Goal: Task Accomplishment & Management: Use online tool/utility

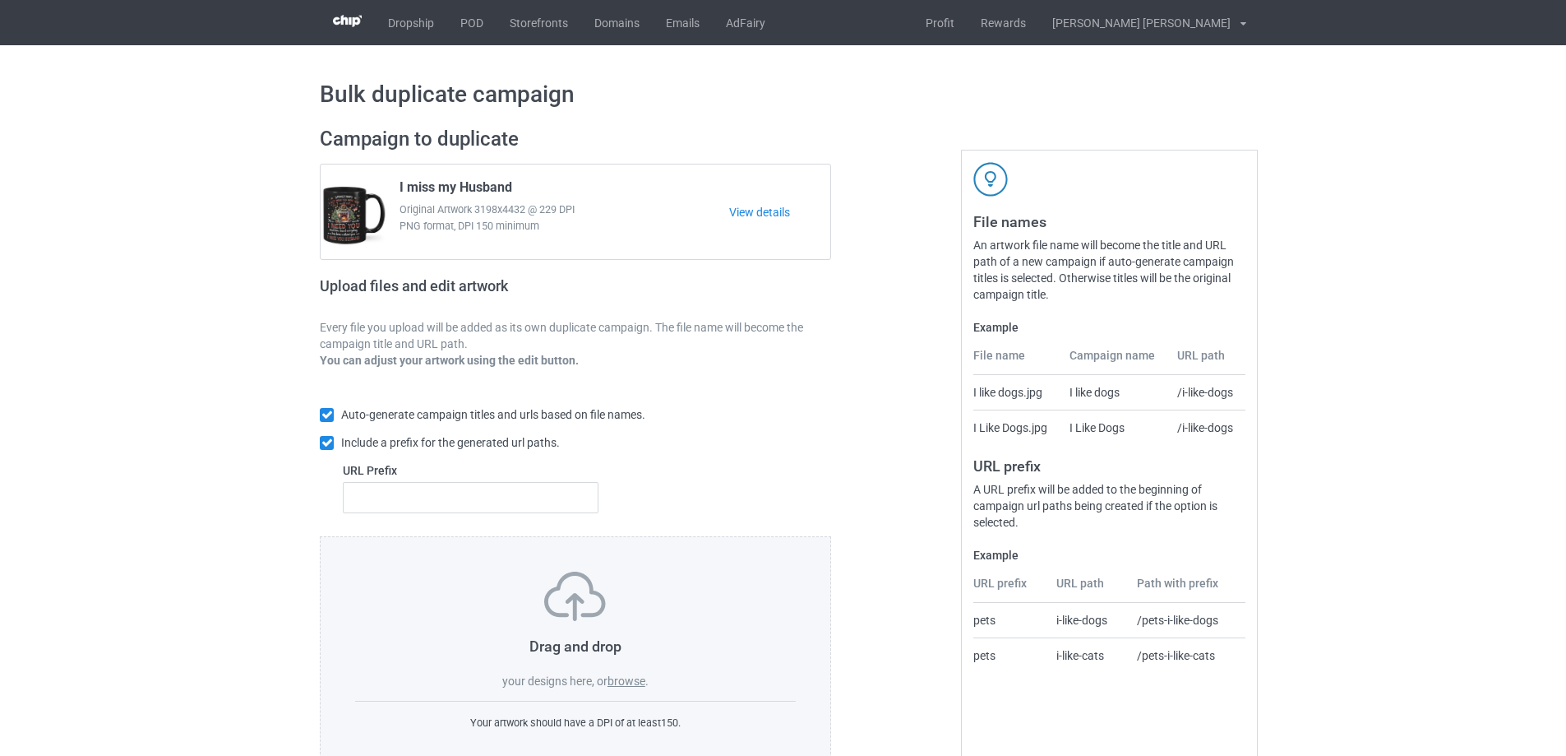
click at [631, 678] on label "browse" at bounding box center [627, 680] width 38 height 13
click at [0, 0] on input "browse" at bounding box center [0, 0] width 0 height 0
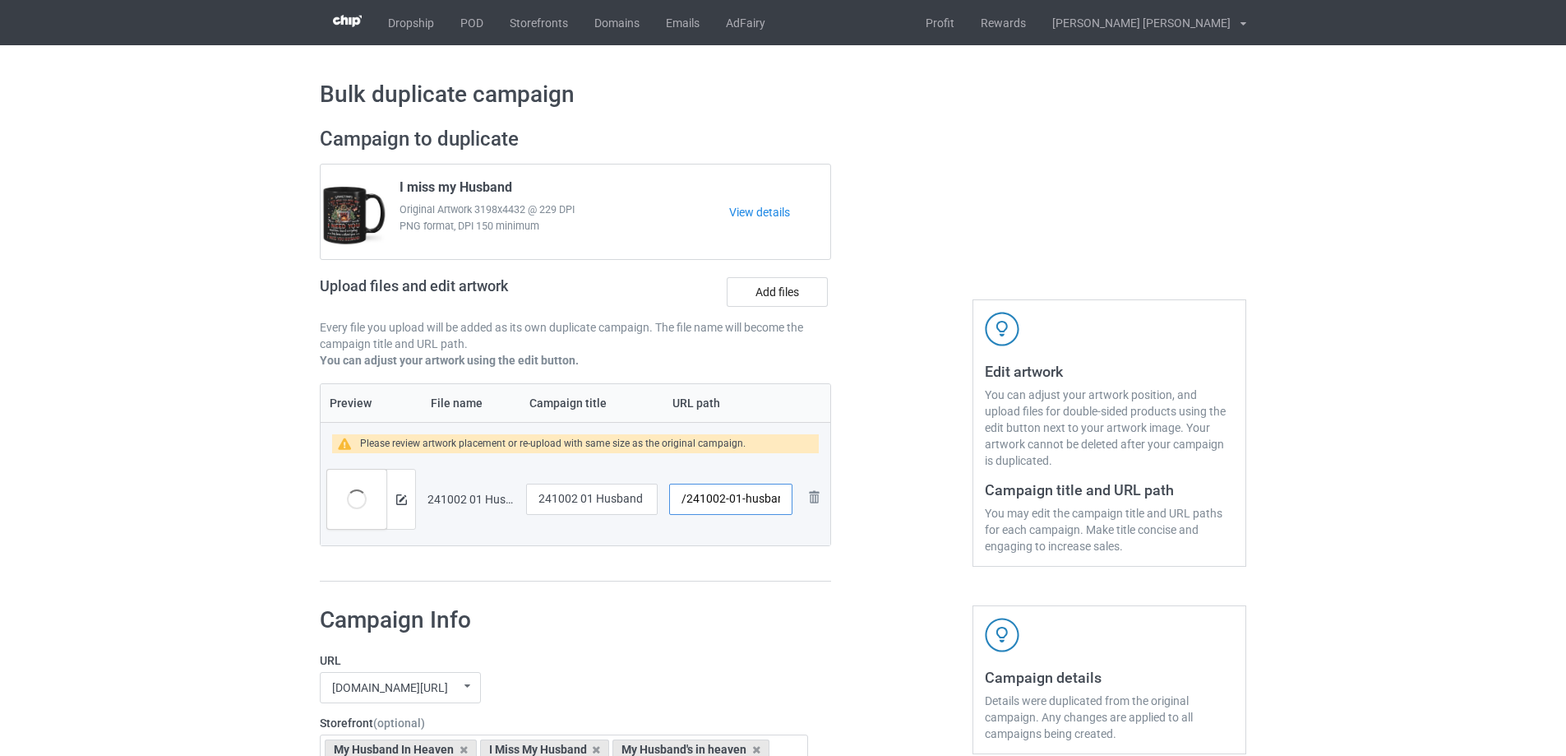
click at [744, 503] on input "/241002-01-husband" at bounding box center [730, 498] width 123 height 31
click at [740, 500] on input "/241002-01-husband" at bounding box center [730, 498] width 123 height 31
click at [739, 503] on input "/241002-01-husband" at bounding box center [730, 498] width 123 height 31
click at [739, 501] on input "/241002-01-husband" at bounding box center [730, 498] width 123 height 31
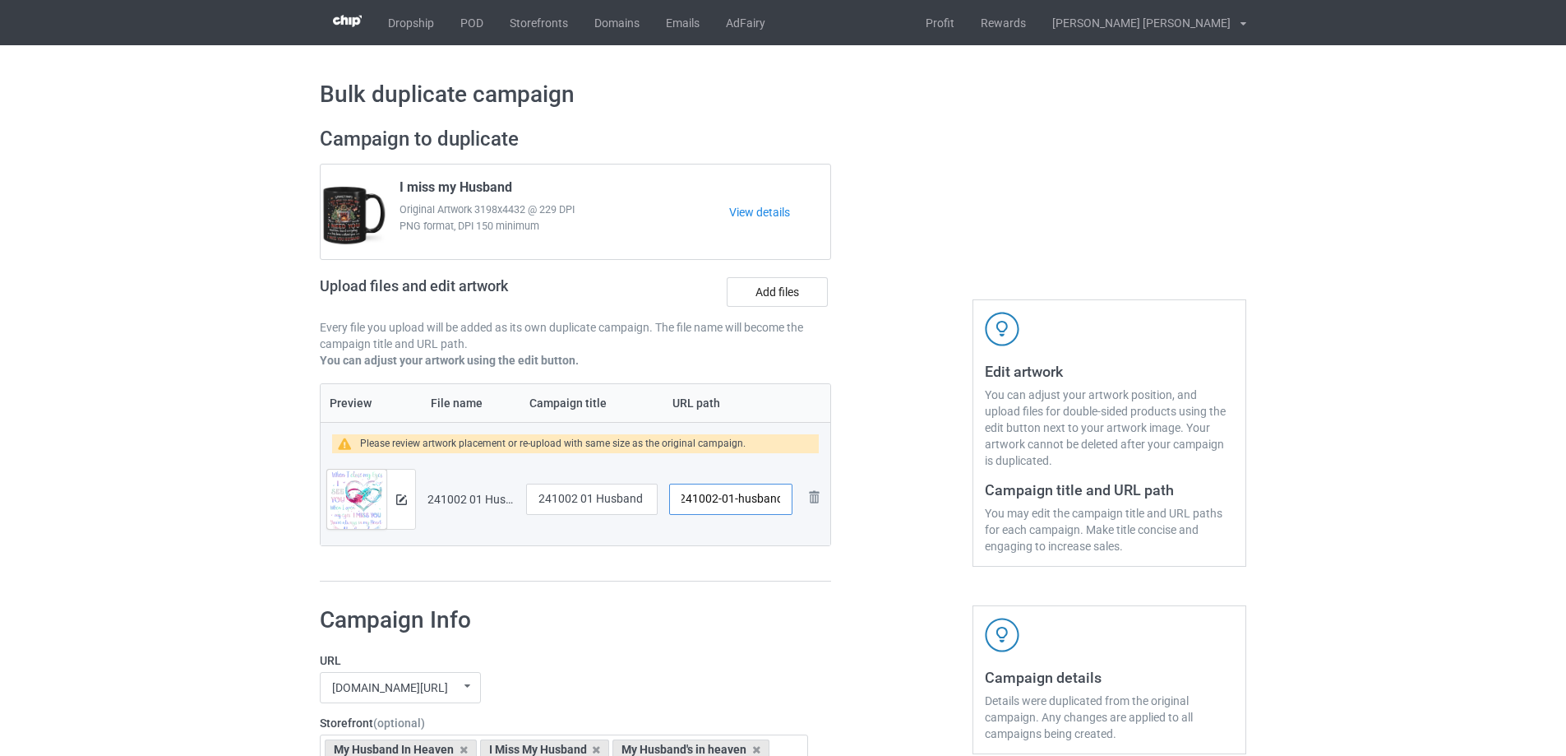
drag, startPoint x: 739, startPoint y: 501, endPoint x: 786, endPoint y: 502, distance: 46.9
click at [786, 502] on input "/241002-01-husband" at bounding box center [730, 498] width 123 height 31
type input "/241002-01"
click at [400, 500] on img at bounding box center [401, 499] width 11 height 11
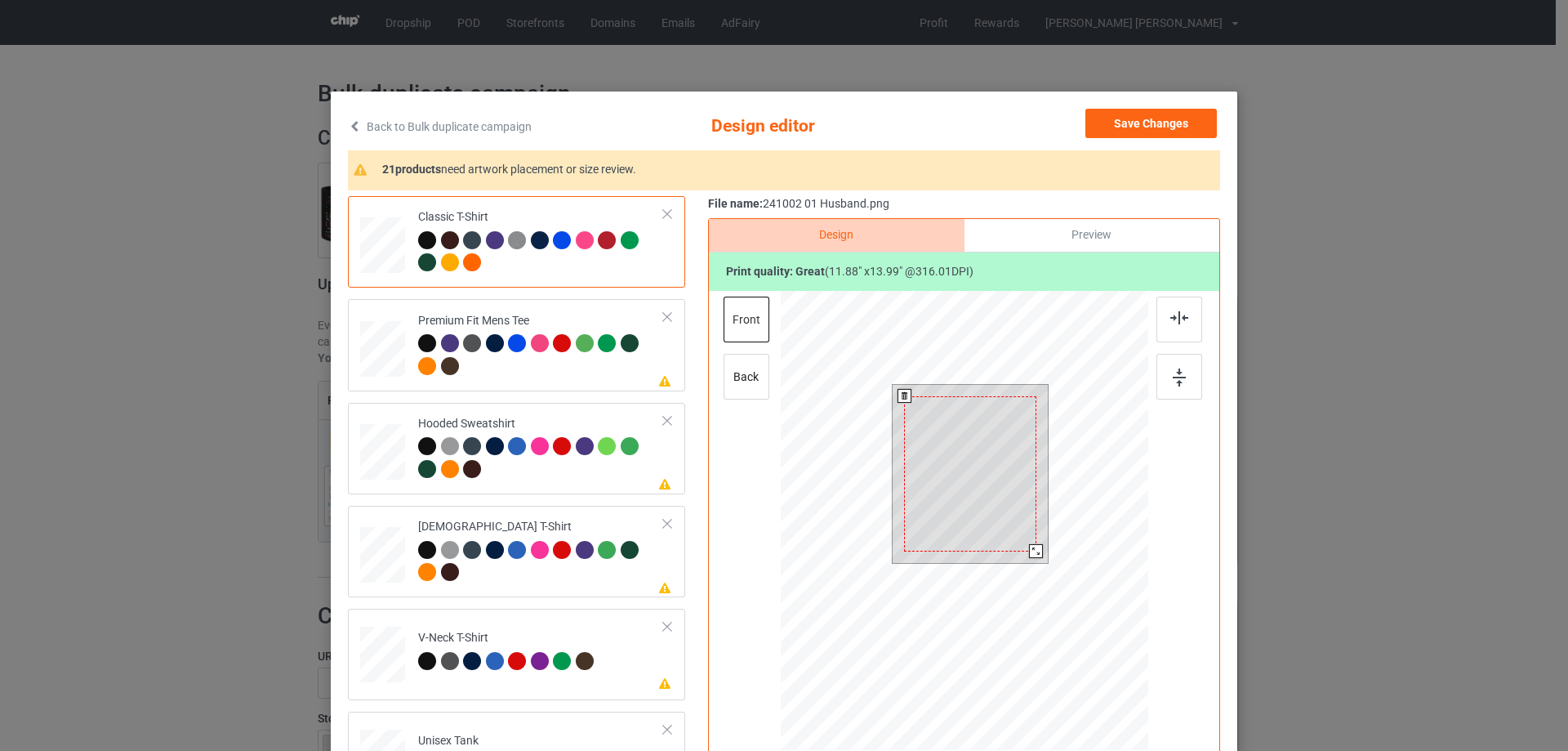
drag, startPoint x: 1037, startPoint y: 560, endPoint x: 997, endPoint y: 528, distance: 51.2
click at [1029, 544] on div at bounding box center [1036, 551] width 14 height 14
click at [990, 518] on div at bounding box center [968, 466] width 128 height 151
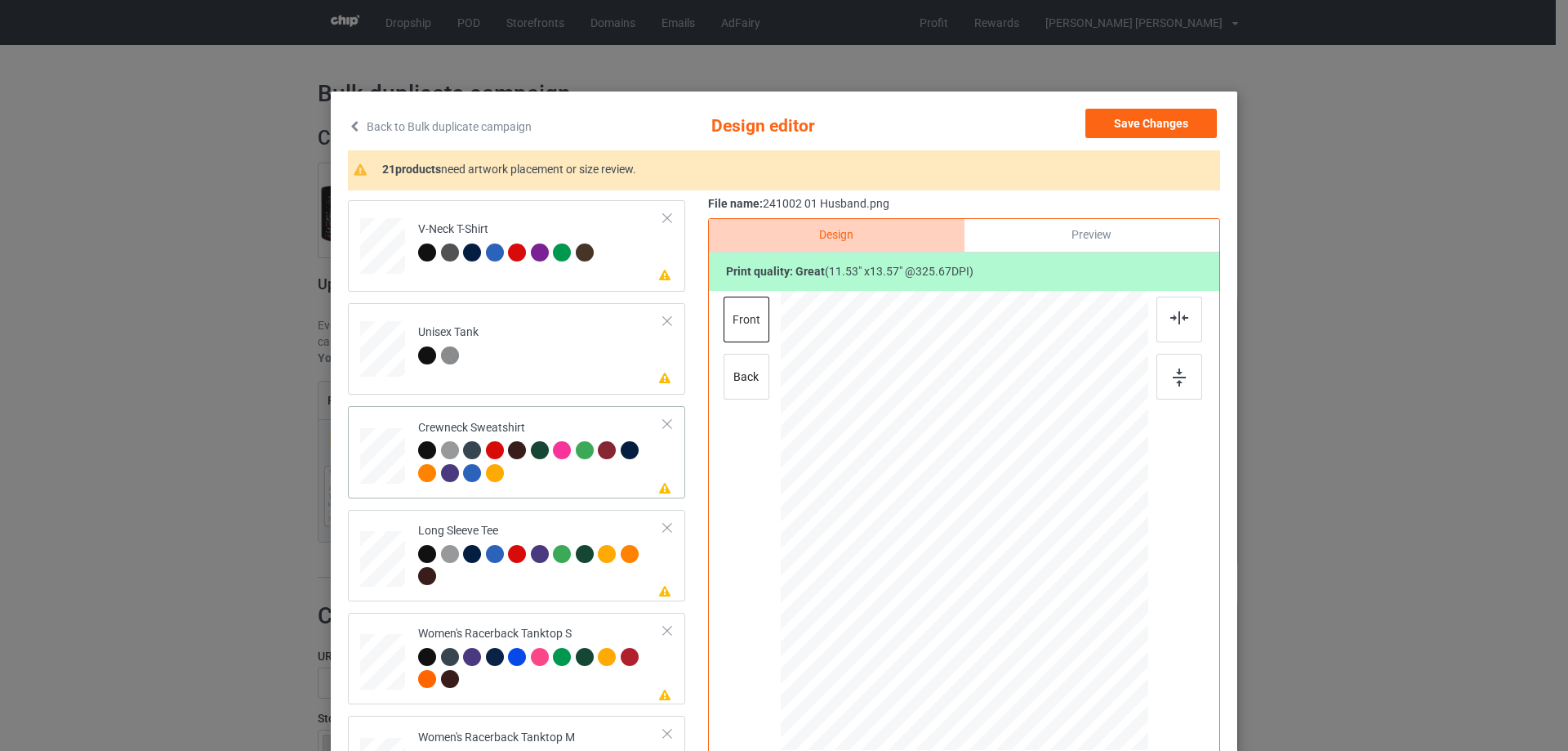
scroll to position [572, 0]
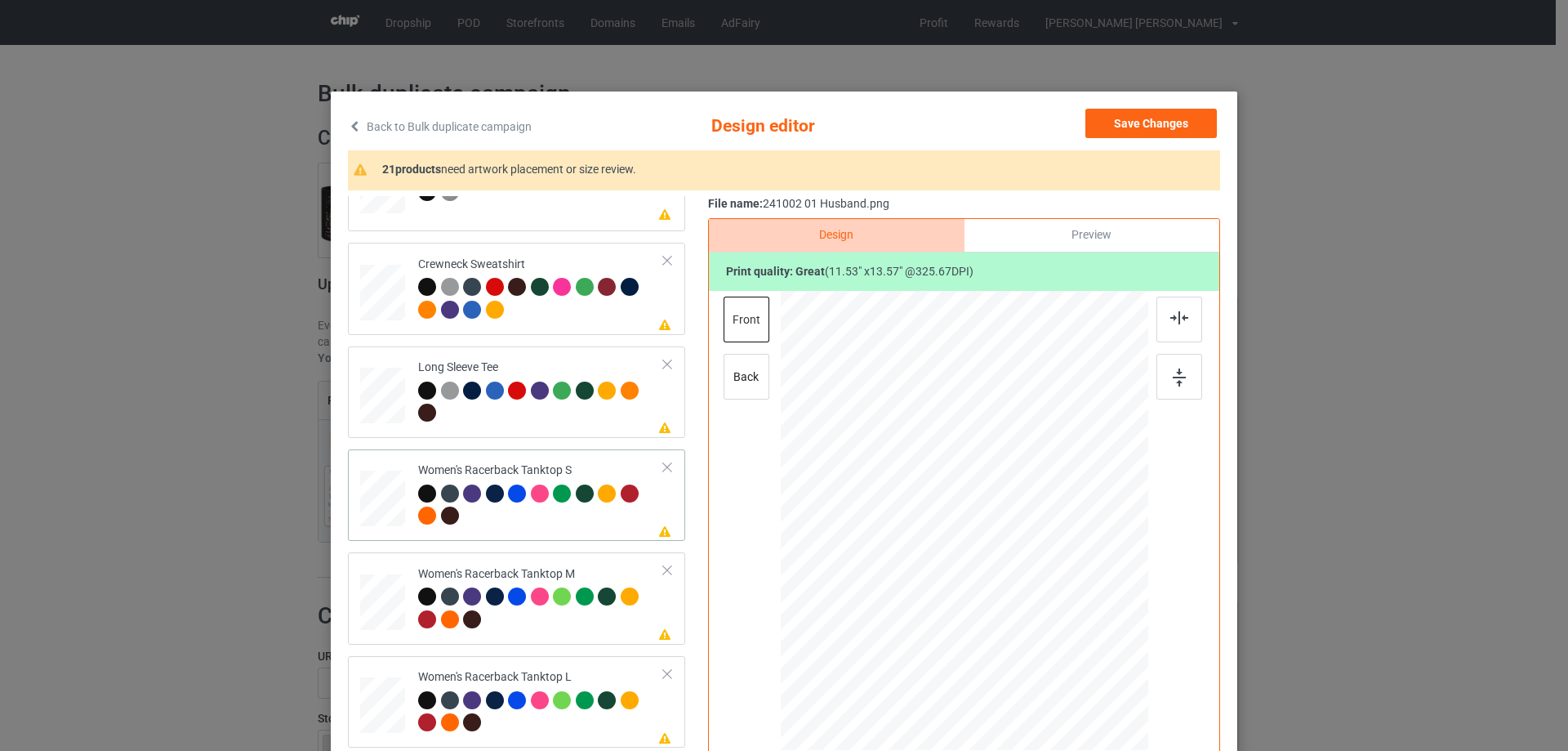
click at [374, 523] on div at bounding box center [382, 499] width 44 height 57
drag, startPoint x: 1064, startPoint y: 648, endPoint x: 1008, endPoint y: 587, distance: 82.8
click at [1053, 618] on div at bounding box center [1053, 625] width 14 height 14
drag, startPoint x: 1008, startPoint y: 587, endPoint x: 1008, endPoint y: 609, distance: 22.0
click at [1008, 609] on div at bounding box center [964, 542] width 177 height 208
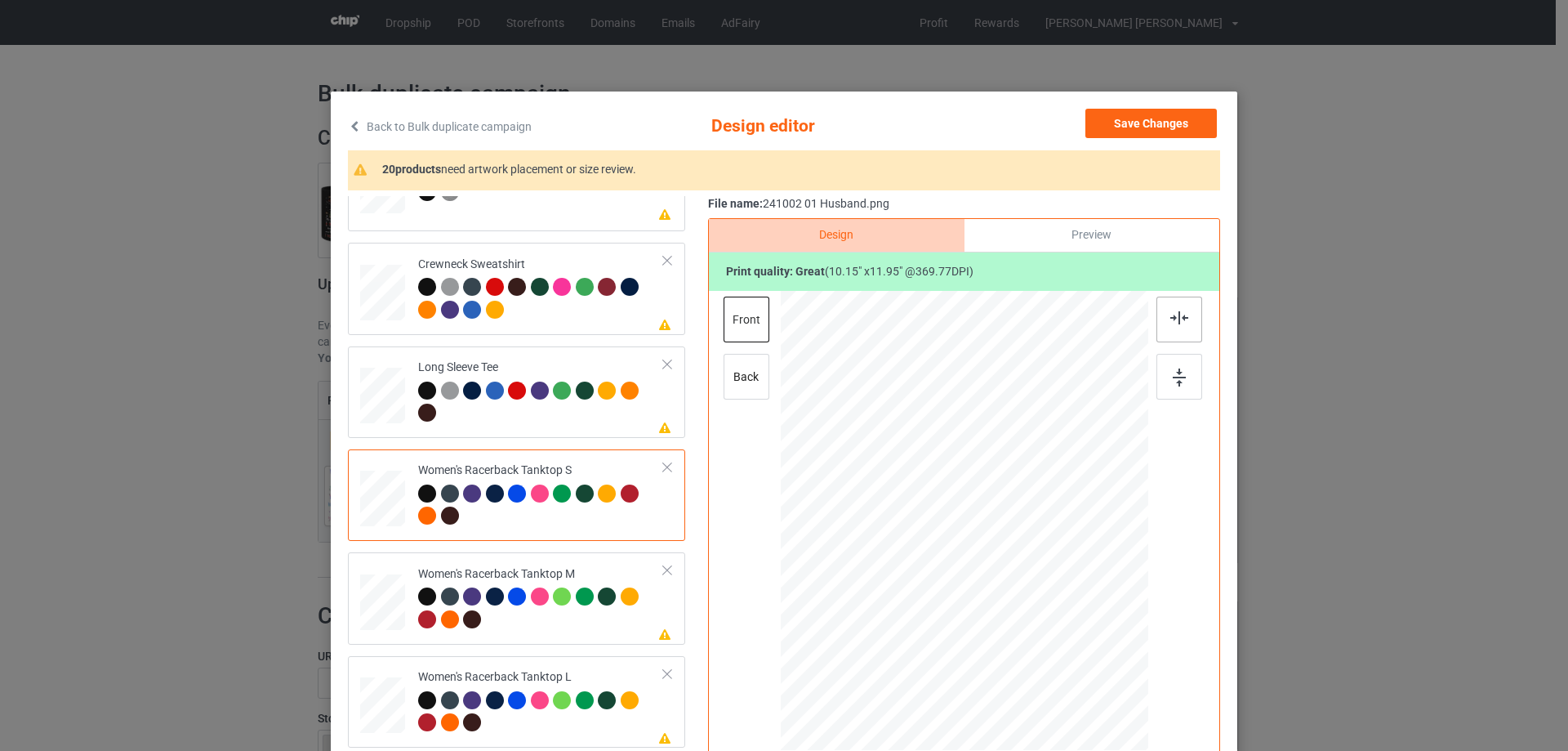
click at [1172, 327] on div at bounding box center [1179, 319] width 46 height 46
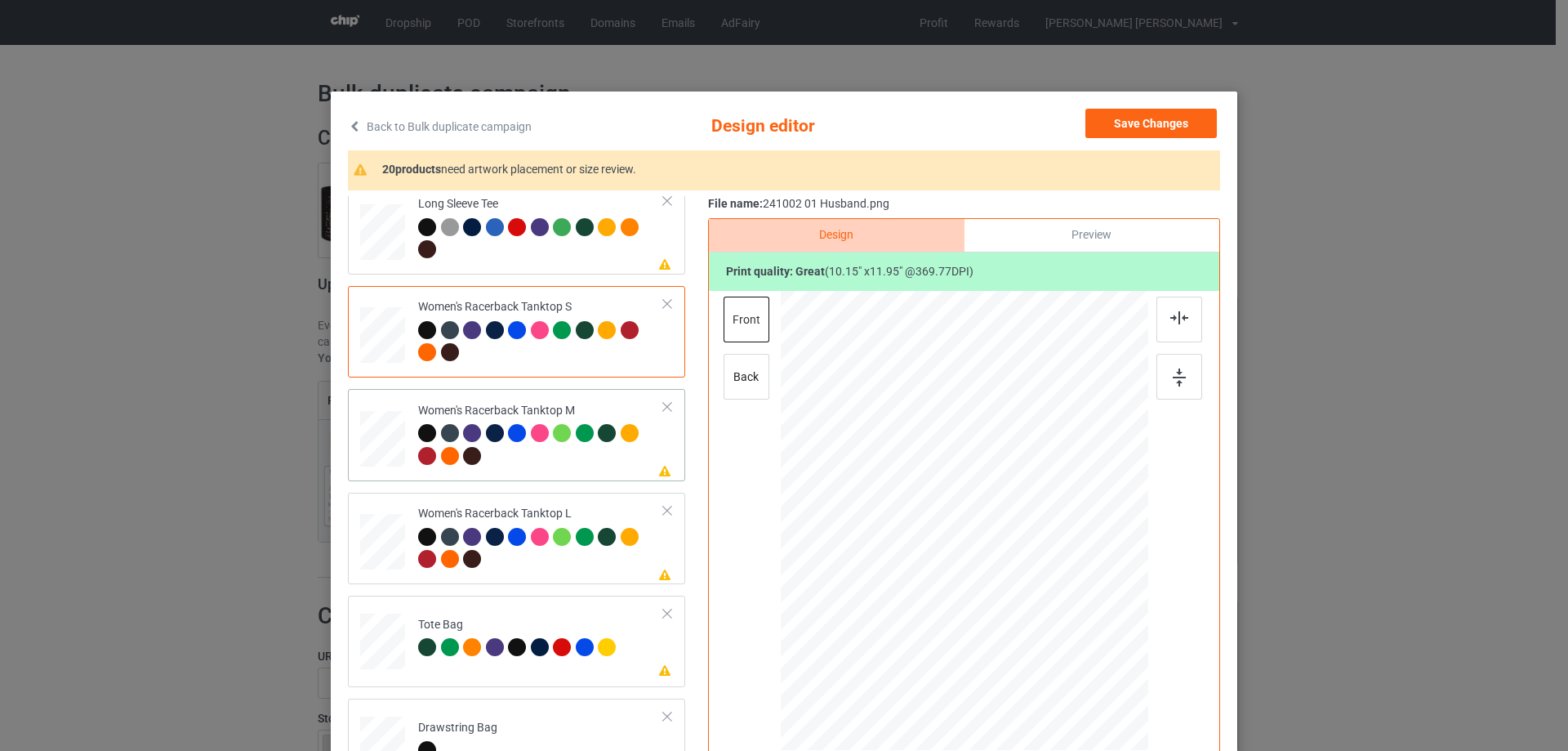
click at [409, 474] on td "Please review artwork placement Women's Racerback Tanktop M" at bounding box center [541, 434] width 264 height 78
drag, startPoint x: 1070, startPoint y: 651, endPoint x: 1046, endPoint y: 609, distance: 48.4
click at [1061, 623] on div at bounding box center [964, 521] width 367 height 460
drag, startPoint x: 1033, startPoint y: 585, endPoint x: 1031, endPoint y: 613, distance: 28.1
click at [1031, 613] on div at bounding box center [962, 549] width 186 height 219
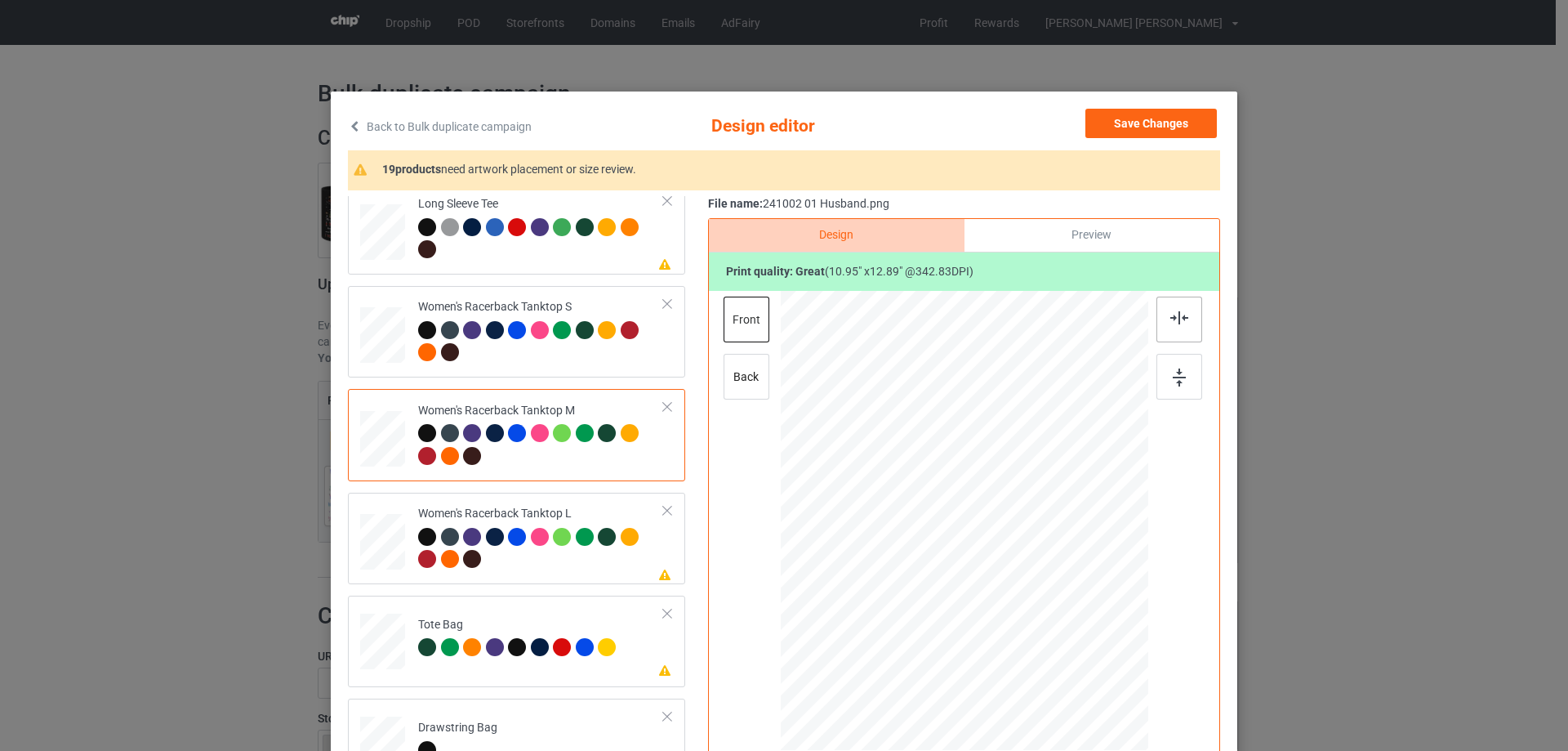
click at [1178, 329] on div at bounding box center [1179, 319] width 46 height 46
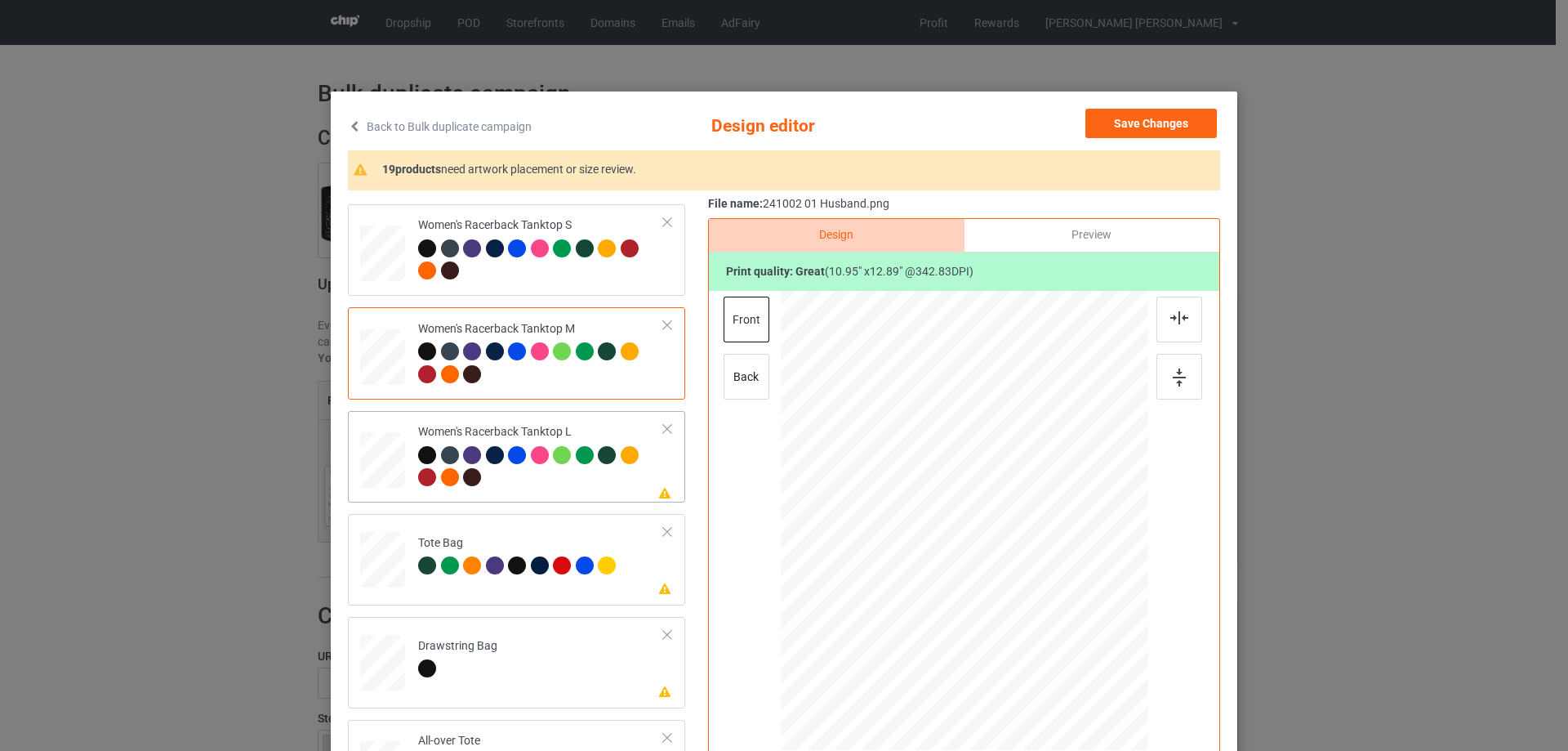
click at [393, 441] on div at bounding box center [382, 461] width 45 height 54
drag, startPoint x: 1068, startPoint y: 652, endPoint x: 1055, endPoint y: 613, distance: 41.1
click at [1059, 616] on div at bounding box center [964, 522] width 367 height 439
drag, startPoint x: 995, startPoint y: 561, endPoint x: 994, endPoint y: 590, distance: 29.0
click at [994, 590] on div at bounding box center [962, 549] width 178 height 210
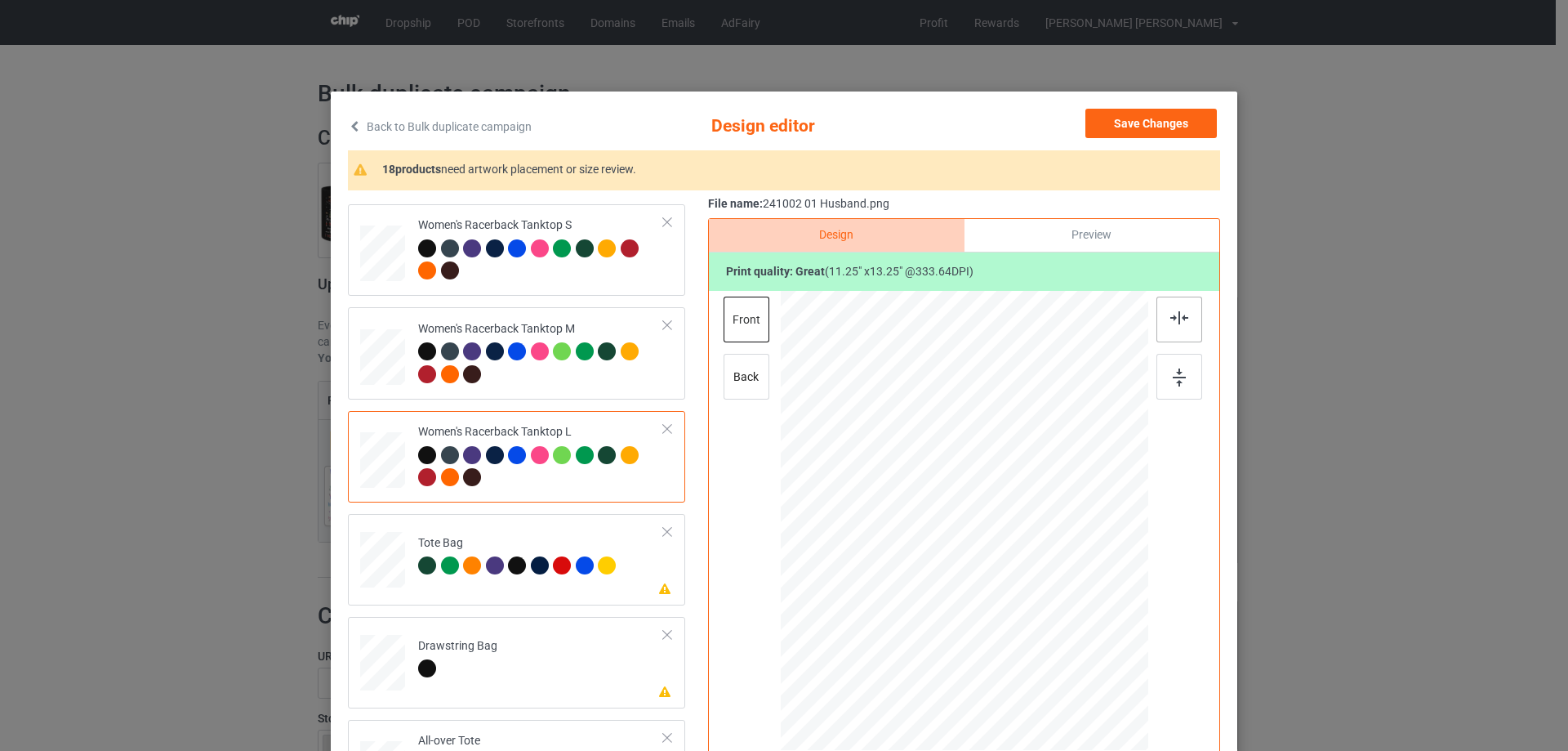
click at [1174, 317] on img at bounding box center [1179, 317] width 18 height 13
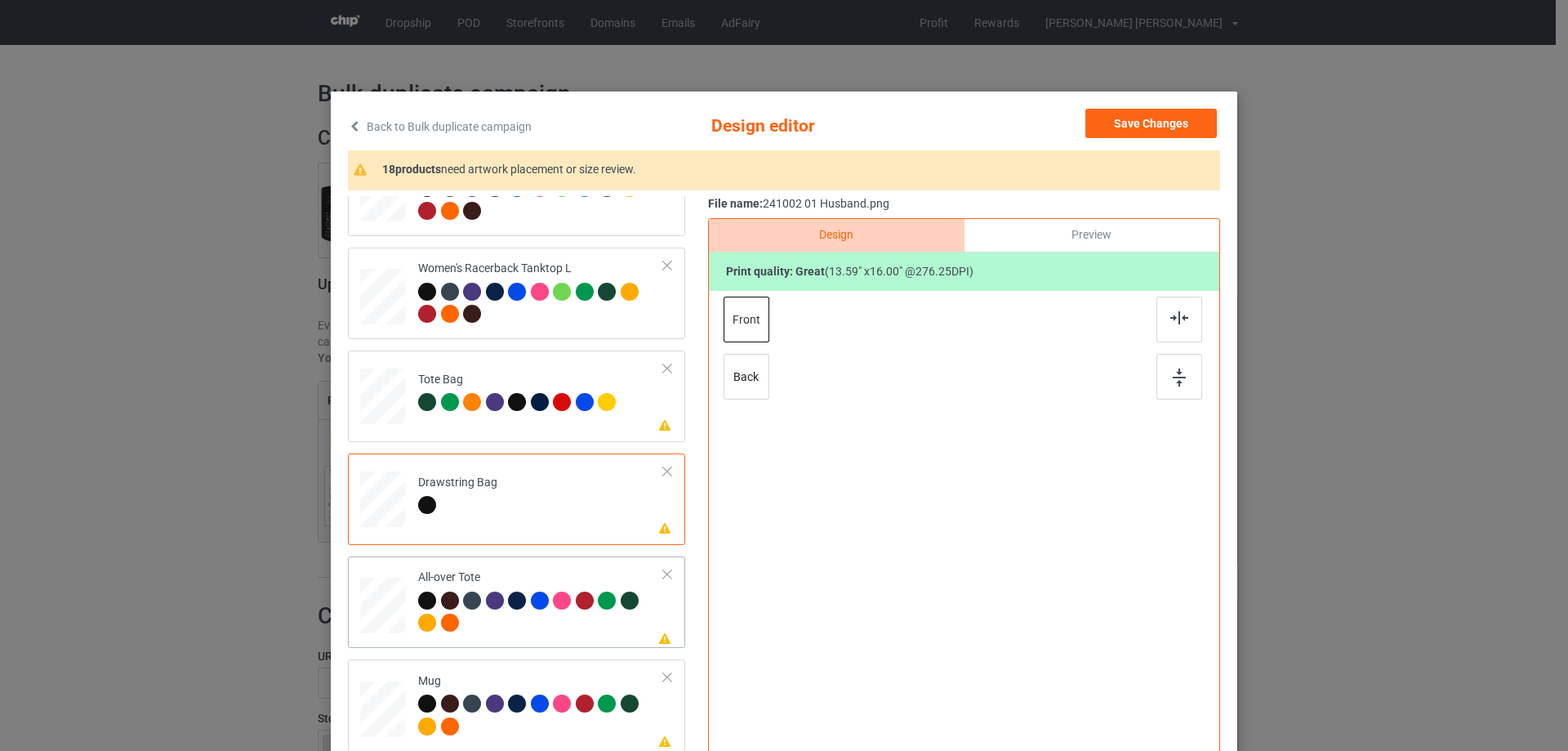
click at [389, 604] on div at bounding box center [382, 605] width 45 height 45
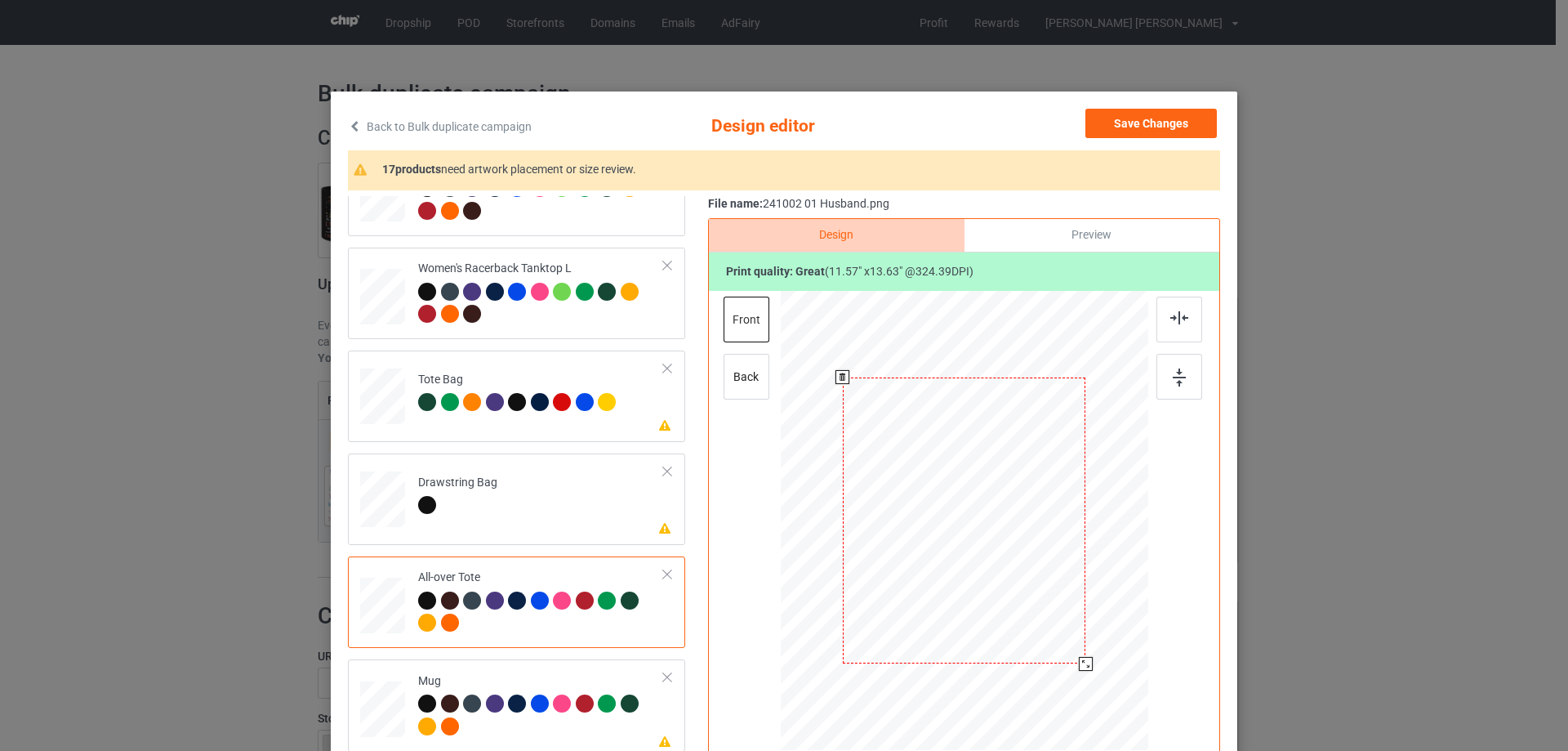
drag, startPoint x: 1066, startPoint y: 652, endPoint x: 1077, endPoint y: 664, distance: 16.3
click at [1078, 664] on div at bounding box center [1085, 664] width 14 height 14
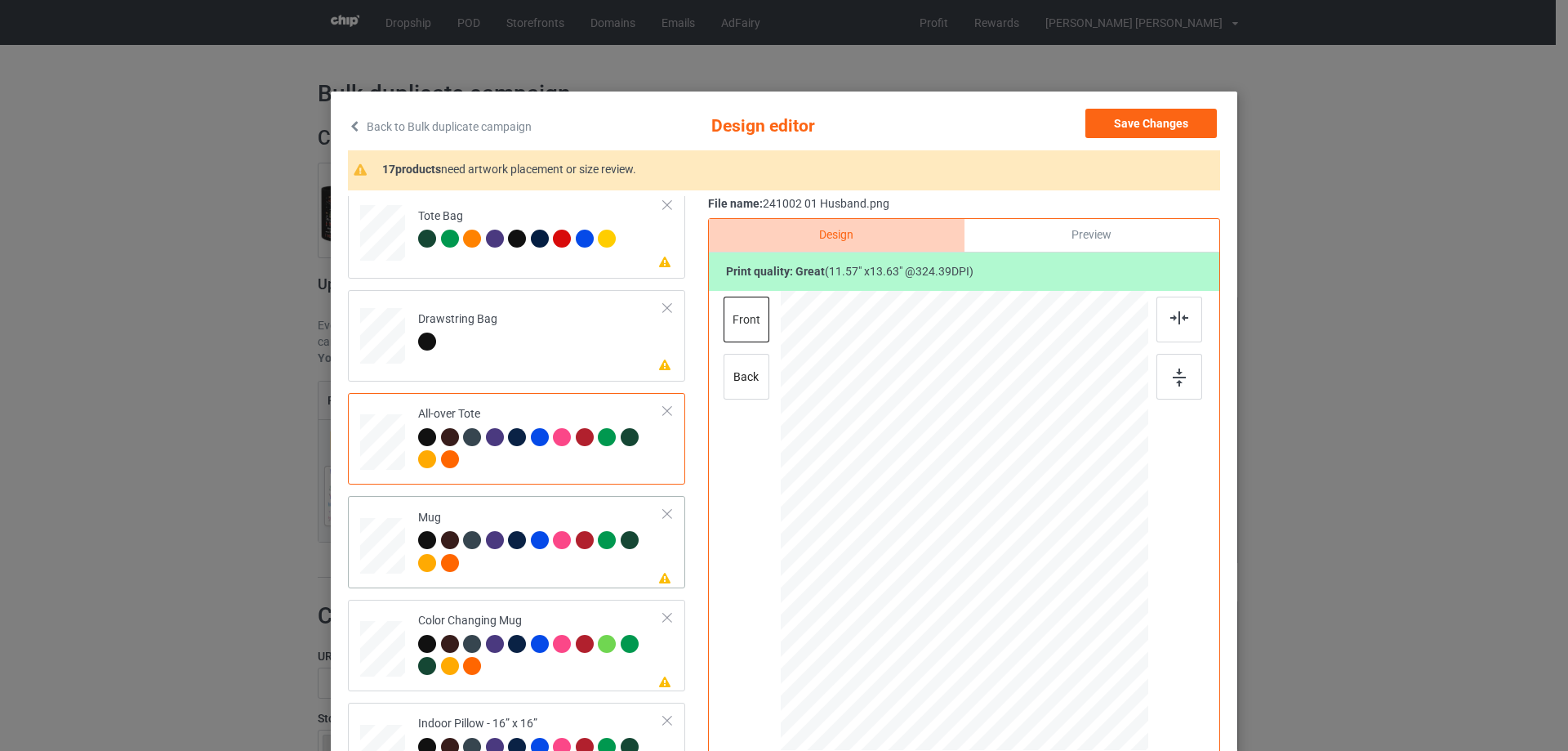
click at [371, 536] on div at bounding box center [382, 545] width 45 height 19
drag, startPoint x: 1068, startPoint y: 651, endPoint x: 1033, endPoint y: 579, distance: 80.1
click at [1033, 579] on div at bounding box center [964, 520] width 367 height 153
drag, startPoint x: 943, startPoint y: 545, endPoint x: 1045, endPoint y: 544, distance: 102.0
click at [1045, 544] on div at bounding box center [1066, 521] width 122 height 145
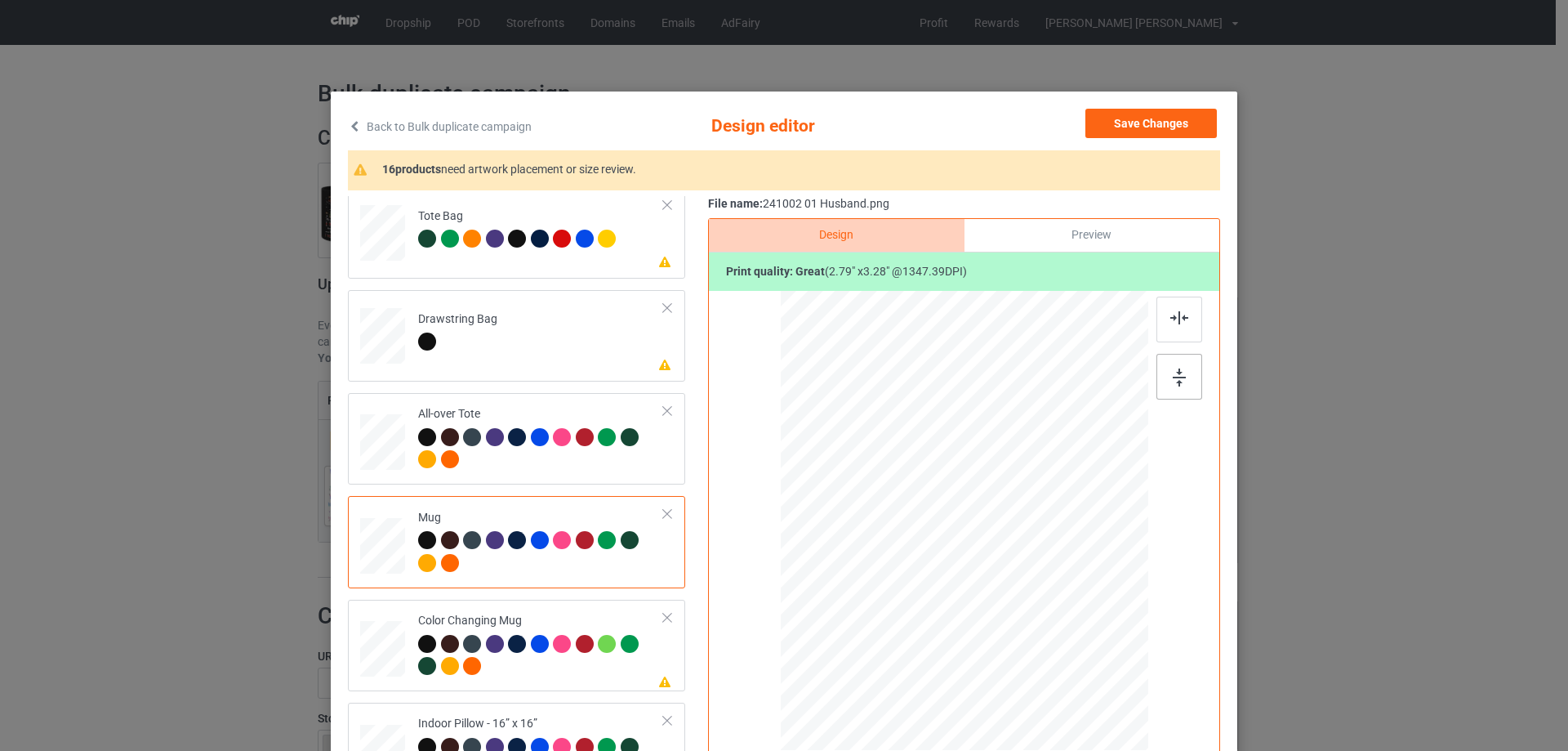
click at [1166, 375] on div at bounding box center [1179, 376] width 46 height 46
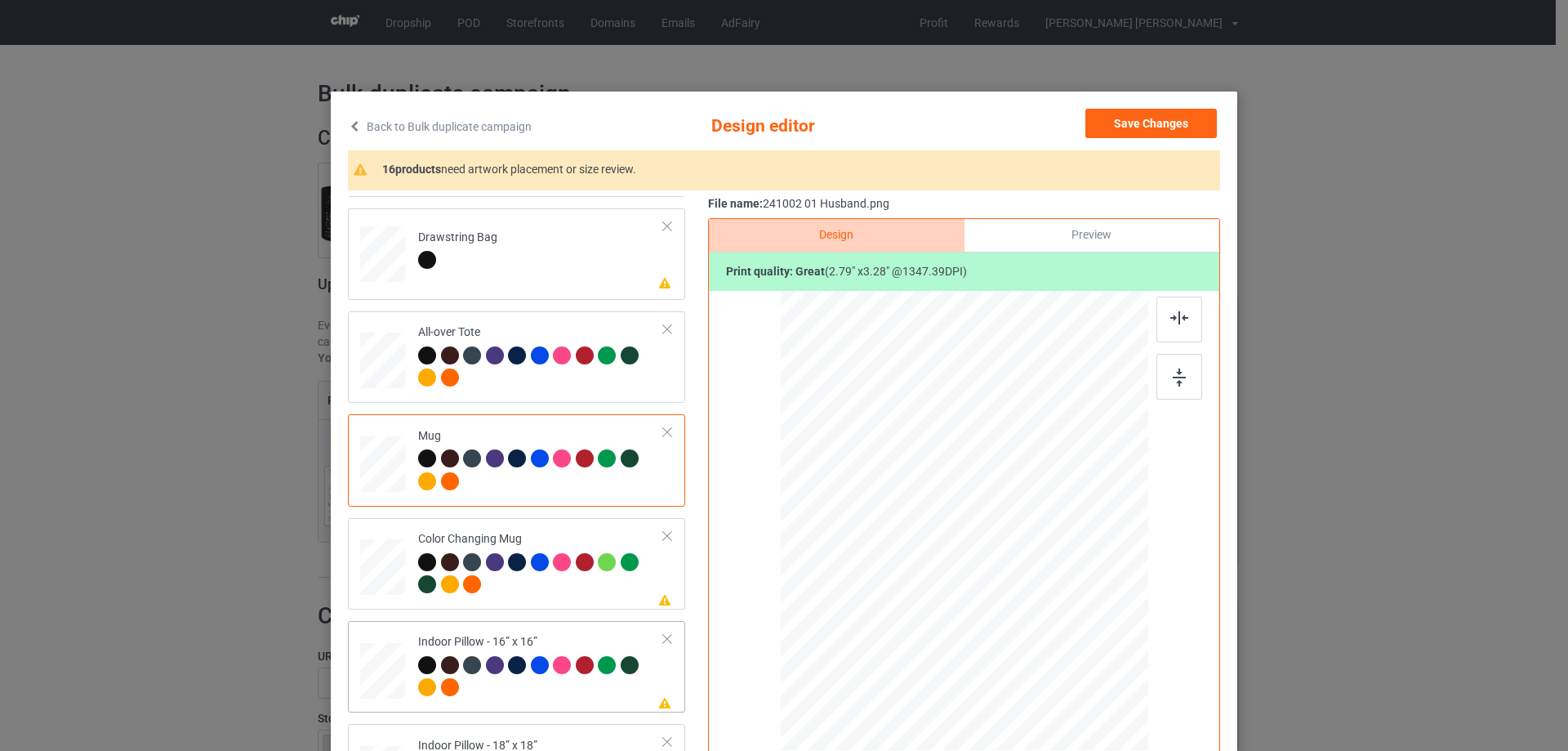
click at [377, 666] on div at bounding box center [382, 670] width 45 height 45
click at [1066, 642] on div at bounding box center [1070, 646] width 14 height 14
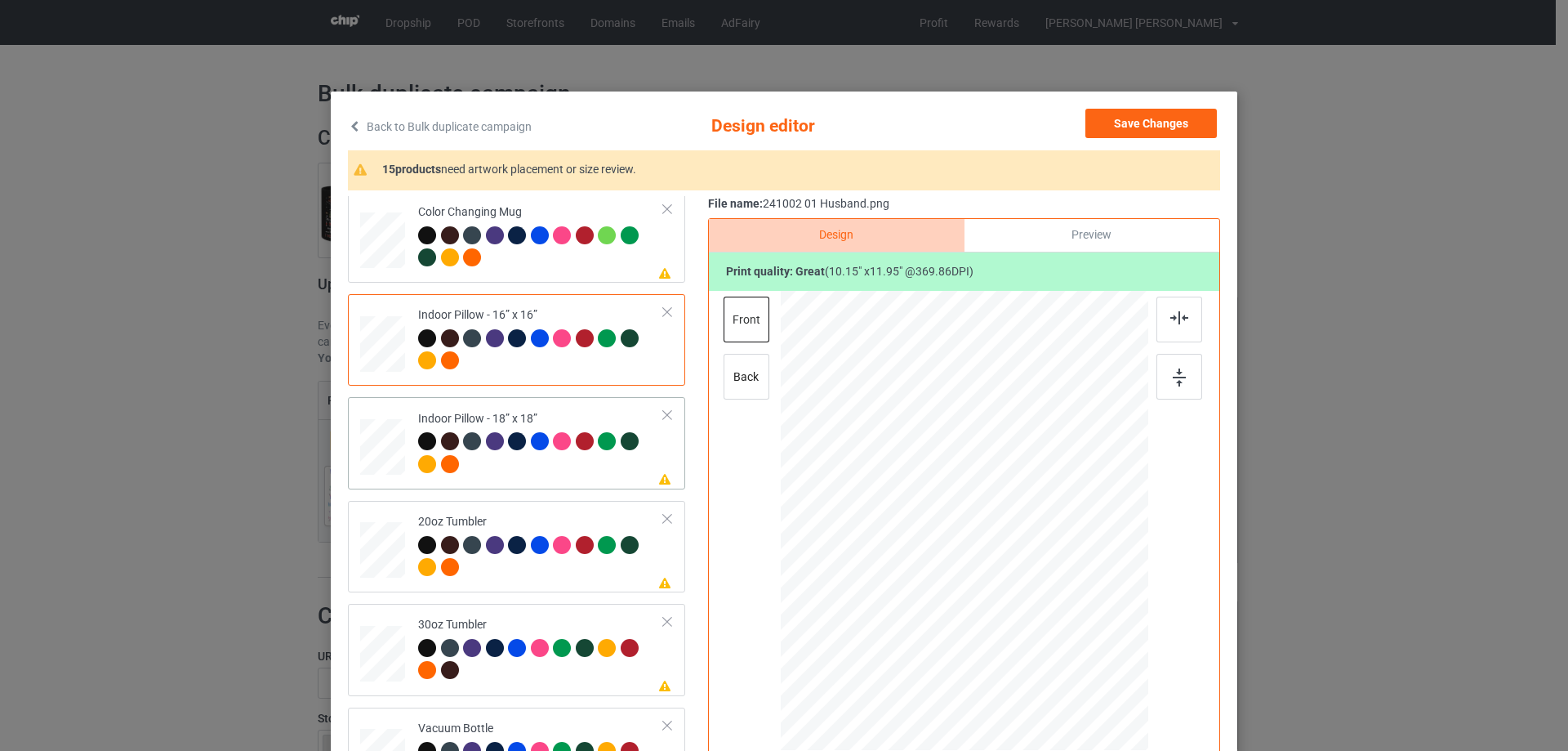
click at [385, 460] on div at bounding box center [382, 447] width 45 height 45
drag, startPoint x: 1069, startPoint y: 651, endPoint x: 479, endPoint y: 546, distance: 599.3
click at [1065, 645] on div at bounding box center [1071, 648] width 14 height 14
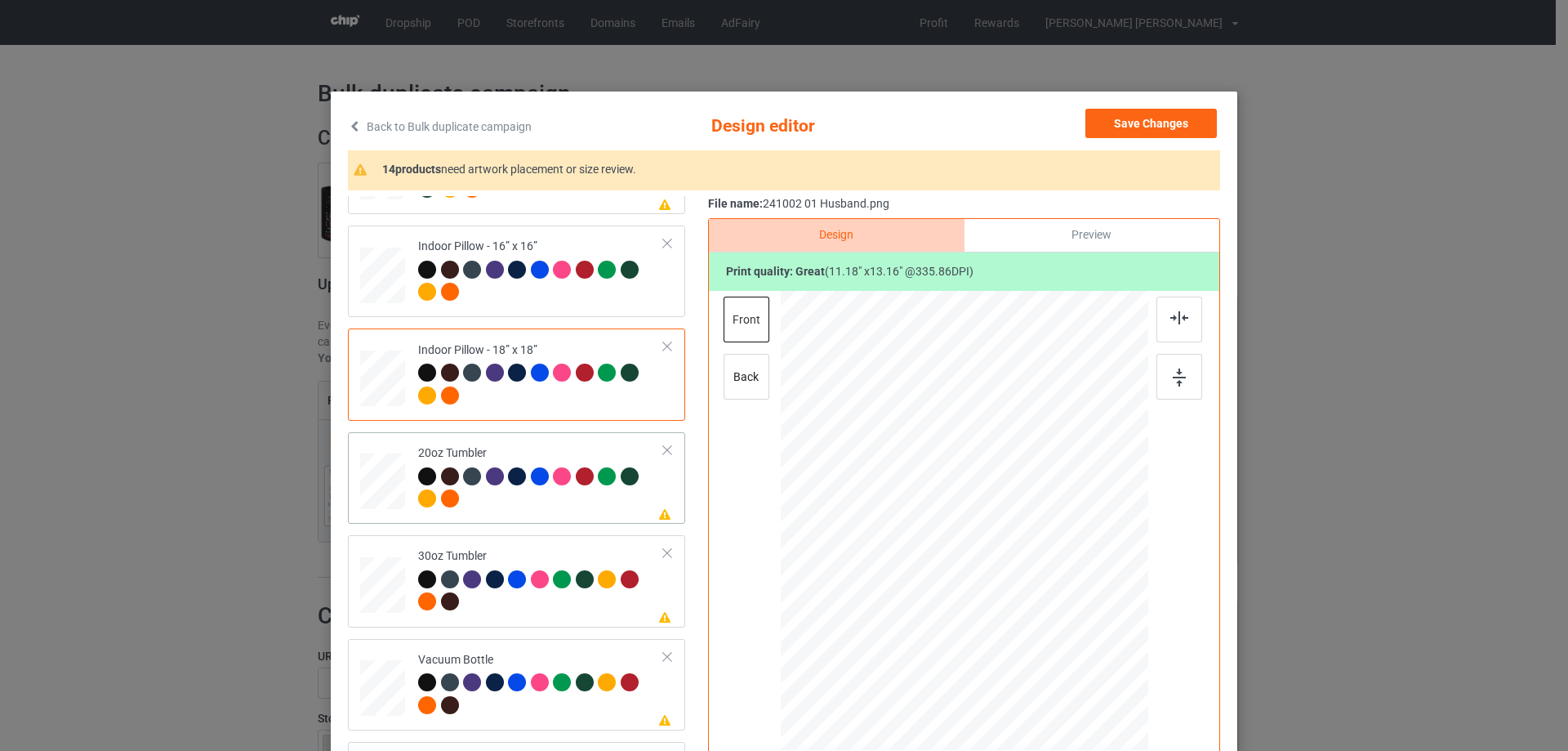
click at [379, 481] on div at bounding box center [381, 482] width 43 height 26
drag, startPoint x: 1064, startPoint y: 642, endPoint x: 1022, endPoint y: 580, distance: 74.9
click at [1026, 582] on div at bounding box center [963, 521] width 348 height 211
drag, startPoint x: 909, startPoint y: 553, endPoint x: 900, endPoint y: 552, distance: 9.1
click at [900, 552] on div at bounding box center [879, 513] width 118 height 140
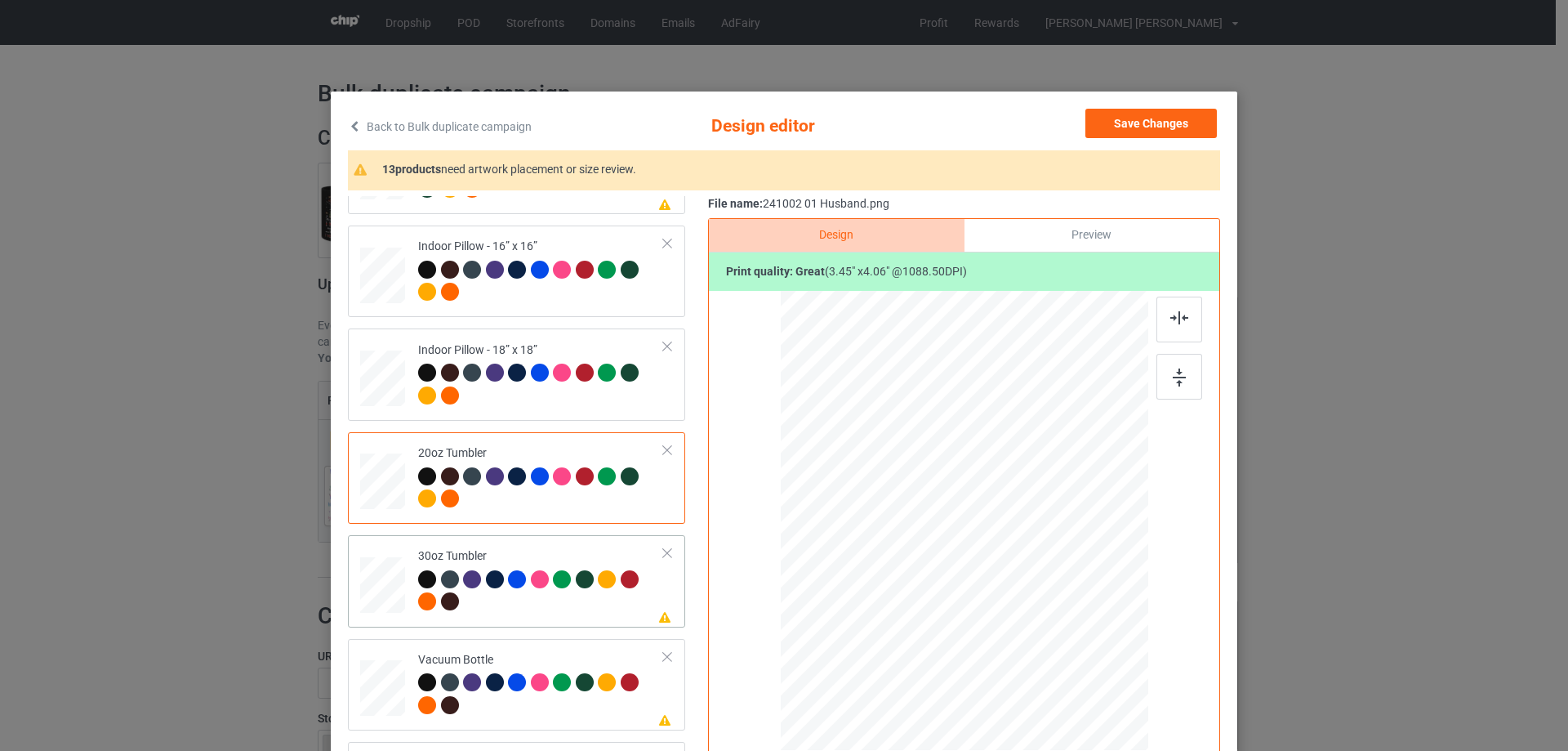
scroll to position [81, 0]
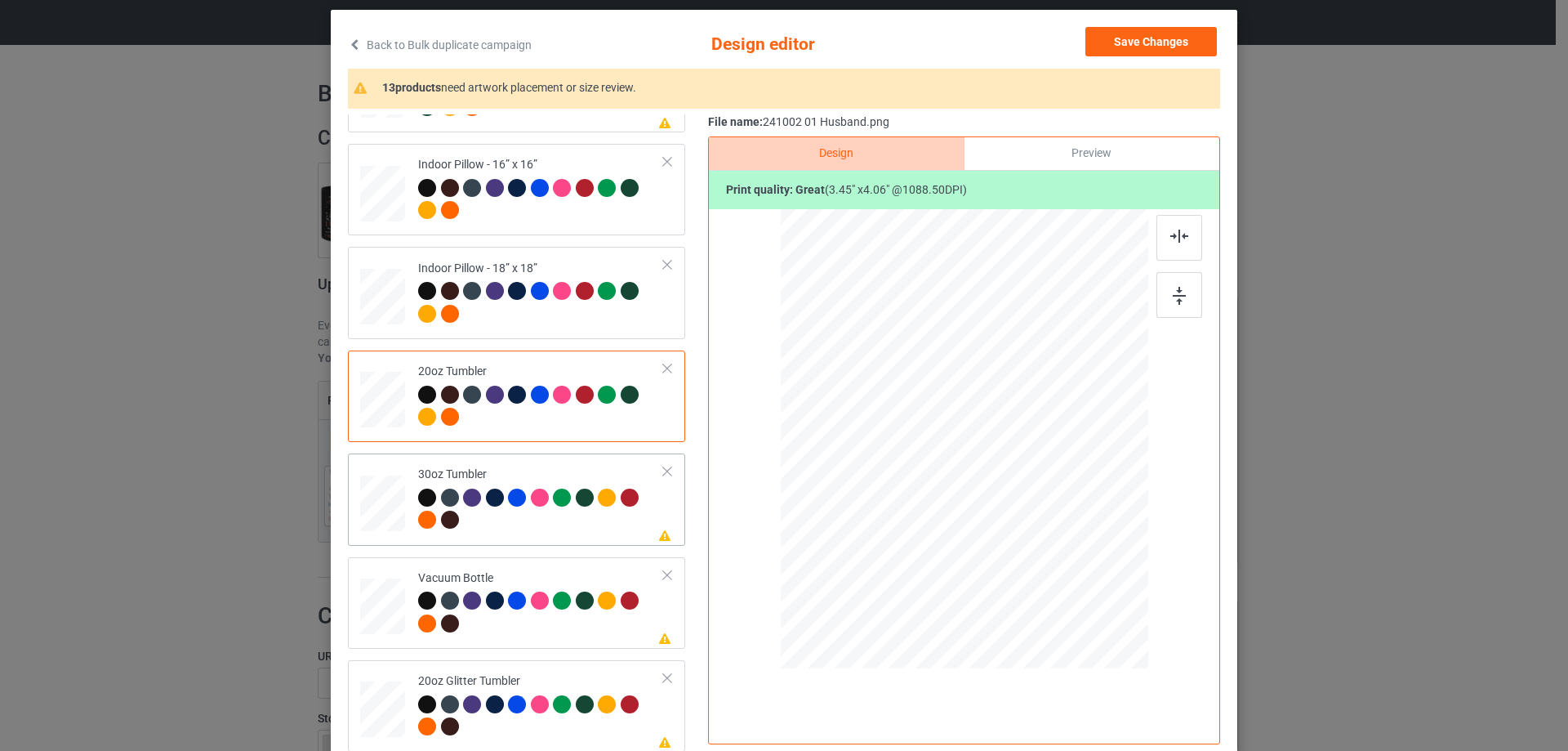
click at [397, 498] on div at bounding box center [382, 503] width 44 height 25
drag, startPoint x: 1064, startPoint y: 567, endPoint x: 1018, endPoint y: 508, distance: 74.8
click at [1018, 508] on div at bounding box center [1023, 508] width 14 height 14
drag, startPoint x: 900, startPoint y: 484, endPoint x: 912, endPoint y: 485, distance: 12.0
click at [912, 485] on div at bounding box center [880, 434] width 117 height 137
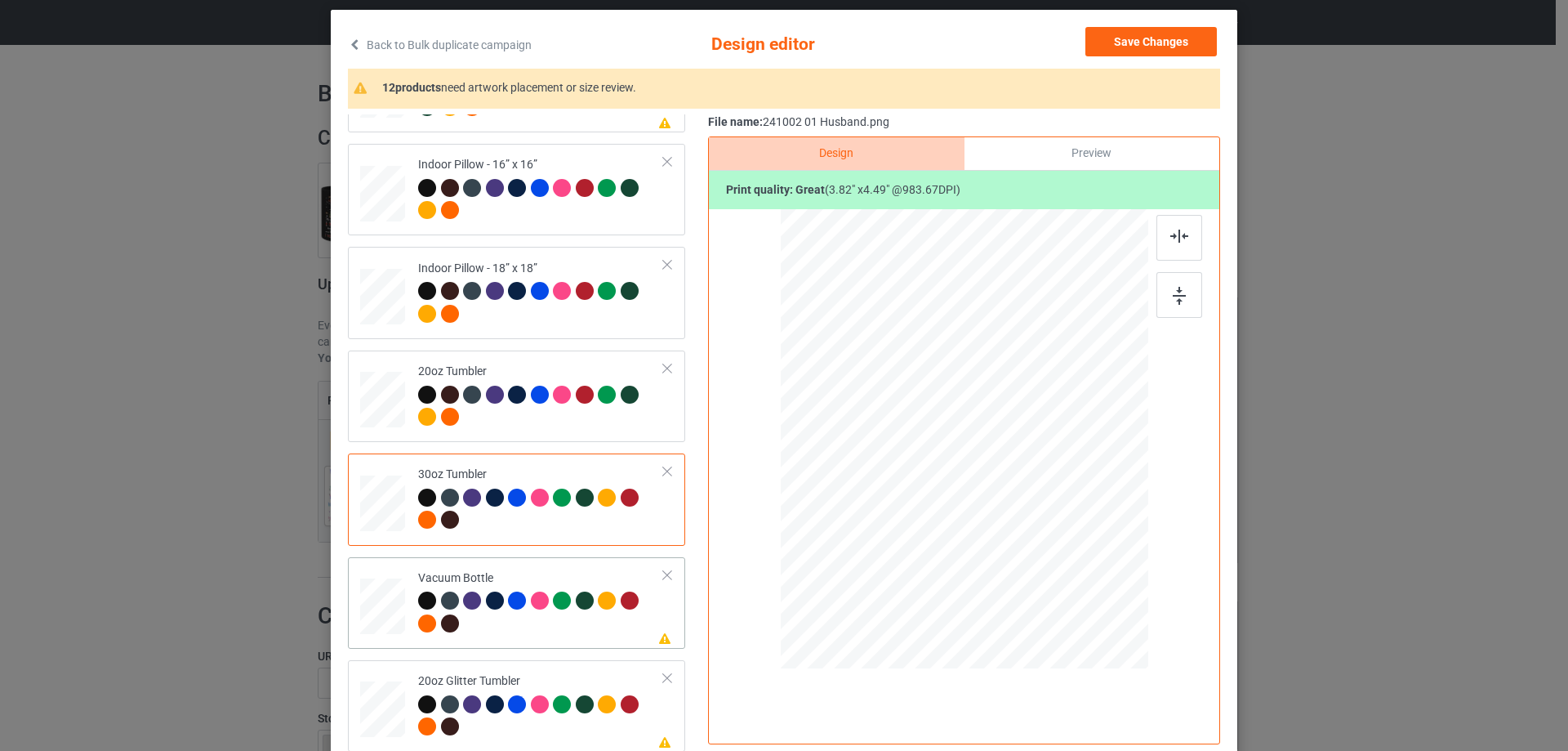
scroll to position [192, 0]
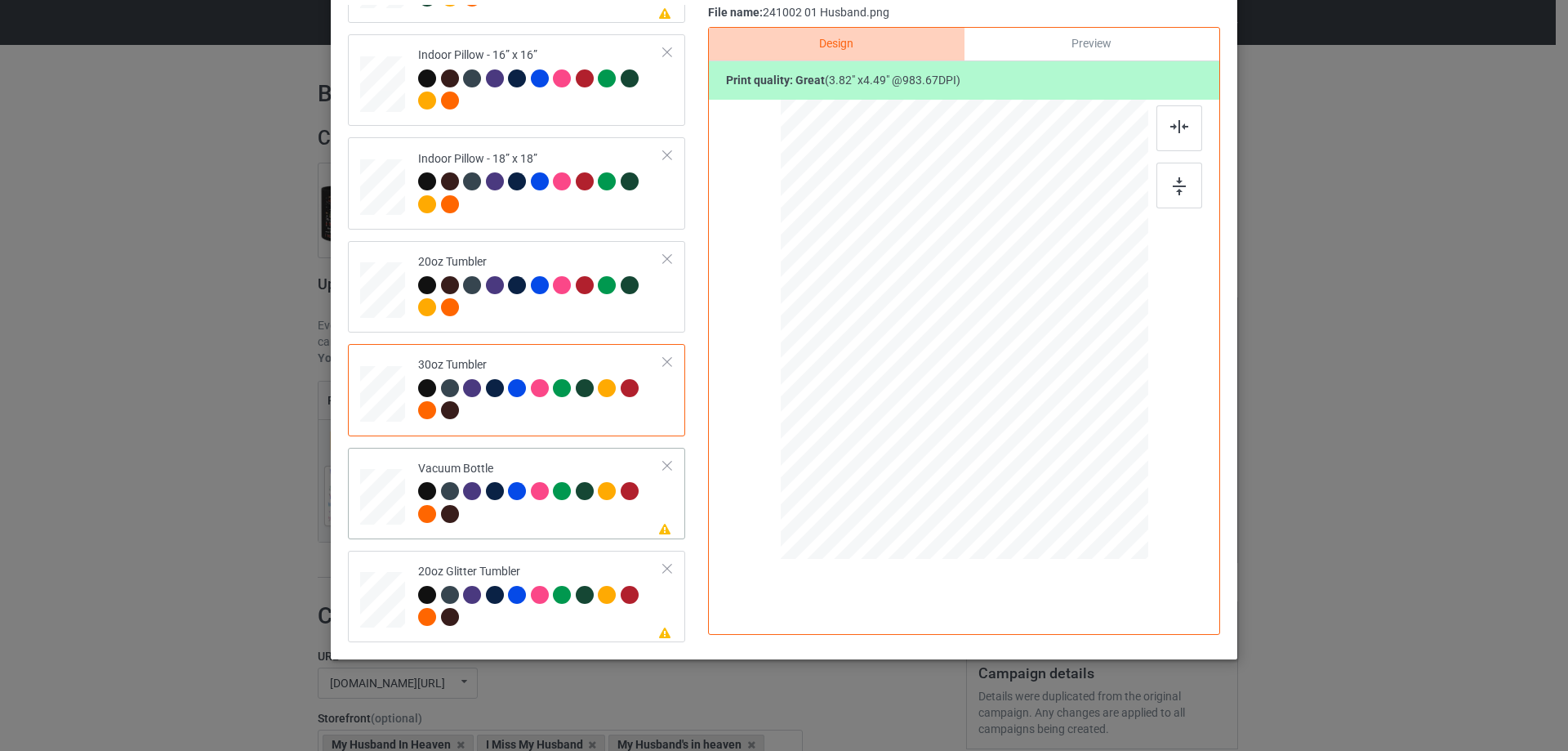
click at [370, 499] on div at bounding box center [382, 496] width 44 height 23
drag, startPoint x: 1060, startPoint y: 453, endPoint x: 1026, endPoint y: 392, distance: 69.8
click at [1026, 392] on div at bounding box center [963, 329] width 352 height 188
drag, startPoint x: 955, startPoint y: 365, endPoint x: 870, endPoint y: 362, distance: 85.1
click at [870, 362] on div at bounding box center [879, 327] width 122 height 144
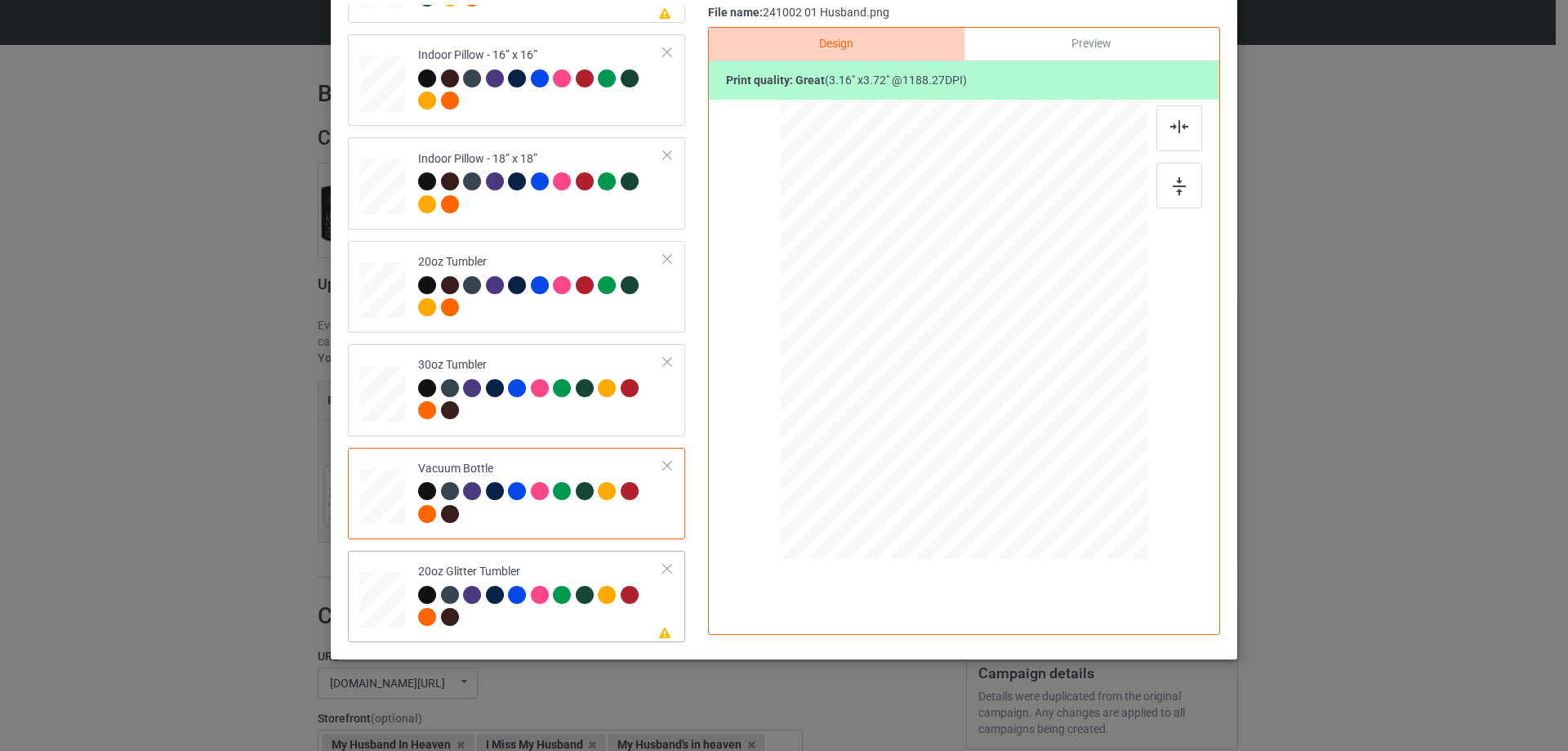
click at [372, 590] on div at bounding box center [382, 599] width 43 height 36
drag, startPoint x: 1063, startPoint y: 452, endPoint x: 1029, endPoint y: 404, distance: 58.8
click at [1029, 404] on div at bounding box center [1031, 408] width 14 height 14
drag, startPoint x: 915, startPoint y: 364, endPoint x: 912, endPoint y: 354, distance: 10.4
click at [912, 354] on div at bounding box center [883, 295] width 133 height 157
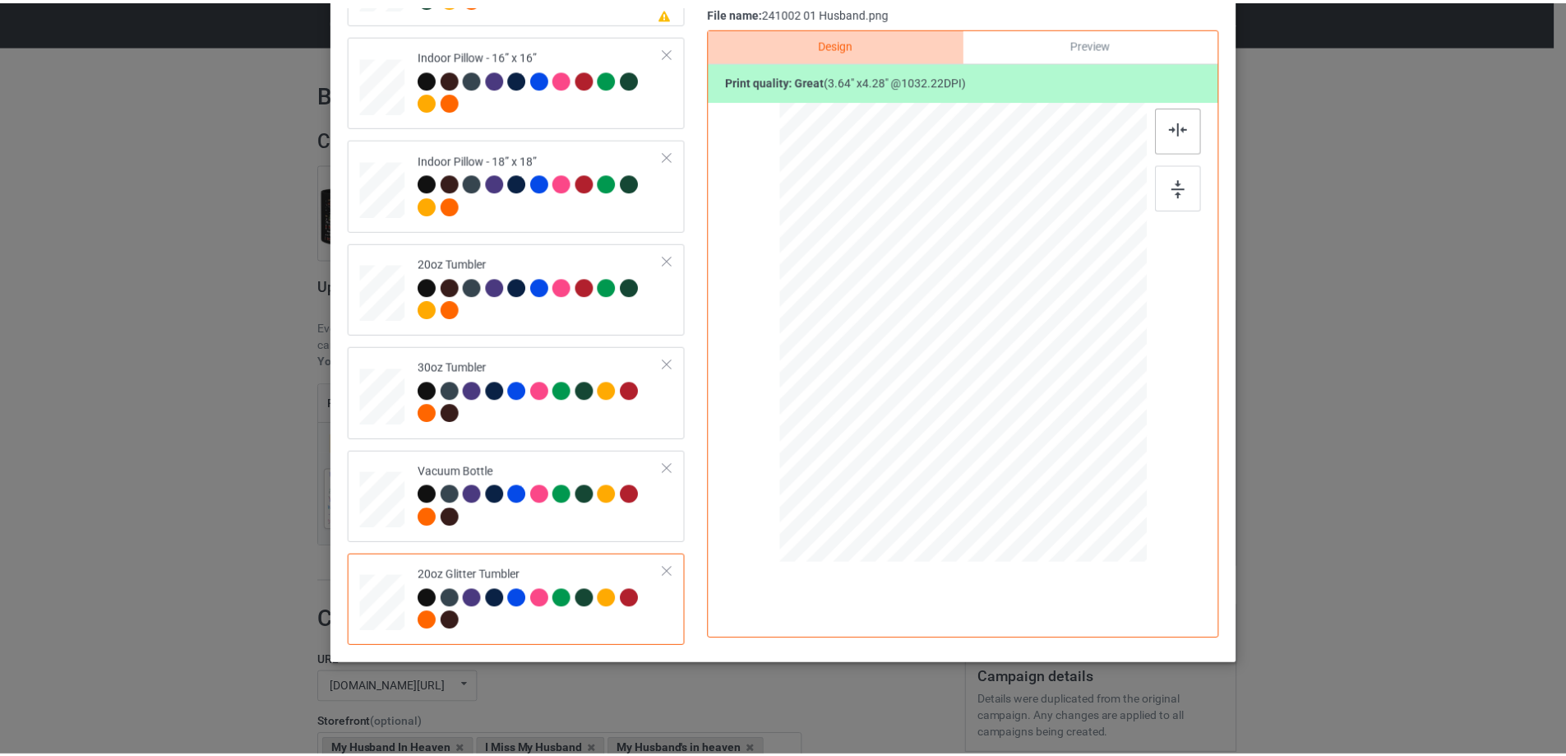
scroll to position [29, 0]
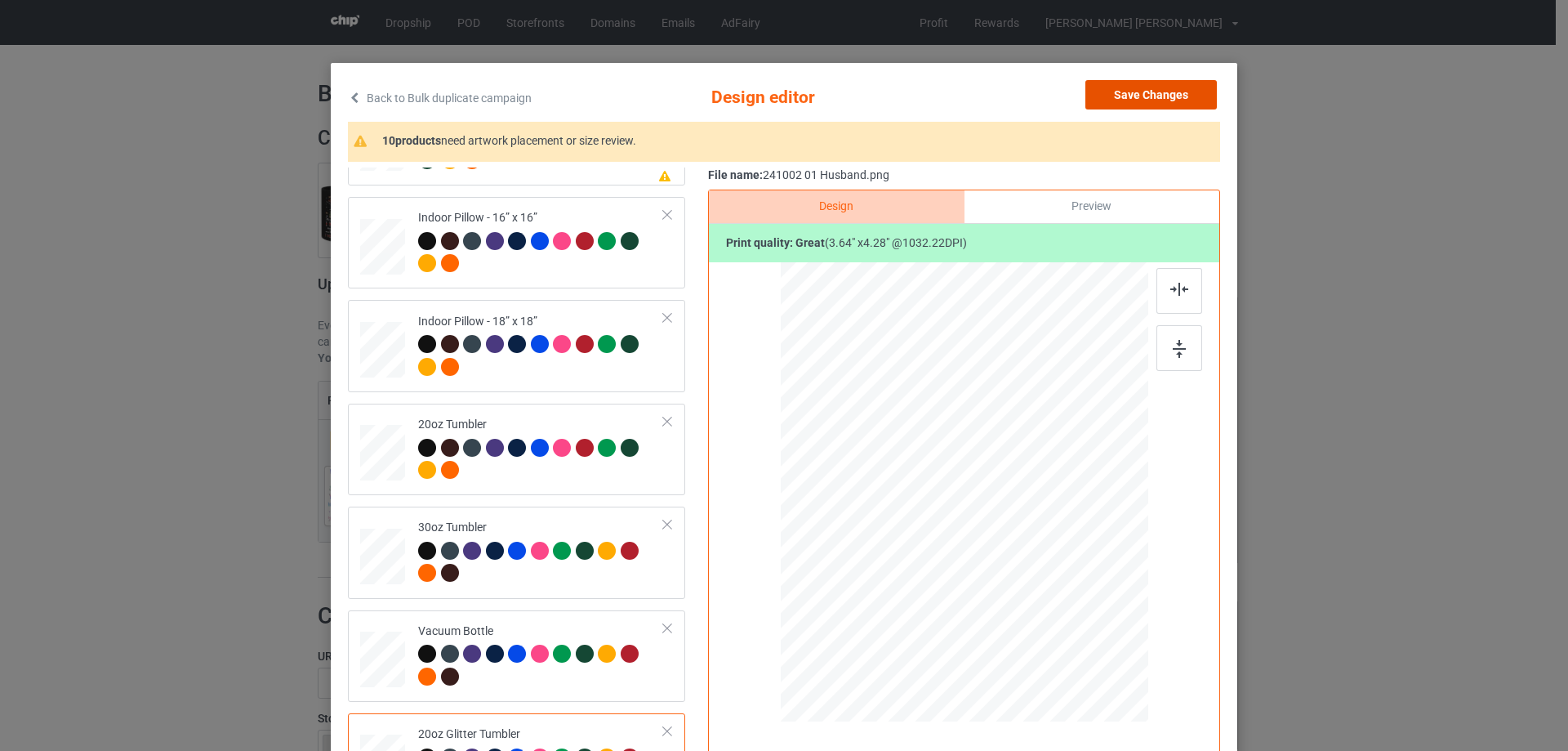
click at [1151, 102] on button "Save Changes" at bounding box center [1151, 95] width 131 height 30
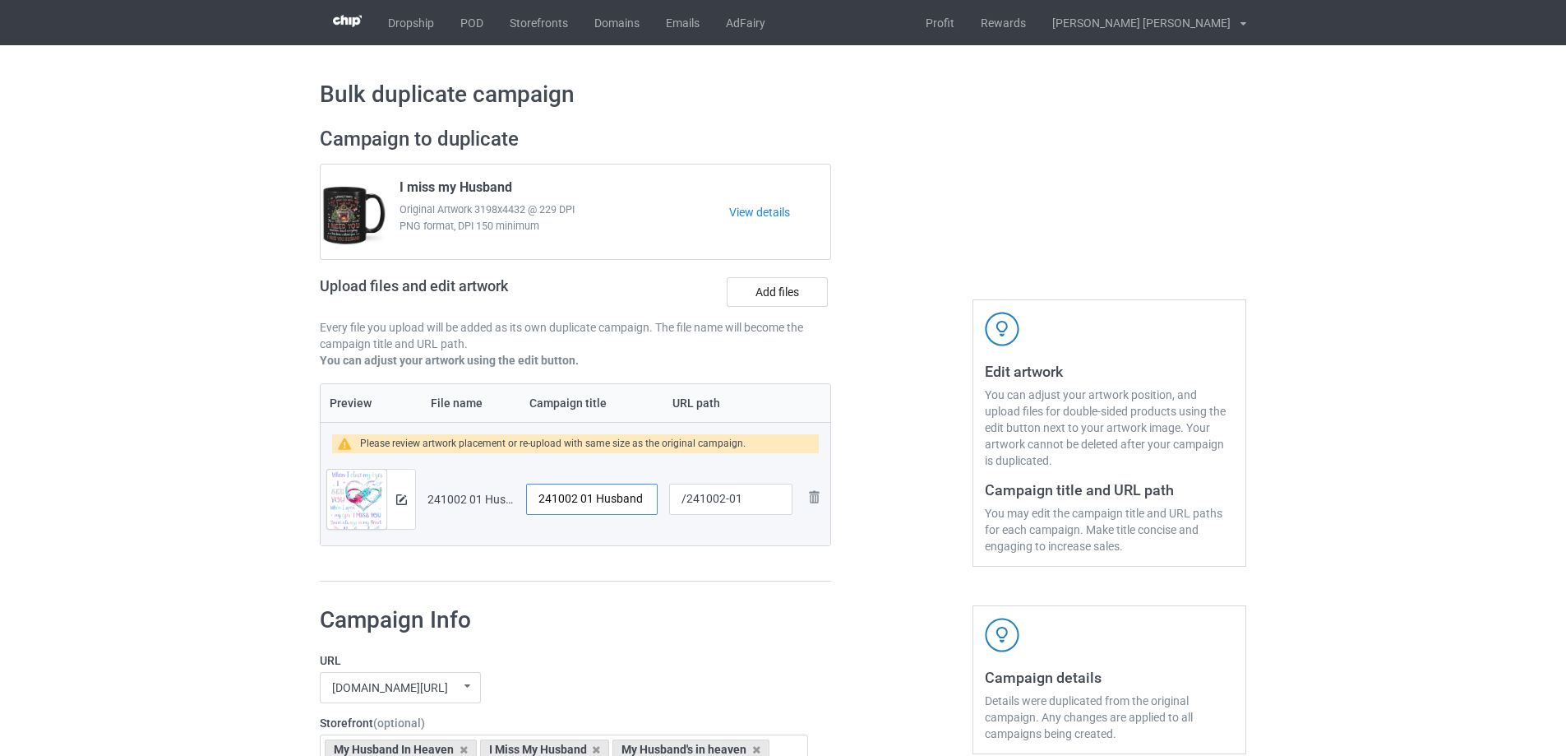
drag, startPoint x: 641, startPoint y: 497, endPoint x: 445, endPoint y: 497, distance: 195.7
click at [445, 497] on tr "Preview and edit artwork 241002 01 Husband.png 241002 01 Husband /241002-01 Rem…" at bounding box center [576, 499] width 510 height 92
type input "Ư"
click at [404, 503] on img at bounding box center [401, 499] width 11 height 11
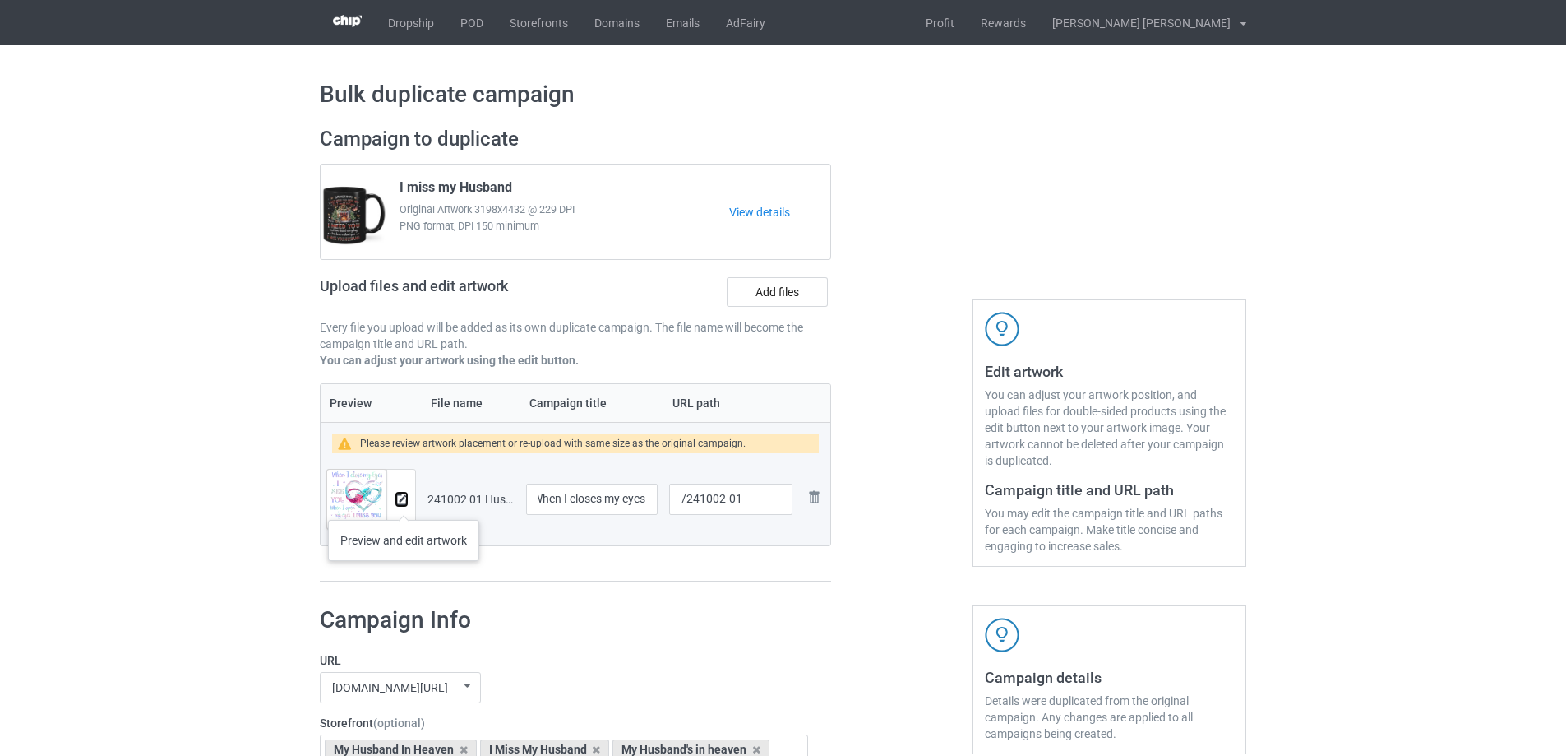
scroll to position [0, 0]
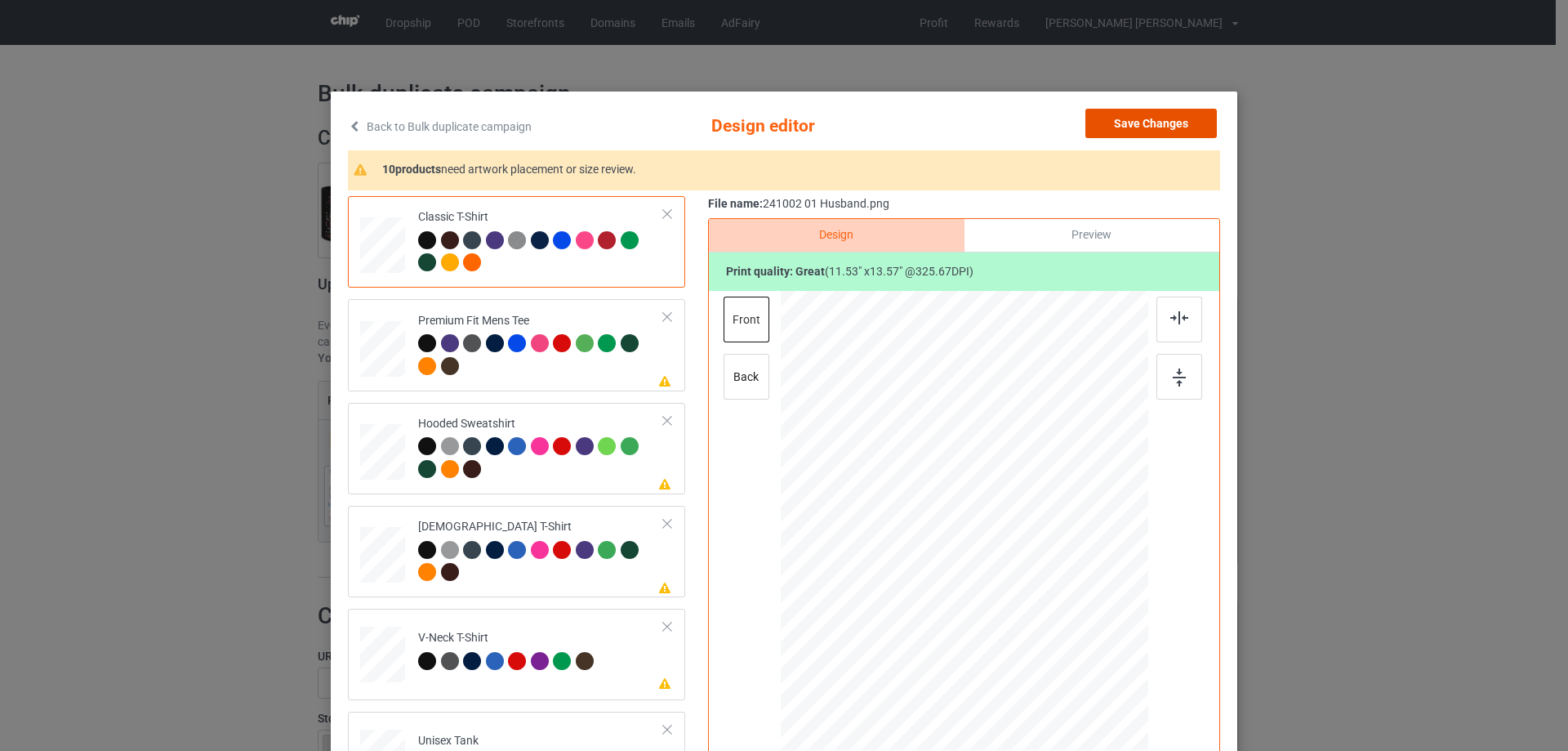
click at [1172, 122] on button "Save Changes" at bounding box center [1151, 123] width 131 height 30
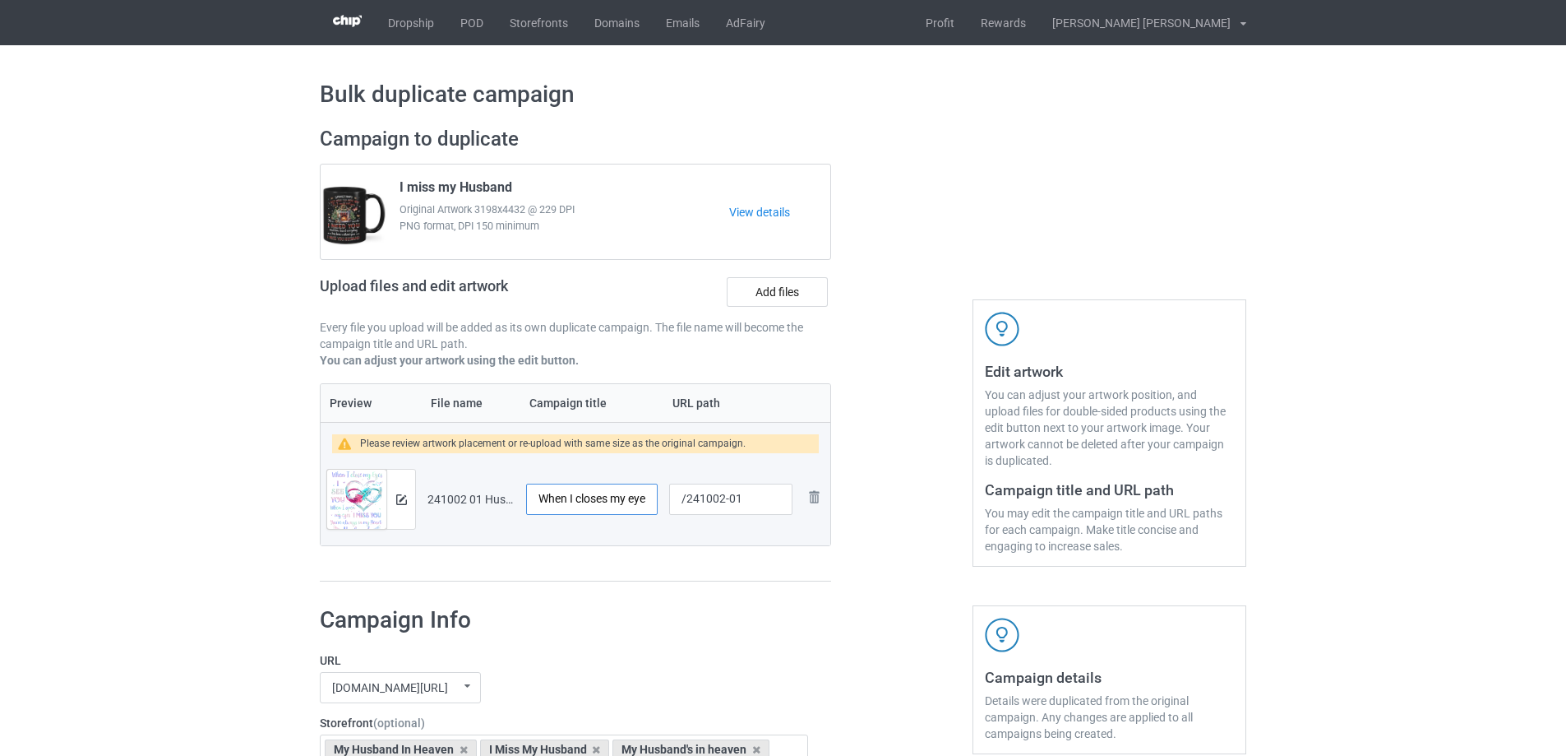
click at [608, 500] on input "When I closes my eyes" at bounding box center [592, 498] width 132 height 31
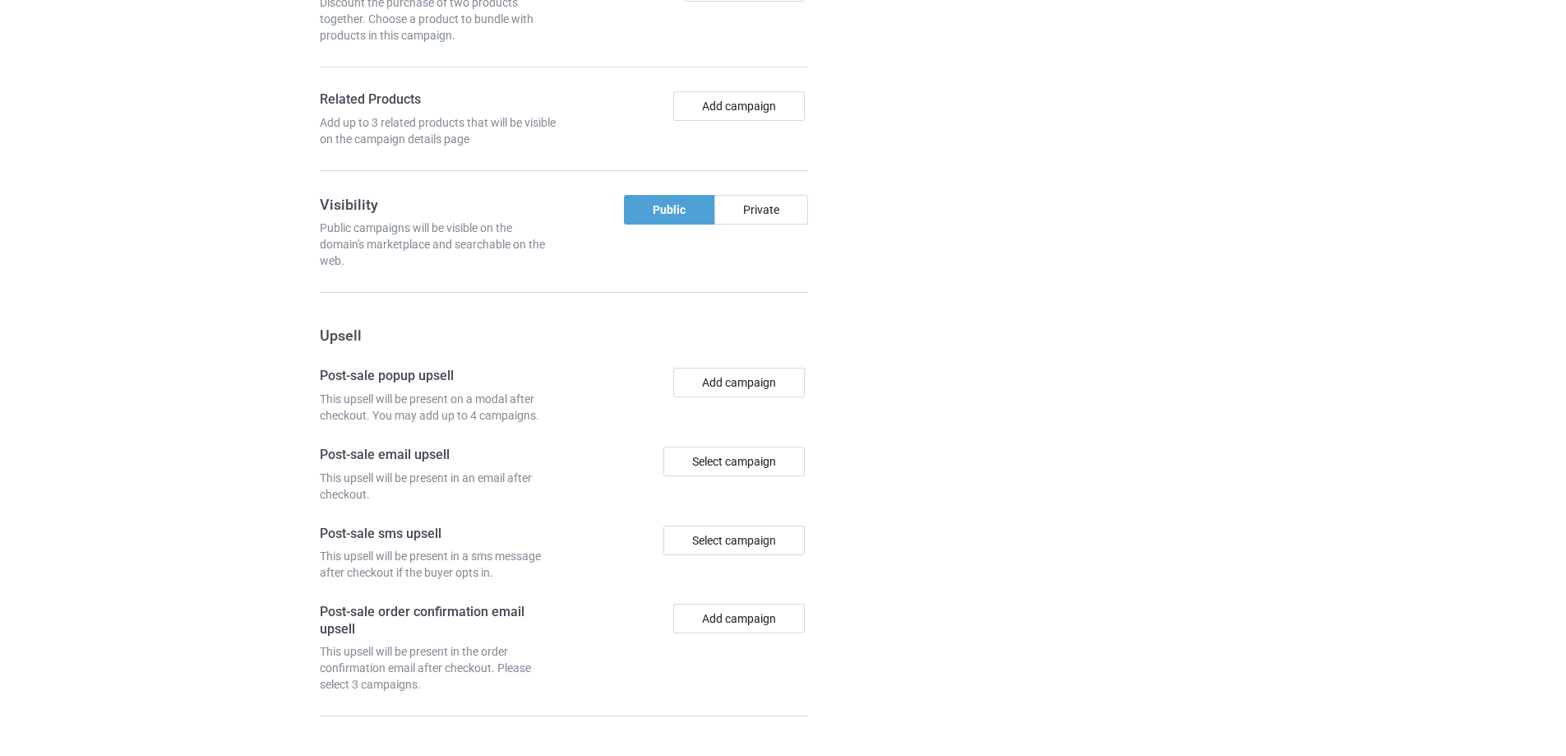
scroll to position [1393, 0]
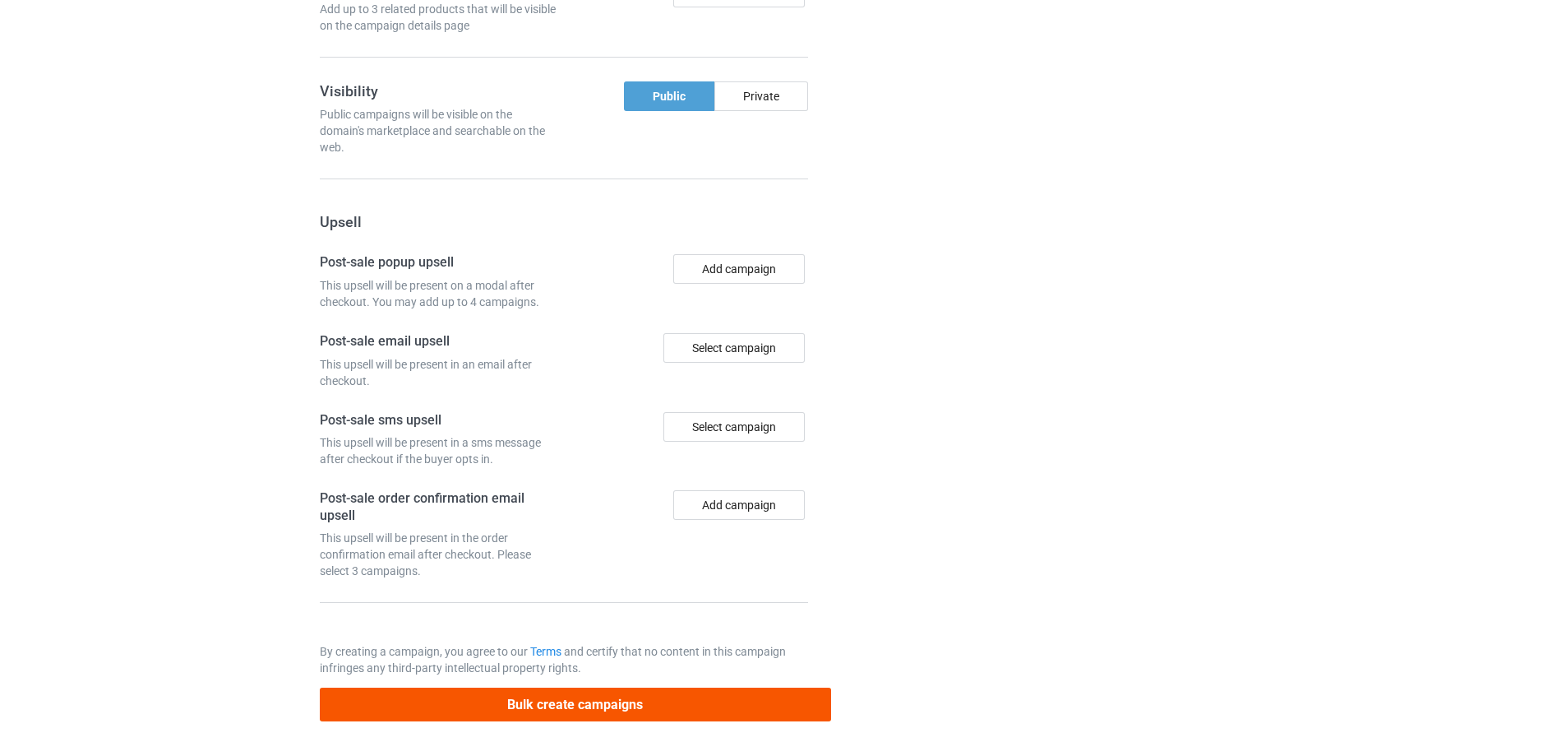
type input "When I close my eyes"
click at [632, 712] on button "Bulk create campaigns" at bounding box center [575, 704] width 511 height 34
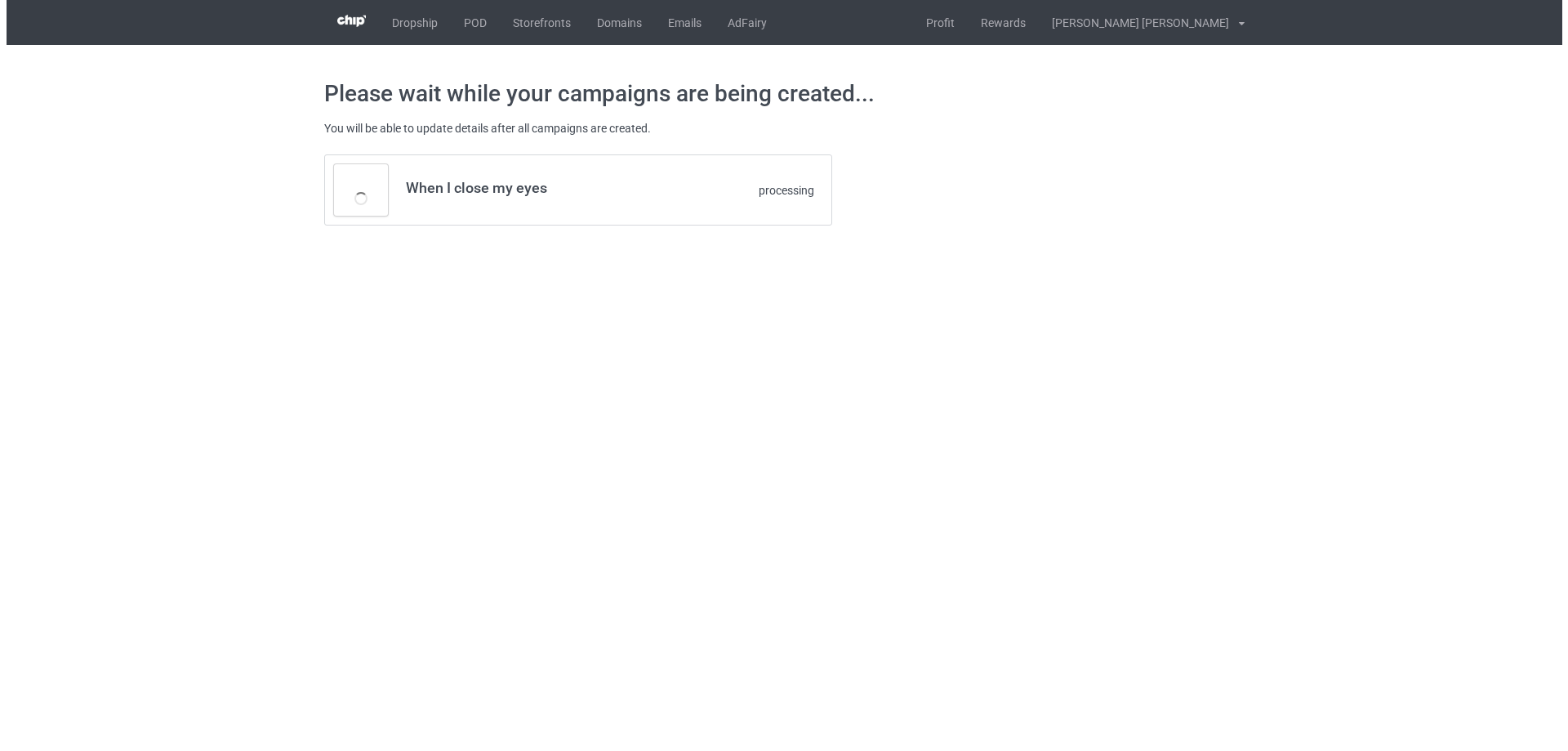
scroll to position [0, 0]
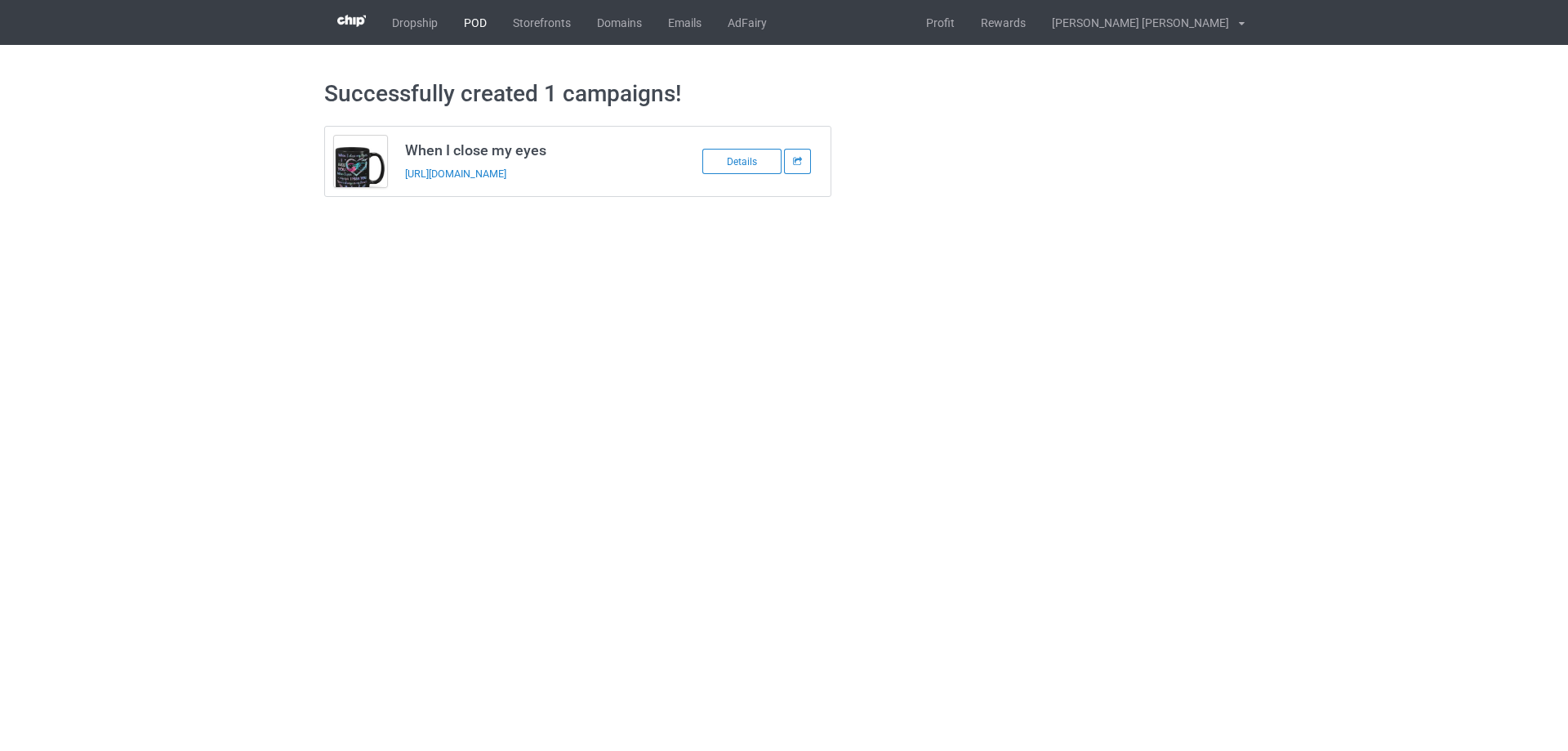
click at [471, 19] on link "POD" at bounding box center [475, 22] width 49 height 45
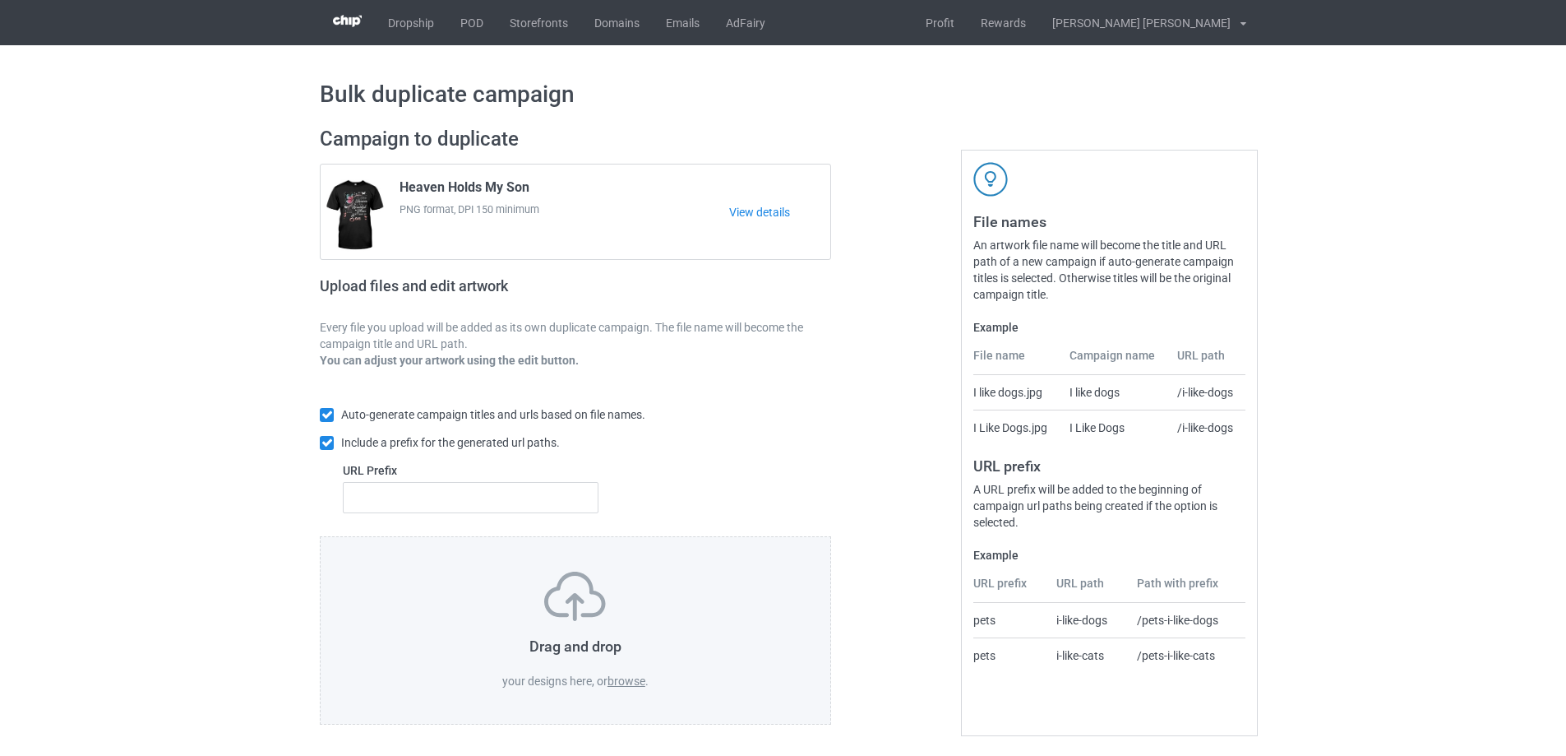
click at [622, 684] on label "browse" at bounding box center [627, 680] width 38 height 13
click at [0, 0] on input "browse" at bounding box center [0, 0] width 0 height 0
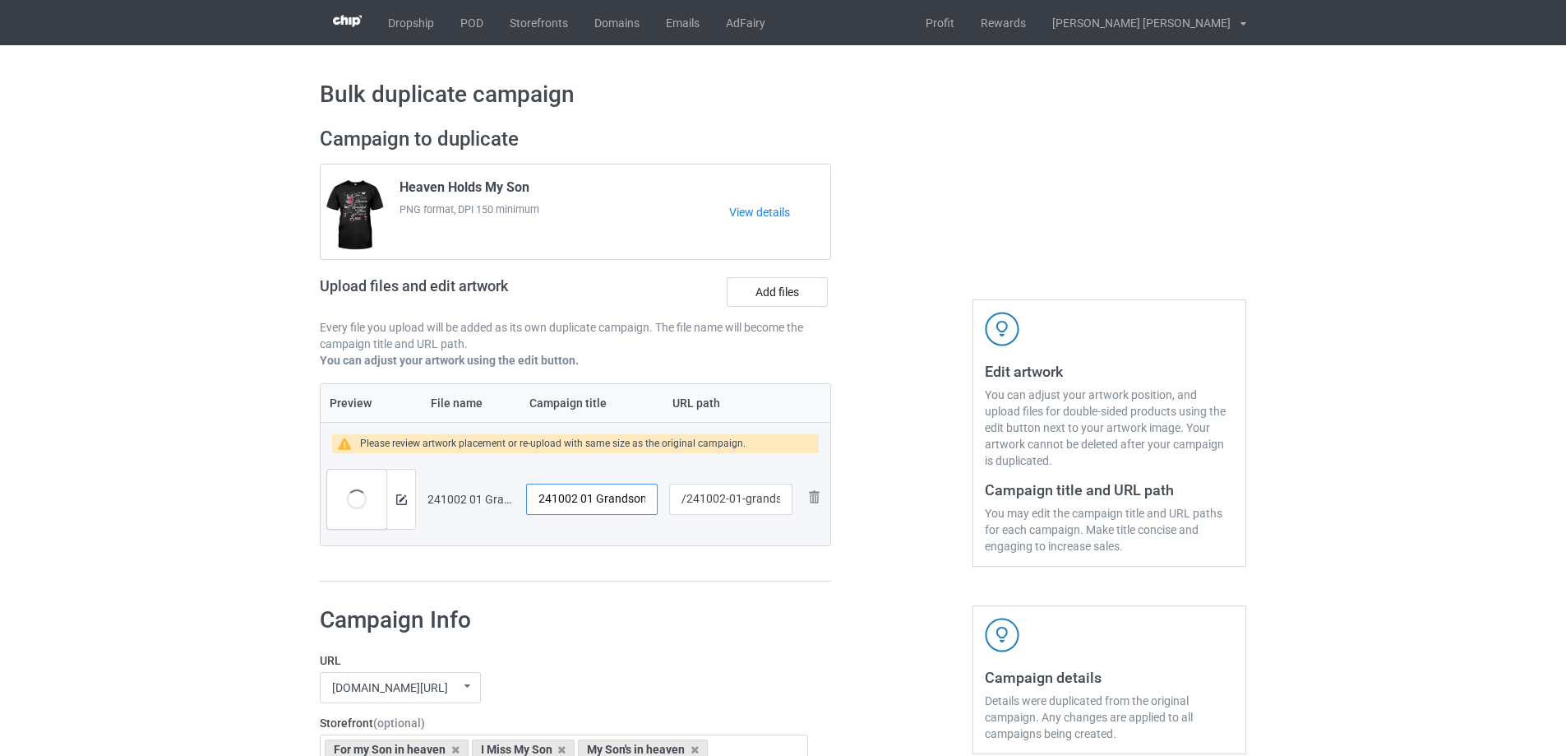
click at [594, 499] on input "241002 01 Grandson" at bounding box center [592, 498] width 132 height 31
drag, startPoint x: 592, startPoint y: 500, endPoint x: 464, endPoint y: 500, distance: 128.3
click at [464, 500] on tr "Preview and edit artwork 241002 01 Grandson.png 241002 01 Grandson /241002-01-g…" at bounding box center [576, 499] width 510 height 92
type input "I miss my Grandson"
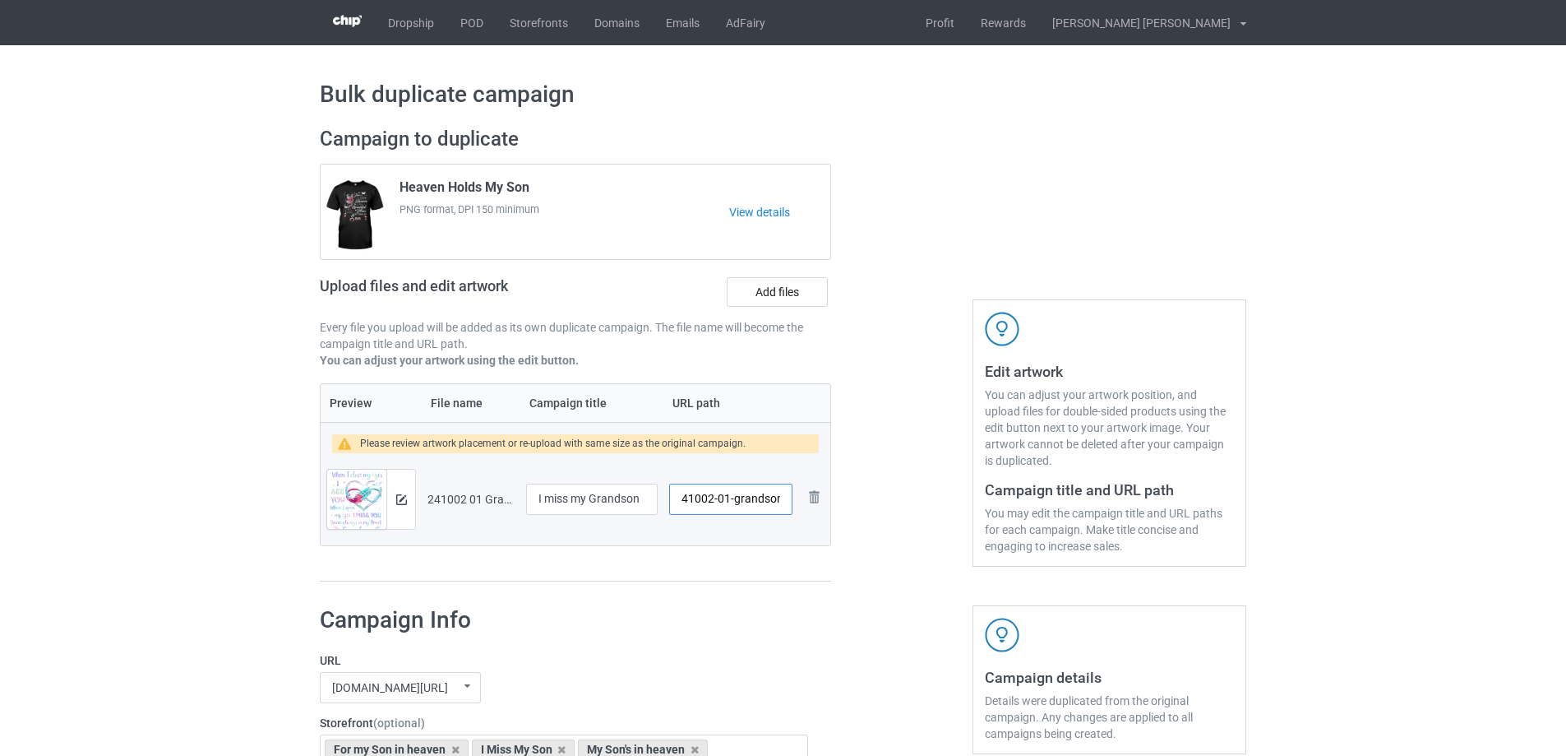
drag, startPoint x: 741, startPoint y: 501, endPoint x: 792, endPoint y: 506, distance: 51.2
click at [792, 506] on input "/241002-01-grandson" at bounding box center [730, 498] width 123 height 31
click at [405, 497] on img at bounding box center [401, 499] width 11 height 11
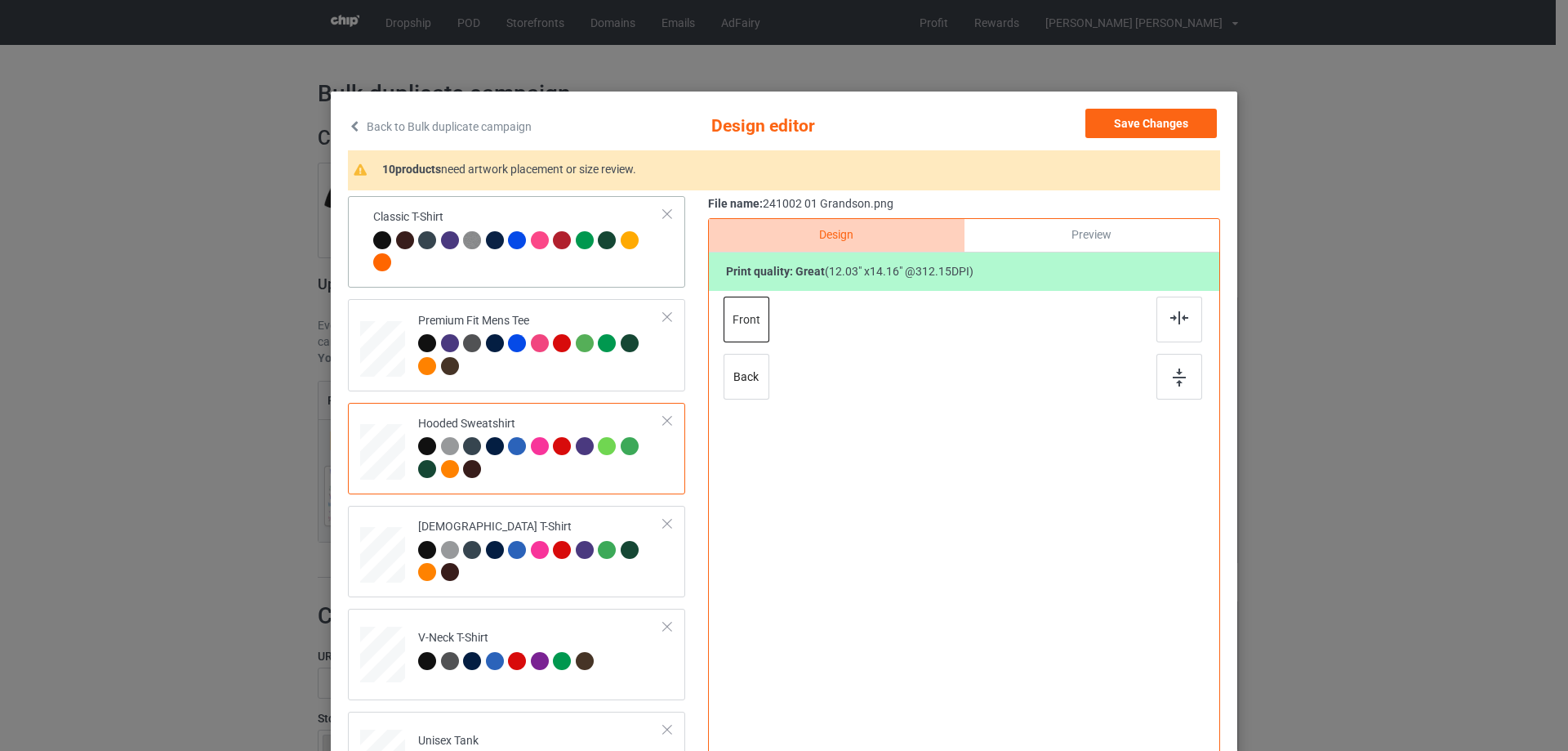
click at [529, 257] on div at bounding box center [518, 253] width 291 height 45
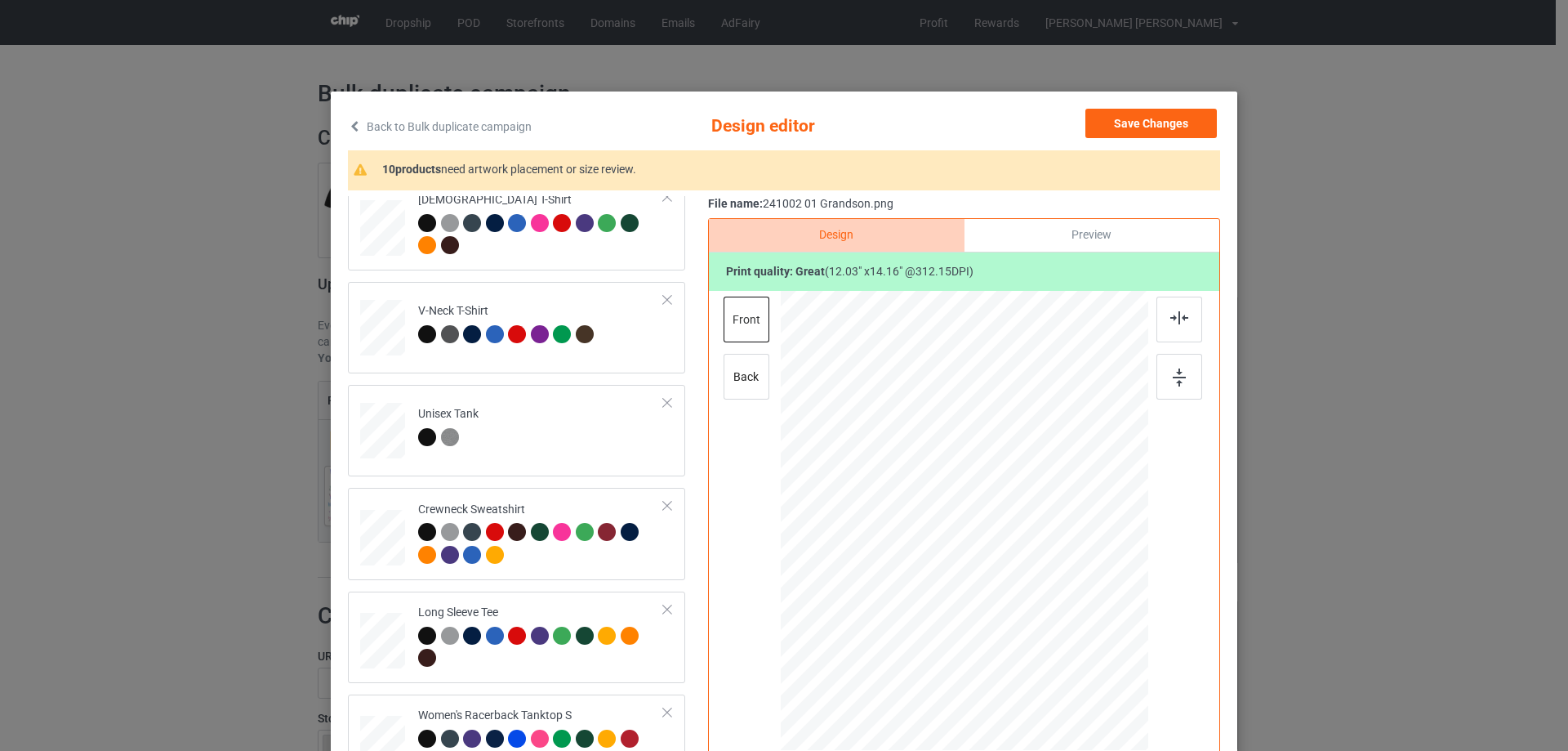
scroll to position [654, 0]
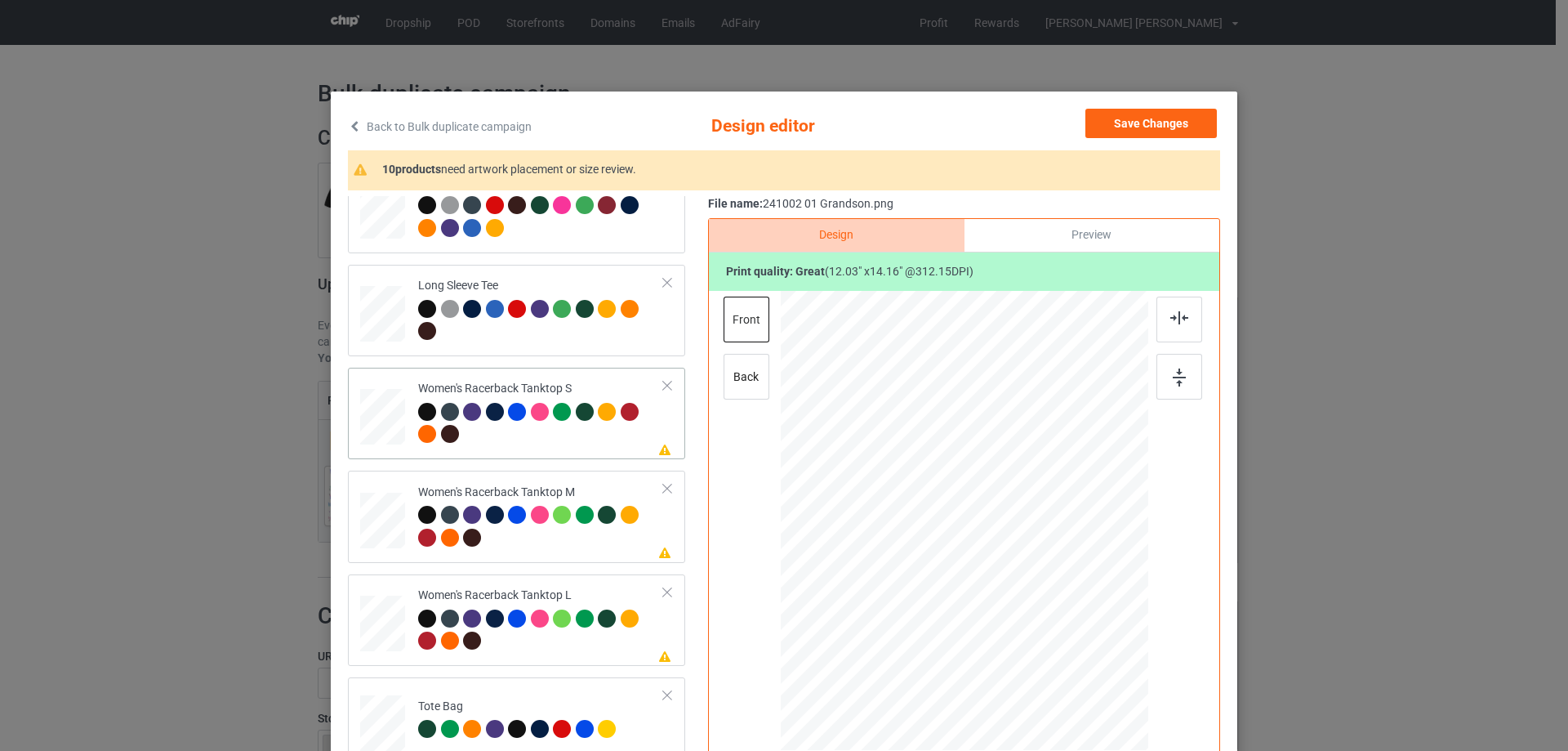
click at [388, 433] on div at bounding box center [382, 416] width 44 height 57
drag, startPoint x: 1070, startPoint y: 648, endPoint x: 1059, endPoint y: 620, distance: 30.1
click at [1059, 620] on div at bounding box center [964, 521] width 357 height 460
drag, startPoint x: 993, startPoint y: 558, endPoint x: 993, endPoint y: 580, distance: 22.0
click at [993, 580] on div at bounding box center [963, 542] width 178 height 210
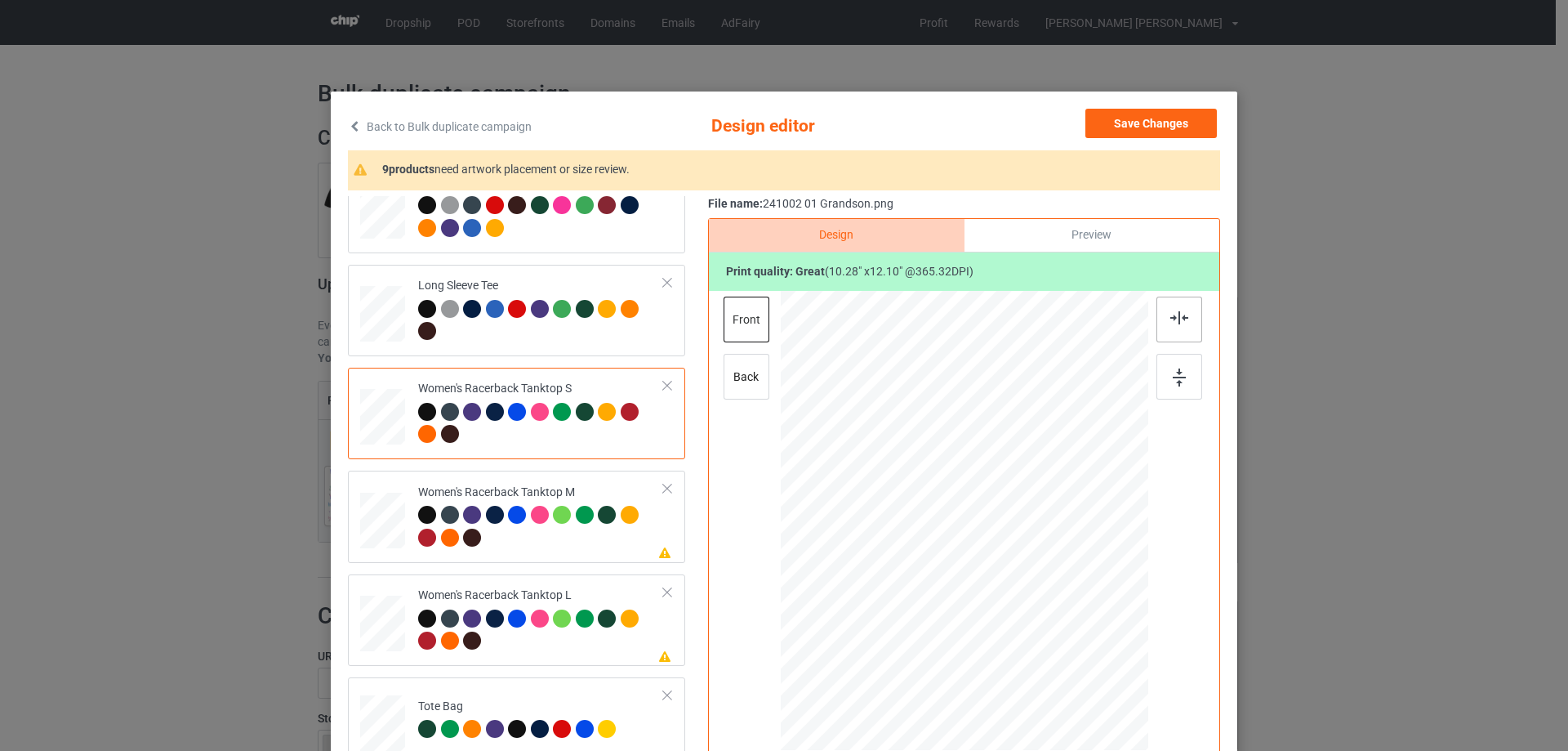
click at [1176, 321] on img at bounding box center [1179, 317] width 18 height 13
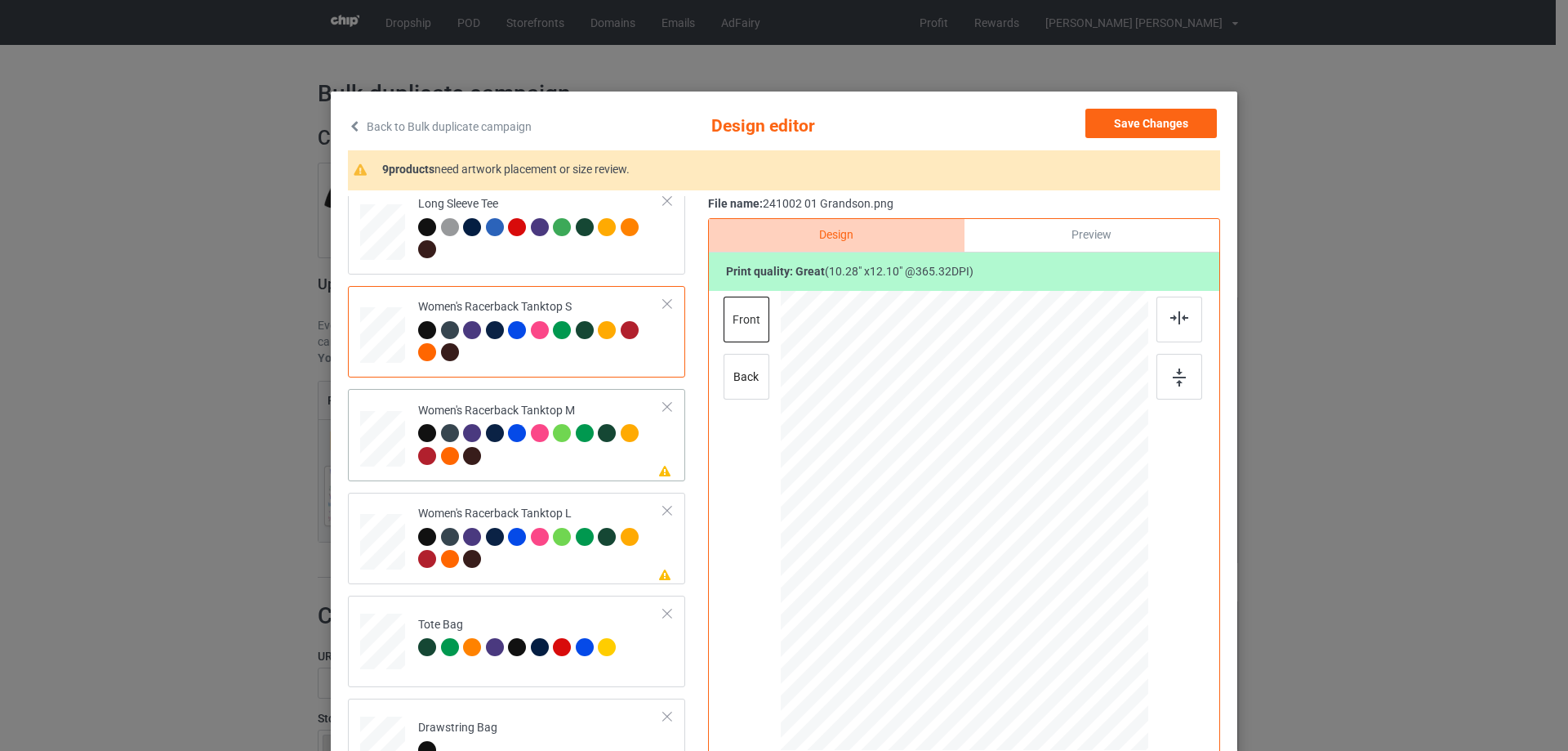
click at [383, 447] on div at bounding box center [382, 439] width 45 height 57
drag, startPoint x: 1064, startPoint y: 653, endPoint x: 1050, endPoint y: 632, distance: 25.2
click at [1051, 632] on div at bounding box center [1058, 631] width 14 height 14
drag, startPoint x: 992, startPoint y: 595, endPoint x: 992, endPoint y: 584, distance: 11.0
click at [992, 584] on div at bounding box center [963, 549] width 188 height 221
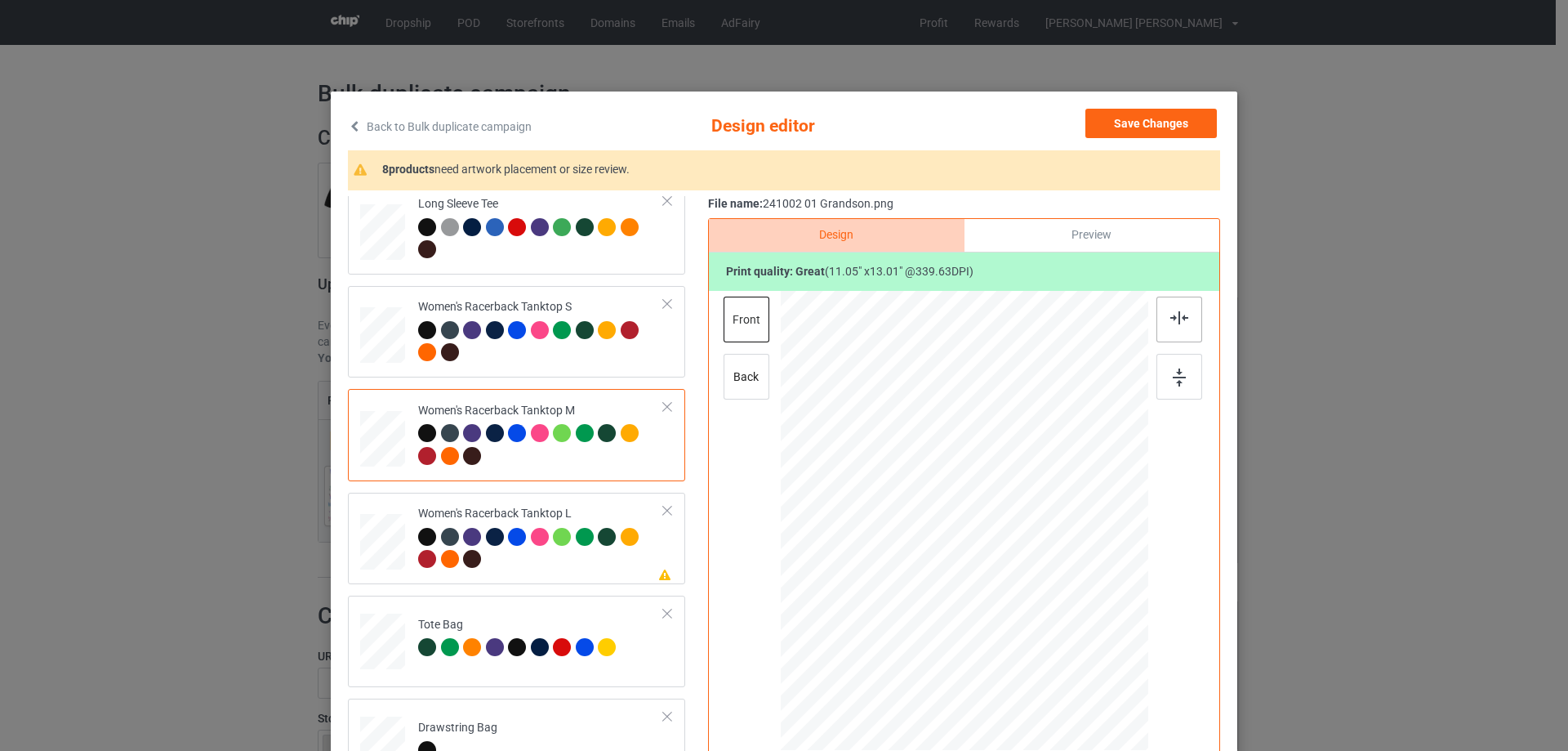
click at [1172, 320] on img at bounding box center [1179, 317] width 18 height 13
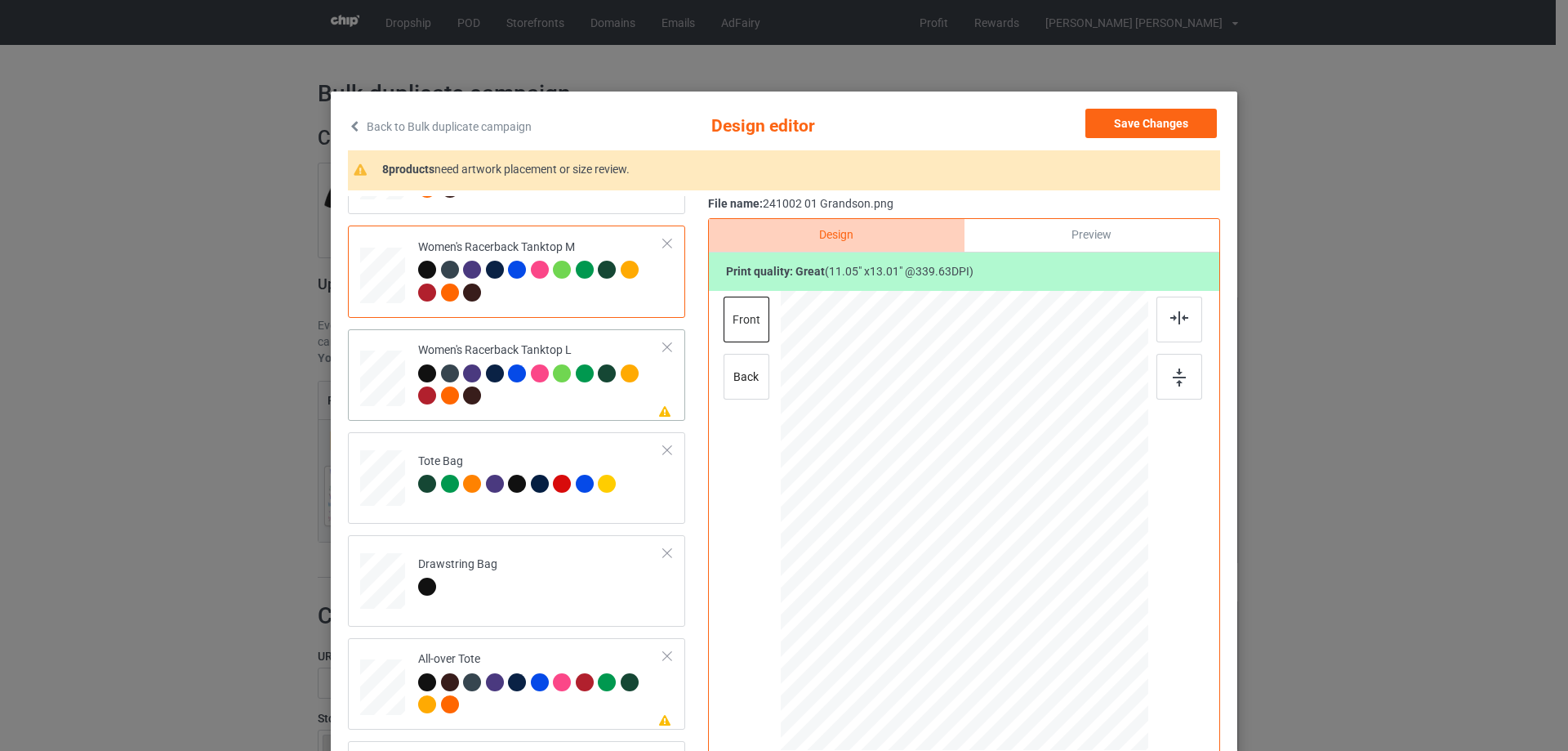
click at [374, 378] on div at bounding box center [382, 378] width 45 height 54
drag, startPoint x: 1069, startPoint y: 655, endPoint x: 1059, endPoint y: 620, distance: 36.4
click at [1059, 620] on div at bounding box center [964, 522] width 367 height 439
drag, startPoint x: 971, startPoint y: 531, endPoint x: 969, endPoint y: 566, distance: 35.1
click at [969, 566] on div at bounding box center [962, 555] width 179 height 211
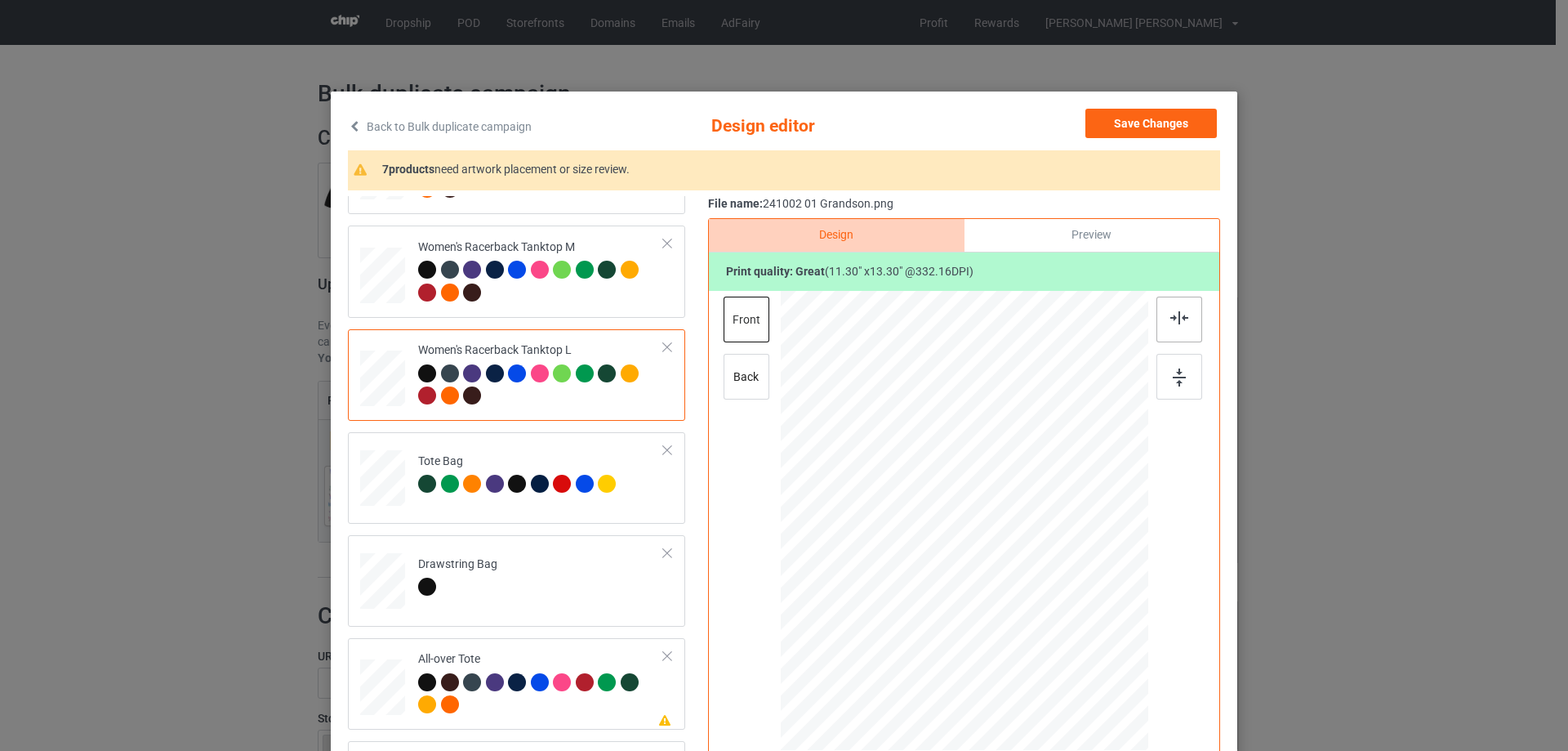
click at [1170, 315] on img at bounding box center [1179, 317] width 18 height 13
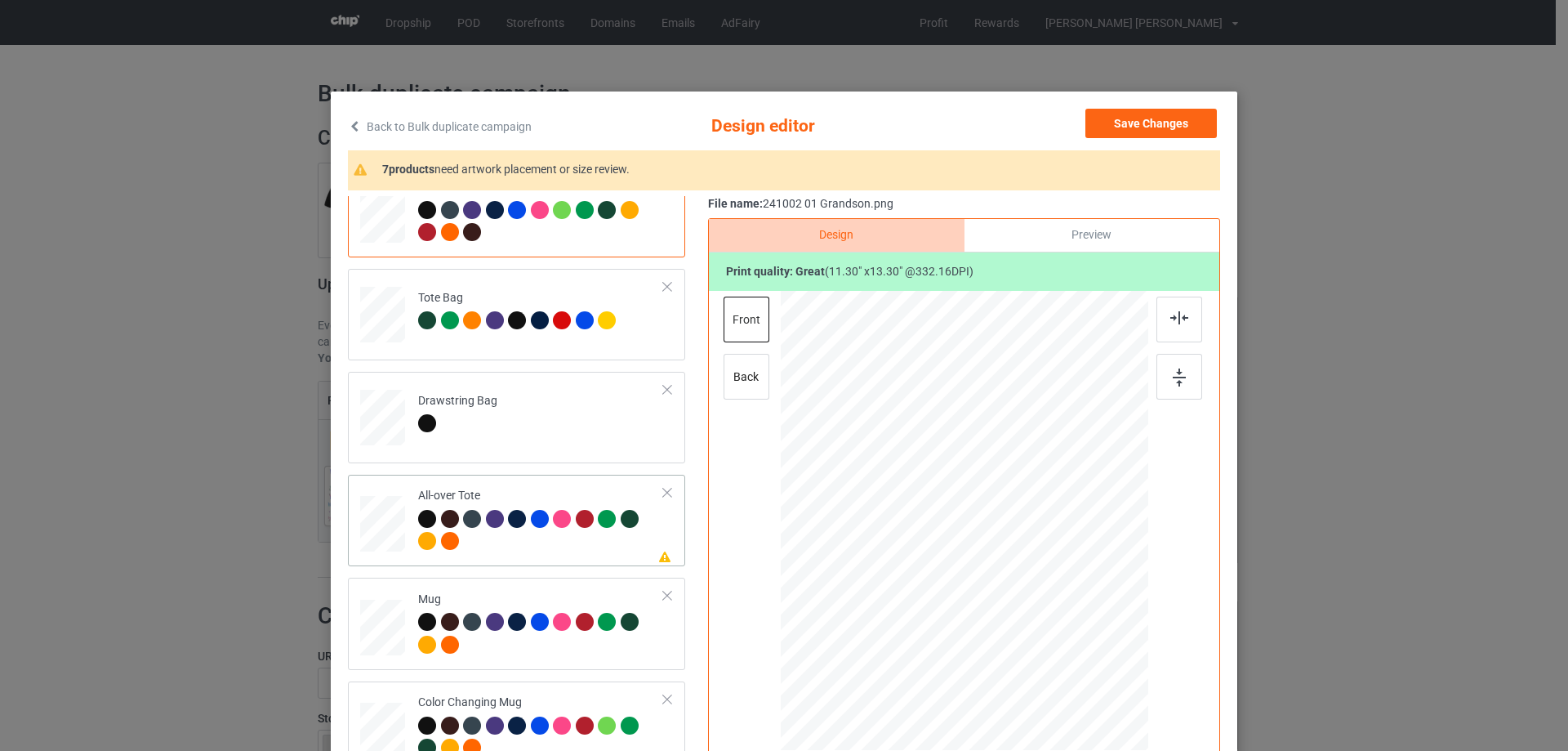
click at [370, 539] on div at bounding box center [382, 524] width 45 height 45
click at [1075, 664] on div at bounding box center [1082, 660] width 14 height 14
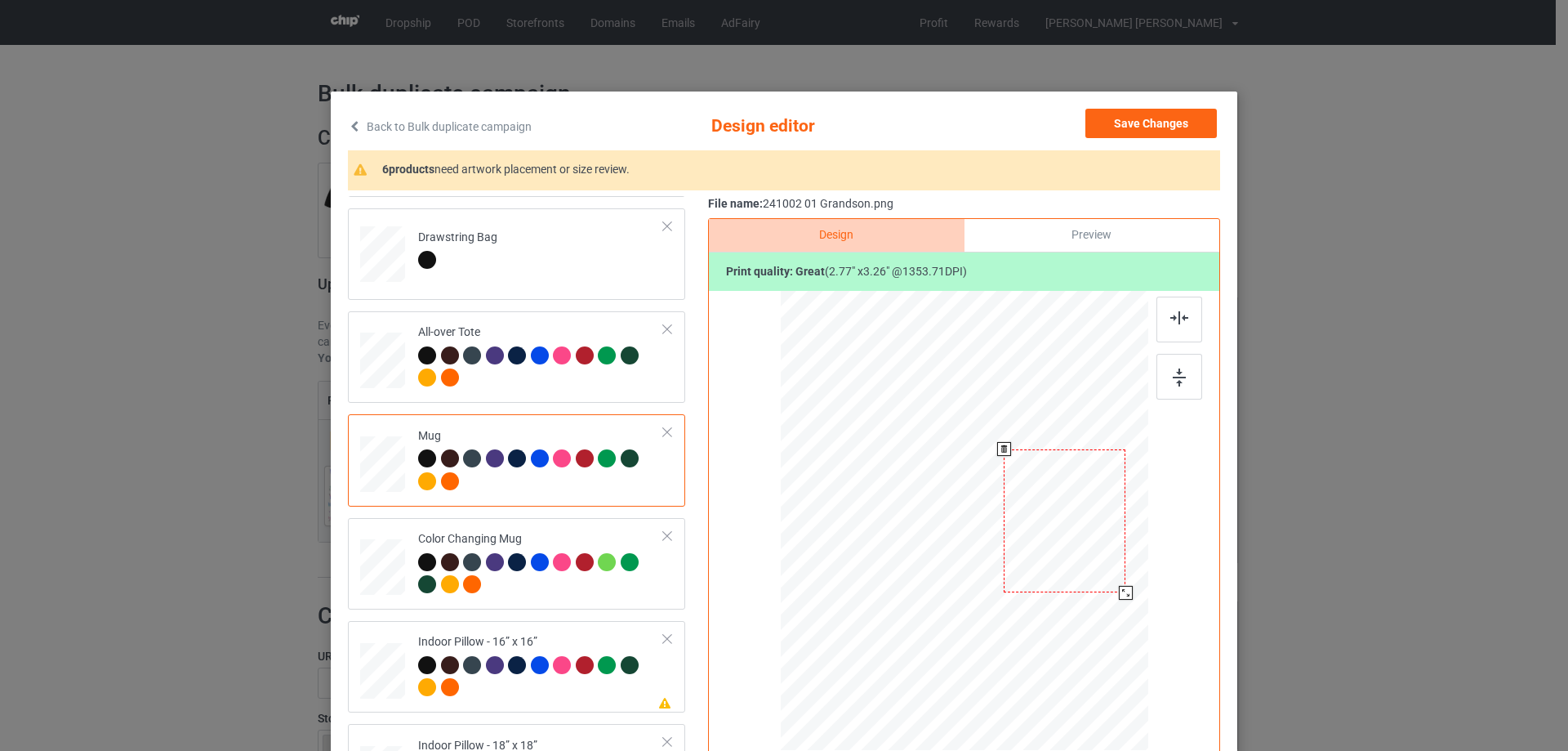
click at [1119, 593] on div at bounding box center [1125, 593] width 14 height 14
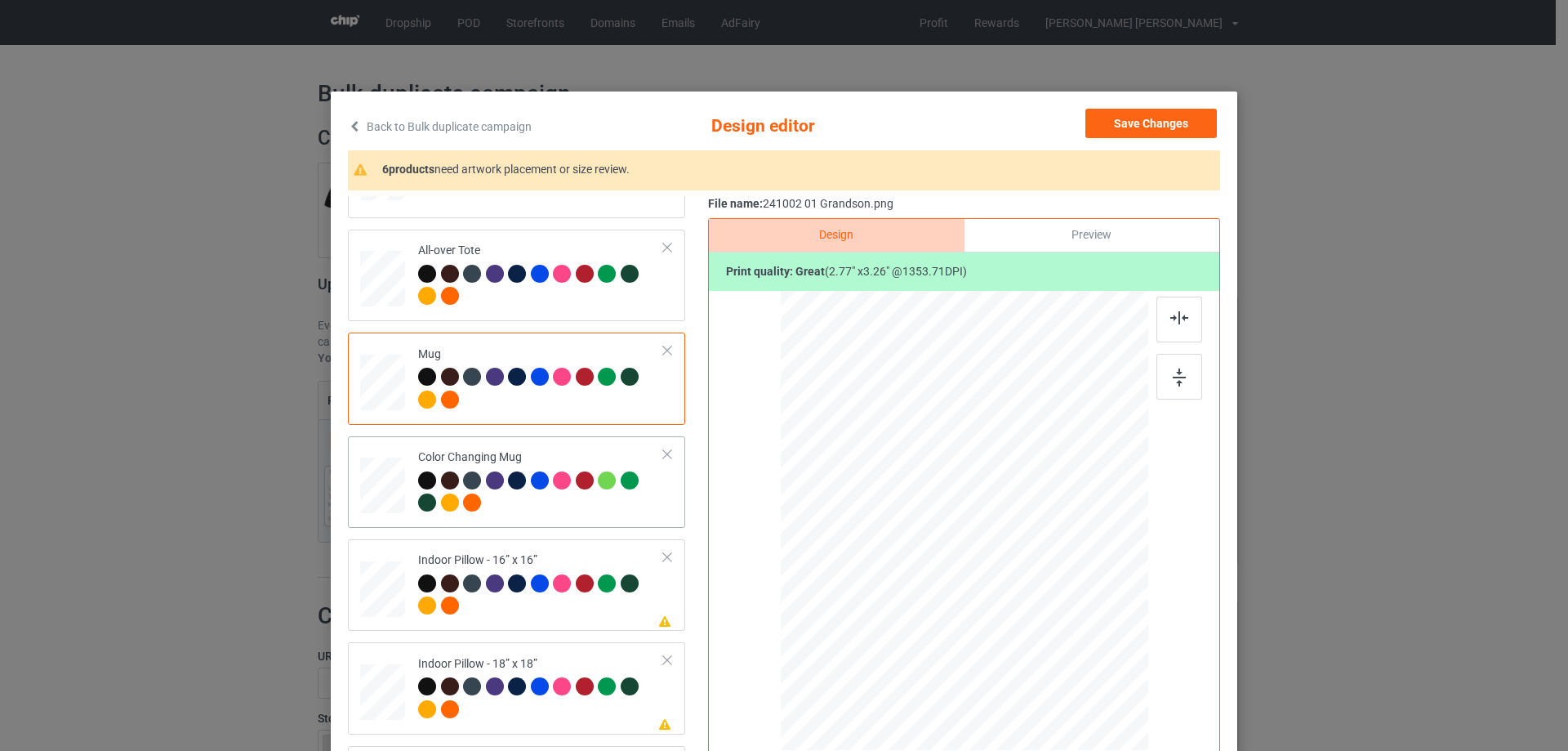
click at [381, 485] on div at bounding box center [382, 485] width 45 height 19
click at [387, 590] on div at bounding box center [382, 588] width 45 height 45
drag, startPoint x: 1067, startPoint y: 650, endPoint x: 482, endPoint y: 552, distance: 593.2
click at [1067, 637] on div at bounding box center [1069, 644] width 14 height 14
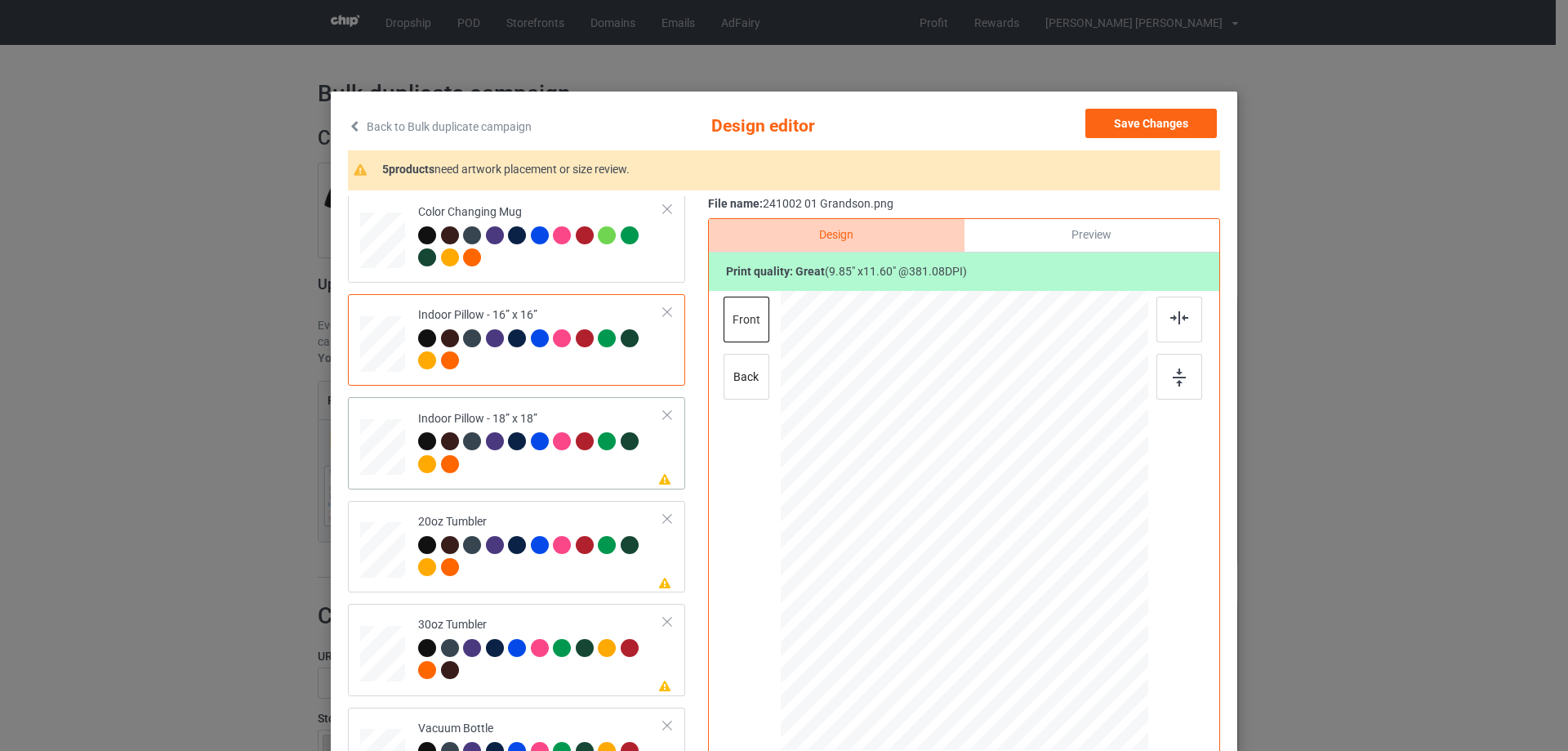
click at [383, 458] on div at bounding box center [382, 447] width 45 height 45
drag, startPoint x: 1069, startPoint y: 654, endPoint x: 457, endPoint y: 578, distance: 616.7
click at [1068, 650] on div at bounding box center [1071, 648] width 14 height 14
click at [381, 544] on div at bounding box center [381, 550] width 43 height 26
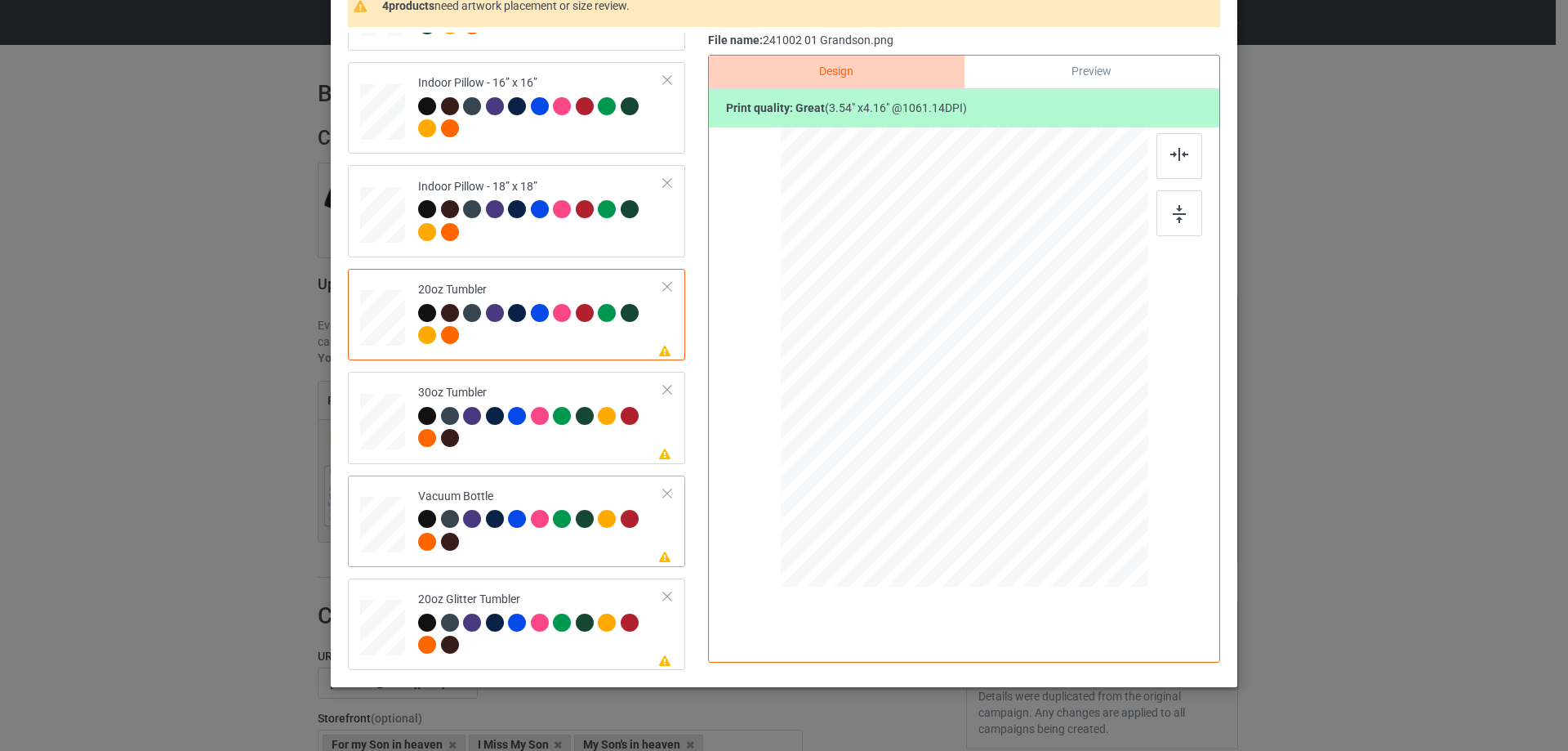
scroll to position [192, 0]
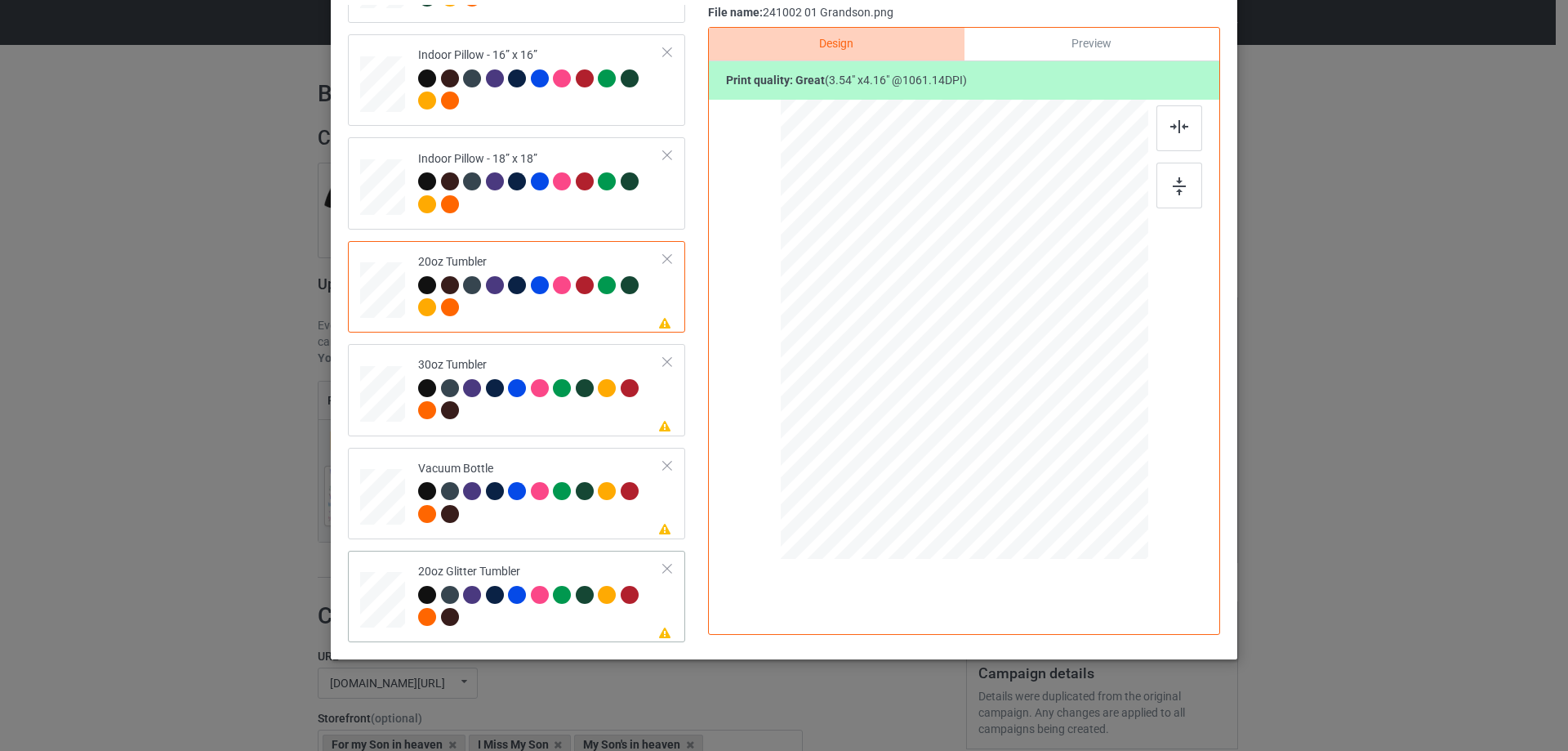
click at [383, 594] on div at bounding box center [382, 599] width 43 height 36
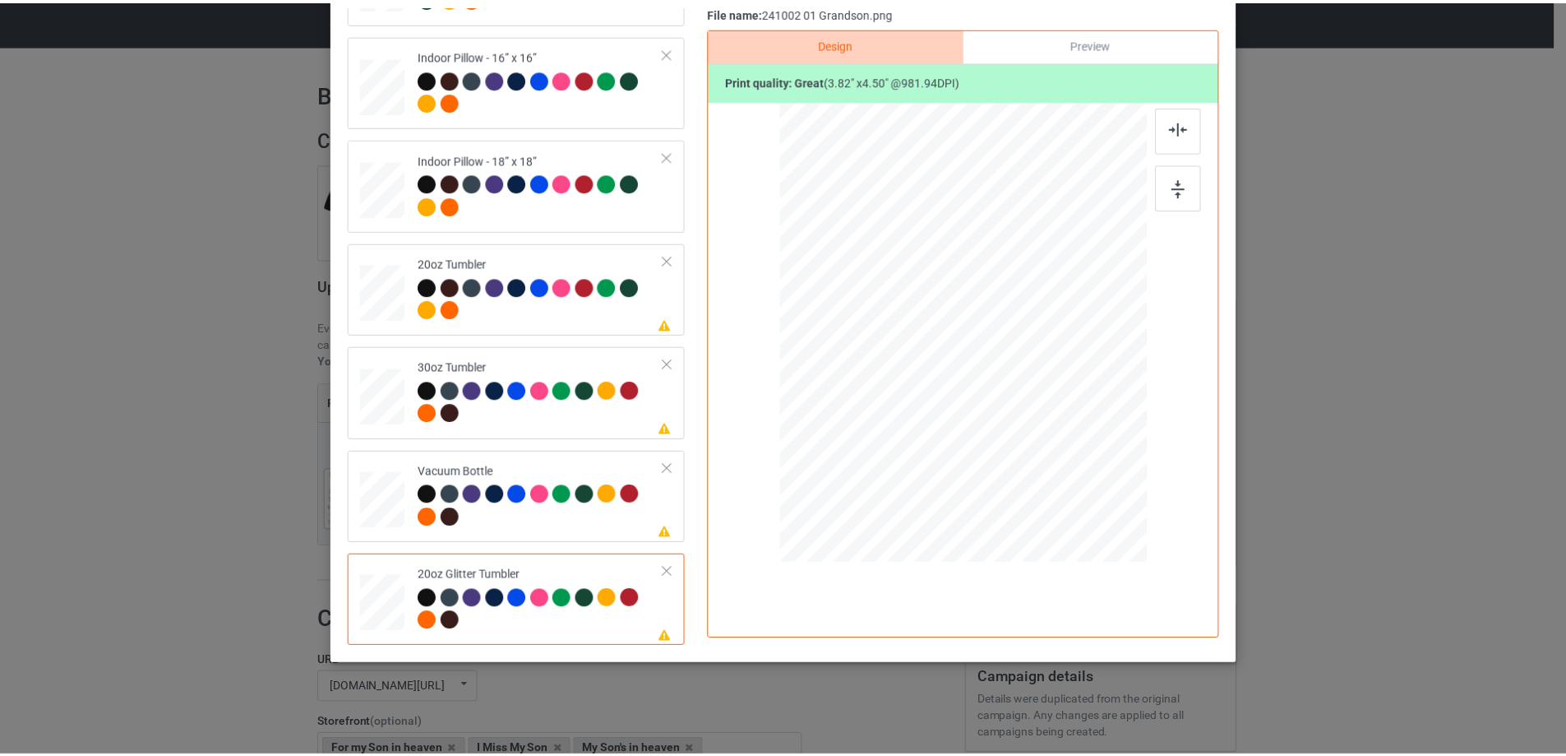
scroll to position [0, 0]
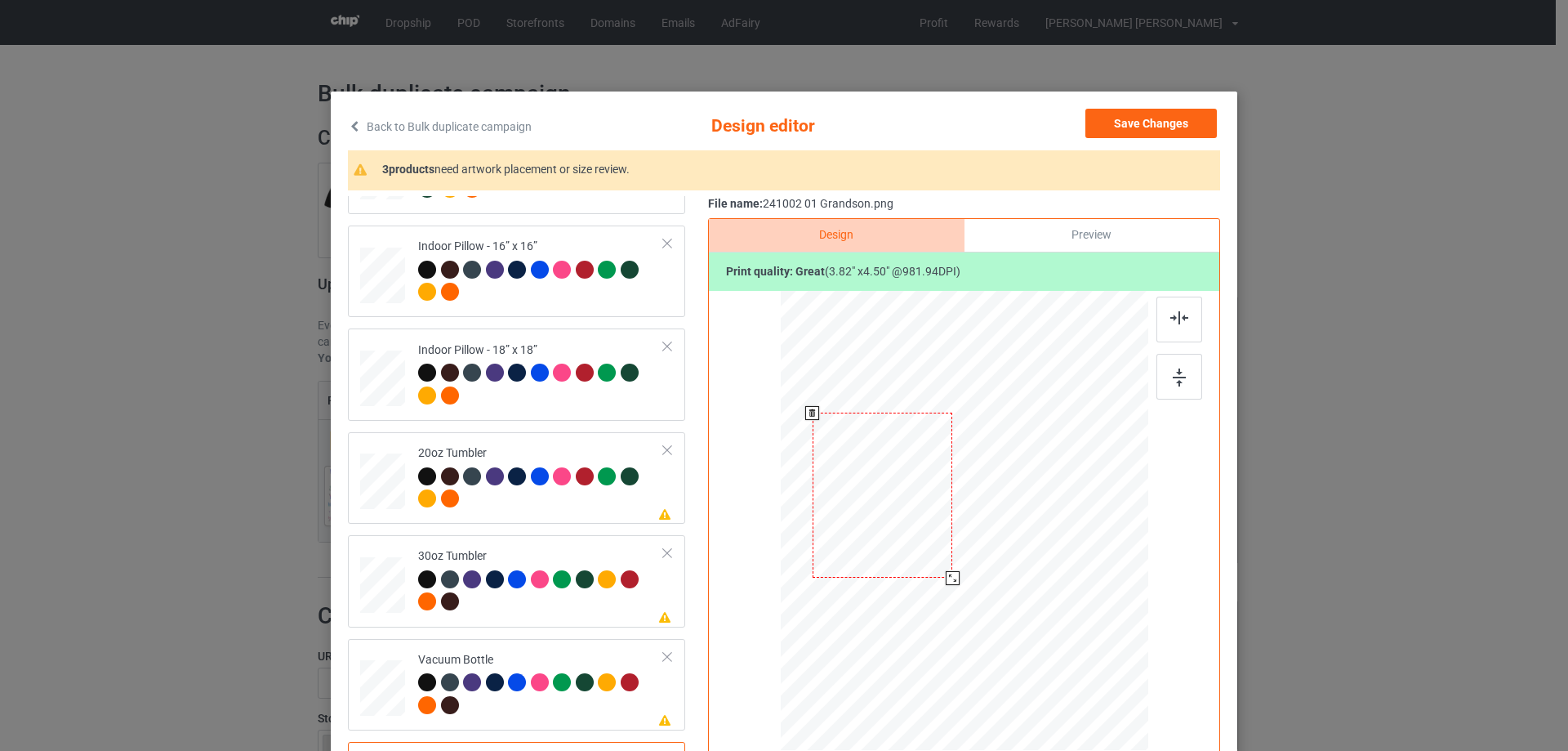
drag, startPoint x: 888, startPoint y: 526, endPoint x: 889, endPoint y: 516, distance: 10.0
click at [889, 516] on div at bounding box center [882, 495] width 140 height 165
click at [1132, 126] on button "Save Changes" at bounding box center [1151, 123] width 131 height 30
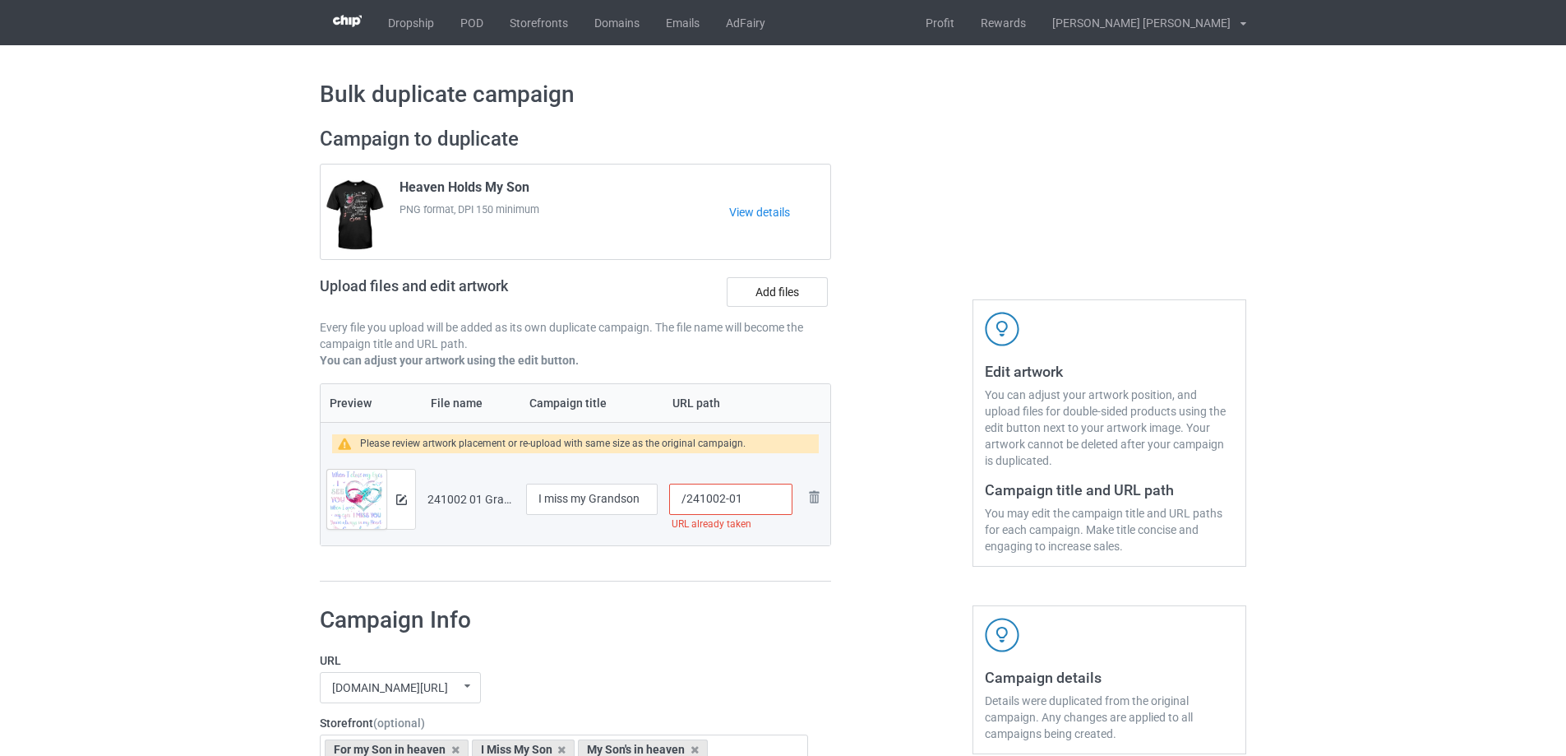
drag, startPoint x: 734, startPoint y: 501, endPoint x: 747, endPoint y: 501, distance: 12.3
click at [747, 501] on input "/241002-01" at bounding box center [730, 498] width 123 height 31
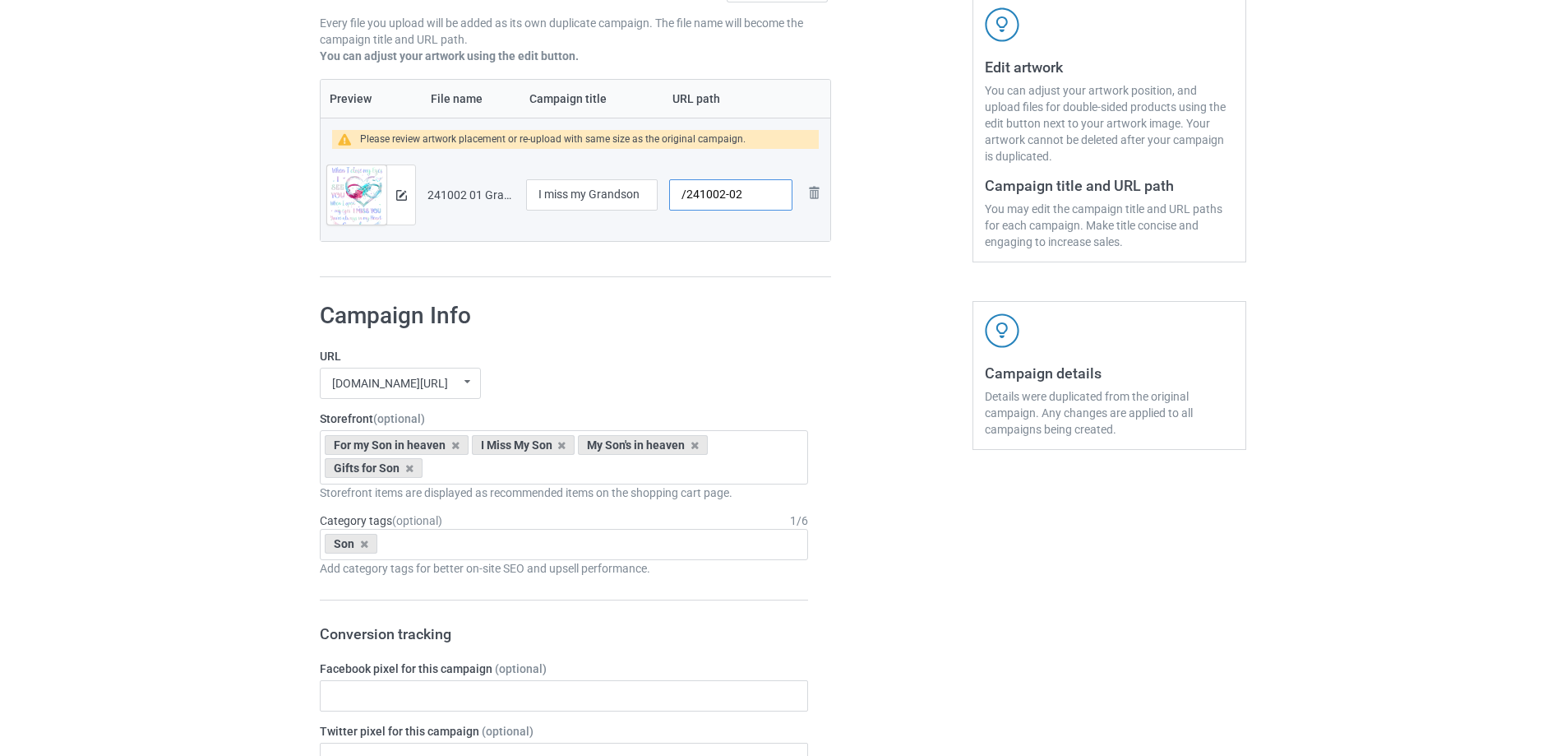
scroll to position [355, 0]
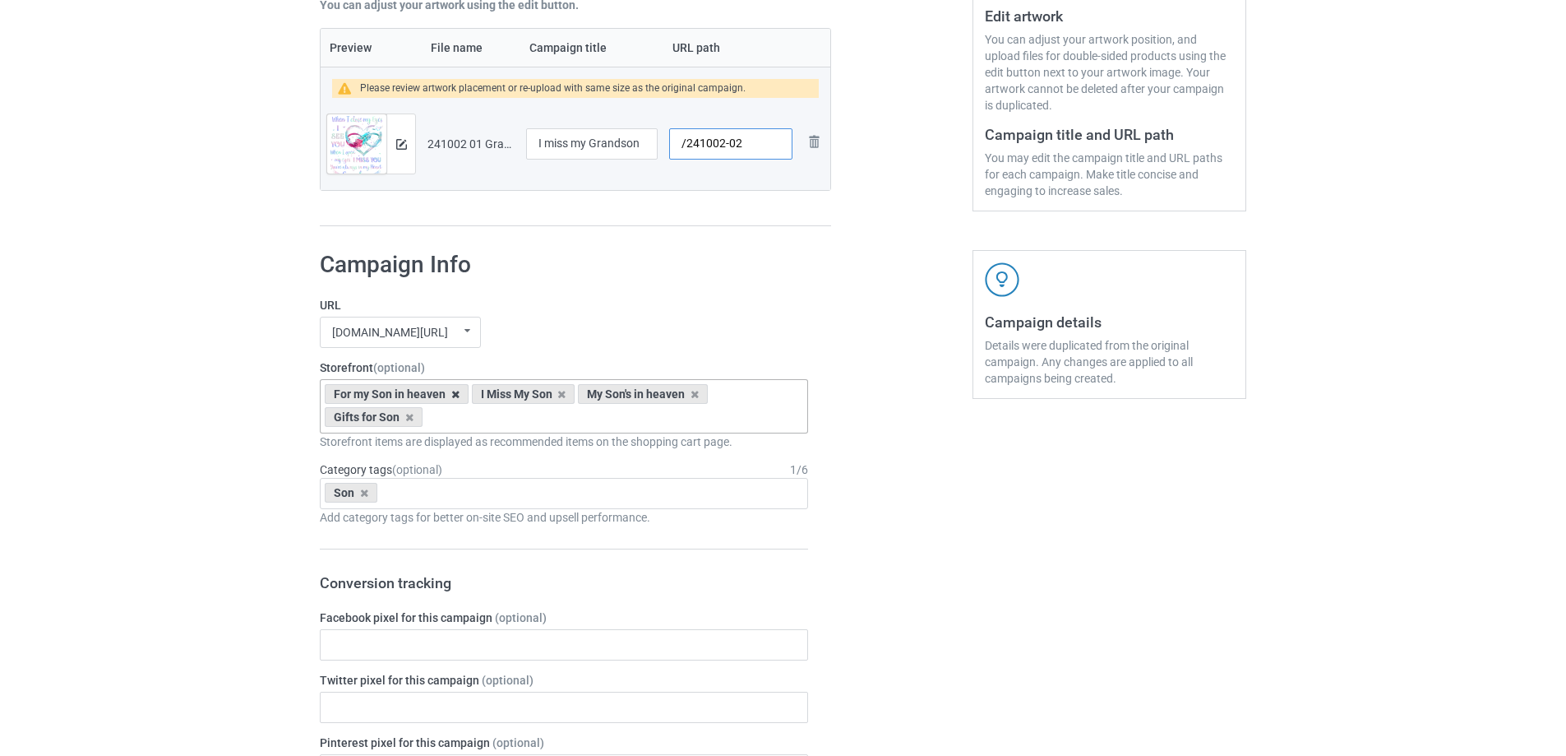
type input "/241002-02"
click at [452, 393] on icon at bounding box center [455, 394] width 8 height 11
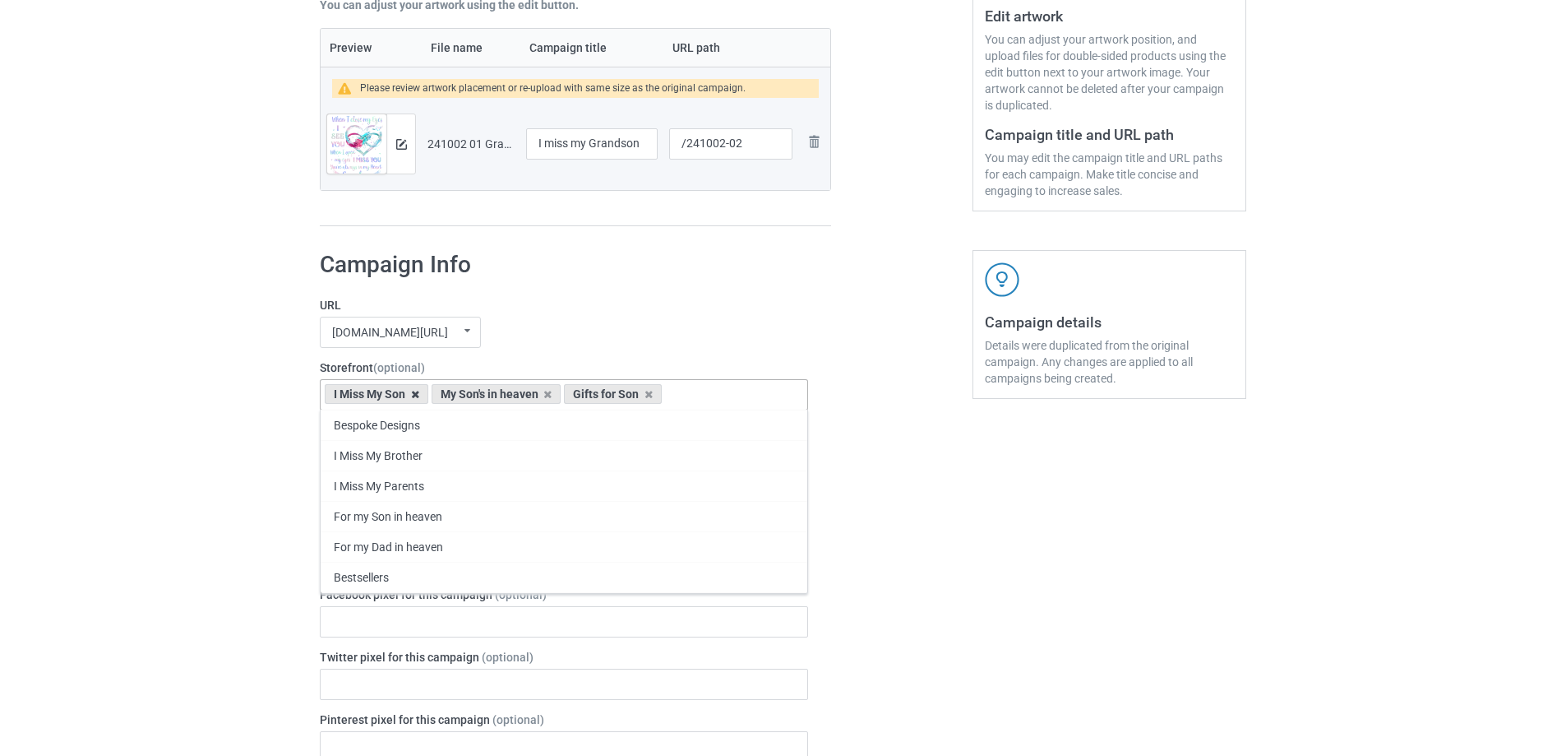
click at [414, 395] on icon at bounding box center [415, 394] width 8 height 11
click at [442, 392] on icon at bounding box center [441, 394] width 8 height 11
click at [407, 393] on icon at bounding box center [409, 394] width 8 height 11
click at [413, 393] on div "Bespoke Designs I Miss My Brother I Miss My Parents For my Son in heaven For my…" at bounding box center [564, 394] width 488 height 31
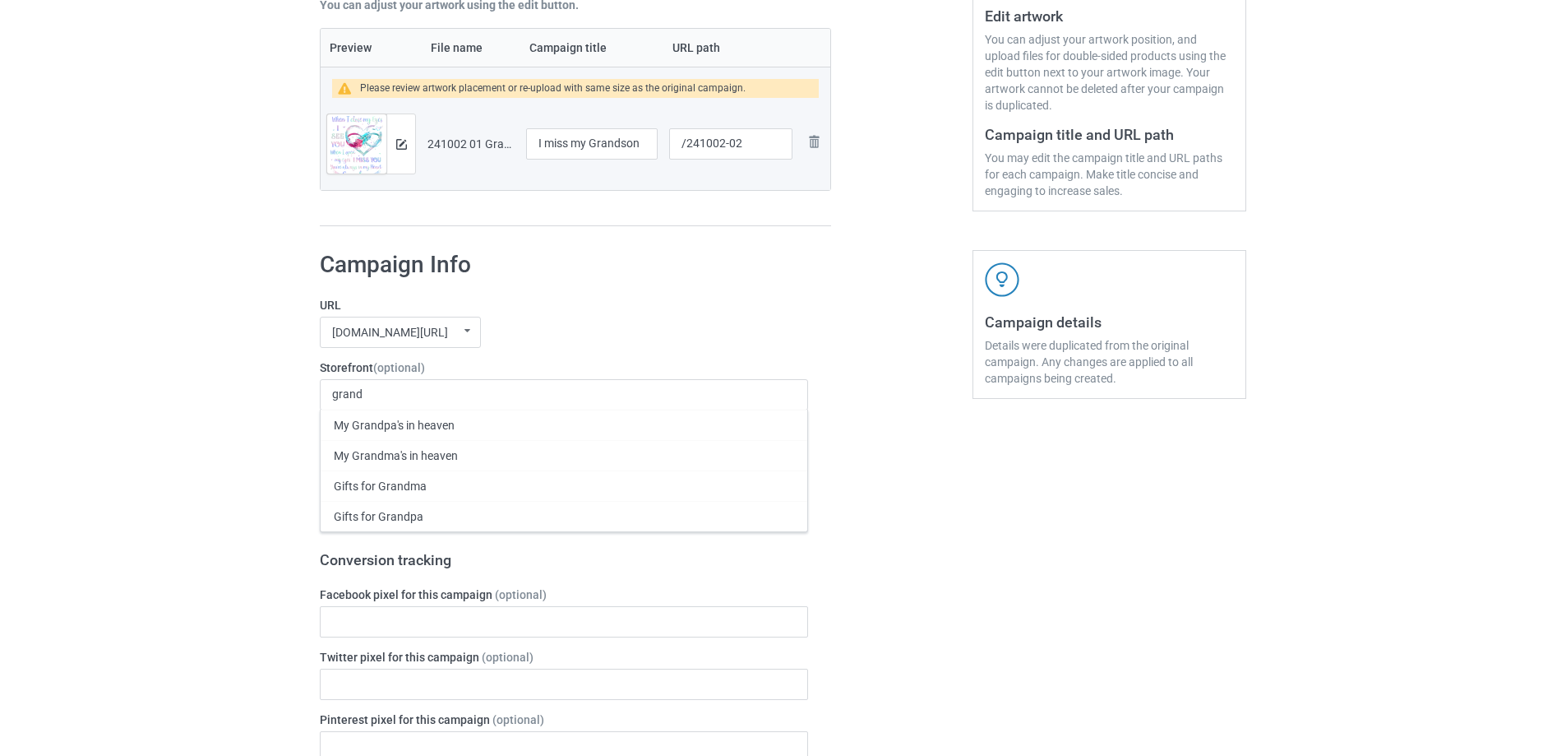
drag, startPoint x: 378, startPoint y: 394, endPoint x: 280, endPoint y: 392, distance: 97.9
click at [280, 392] on div "Bulk duplicate campaign Campaign to duplicate Heaven Holds My Son PNG format, D…" at bounding box center [783, 729] width 1566 height 2079
click at [378, 397] on div "grand My Grandpa's in heaven My Grandma's in heaven Gifts for Grandma Gifts for…" at bounding box center [564, 394] width 488 height 31
drag, startPoint x: 370, startPoint y: 394, endPoint x: 301, endPoint y: 397, distance: 69.1
click at [301, 397] on div "Bulk duplicate campaign Campaign to duplicate Heaven Holds My Son PNG format, D…" at bounding box center [783, 729] width 1566 height 2079
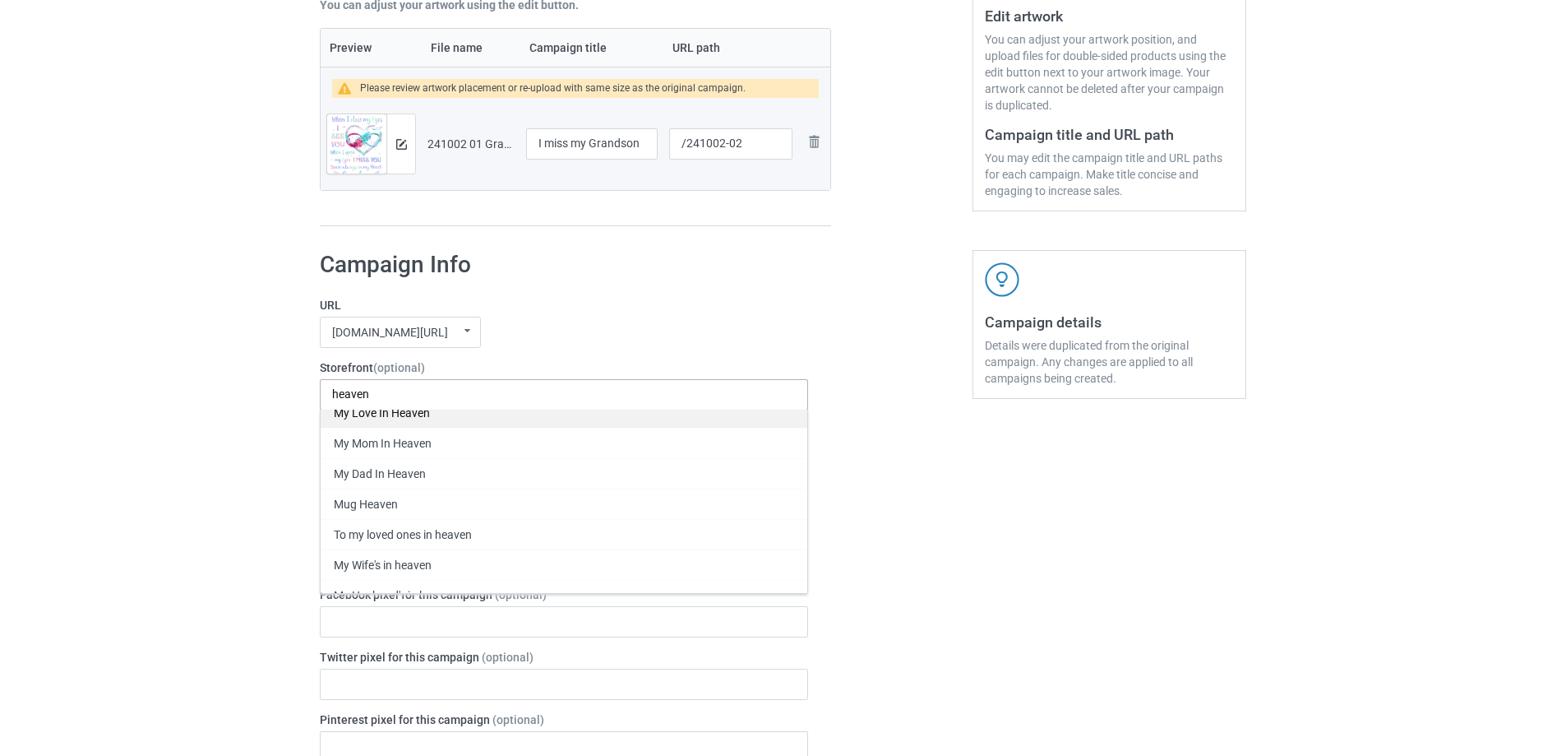
scroll to position [363, 0]
type input "heaven"
click at [427, 426] on div "Somewhere in heaven" at bounding box center [564, 426] width 487 height 30
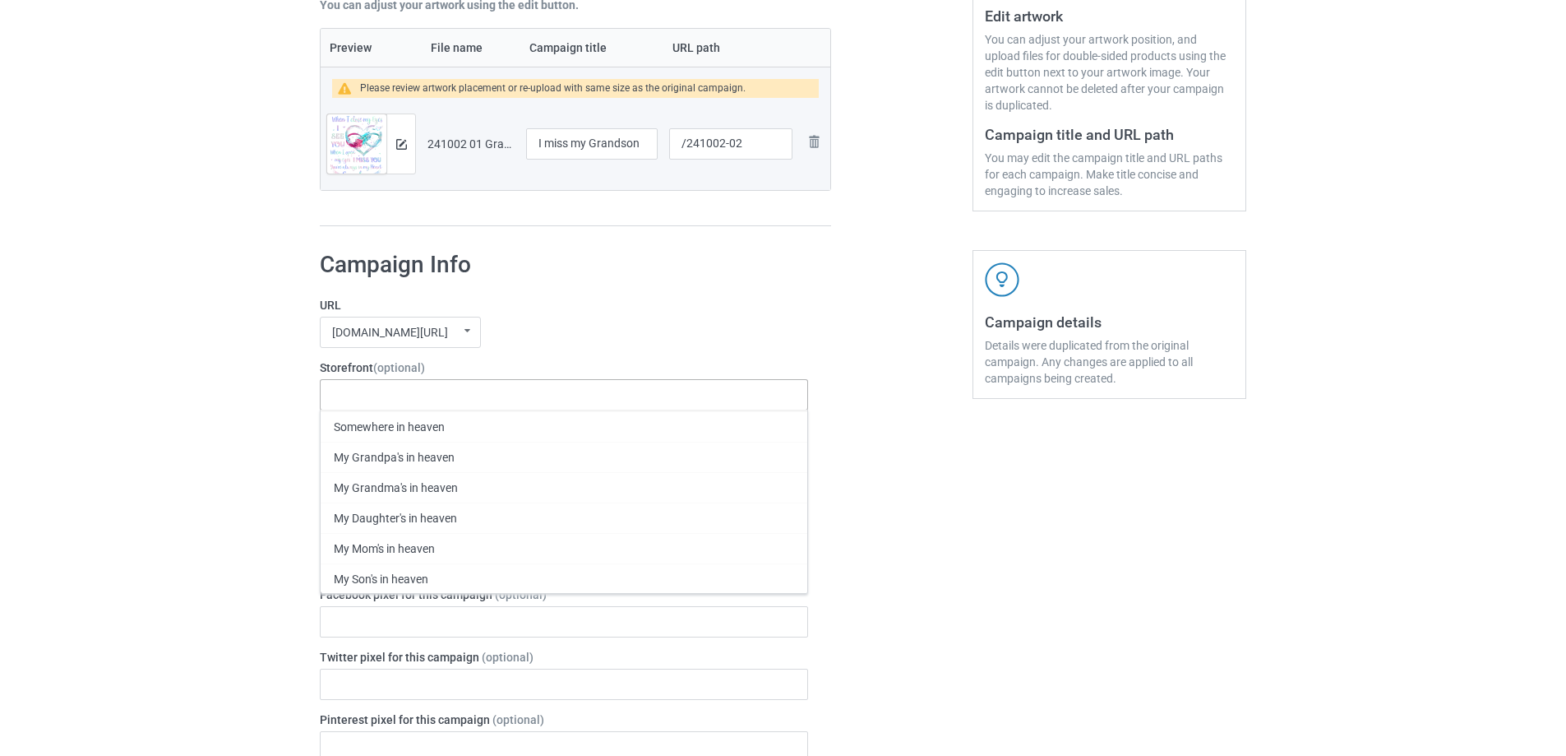
scroll to position [333, 0]
click at [446, 646] on div "Gifts from heaven" at bounding box center [564, 639] width 487 height 30
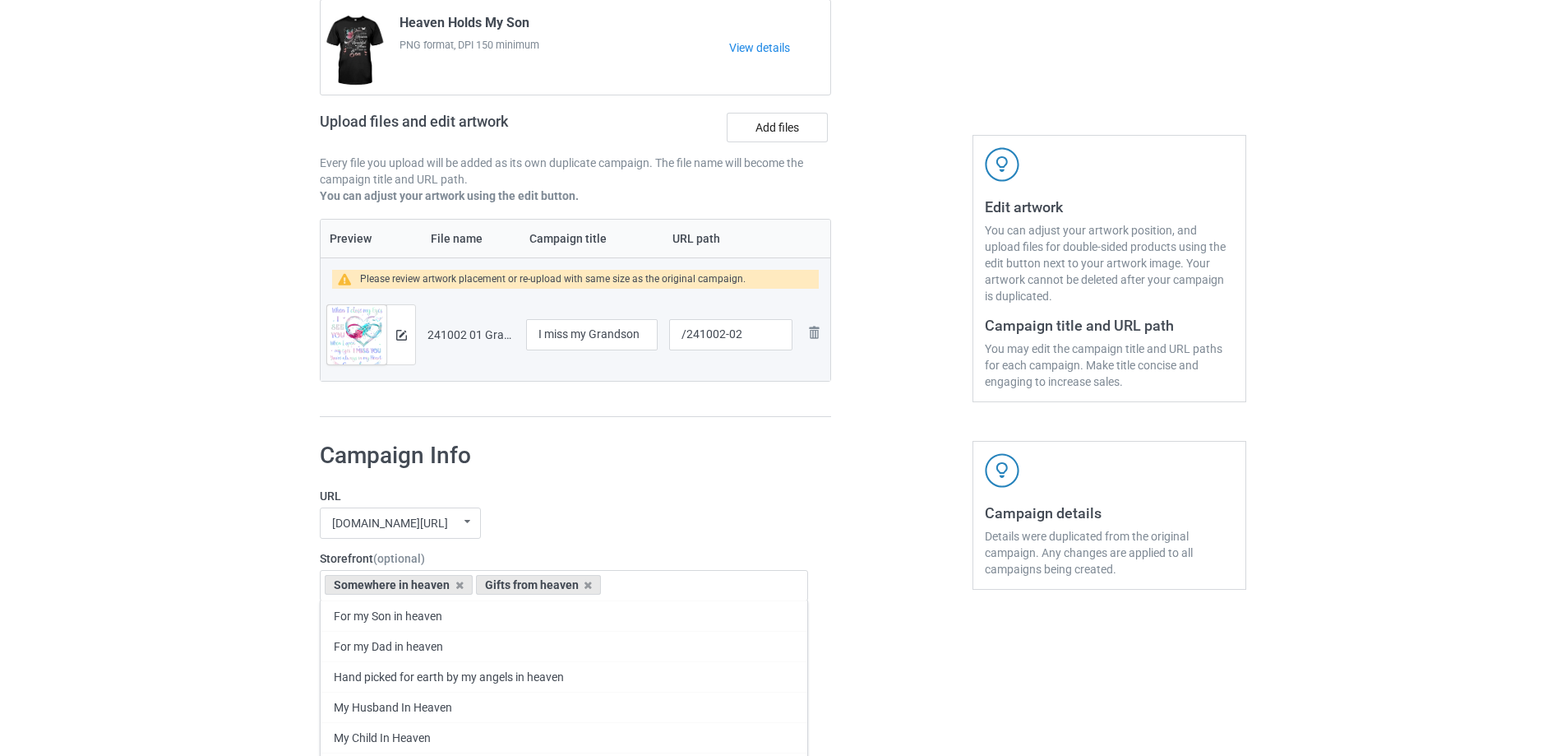
scroll to position [247, 0]
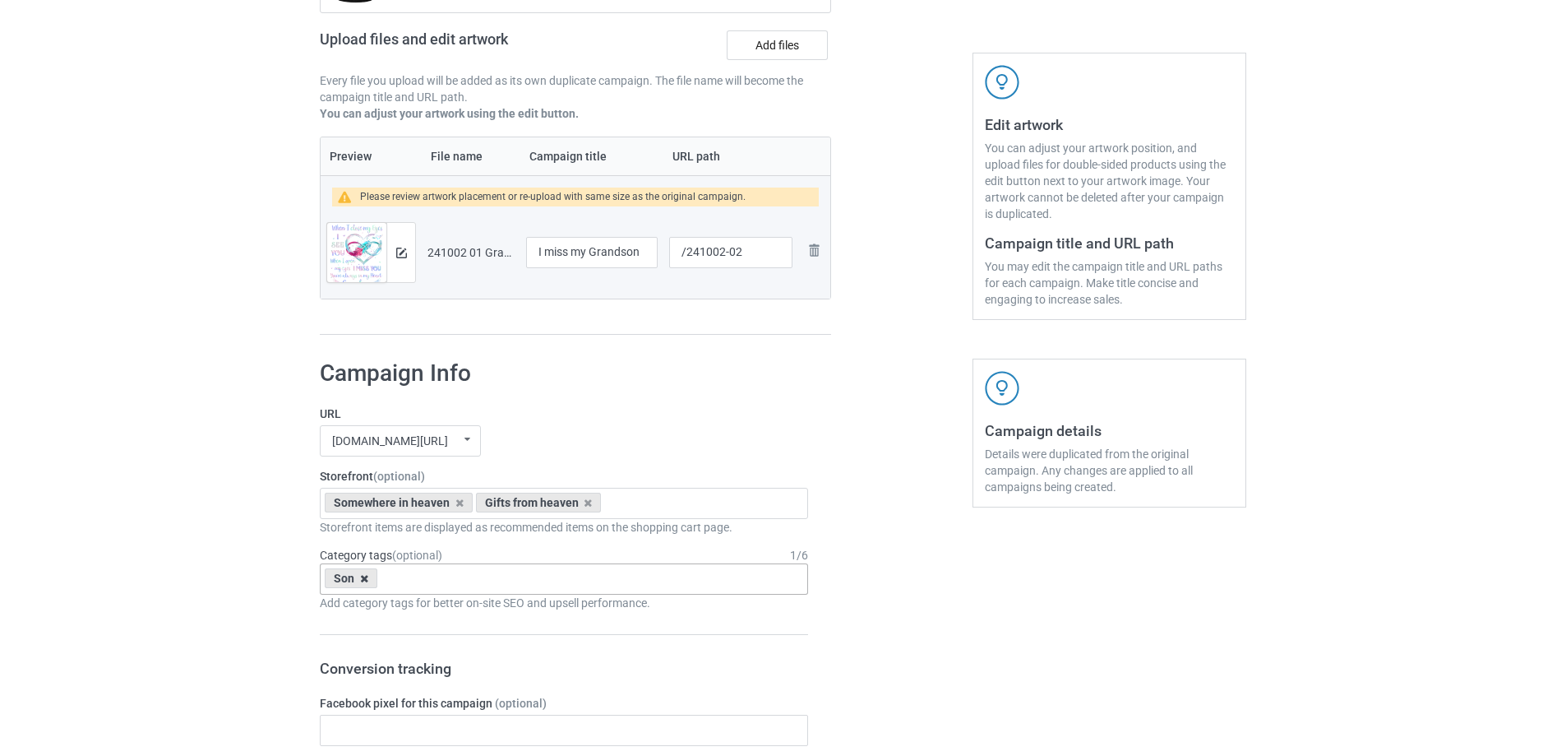
click at [366, 580] on icon at bounding box center [364, 578] width 8 height 11
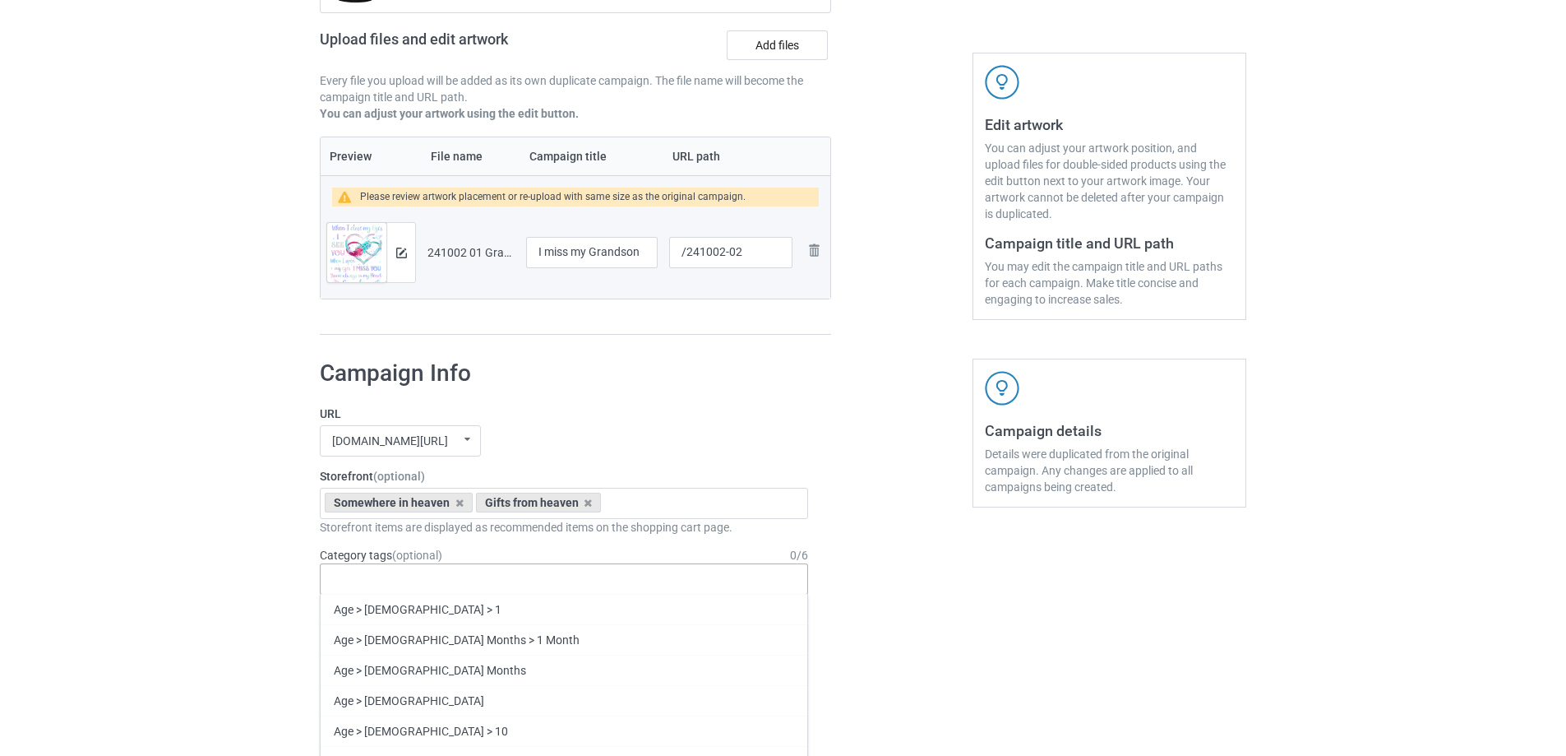
click at [386, 580] on div "Age > 1-19 > 1 Age > 1-12 Months > 1 Month Age > 1-12 Months Age > 1-19 Age > 1…" at bounding box center [564, 578] width 488 height 31
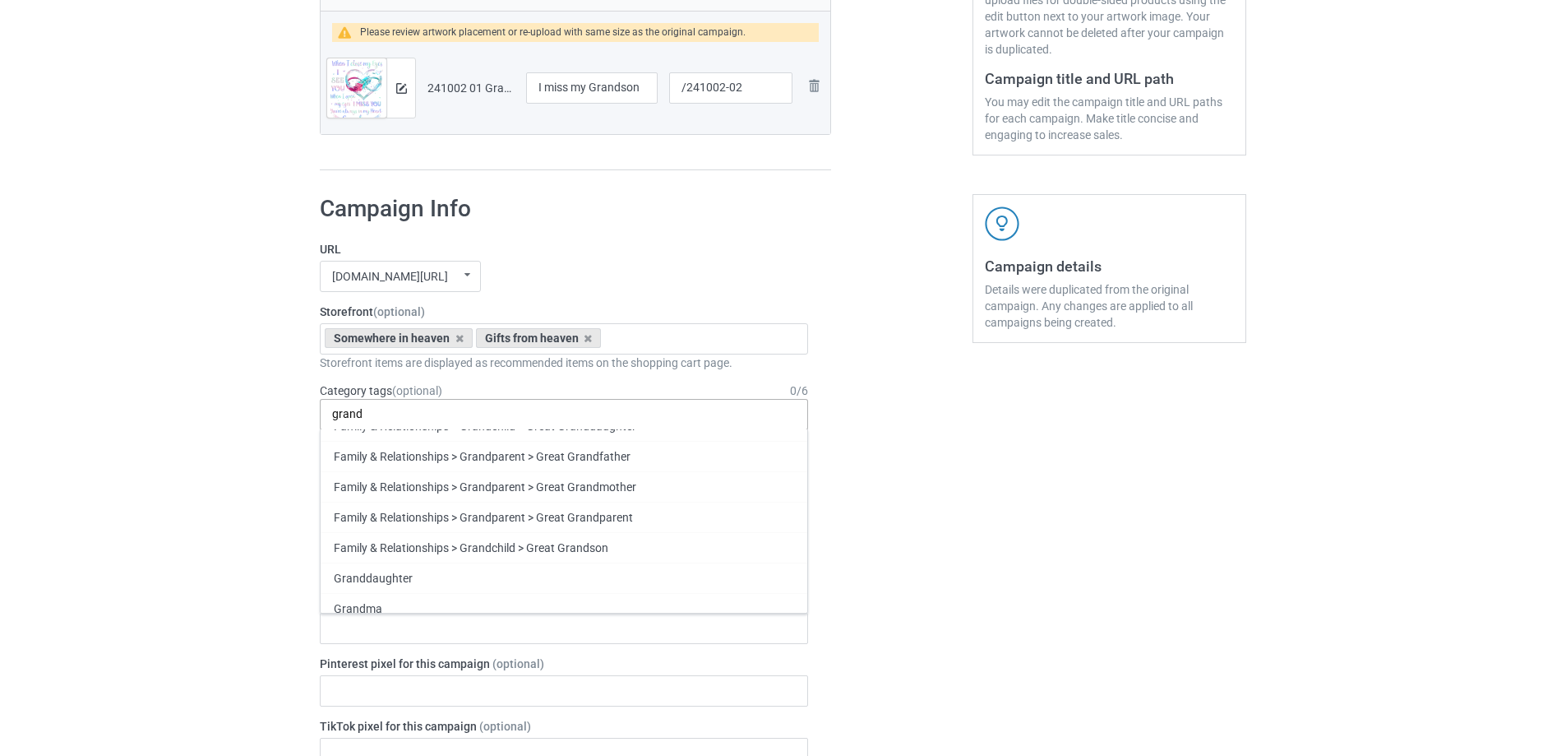
scroll to position [272, 0]
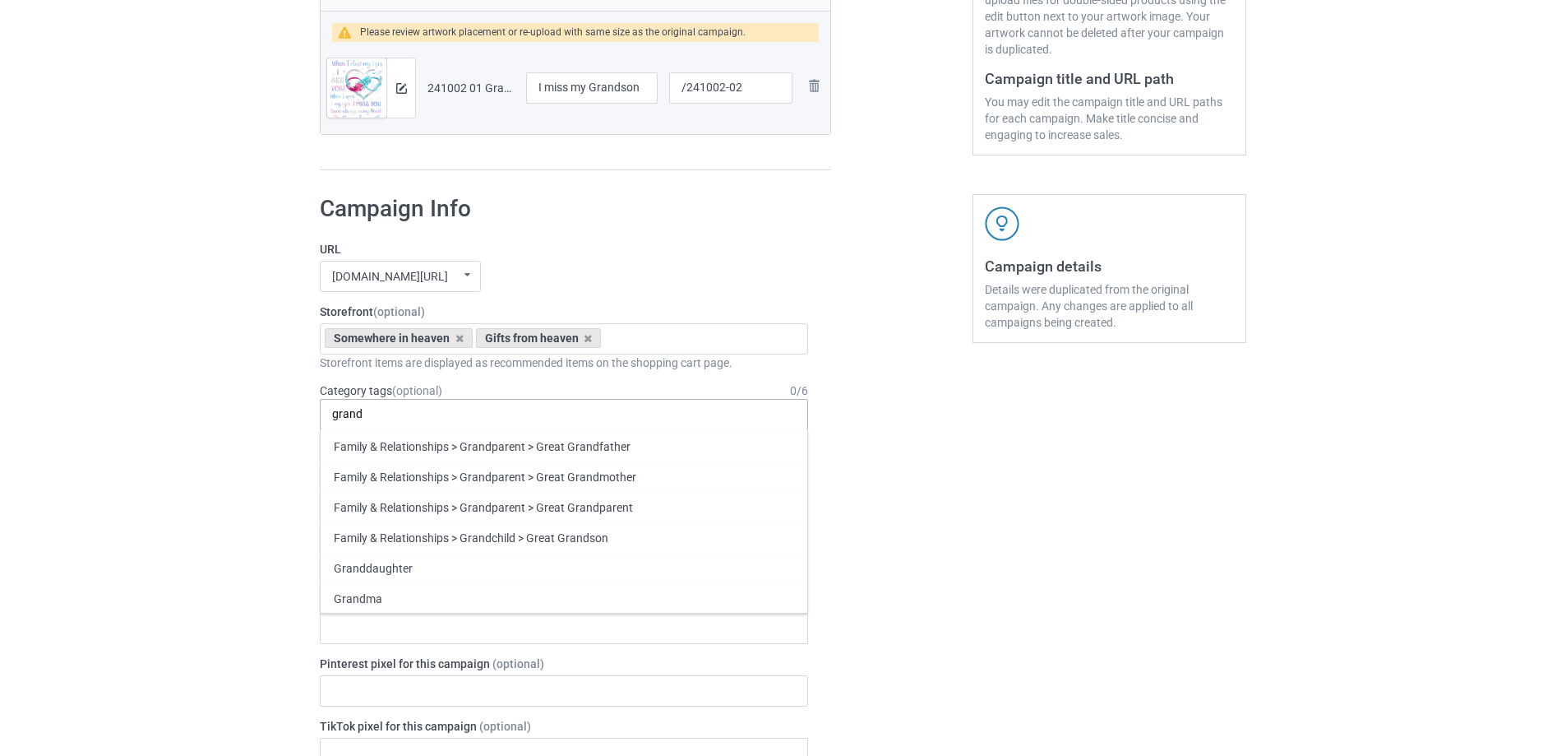
type input "grand"
click at [379, 662] on div "Grandson" at bounding box center [564, 659] width 487 height 30
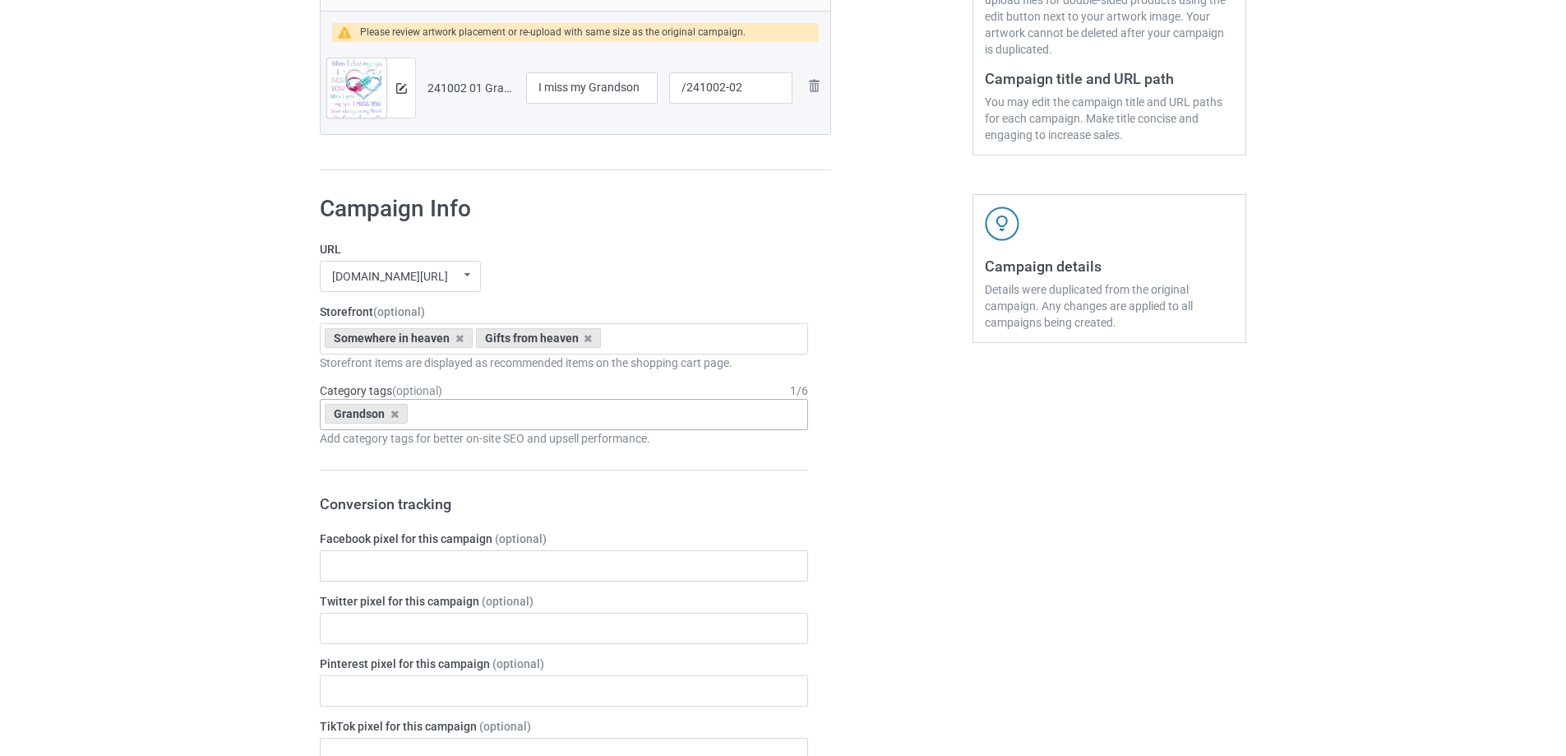
scroll to position [1370, 0]
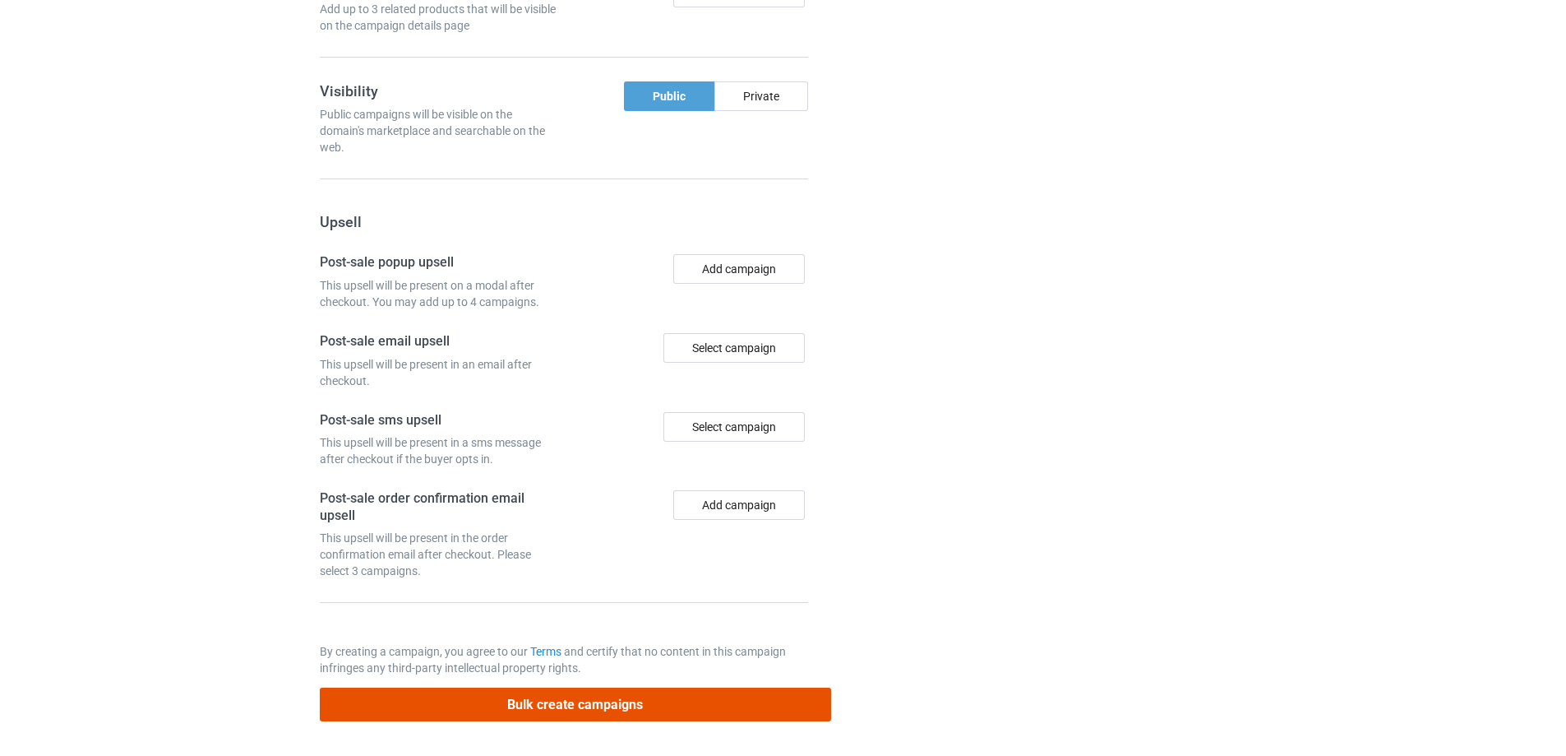
click at [631, 705] on button "Bulk create campaigns" at bounding box center [575, 704] width 511 height 34
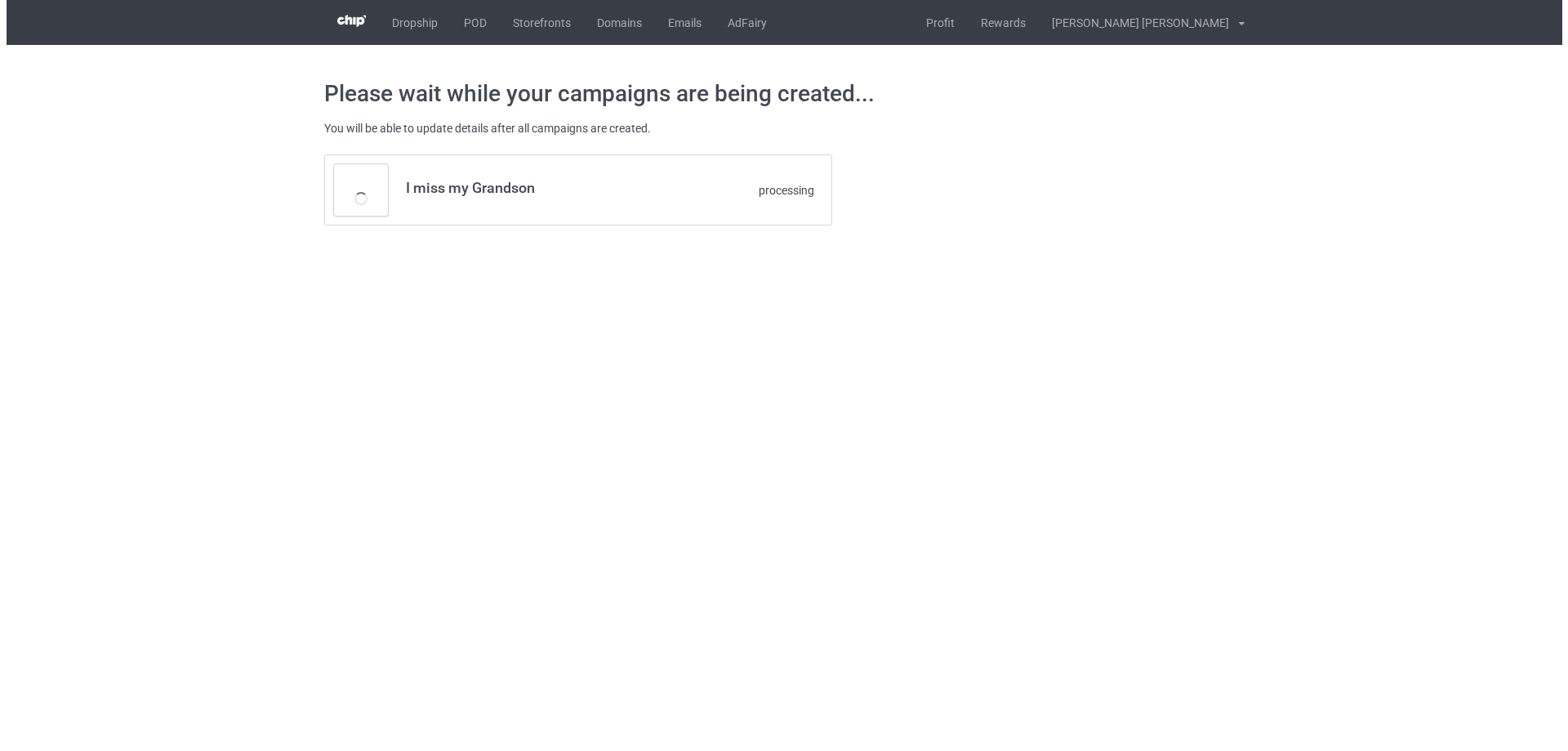
scroll to position [0, 0]
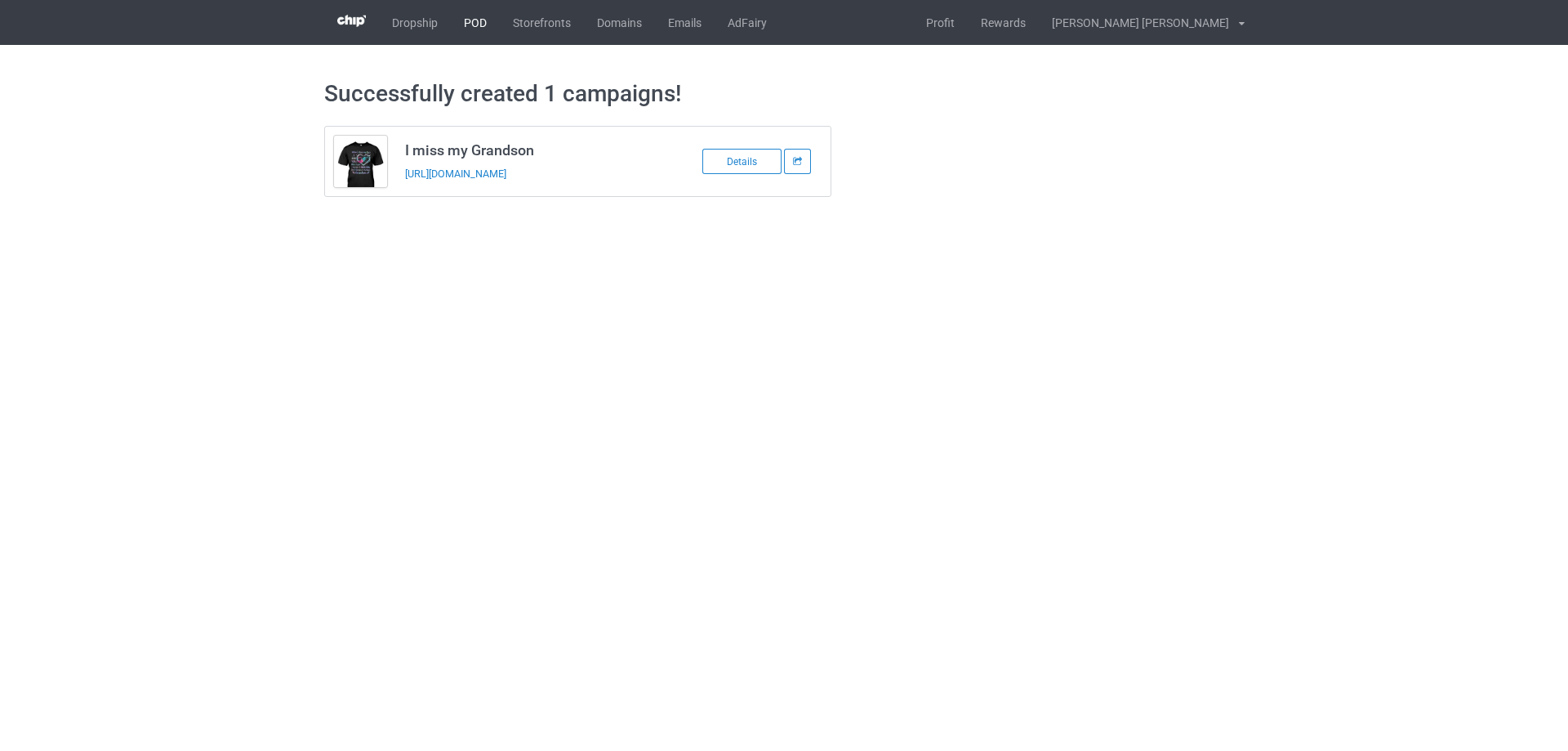
click at [464, 20] on link "POD" at bounding box center [475, 22] width 49 height 45
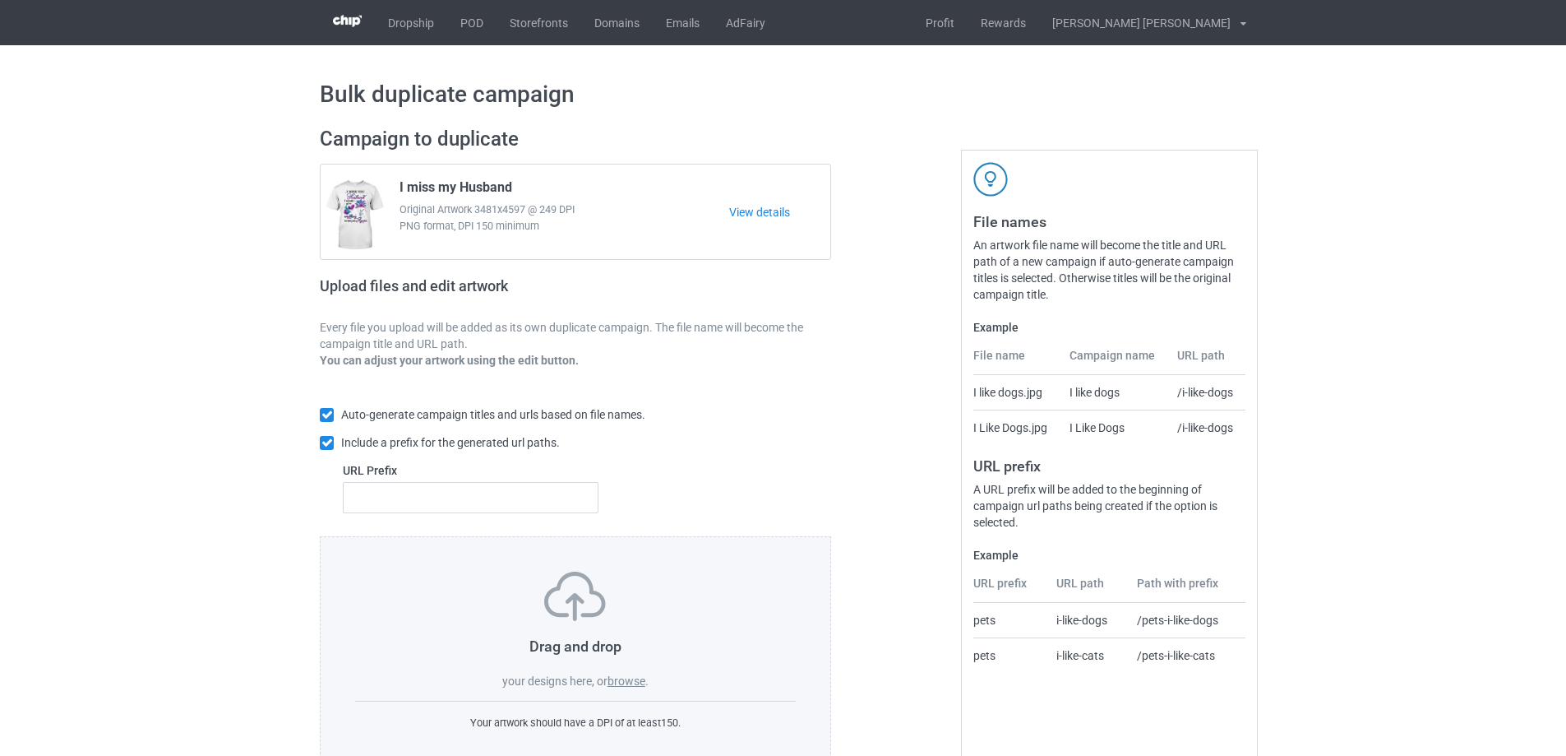
click at [636, 684] on label "browse" at bounding box center [627, 680] width 38 height 13
click at [0, 0] on input "browse" at bounding box center [0, 0] width 0 height 0
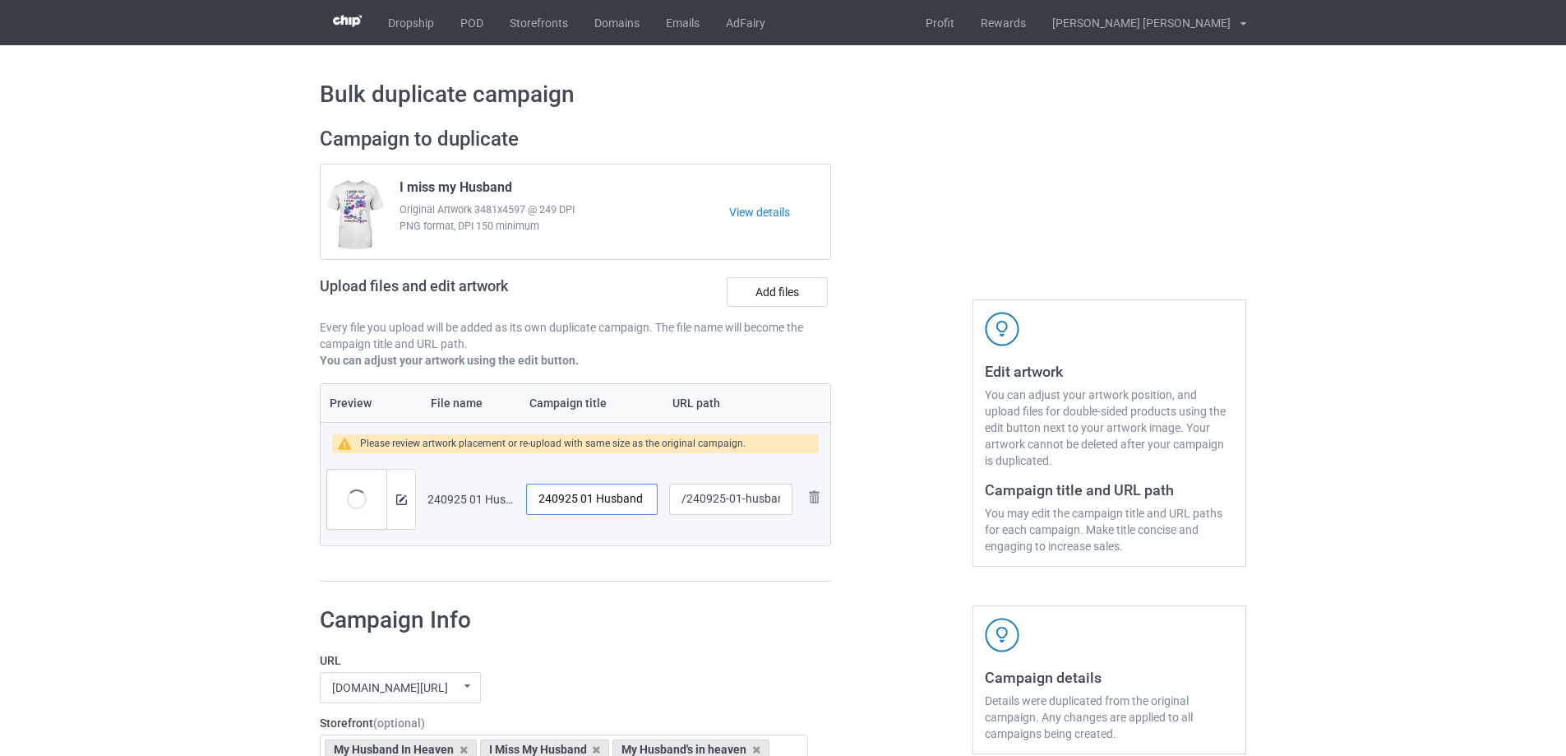
click at [618, 496] on input "240925 01 Husband" at bounding box center [592, 498] width 132 height 31
type input "To my husband in heaven"
drag, startPoint x: 740, startPoint y: 498, endPoint x: 781, endPoint y: 501, distance: 41.2
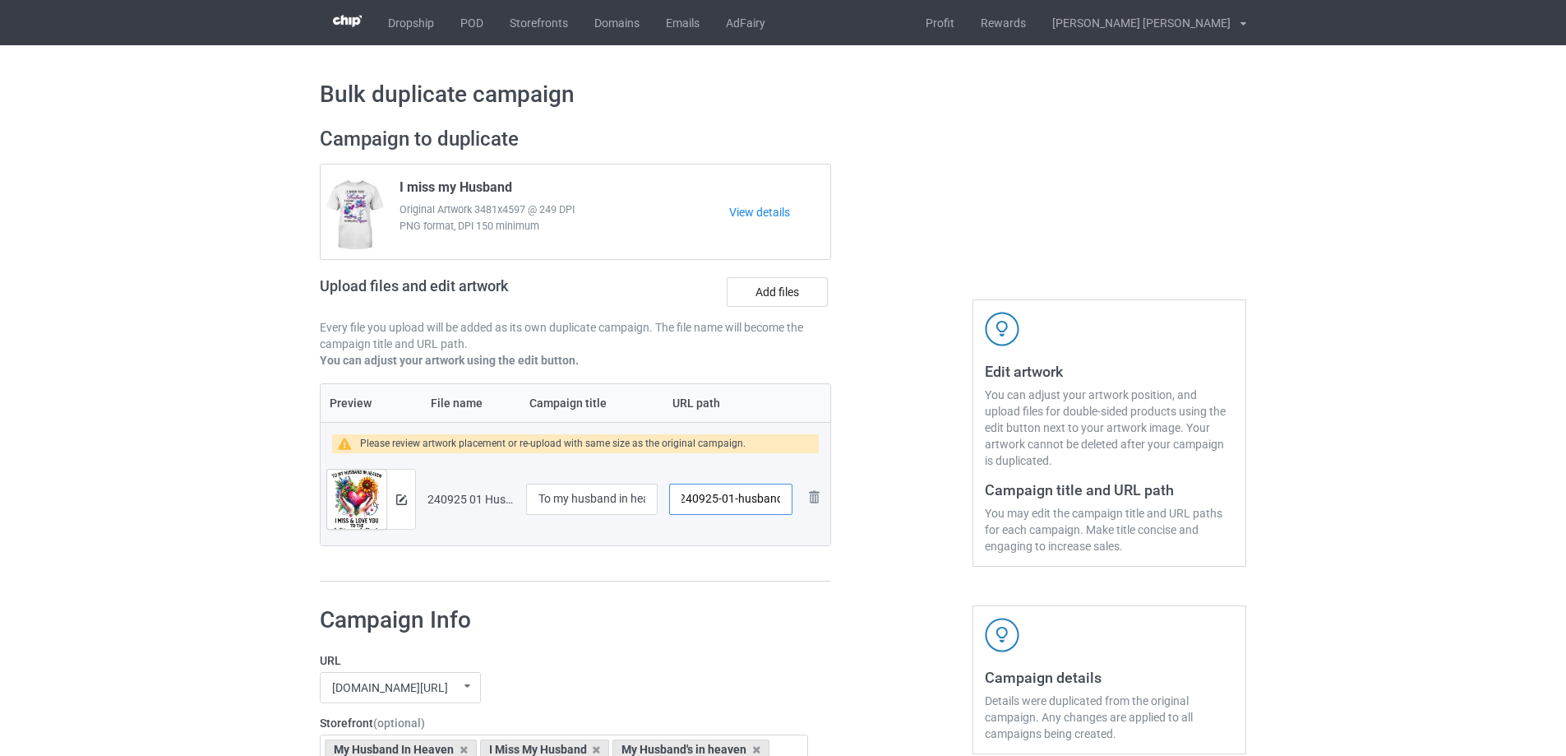
click at [781, 501] on input "/240925-01-husband" at bounding box center [730, 498] width 123 height 31
click at [398, 496] on img at bounding box center [401, 499] width 11 height 11
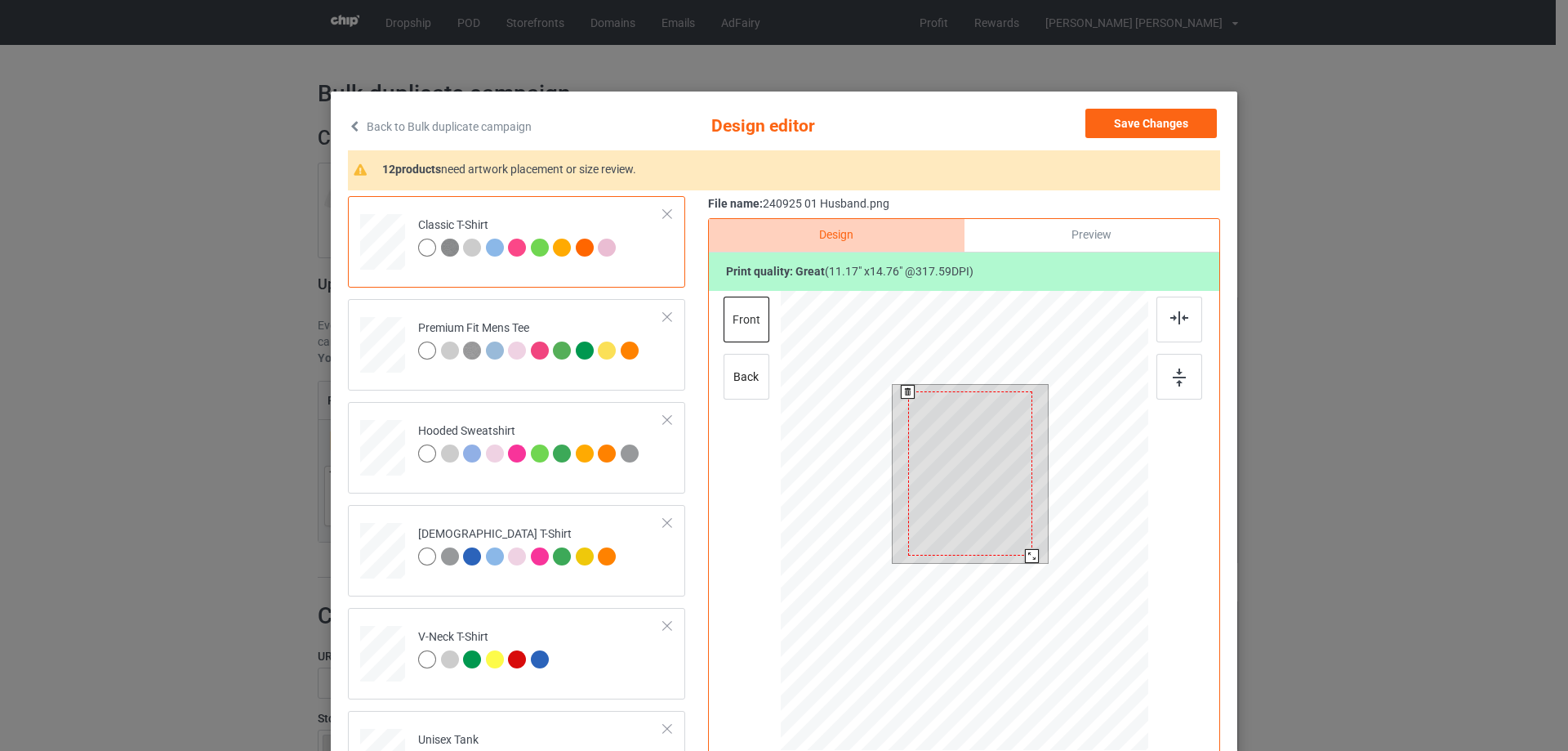
drag, startPoint x: 1031, startPoint y: 562, endPoint x: 1027, endPoint y: 553, distance: 9.8
click at [1027, 553] on div at bounding box center [1032, 556] width 14 height 14
click at [999, 535] on div at bounding box center [970, 470] width 124 height 164
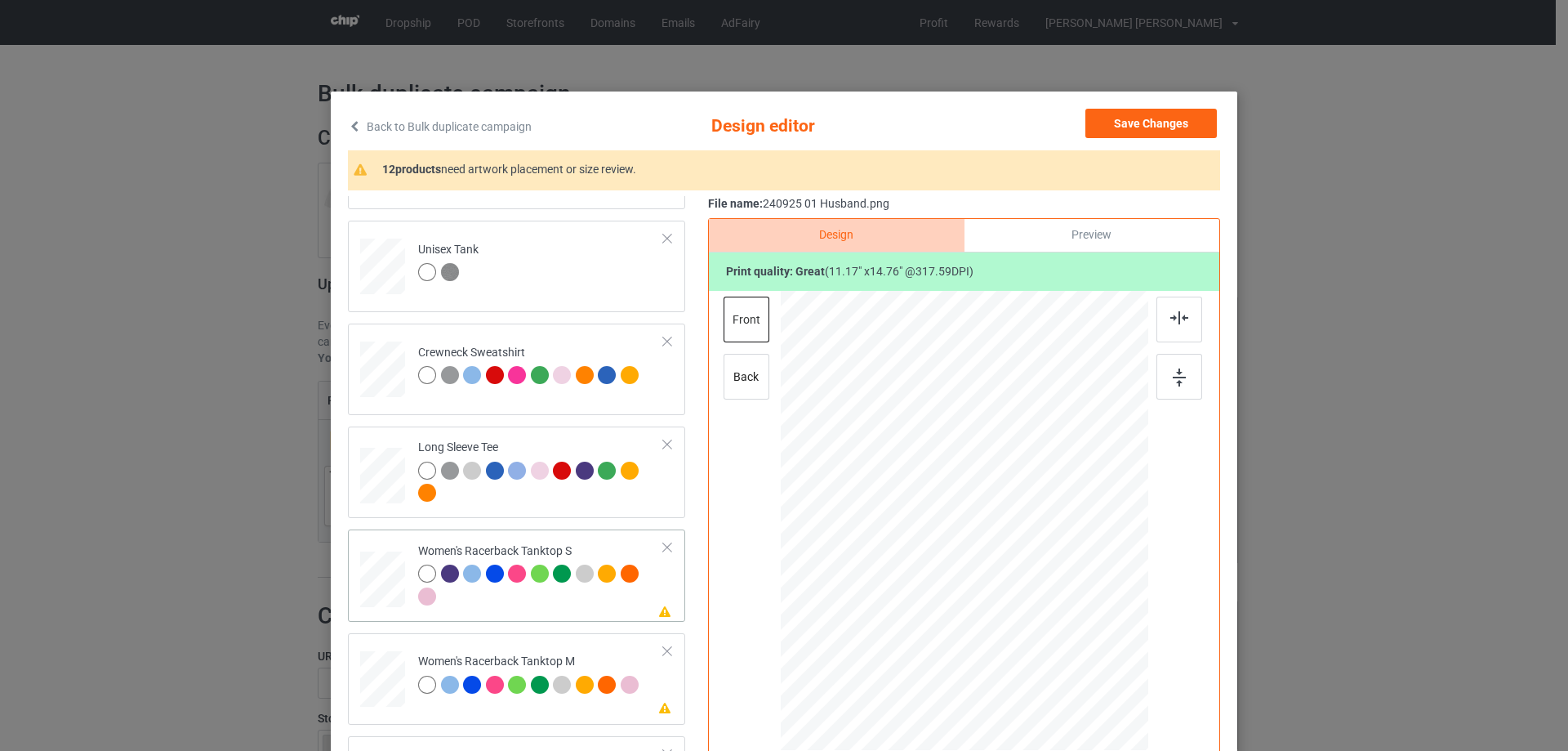
scroll to position [654, 0]
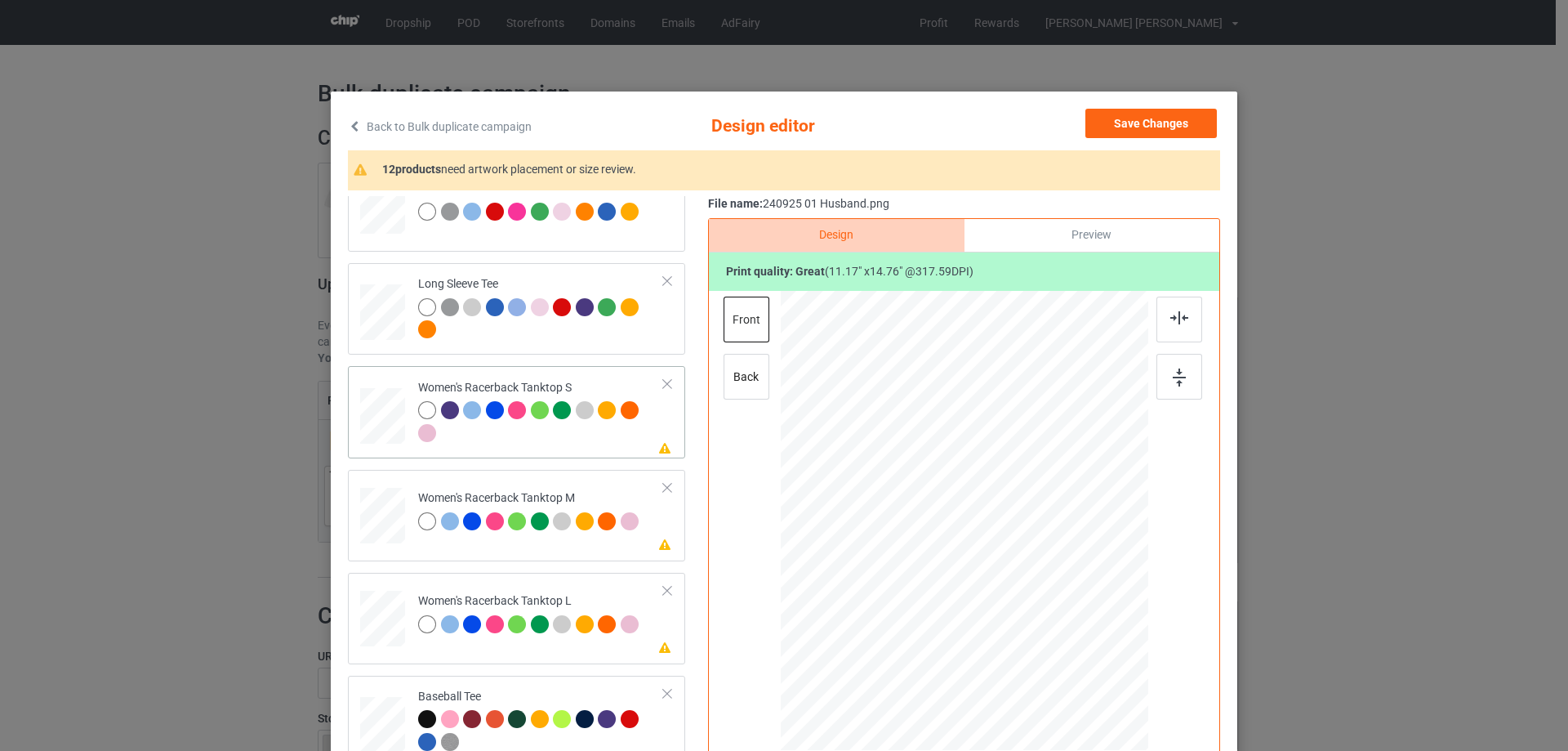
click at [386, 425] on div at bounding box center [382, 416] width 44 height 57
drag, startPoint x: 1069, startPoint y: 664, endPoint x: 1051, endPoint y: 623, distance: 44.8
click at [1051, 623] on div at bounding box center [964, 521] width 357 height 460
click at [994, 583] on div at bounding box center [963, 549] width 163 height 216
click at [1174, 315] on img at bounding box center [1179, 317] width 18 height 13
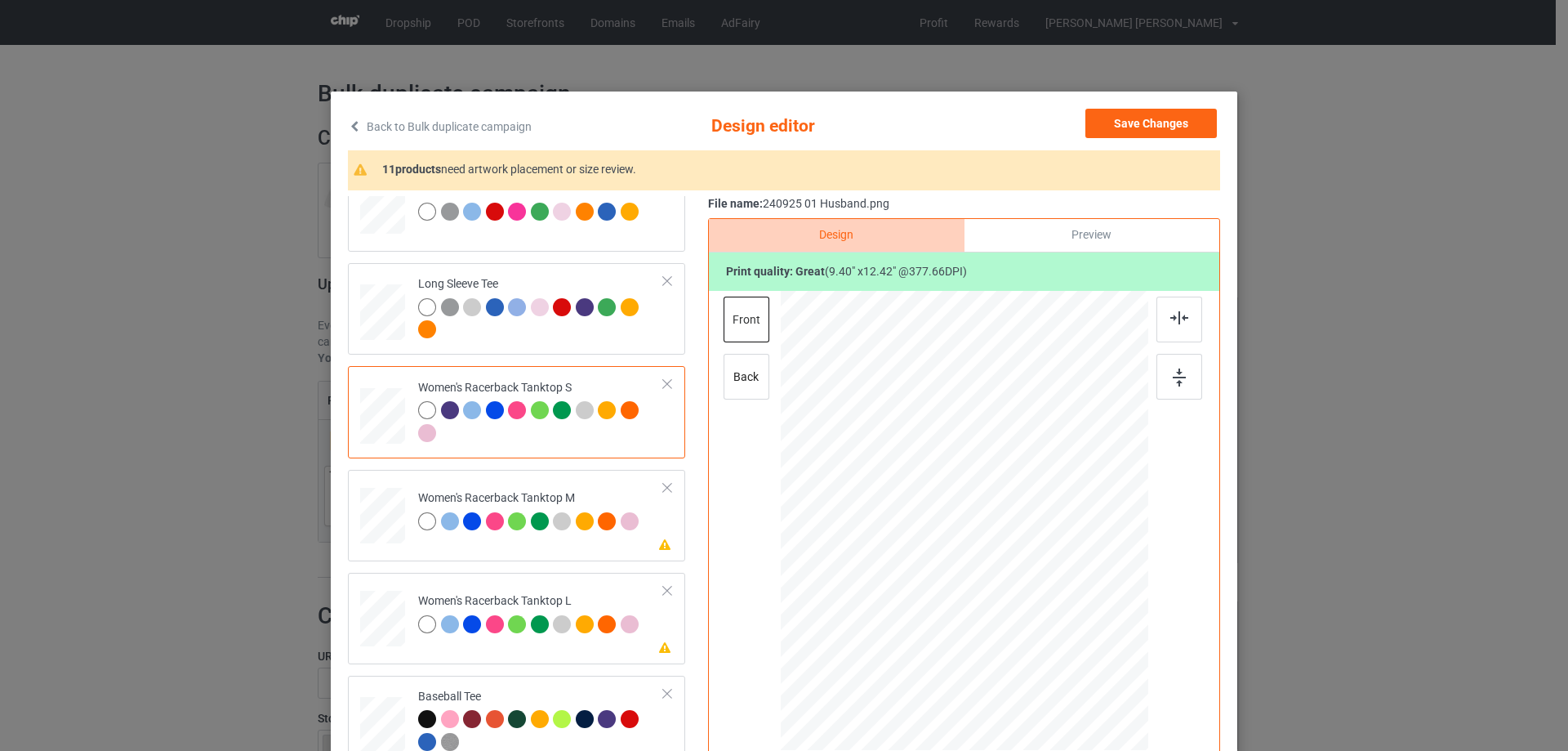
scroll to position [817, 0]
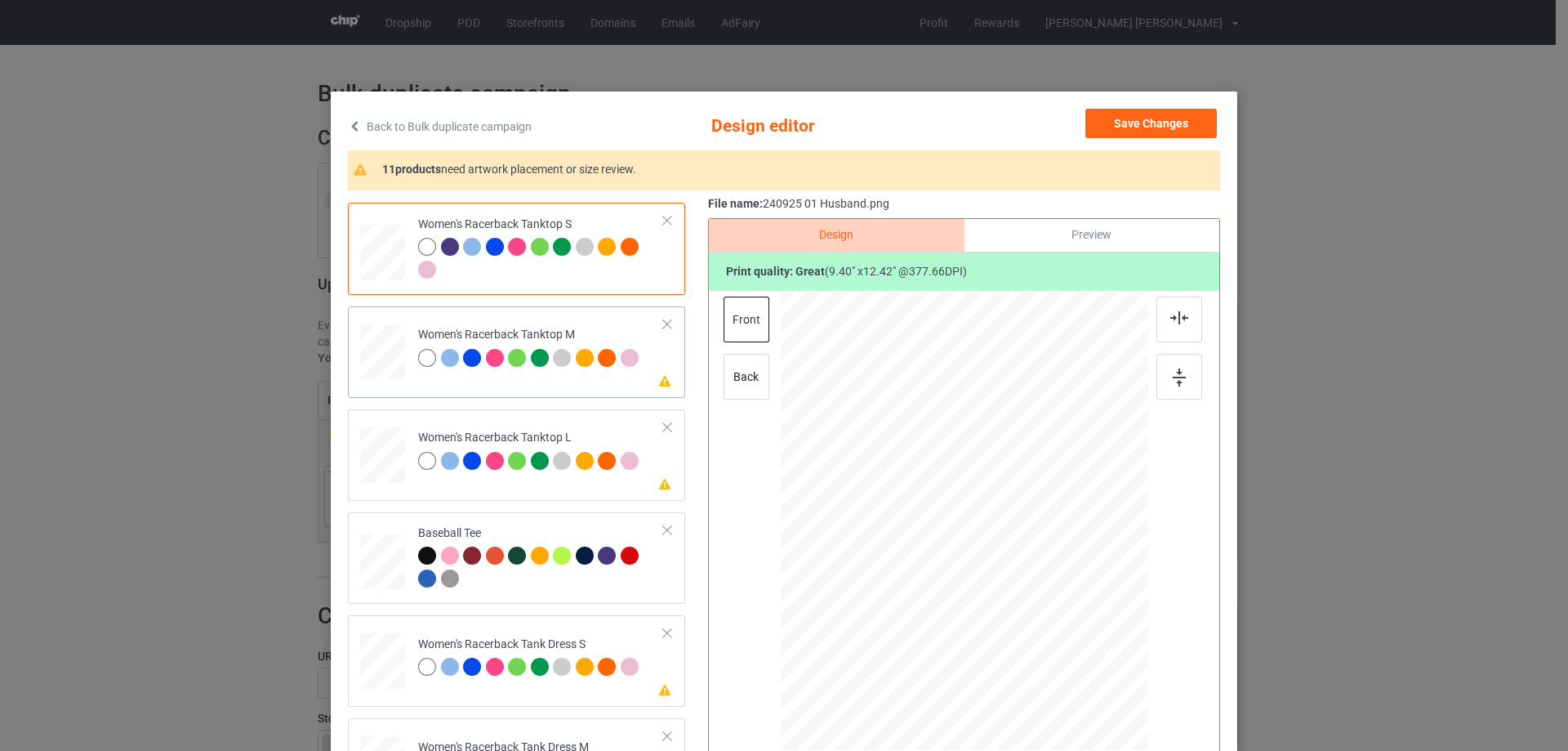
click at [363, 374] on div at bounding box center [382, 352] width 45 height 57
drag, startPoint x: 1070, startPoint y: 668, endPoint x: 1054, endPoint y: 623, distance: 47.8
click at [1054, 623] on div at bounding box center [964, 521] width 367 height 460
click at [960, 606] on div at bounding box center [964, 549] width 168 height 222
click at [1166, 327] on div at bounding box center [1179, 319] width 46 height 46
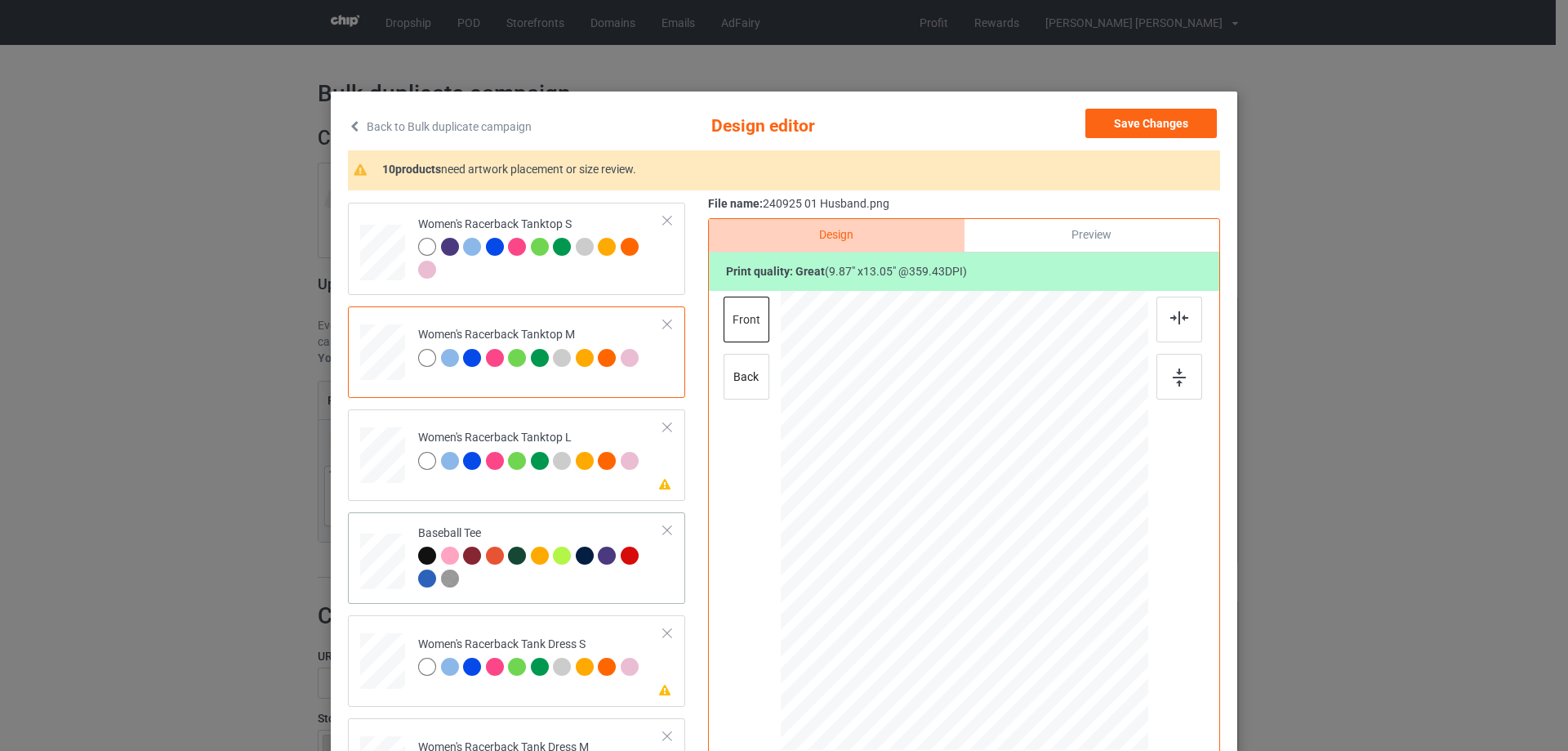
scroll to position [980, 0]
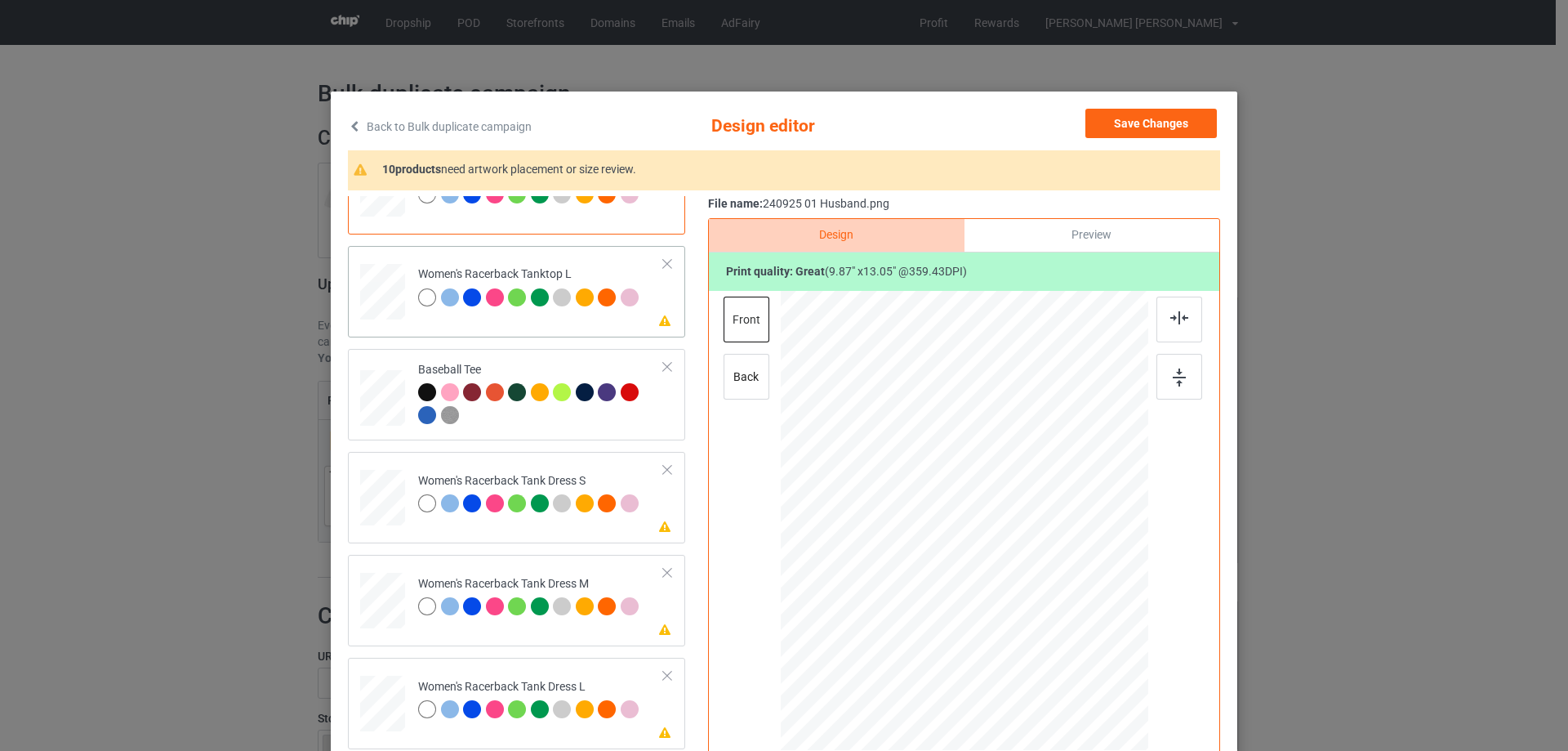
click at [386, 316] on div at bounding box center [382, 291] width 45 height 54
drag, startPoint x: 1066, startPoint y: 664, endPoint x: 1037, endPoint y: 613, distance: 58.7
click at [1045, 626] on div at bounding box center [1048, 633] width 14 height 14
drag, startPoint x: 990, startPoint y: 528, endPoint x: 990, endPoint y: 562, distance: 34.0
click at [990, 562] on div at bounding box center [965, 554] width 167 height 221
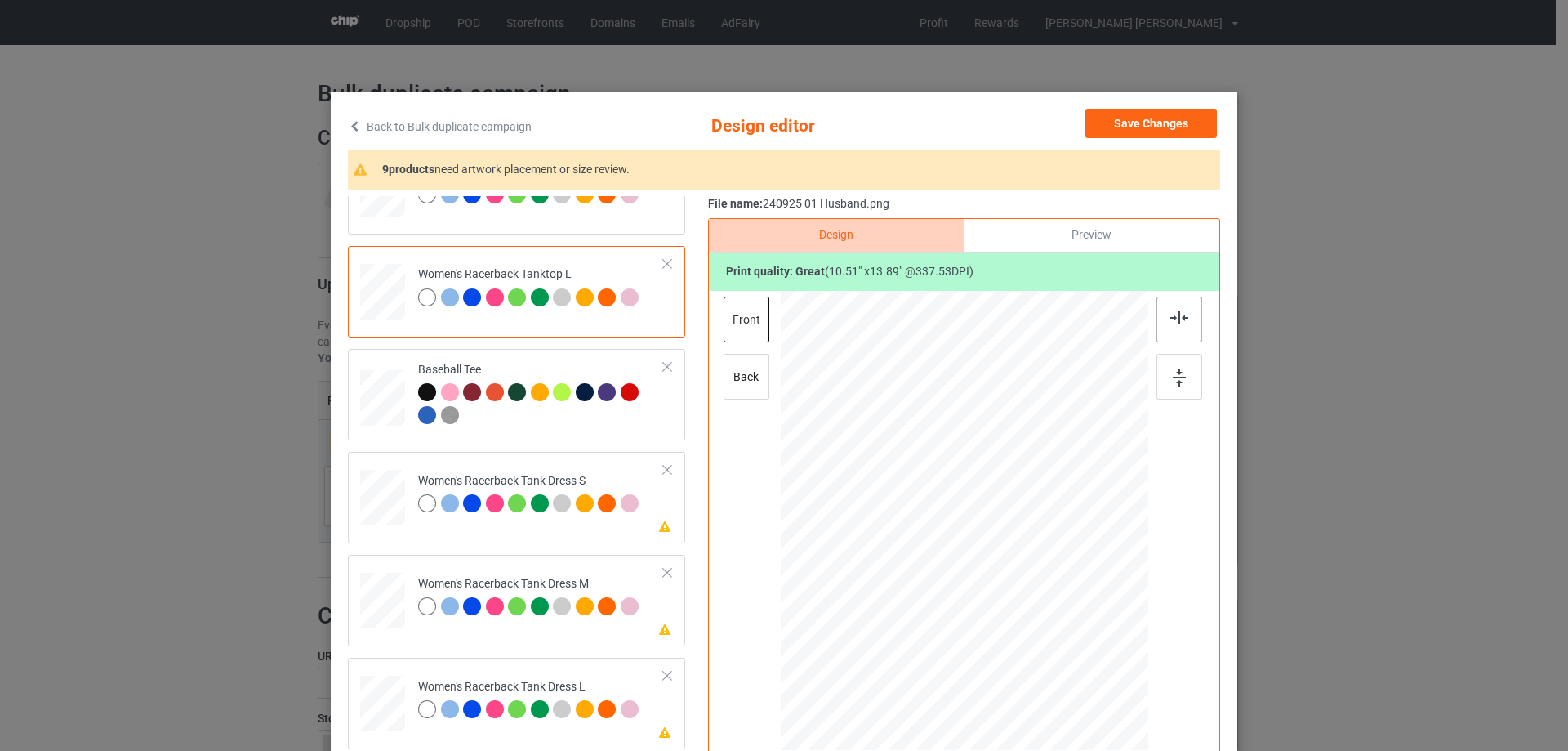
click at [1170, 319] on img at bounding box center [1179, 317] width 18 height 13
click at [374, 494] on div at bounding box center [382, 498] width 37 height 57
drag, startPoint x: 1050, startPoint y: 646, endPoint x: 1041, endPoint y: 635, distance: 14.2
click at [1041, 635] on div at bounding box center [1047, 630] width 14 height 14
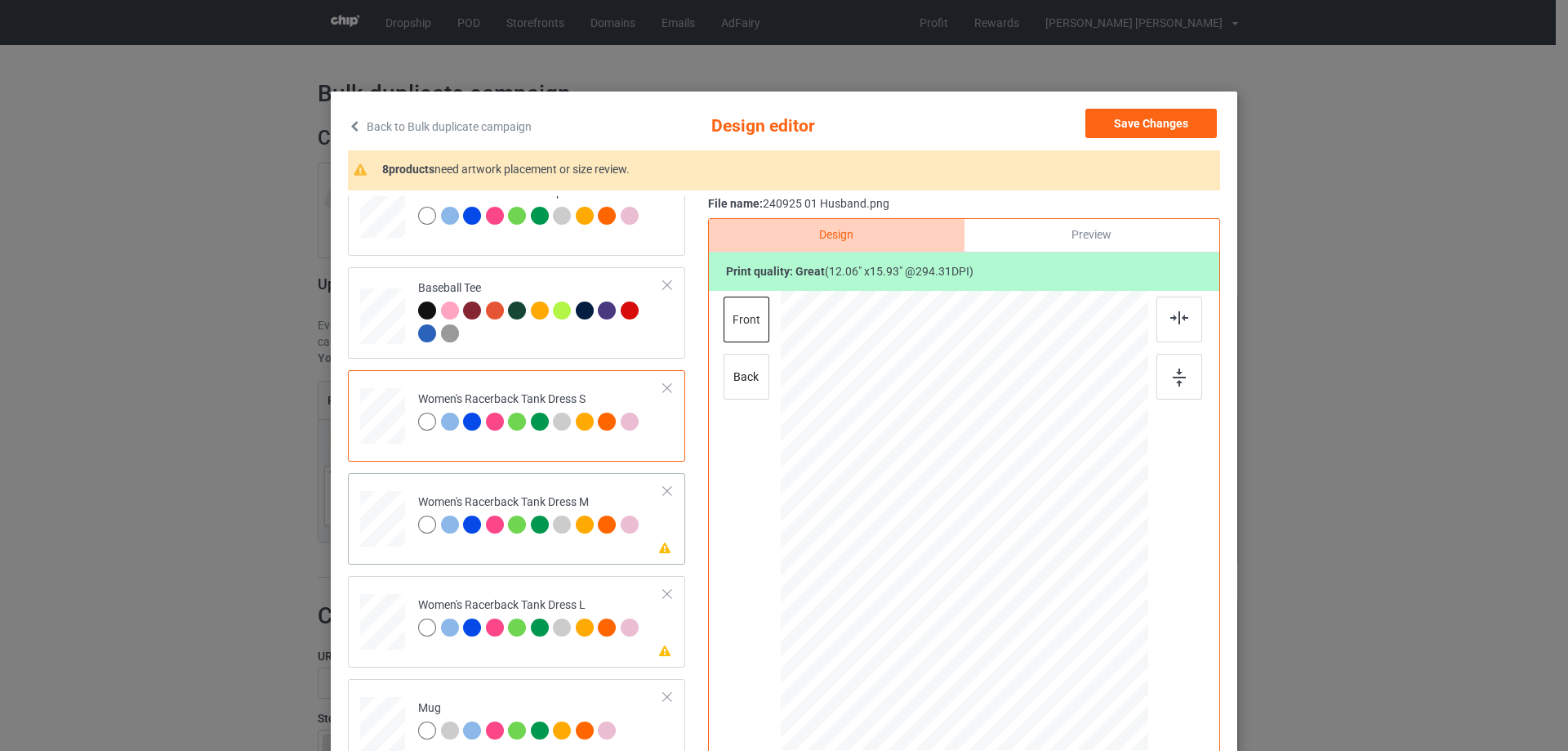
click at [385, 535] on div at bounding box center [382, 519] width 38 height 57
drag, startPoint x: 1051, startPoint y: 643, endPoint x: 1045, endPoint y: 625, distance: 19.0
click at [1045, 625] on div at bounding box center [1046, 630] width 14 height 14
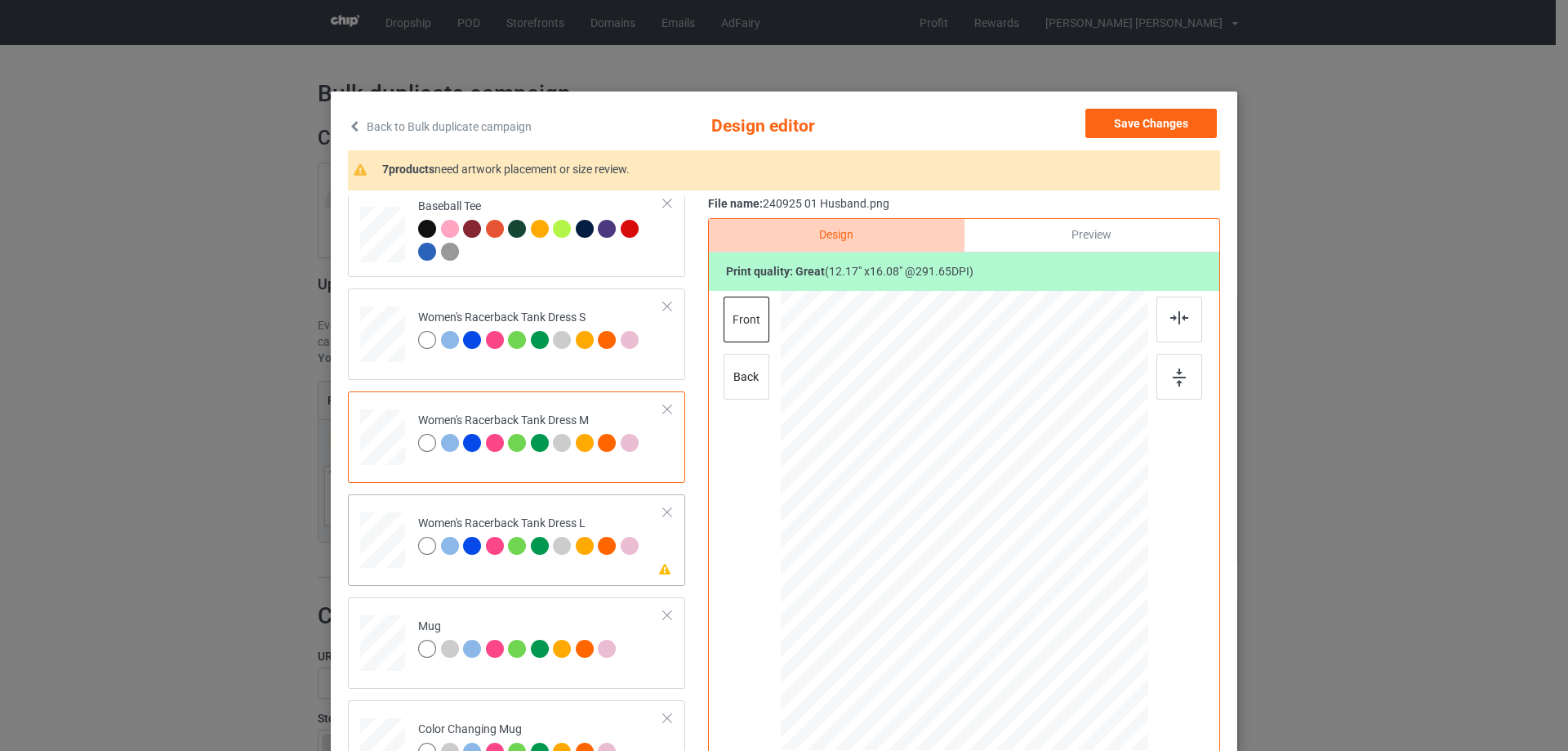
click at [384, 534] on div at bounding box center [382, 540] width 40 height 57
drag, startPoint x: 1060, startPoint y: 651, endPoint x: 1051, endPoint y: 621, distance: 31.3
click at [1051, 621] on div at bounding box center [964, 521] width 326 height 460
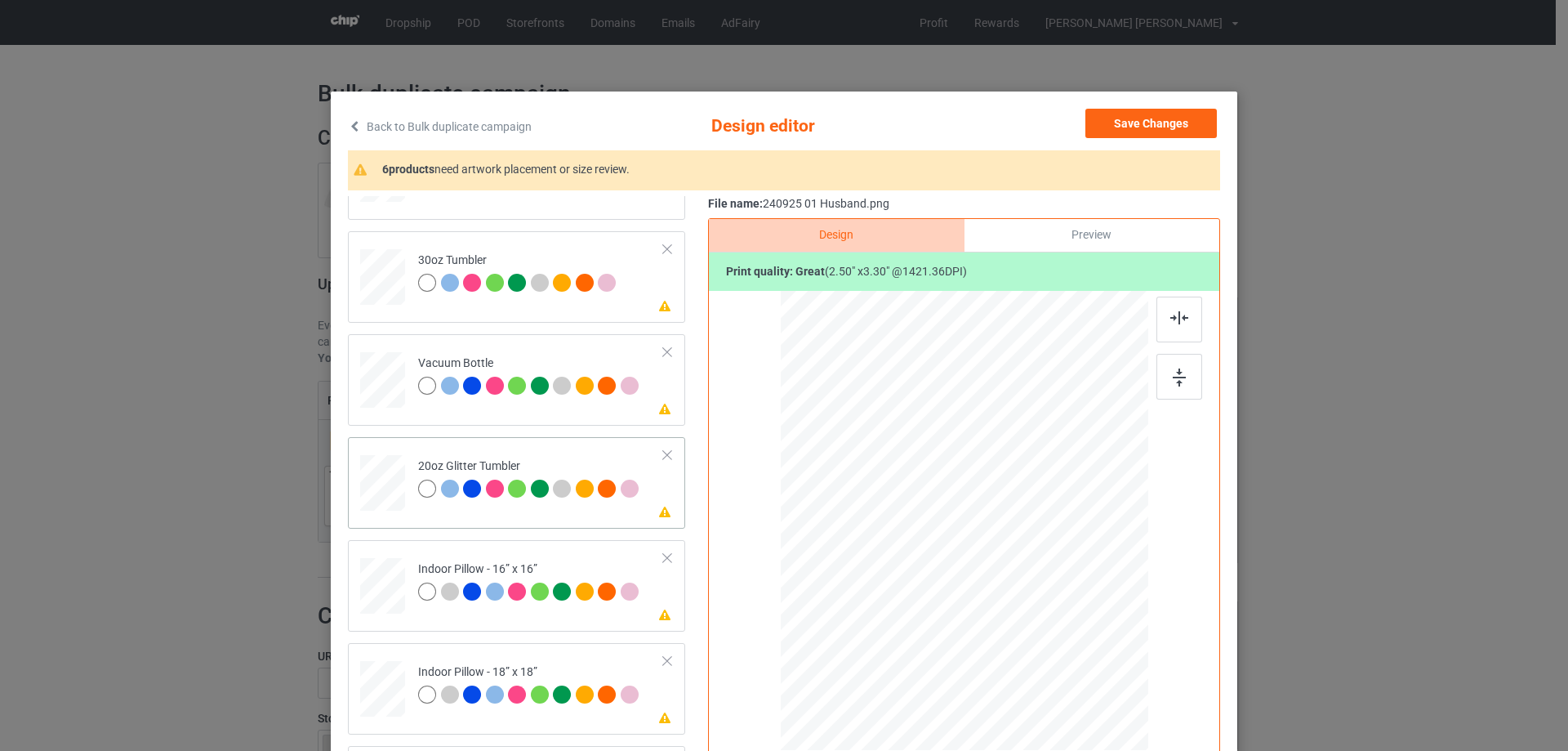
scroll to position [1797, 0]
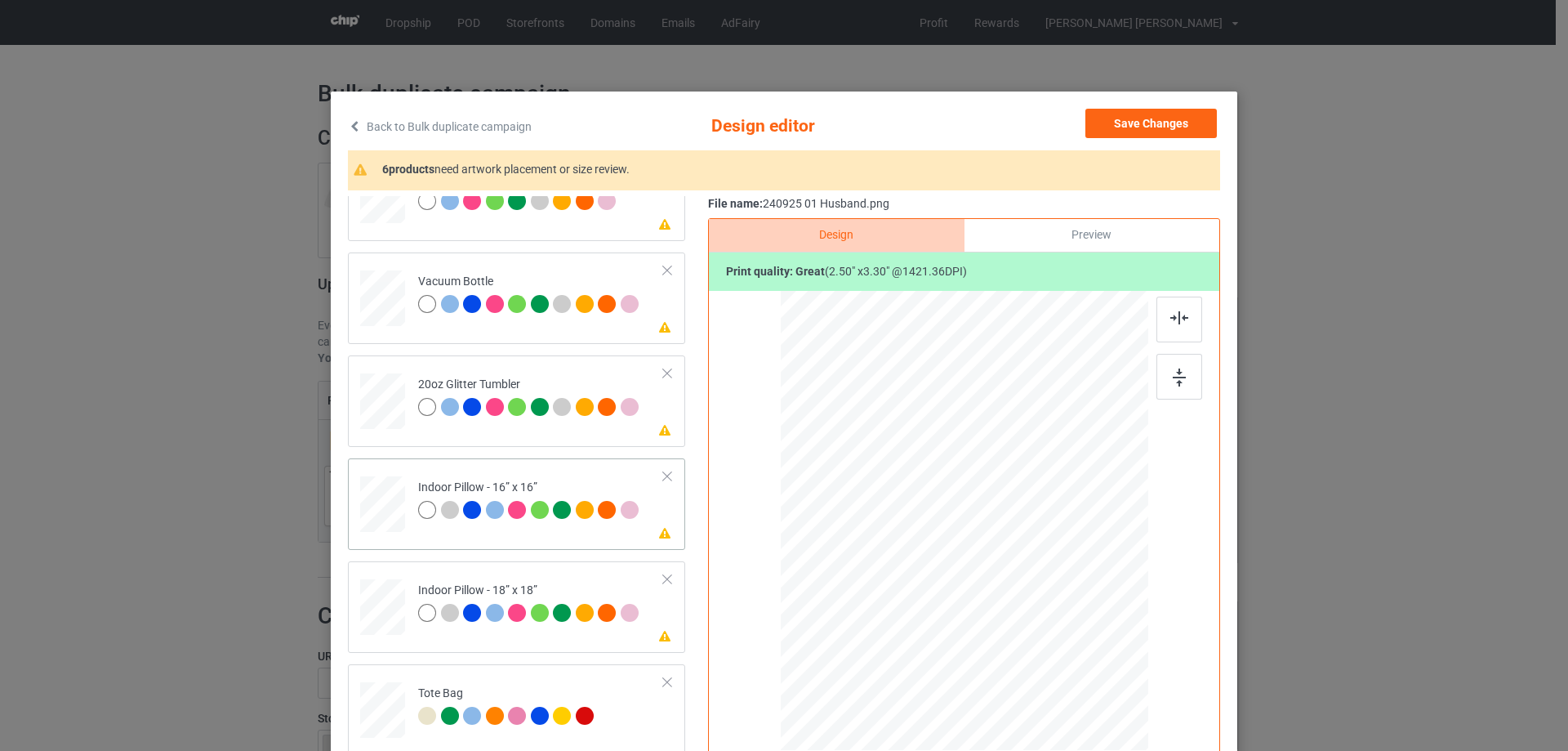
click at [387, 514] on div at bounding box center [382, 504] width 45 height 45
drag, startPoint x: 1068, startPoint y: 669, endPoint x: 1066, endPoint y: 650, distance: 19.1
click at [1066, 650] on div at bounding box center [964, 521] width 367 height 367
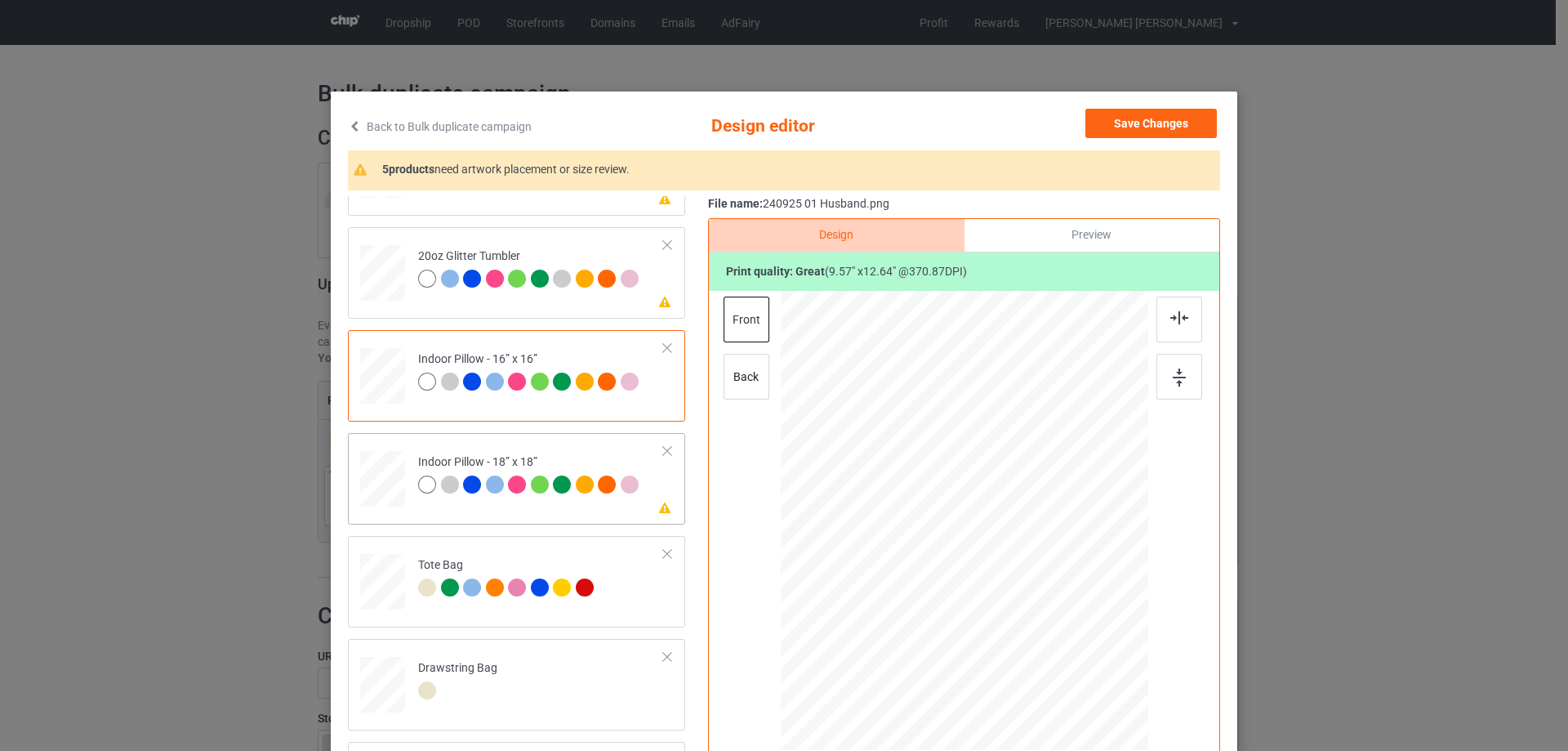
click at [411, 476] on td "Please review artwork placement Indoor Pillow - 18” x 18”" at bounding box center [541, 475] width 264 height 72
drag, startPoint x: 1066, startPoint y: 667, endPoint x: 1064, endPoint y: 651, distance: 16.1
click at [1064, 651] on div at bounding box center [1066, 656] width 14 height 14
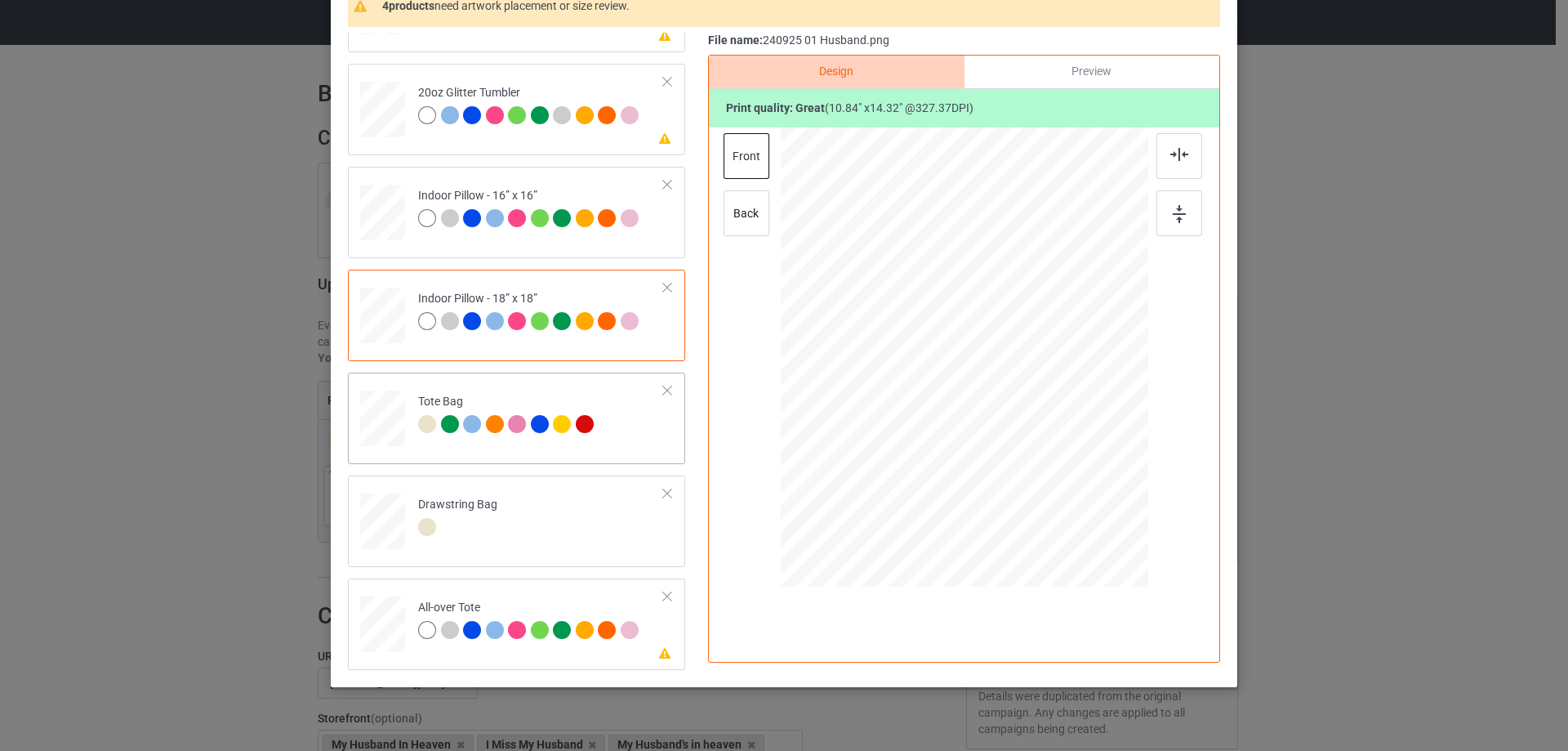
click at [376, 437] on div at bounding box center [382, 426] width 21 height 25
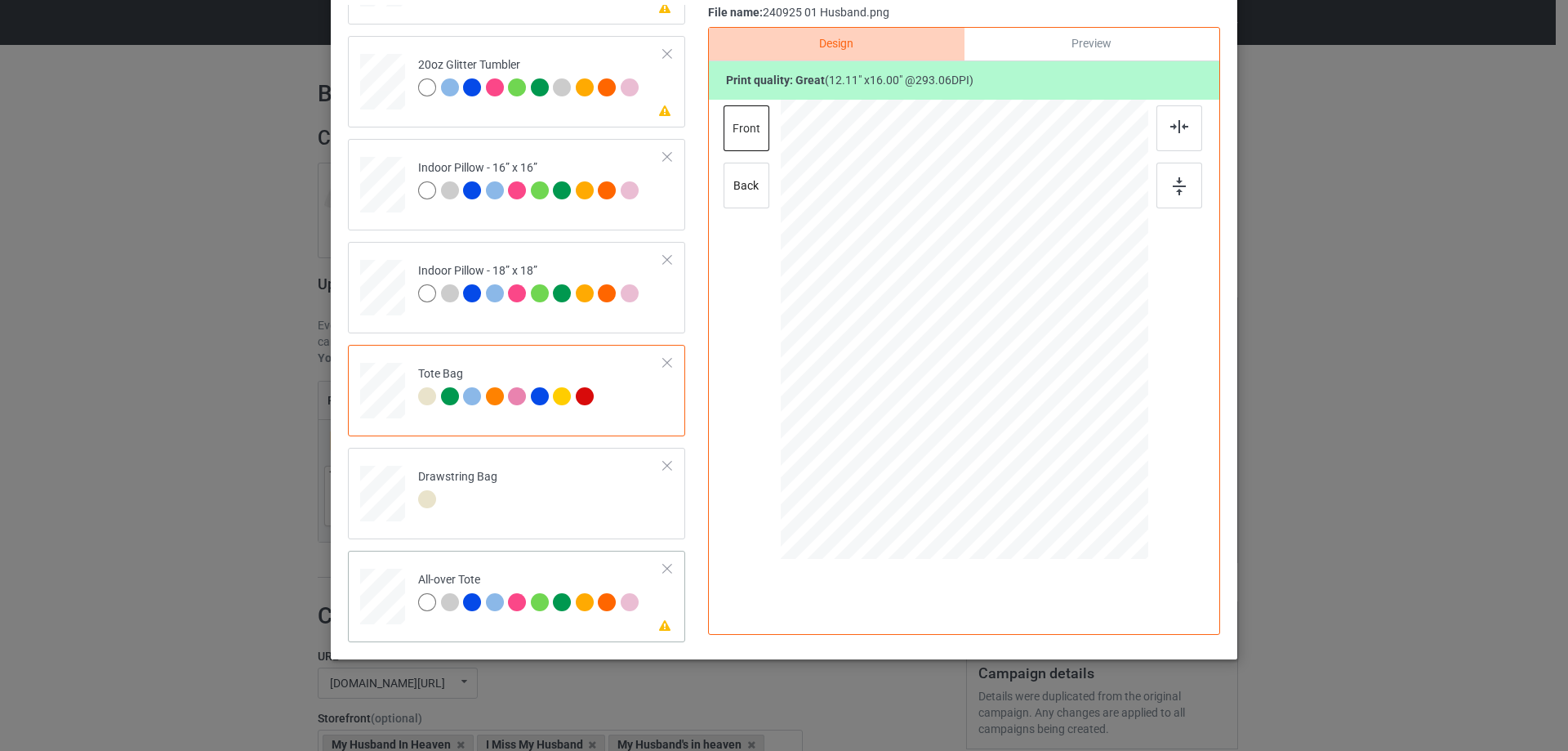
click at [371, 592] on div at bounding box center [382, 596] width 45 height 45
click at [1069, 468] on div at bounding box center [1070, 469] width 14 height 14
click at [1022, 437] on div at bounding box center [964, 326] width 213 height 281
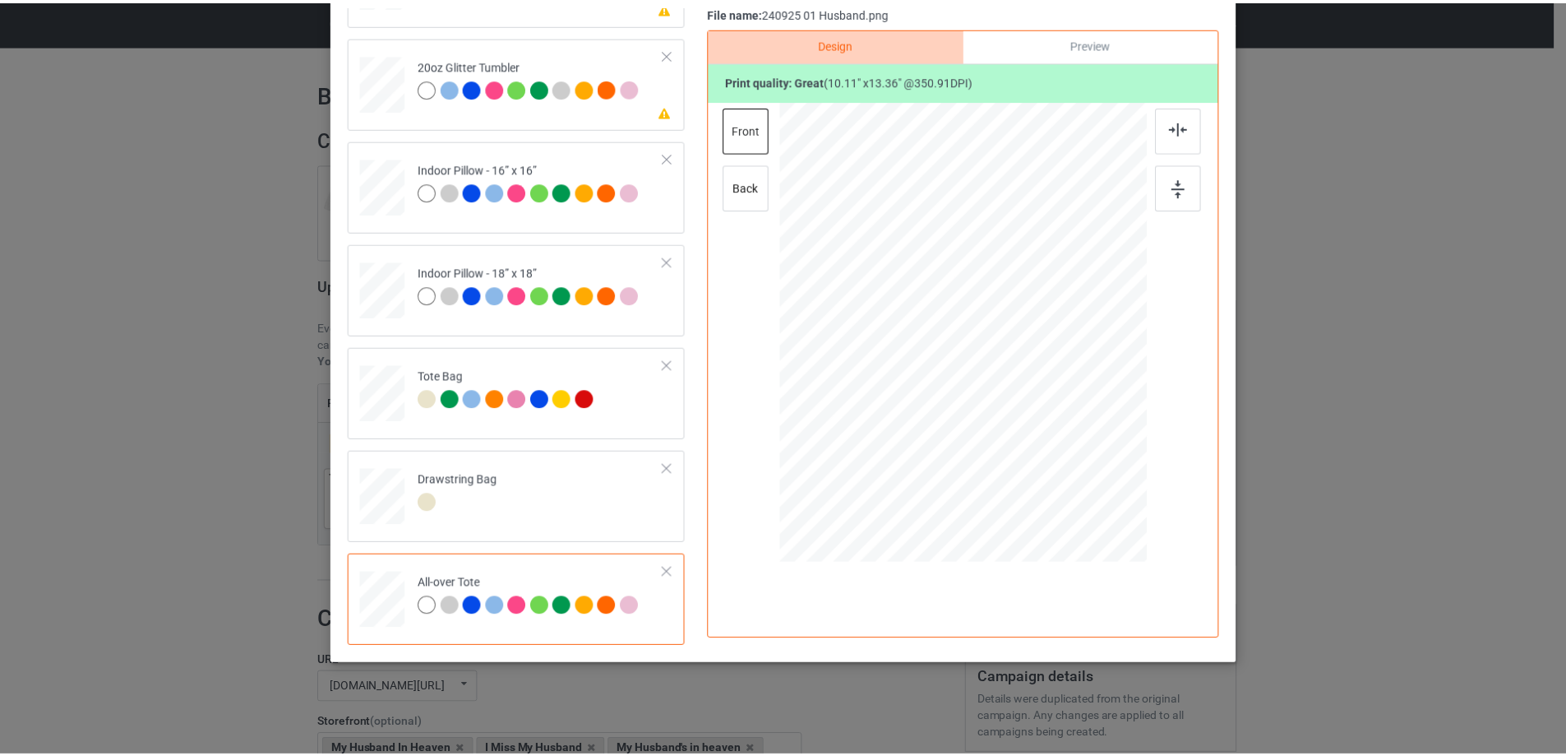
scroll to position [0, 0]
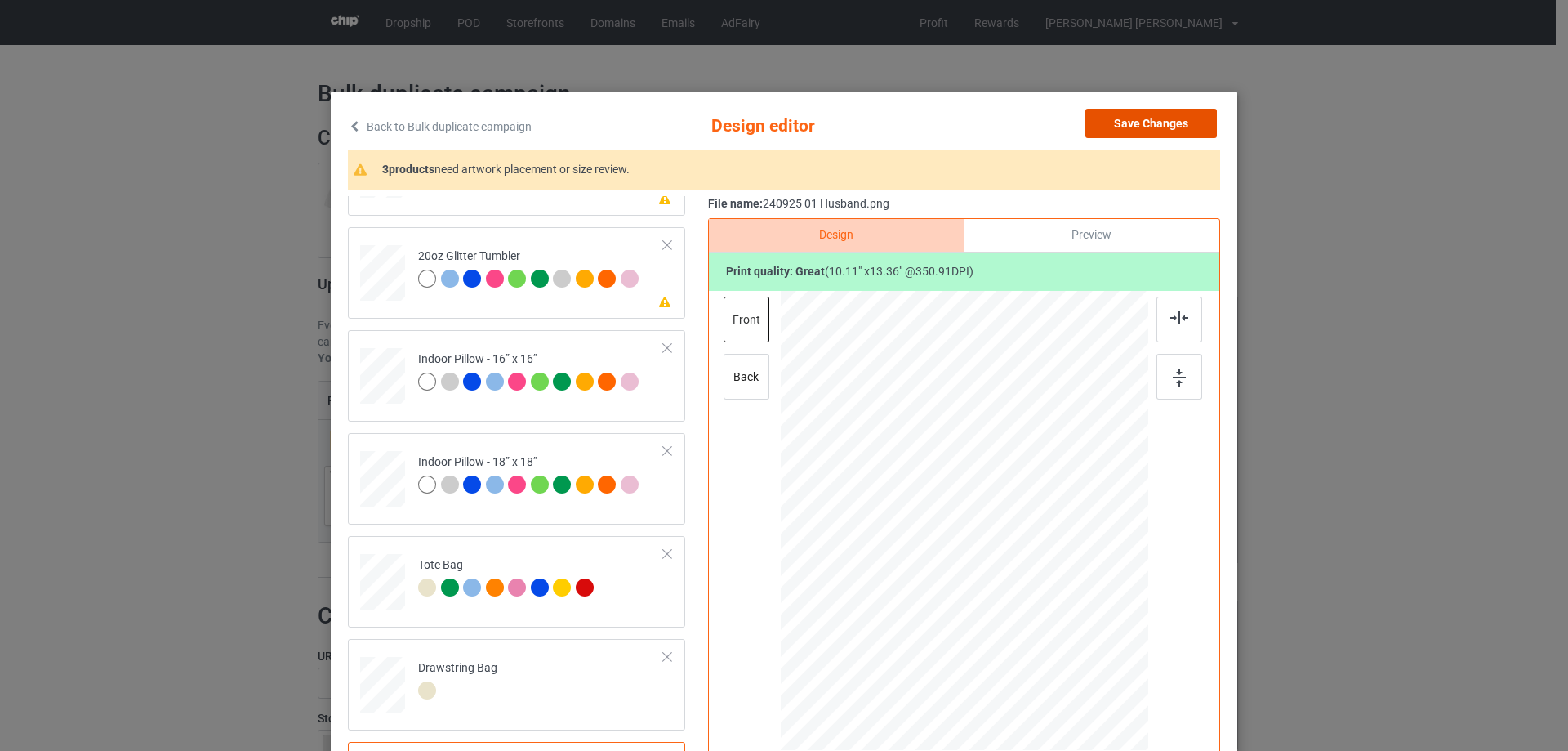
click at [1159, 120] on button "Save Changes" at bounding box center [1151, 123] width 131 height 30
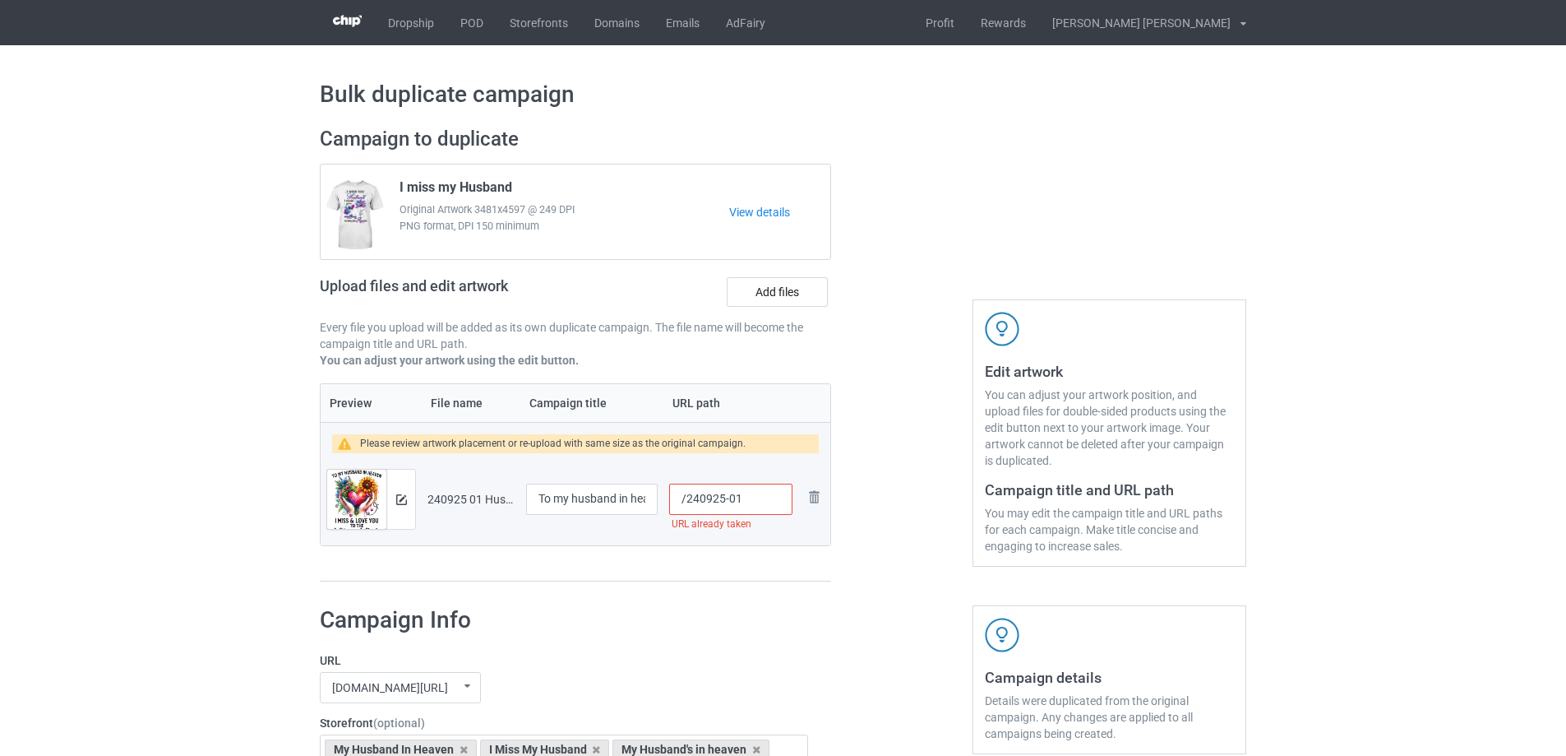
drag, startPoint x: 736, startPoint y: 504, endPoint x: 747, endPoint y: 503, distance: 10.7
click at [747, 503] on input "/240925-01" at bounding box center [730, 498] width 123 height 31
click at [743, 502] on input "/240925-02" at bounding box center [730, 498] width 123 height 31
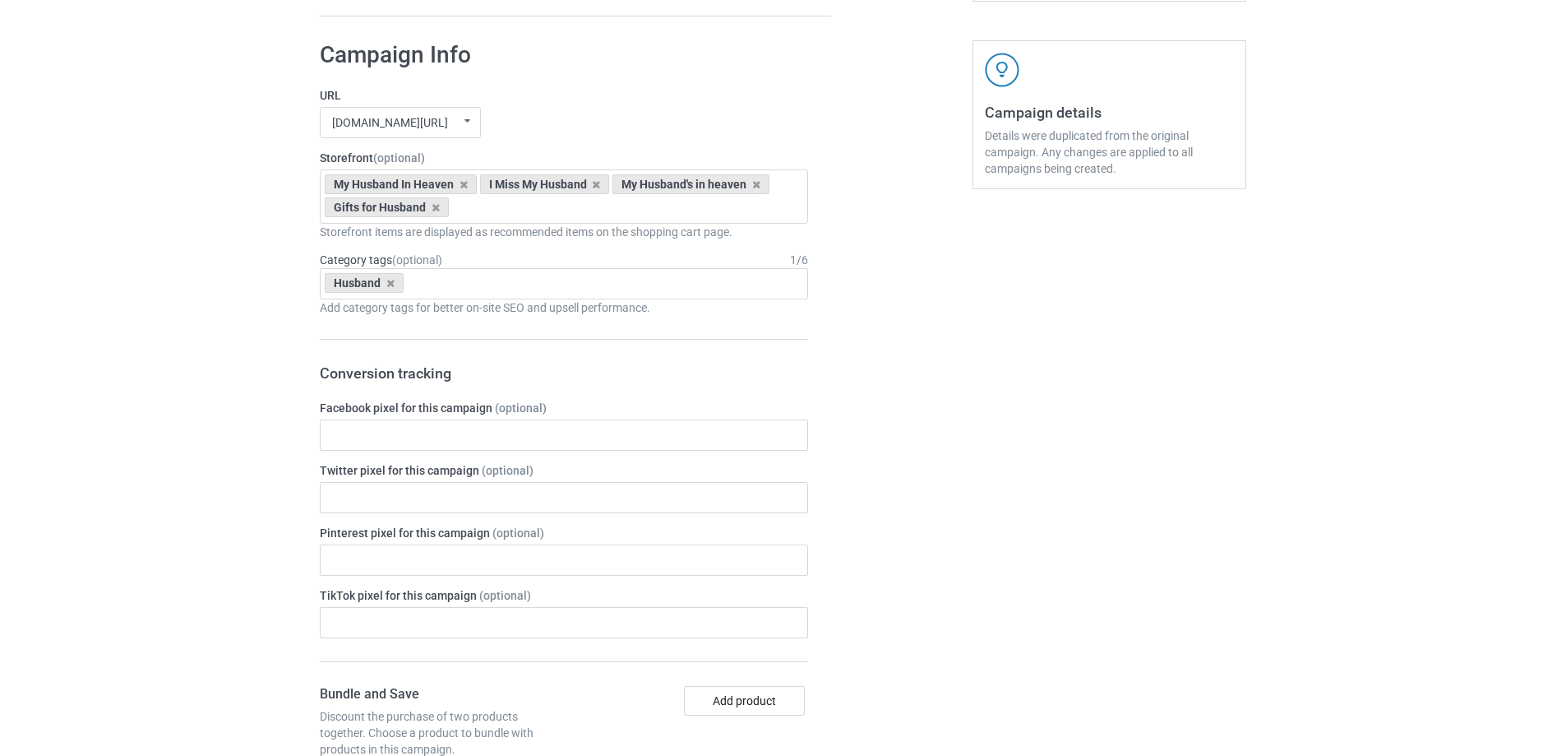
scroll to position [1393, 0]
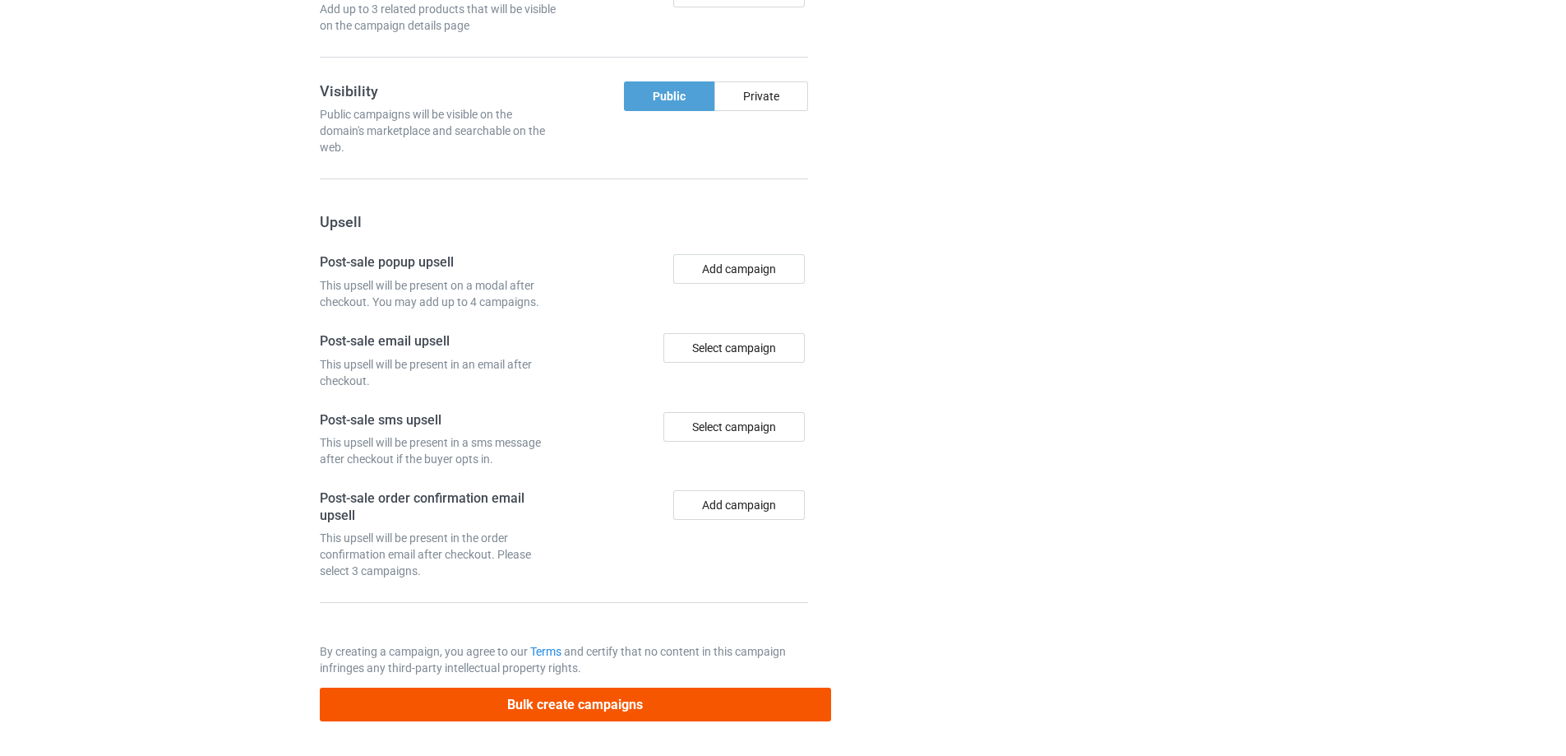
type input "/240925-03"
click at [704, 710] on button "Bulk create campaigns" at bounding box center [575, 704] width 511 height 34
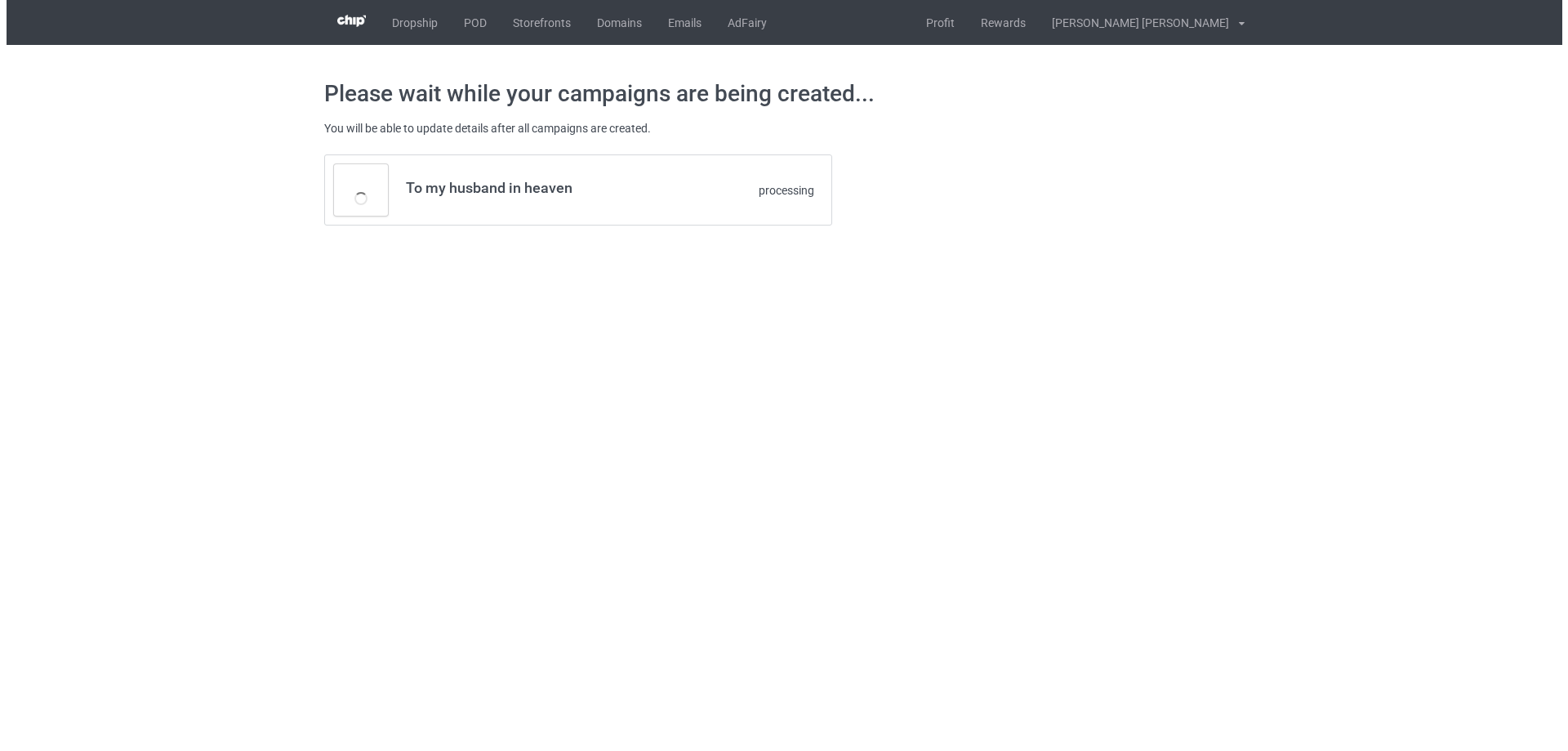
scroll to position [0, 0]
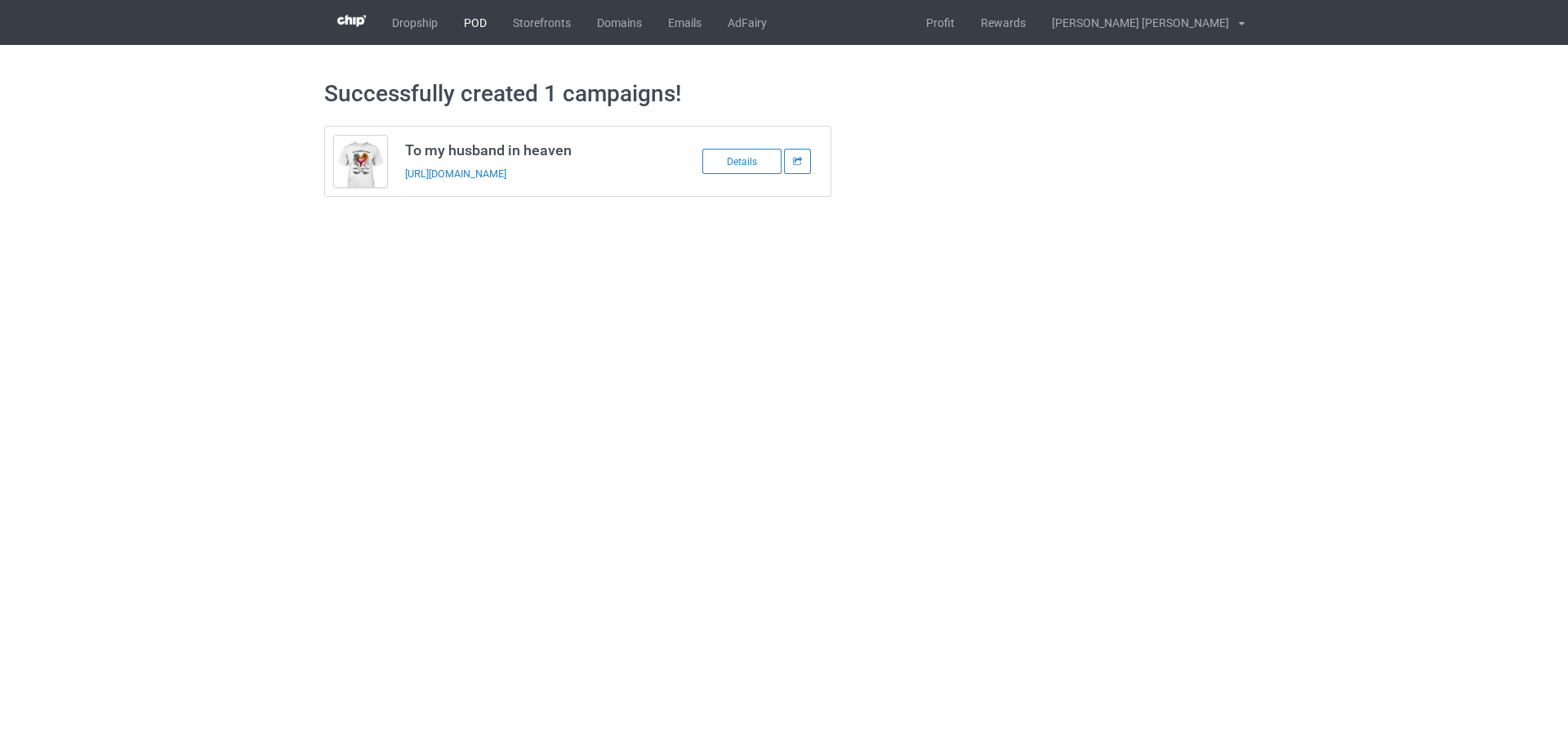
click at [465, 20] on link "POD" at bounding box center [475, 22] width 49 height 45
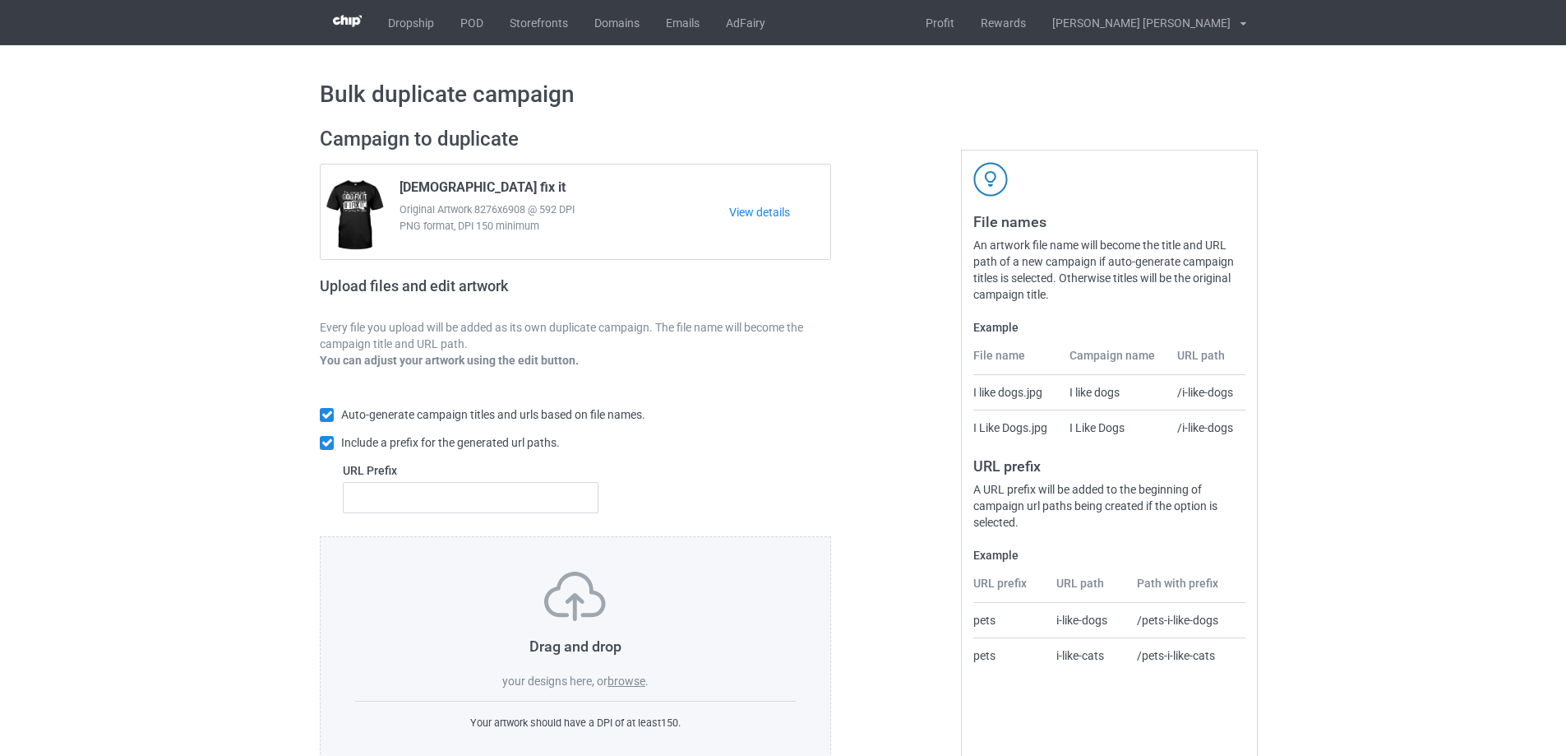
click at [636, 683] on label "browse" at bounding box center [627, 680] width 38 height 13
click at [0, 0] on input "browse" at bounding box center [0, 0] width 0 height 0
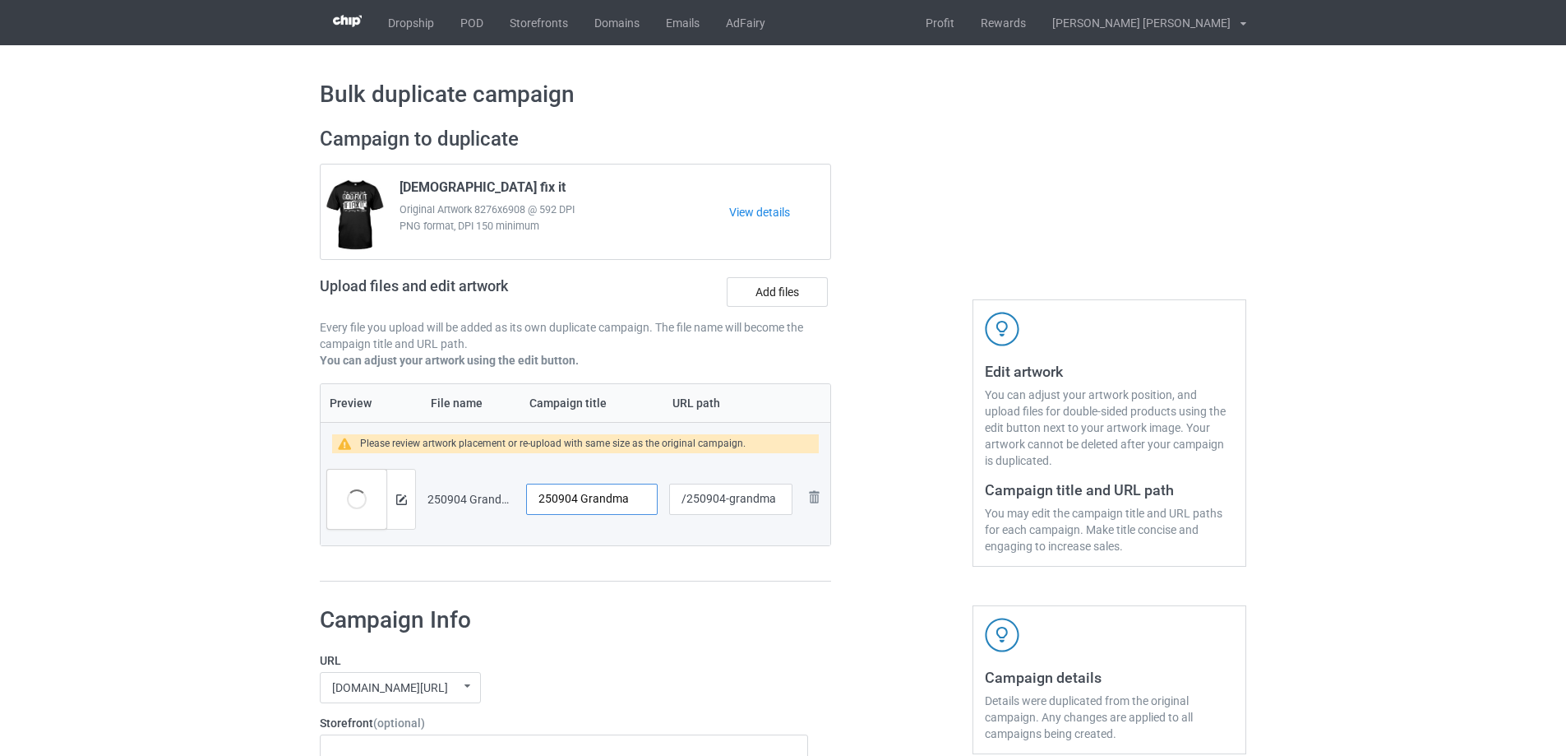
drag, startPoint x: 575, startPoint y: 500, endPoint x: 493, endPoint y: 501, distance: 81.4
click at [493, 501] on tr "Preview and edit artwork 250904 Grandma.png 250904 Grandma /250904-grandma Remo…" at bounding box center [576, 499] width 510 height 92
type input "Cool Grandma"
click at [400, 495] on img at bounding box center [401, 499] width 11 height 11
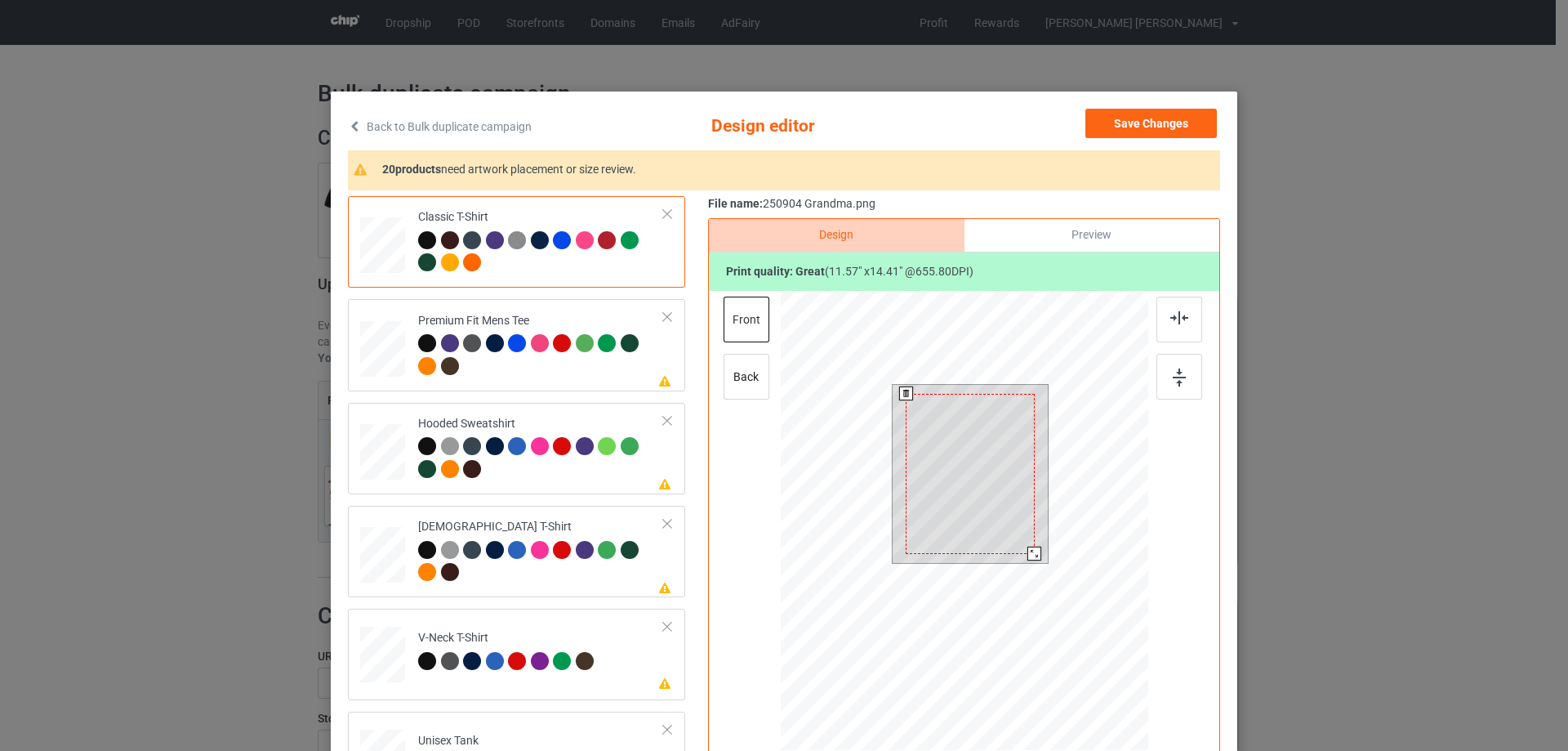
drag, startPoint x: 1036, startPoint y: 562, endPoint x: 1030, endPoint y: 552, distance: 11.7
click at [1030, 552] on div at bounding box center [1034, 553] width 14 height 14
click at [990, 518] on div at bounding box center [969, 468] width 128 height 160
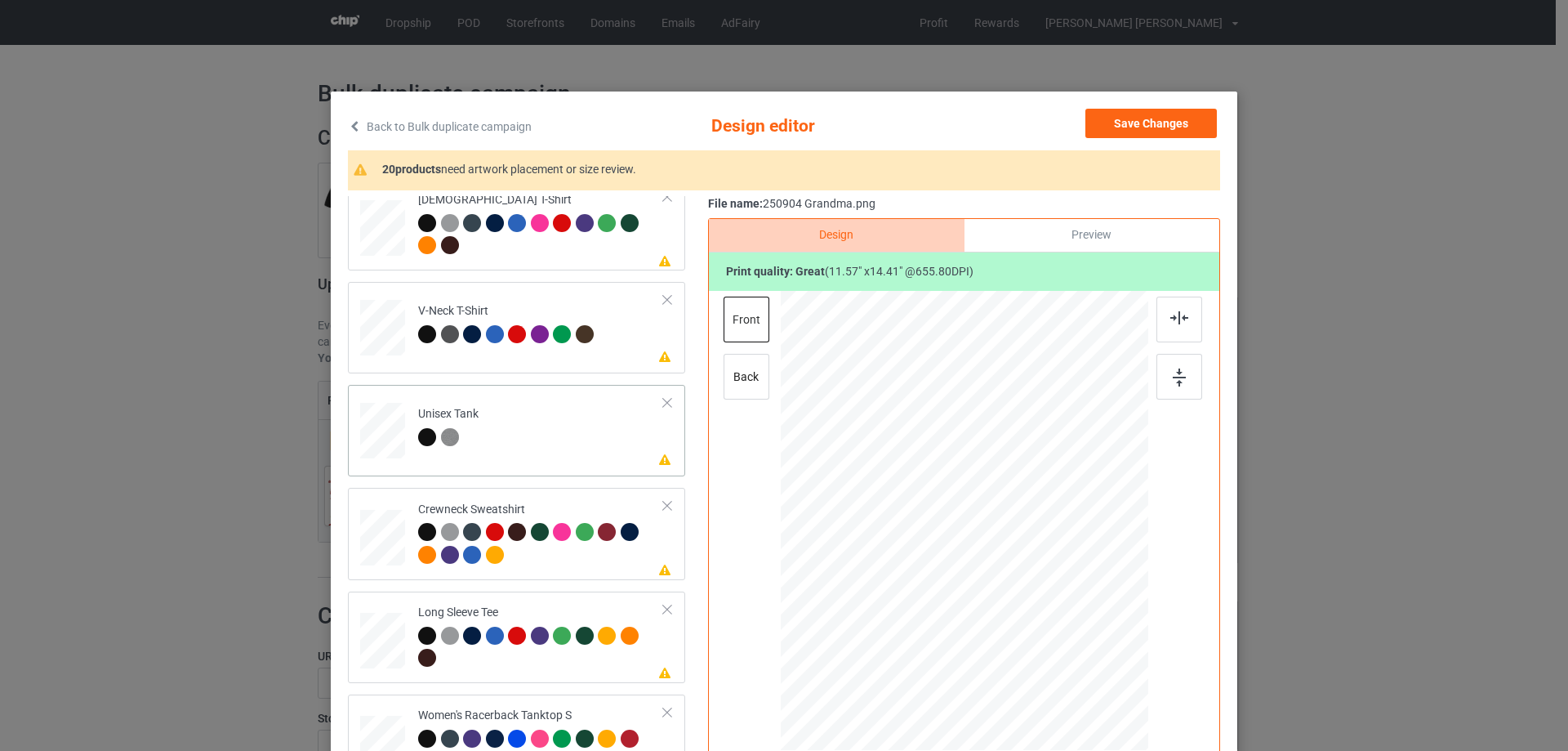
scroll to position [572, 0]
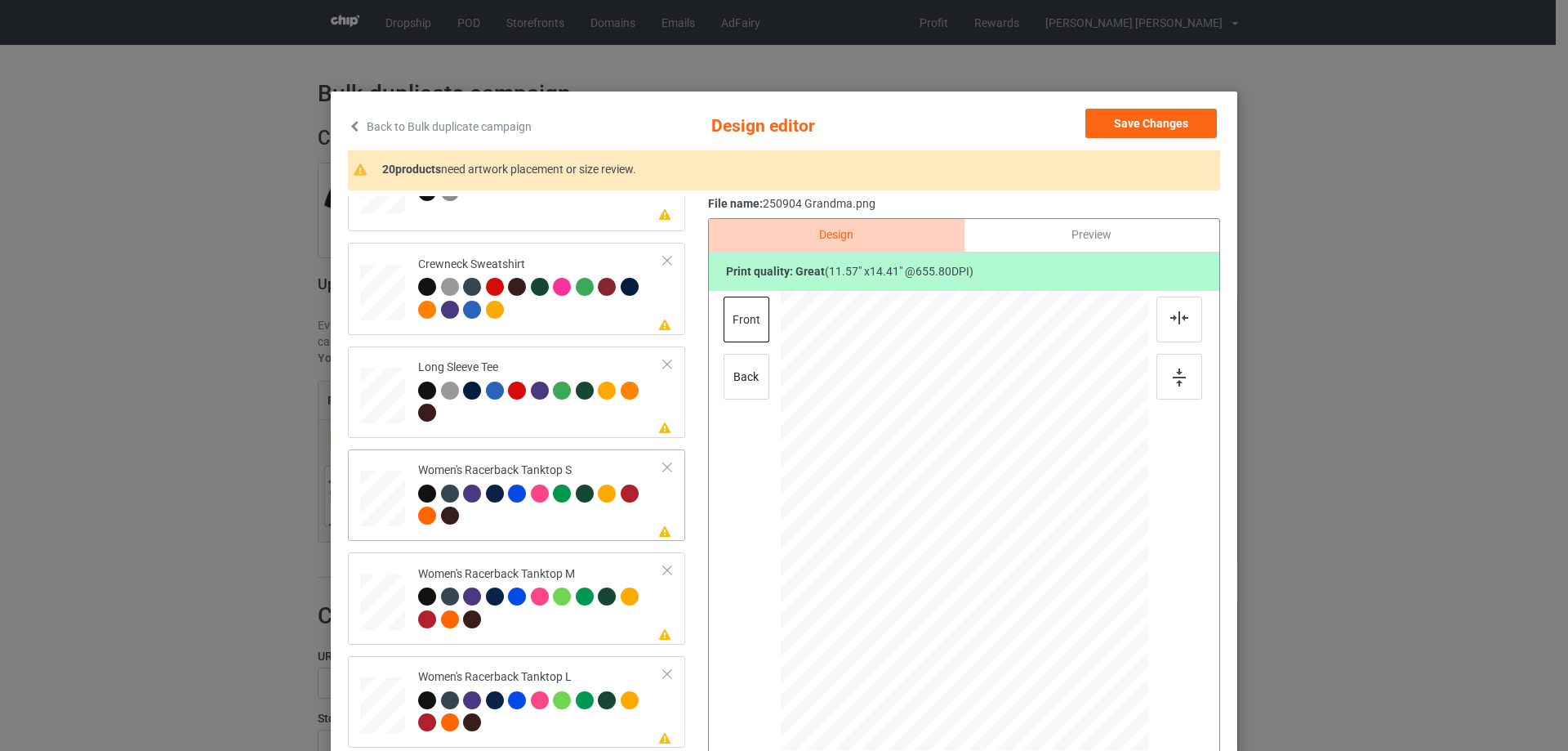
click at [374, 508] on div at bounding box center [382, 499] width 44 height 57
drag, startPoint x: 1065, startPoint y: 655, endPoint x: 1054, endPoint y: 628, distance: 29.2
click at [1054, 628] on div at bounding box center [1055, 633] width 14 height 14
drag, startPoint x: 992, startPoint y: 554, endPoint x: 992, endPoint y: 584, distance: 30.0
click at [992, 584] on div at bounding box center [964, 550] width 180 height 225
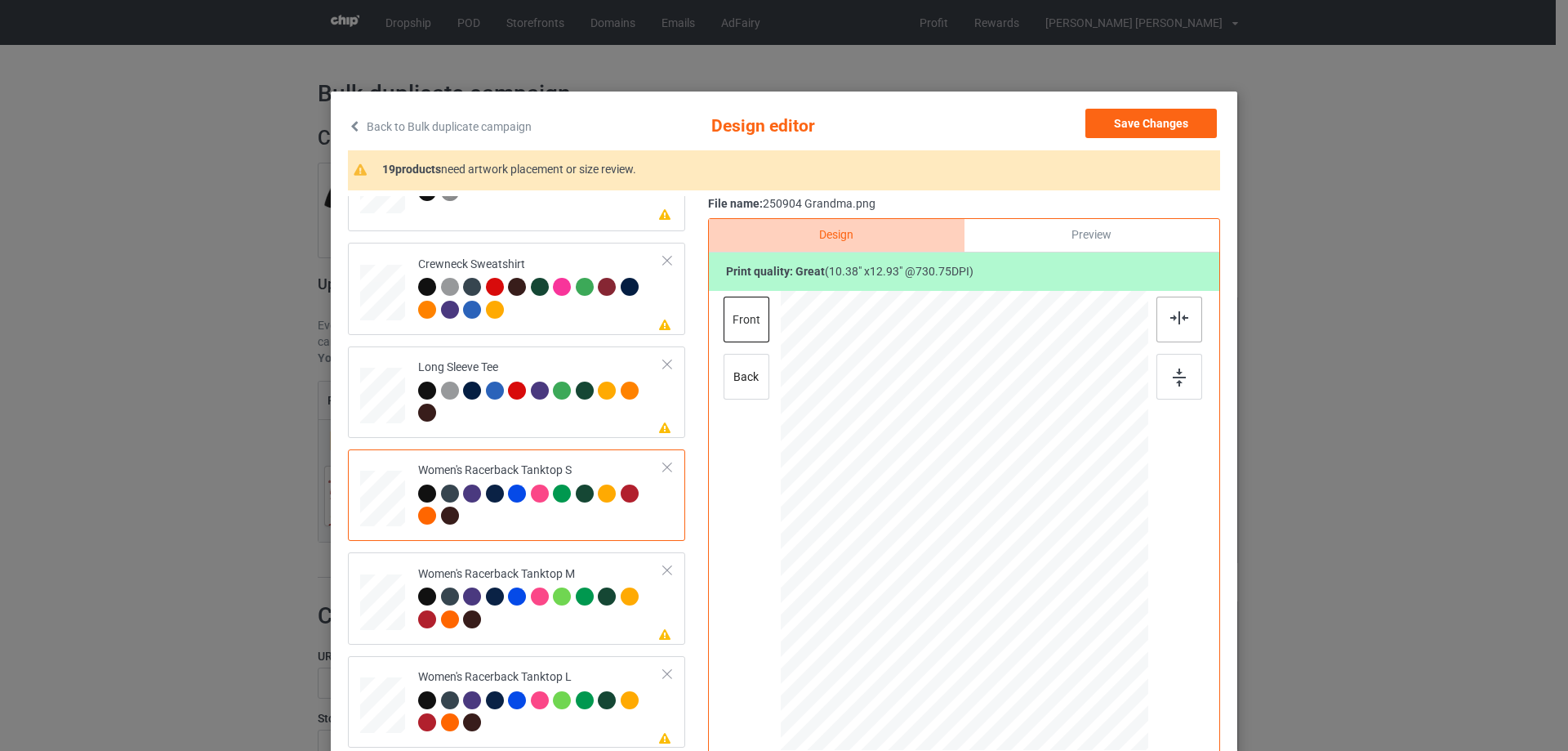
click at [1164, 329] on div at bounding box center [1179, 319] width 46 height 46
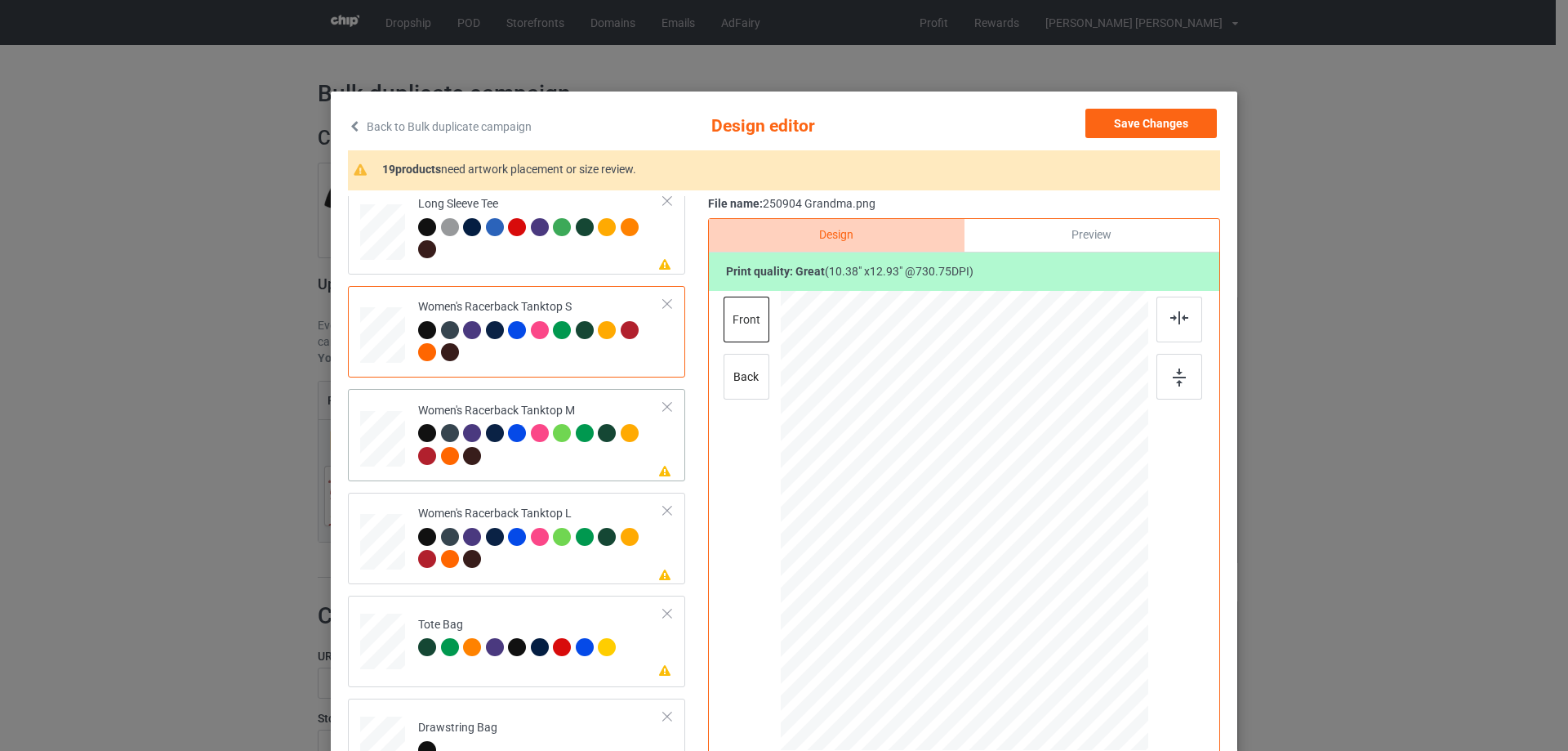
click at [399, 440] on td at bounding box center [384, 434] width 49 height 78
drag, startPoint x: 1068, startPoint y: 661, endPoint x: 1055, endPoint y: 636, distance: 28.2
click at [1055, 636] on div at bounding box center [1057, 637] width 14 height 14
click at [1015, 600] on div at bounding box center [961, 556] width 186 height 231
click at [1178, 323] on img at bounding box center [1179, 317] width 18 height 13
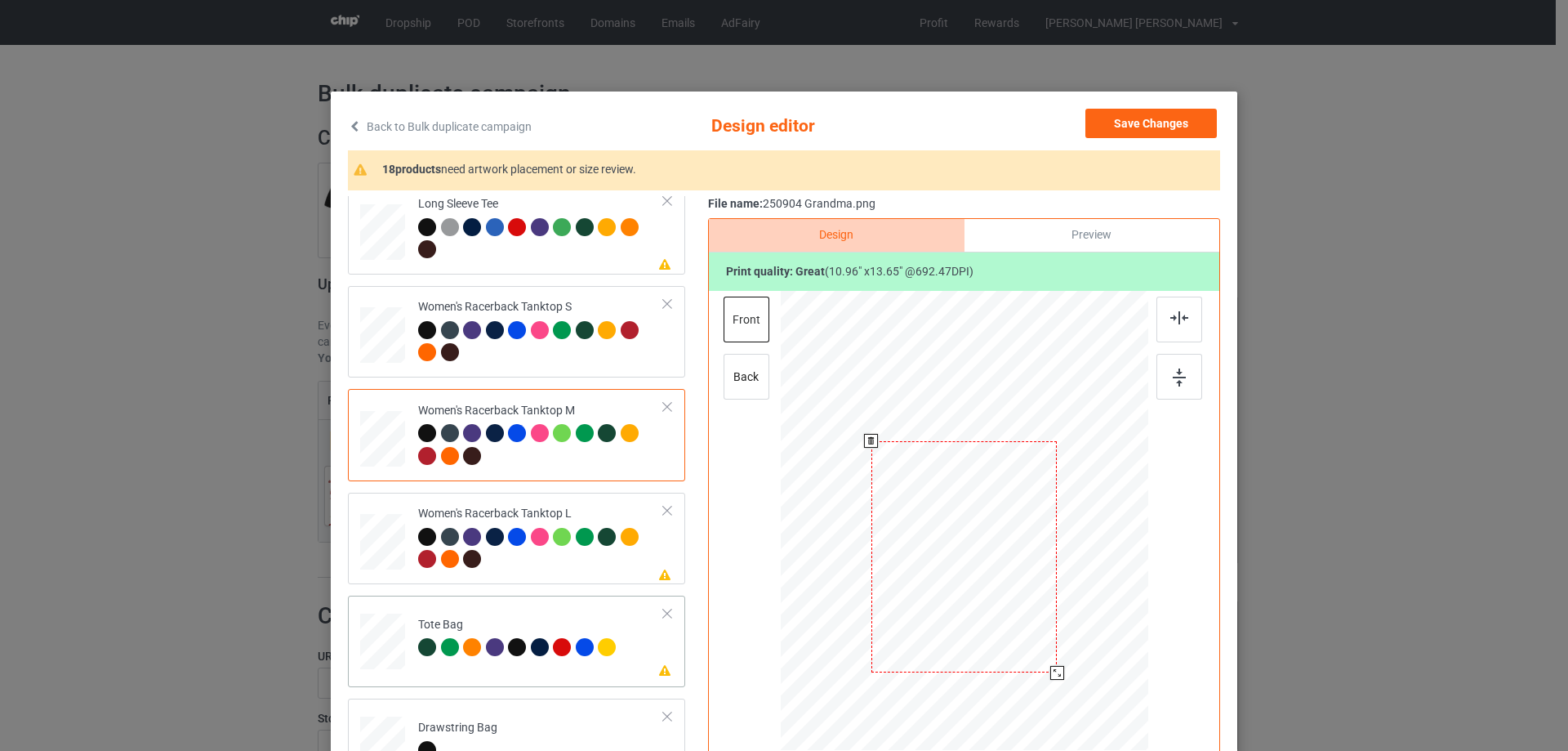
scroll to position [898, 0]
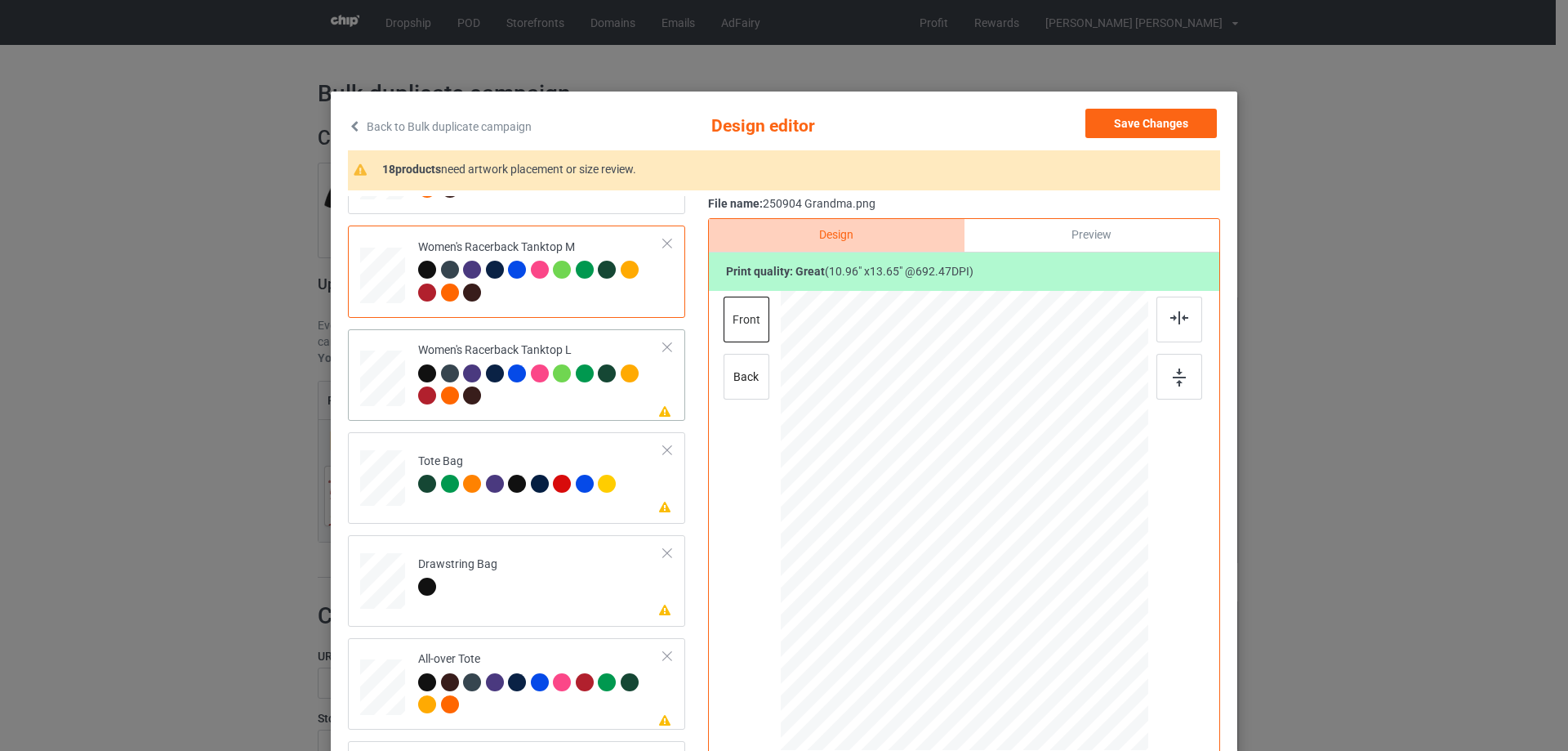
click at [397, 388] on div at bounding box center [382, 378] width 45 height 54
drag, startPoint x: 1067, startPoint y: 658, endPoint x: 1041, endPoint y: 625, distance: 42.0
click at [1041, 625] on div at bounding box center [1048, 626] width 14 height 14
drag, startPoint x: 985, startPoint y: 575, endPoint x: 985, endPoint y: 605, distance: 30.0
click at [985, 605] on div at bounding box center [964, 551] width 168 height 209
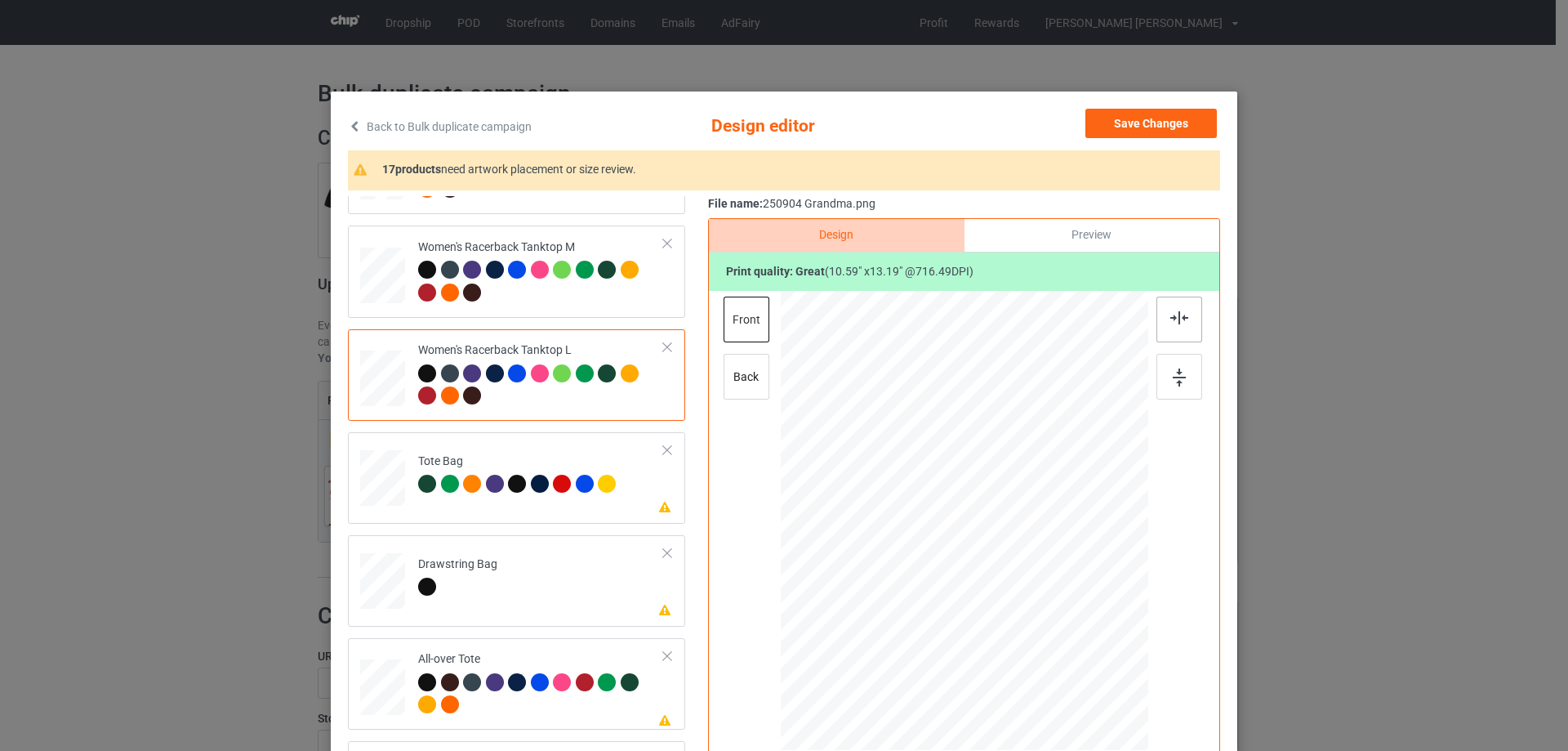
click at [1160, 324] on div at bounding box center [1179, 319] width 46 height 46
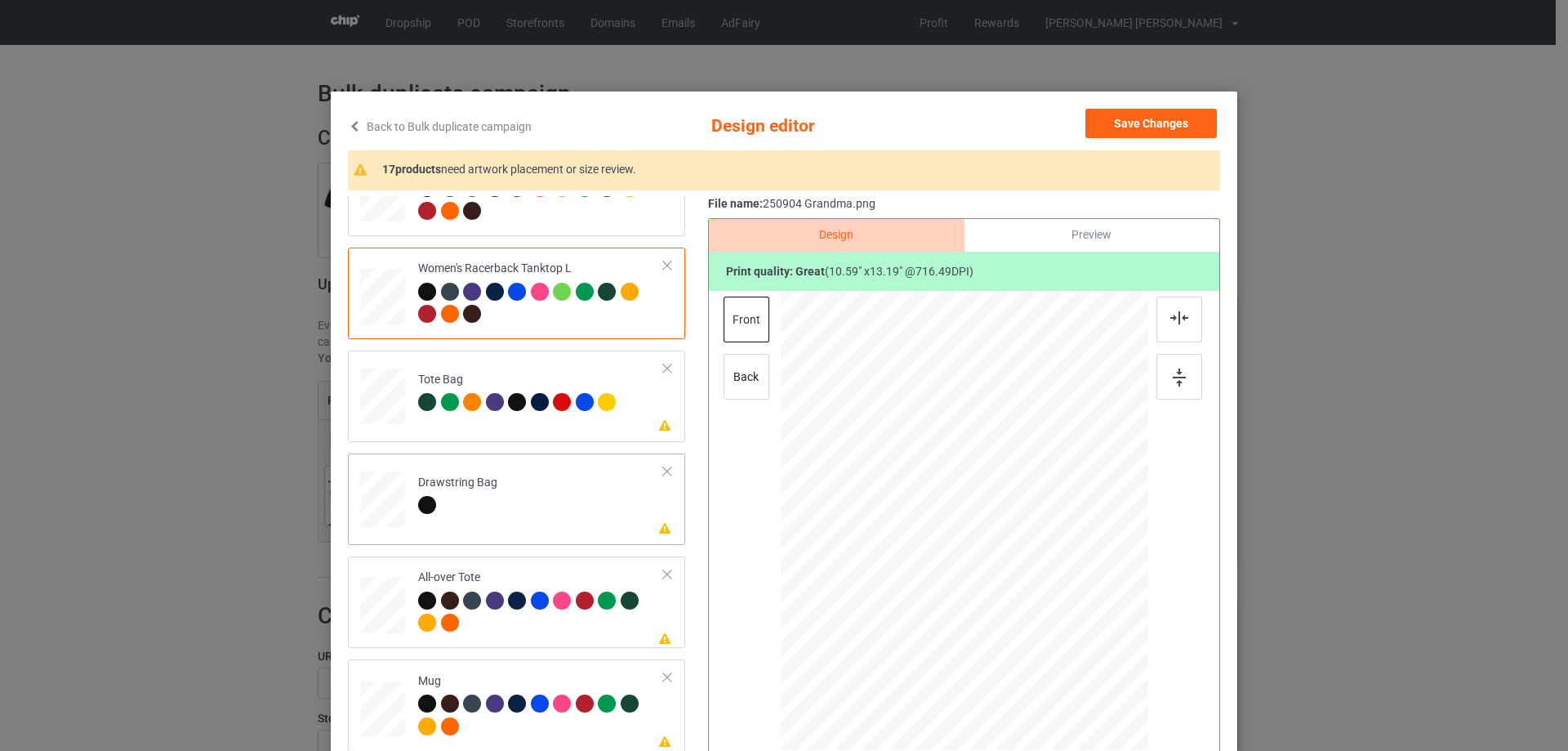
click at [374, 503] on div at bounding box center [382, 500] width 17 height 20
click at [380, 604] on div at bounding box center [382, 605] width 45 height 45
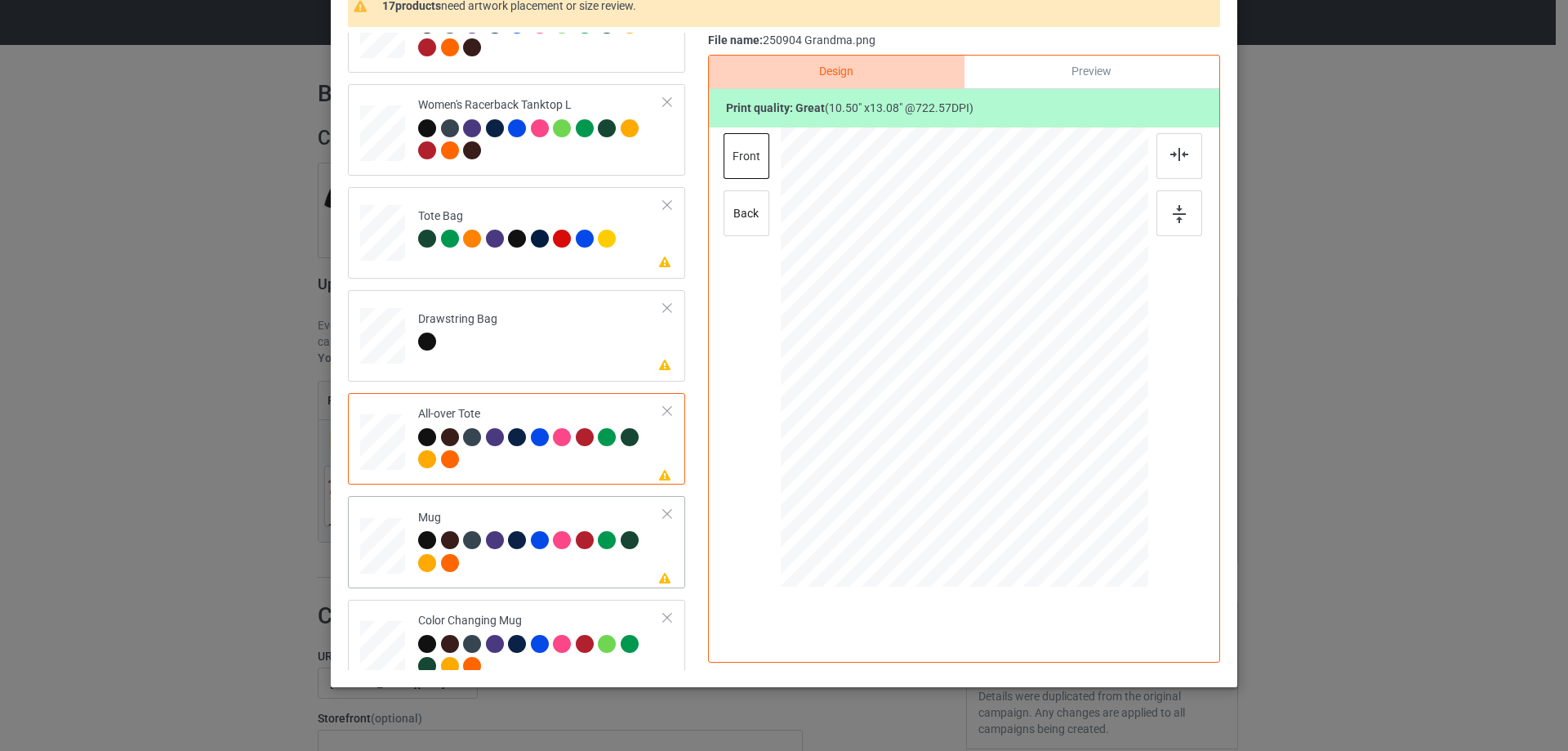
drag, startPoint x: 384, startPoint y: 547, endPoint x: 499, endPoint y: 553, distance: 115.2
click at [385, 549] on div at bounding box center [382, 545] width 45 height 19
drag, startPoint x: 1066, startPoint y: 495, endPoint x: 1017, endPoint y: 428, distance: 83.0
click at [1017, 428] on div at bounding box center [1022, 429] width 14 height 14
drag, startPoint x: 988, startPoint y: 409, endPoint x: 1087, endPoint y: 406, distance: 99.0
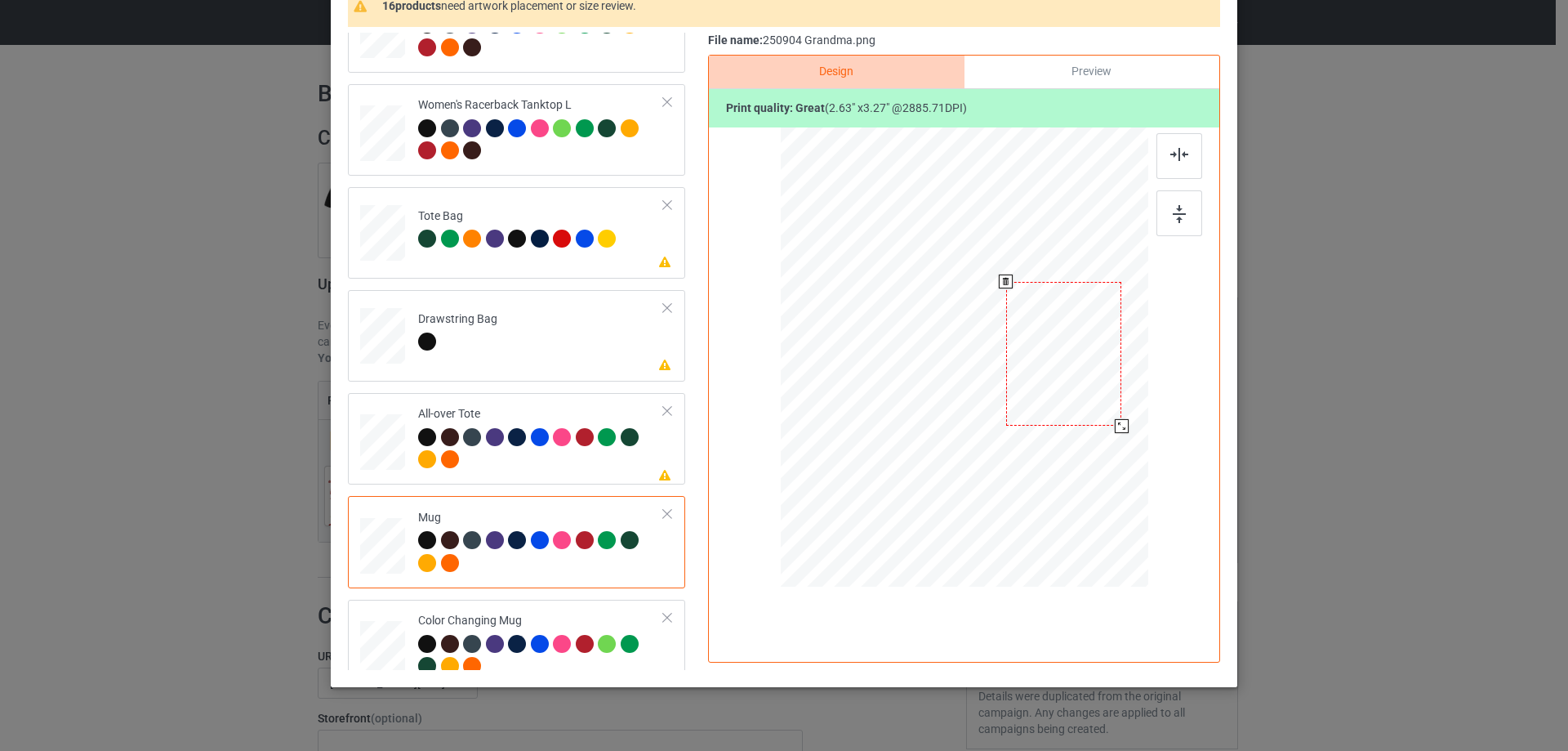
click at [1087, 406] on div at bounding box center [1064, 354] width 116 height 144
click at [1176, 206] on img at bounding box center [1179, 214] width 13 height 18
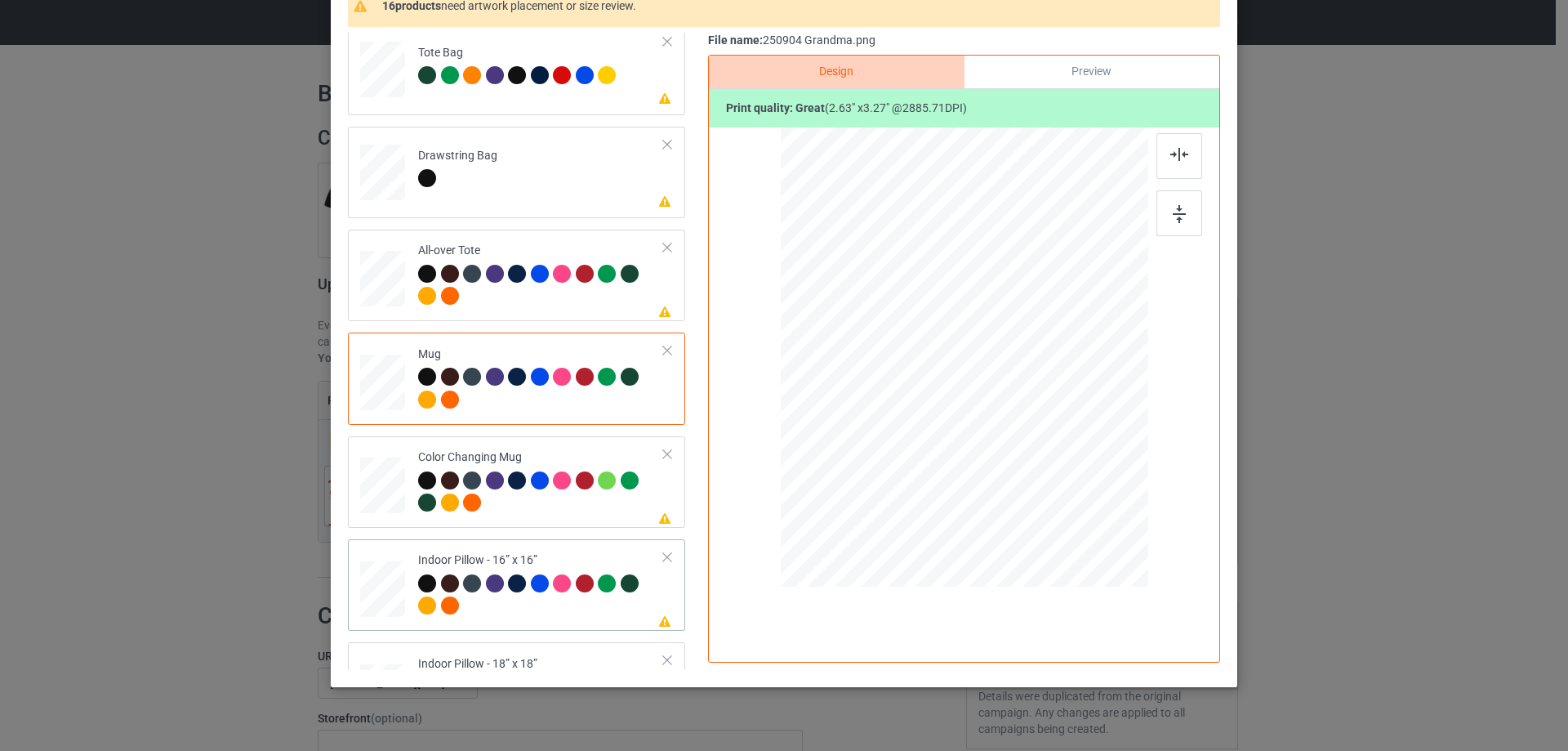
scroll to position [1225, 0]
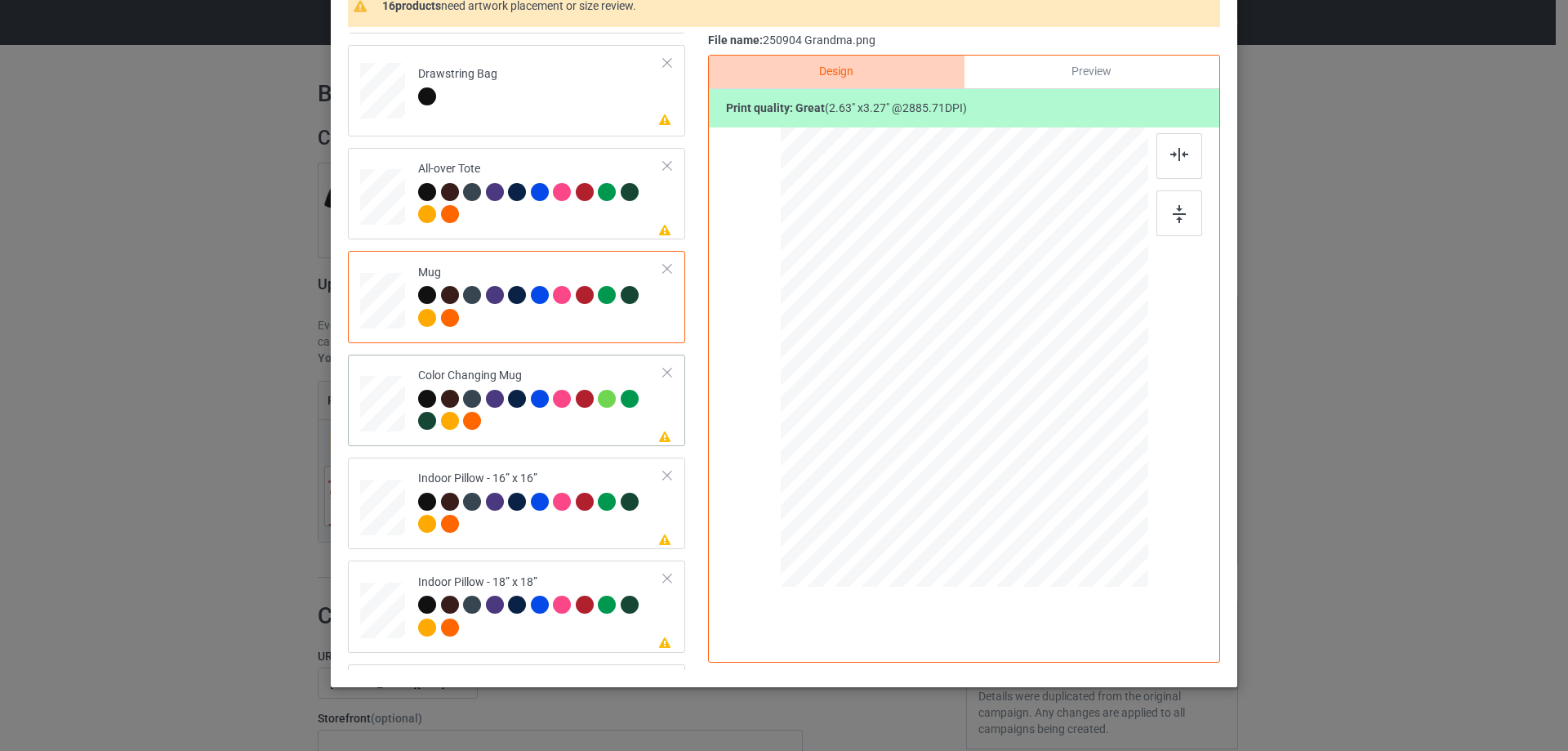
click at [380, 413] on div at bounding box center [382, 403] width 45 height 19
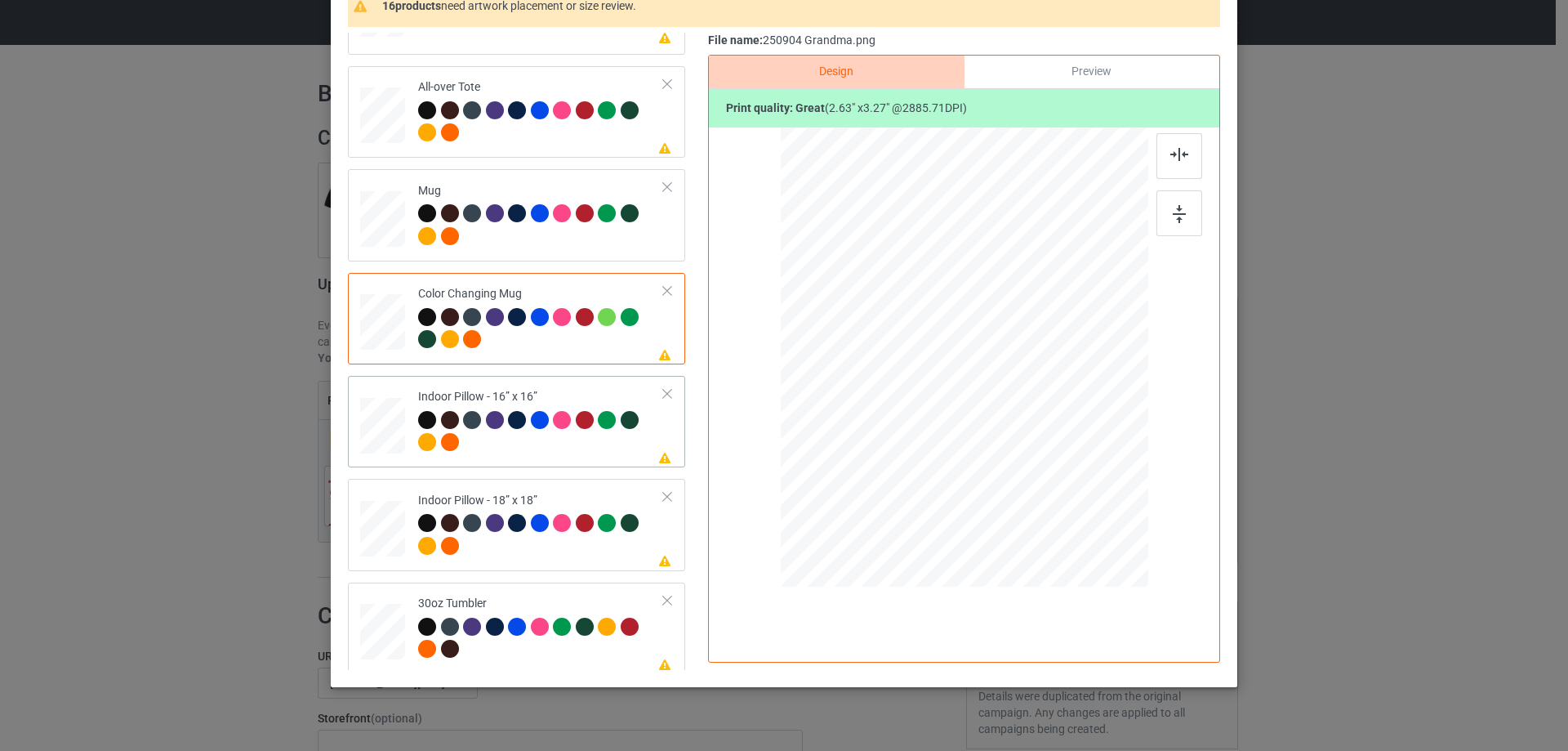
click at [395, 444] on div at bounding box center [382, 424] width 45 height 45
drag, startPoint x: 1065, startPoint y: 497, endPoint x: 1065, endPoint y: 485, distance: 12.0
click at [1065, 485] on div at bounding box center [1069, 487] width 14 height 14
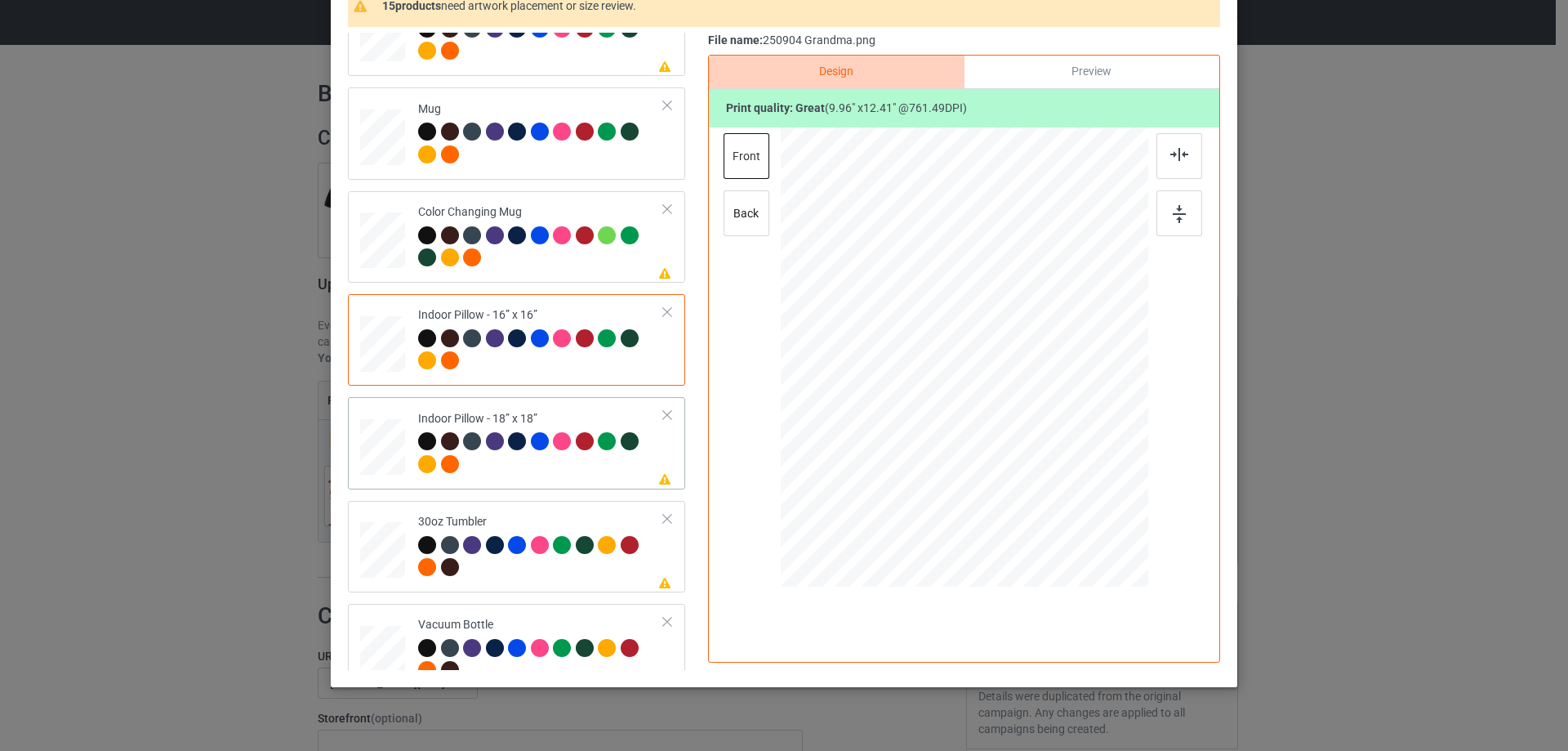
click at [383, 456] on div at bounding box center [382, 447] width 45 height 45
drag, startPoint x: 1066, startPoint y: 494, endPoint x: 1065, endPoint y: 484, distance: 10.0
click at [1065, 484] on div at bounding box center [1069, 488] width 14 height 14
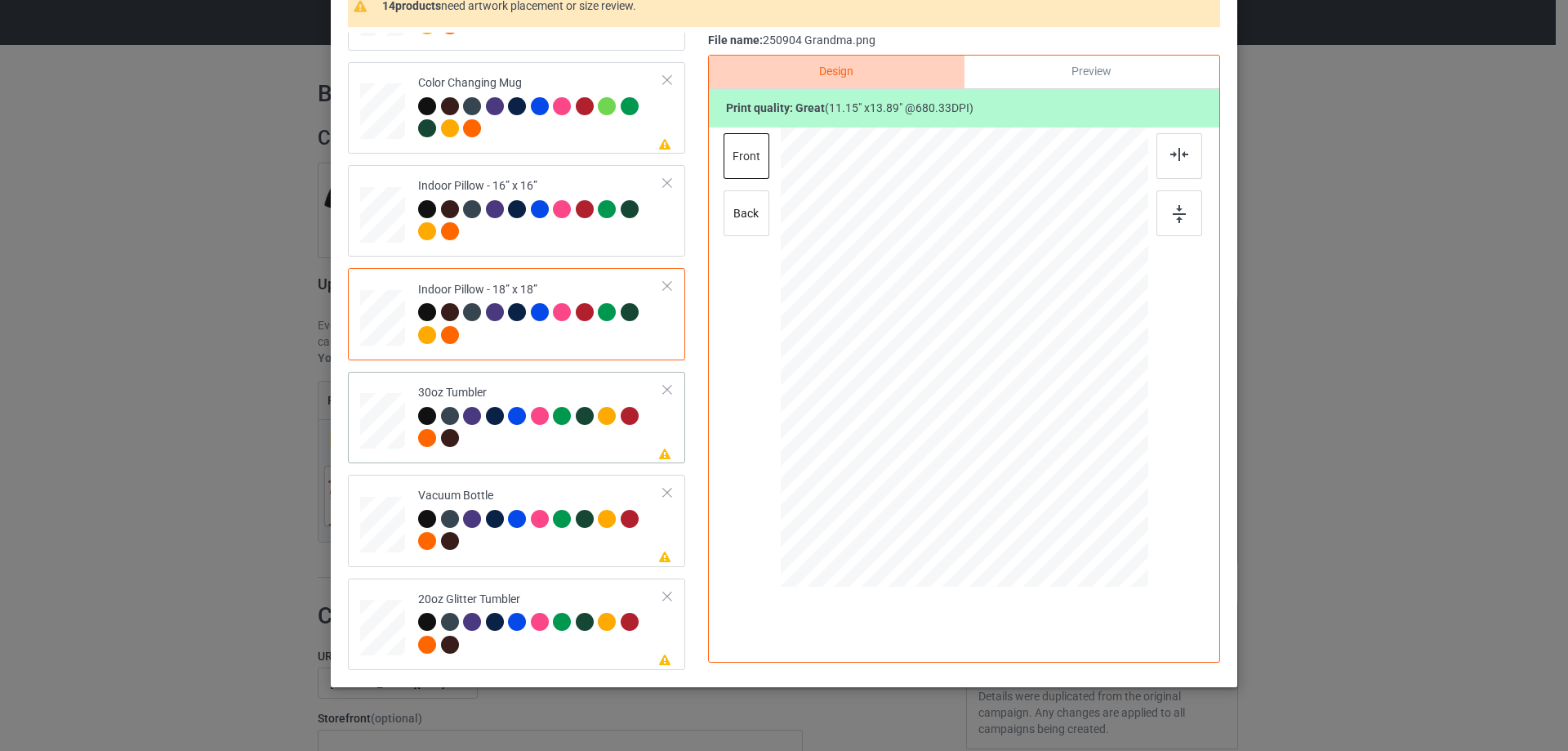
click at [388, 425] on div at bounding box center [382, 421] width 44 height 25
drag, startPoint x: 1064, startPoint y: 490, endPoint x: 985, endPoint y: 403, distance: 117.5
click at [1035, 413] on div at bounding box center [963, 358] width 356 height 198
drag, startPoint x: 896, startPoint y: 402, endPoint x: 887, endPoint y: 400, distance: 9.2
click at [887, 400] on div at bounding box center [877, 356] width 119 height 149
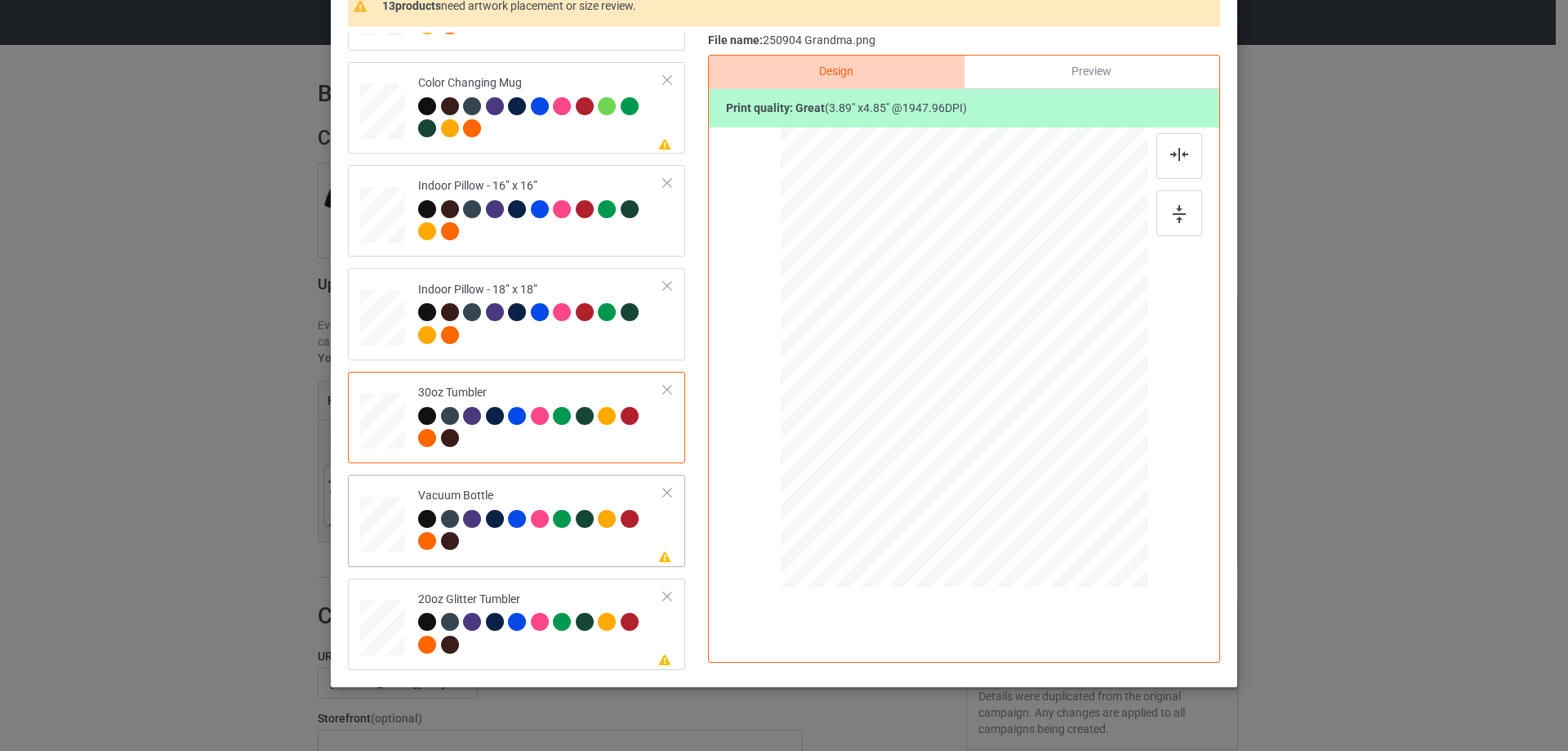
scroll to position [192, 0]
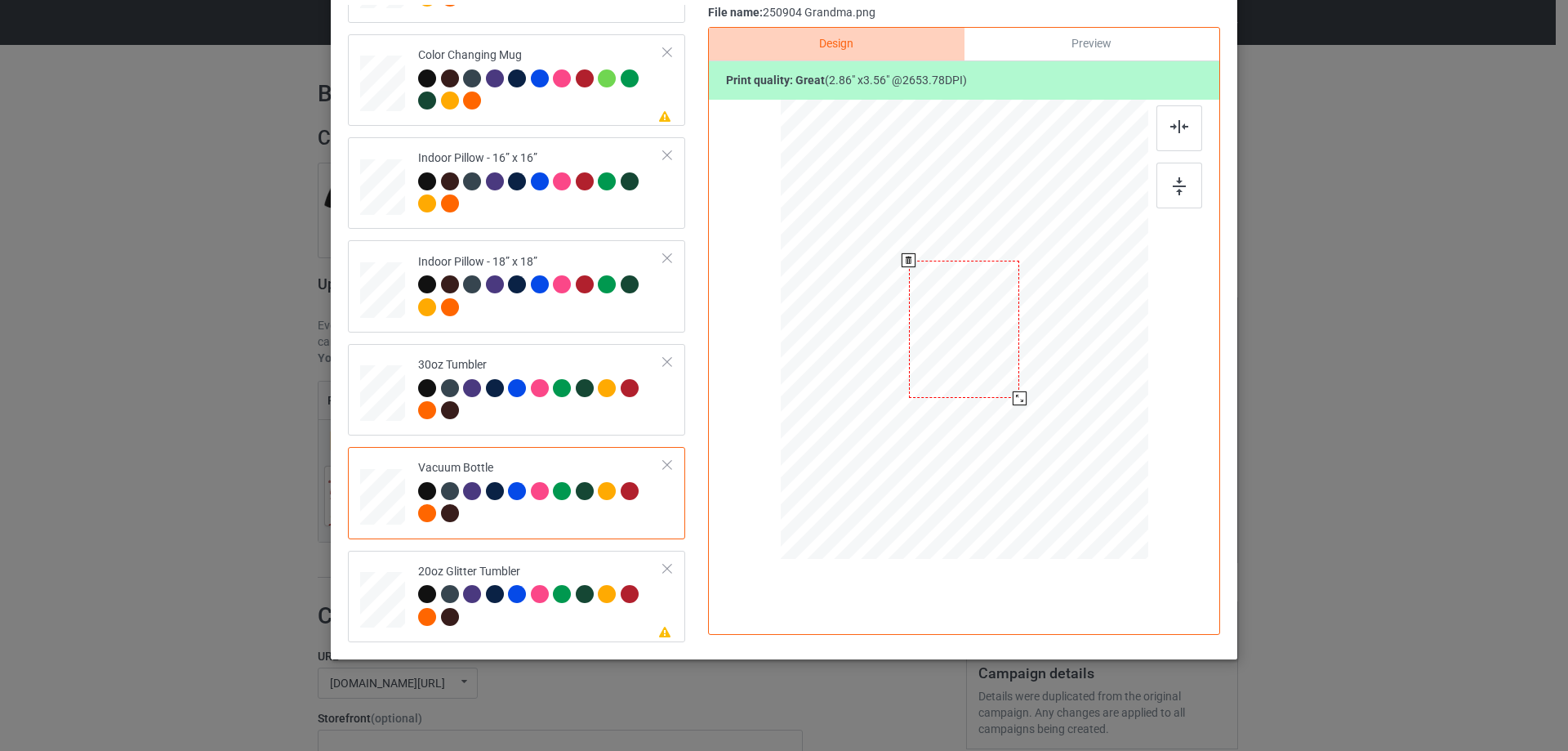
drag, startPoint x: 1063, startPoint y: 457, endPoint x: 1017, endPoint y: 392, distance: 79.6
click at [1017, 392] on div at bounding box center [1020, 398] width 14 height 14
drag, startPoint x: 926, startPoint y: 376, endPoint x: 900, endPoint y: 372, distance: 26.3
click at [900, 372] on div at bounding box center [875, 328] width 110 height 137
click at [366, 606] on div at bounding box center [382, 599] width 43 height 36
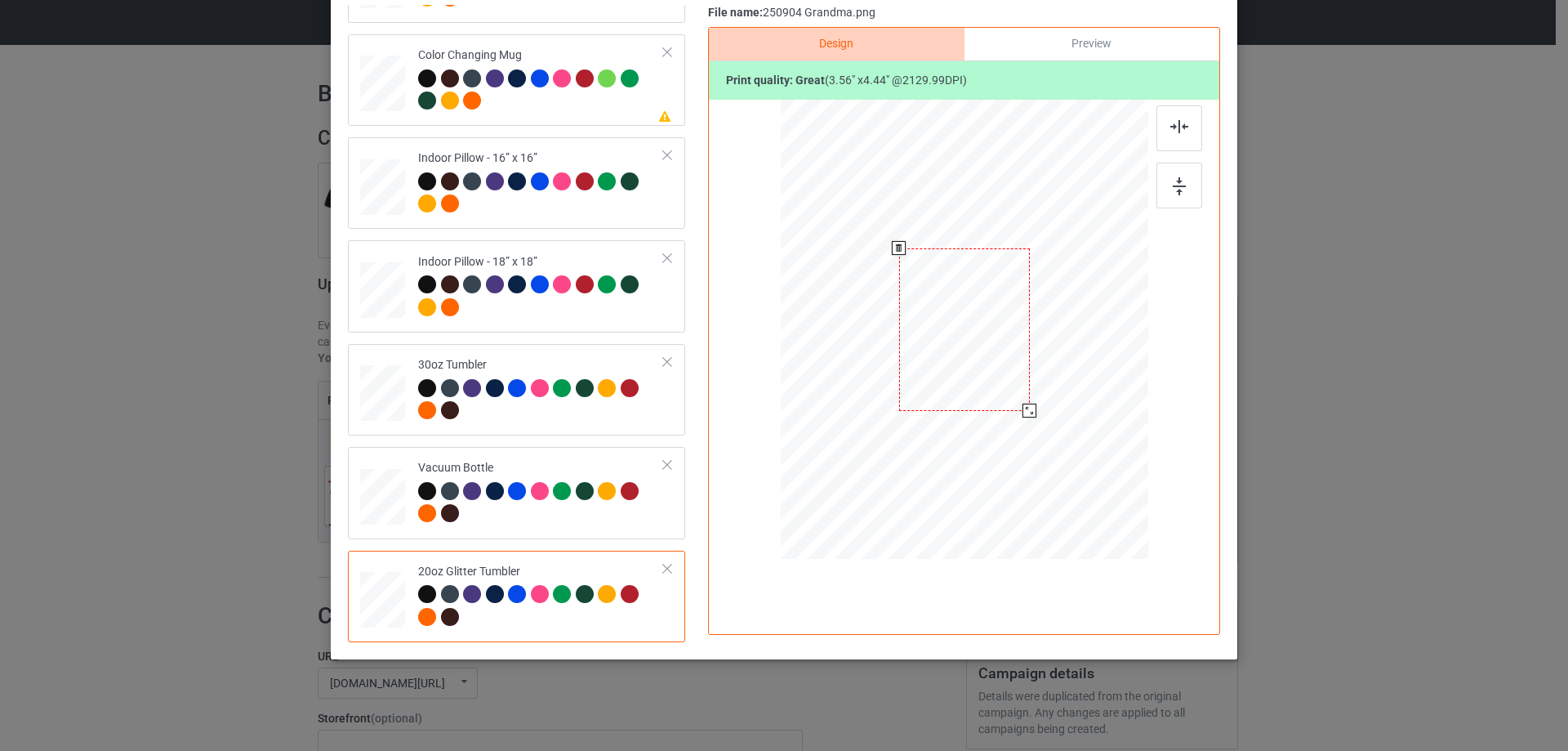
drag, startPoint x: 1067, startPoint y: 460, endPoint x: 980, endPoint y: 371, distance: 124.5
click at [1031, 406] on div at bounding box center [963, 330] width 347 height 296
drag, startPoint x: 980, startPoint y: 371, endPoint x: 899, endPoint y: 336, distance: 88.2
click at [899, 336] on div at bounding box center [883, 294] width 130 height 162
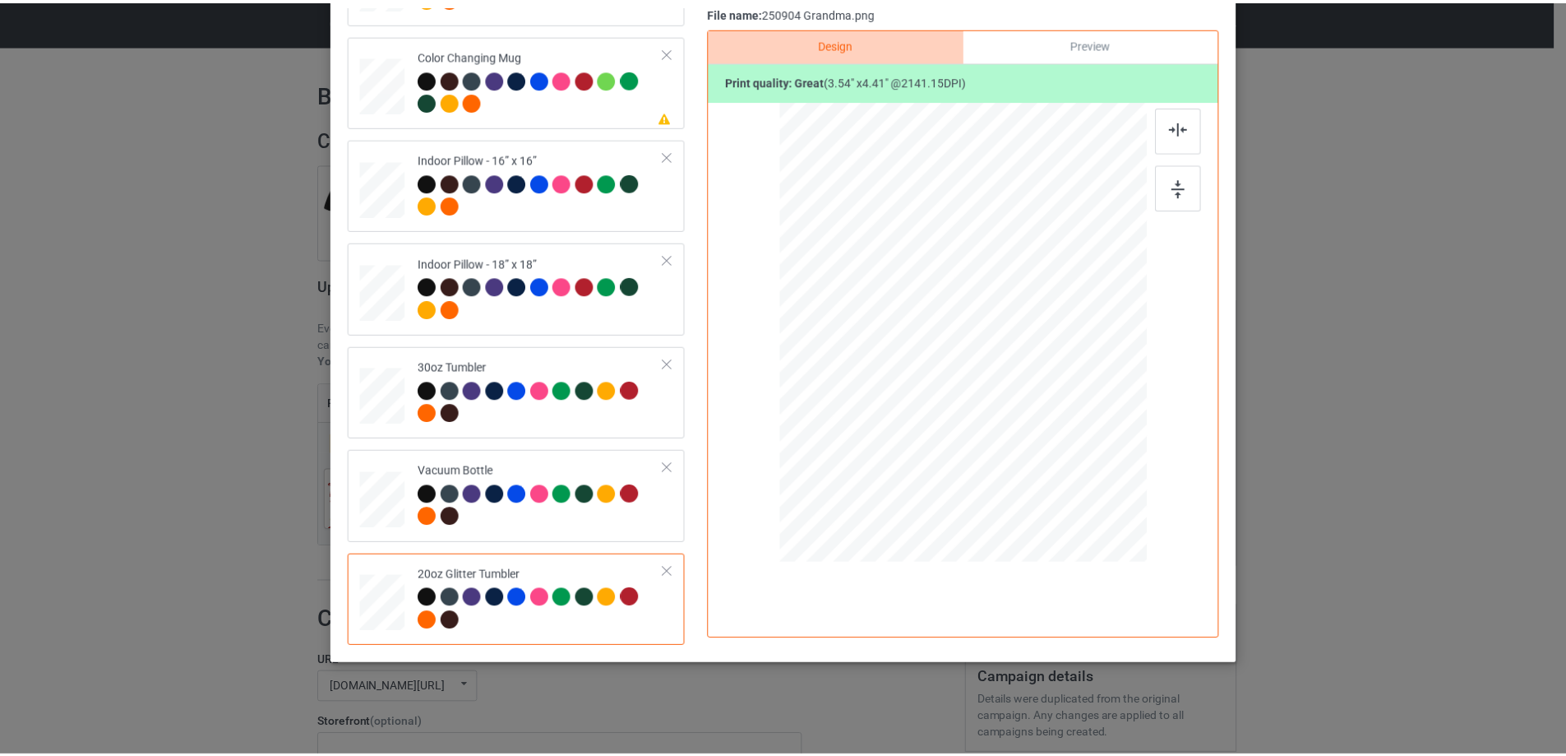
scroll to position [0, 0]
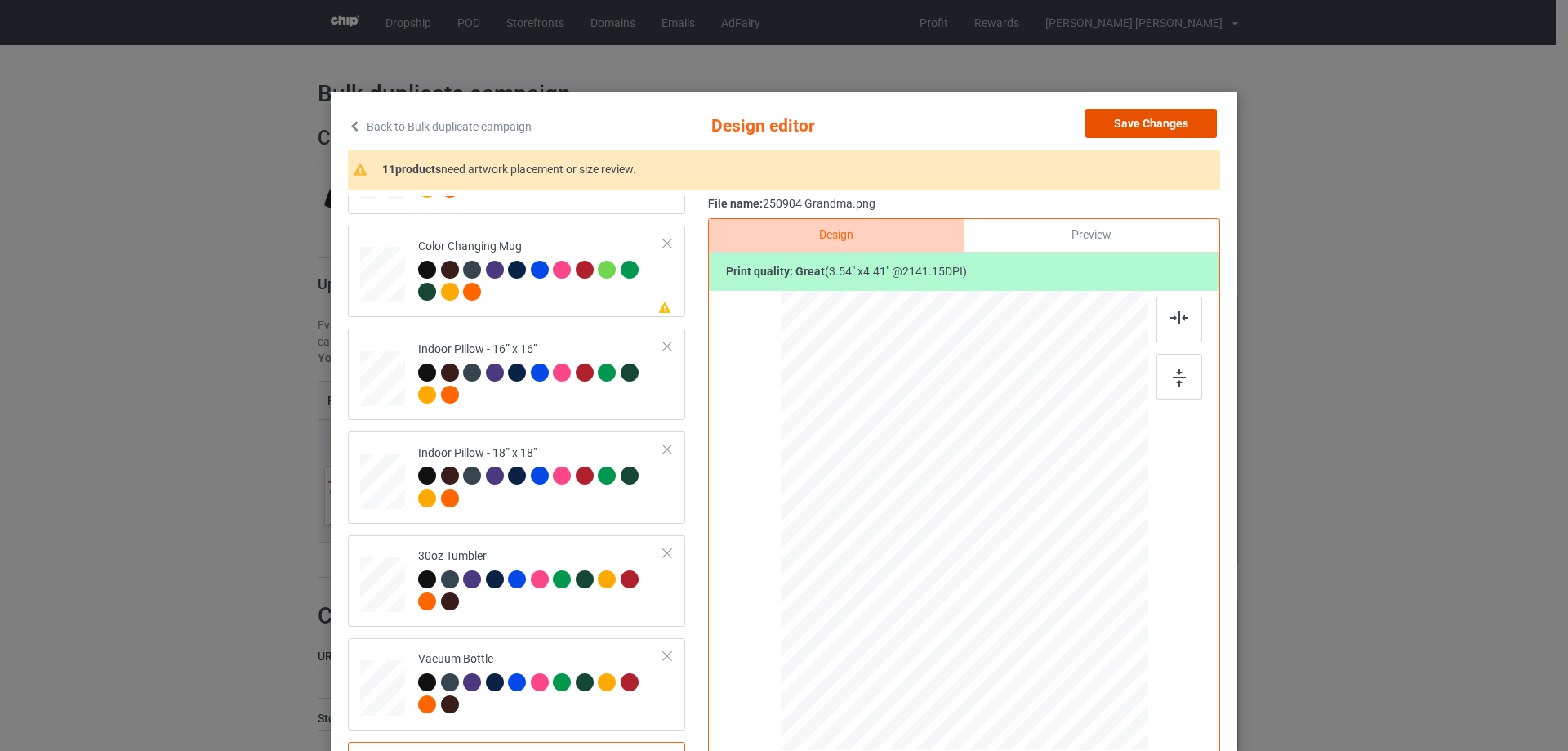
click at [1166, 128] on button "Save Changes" at bounding box center [1151, 123] width 131 height 30
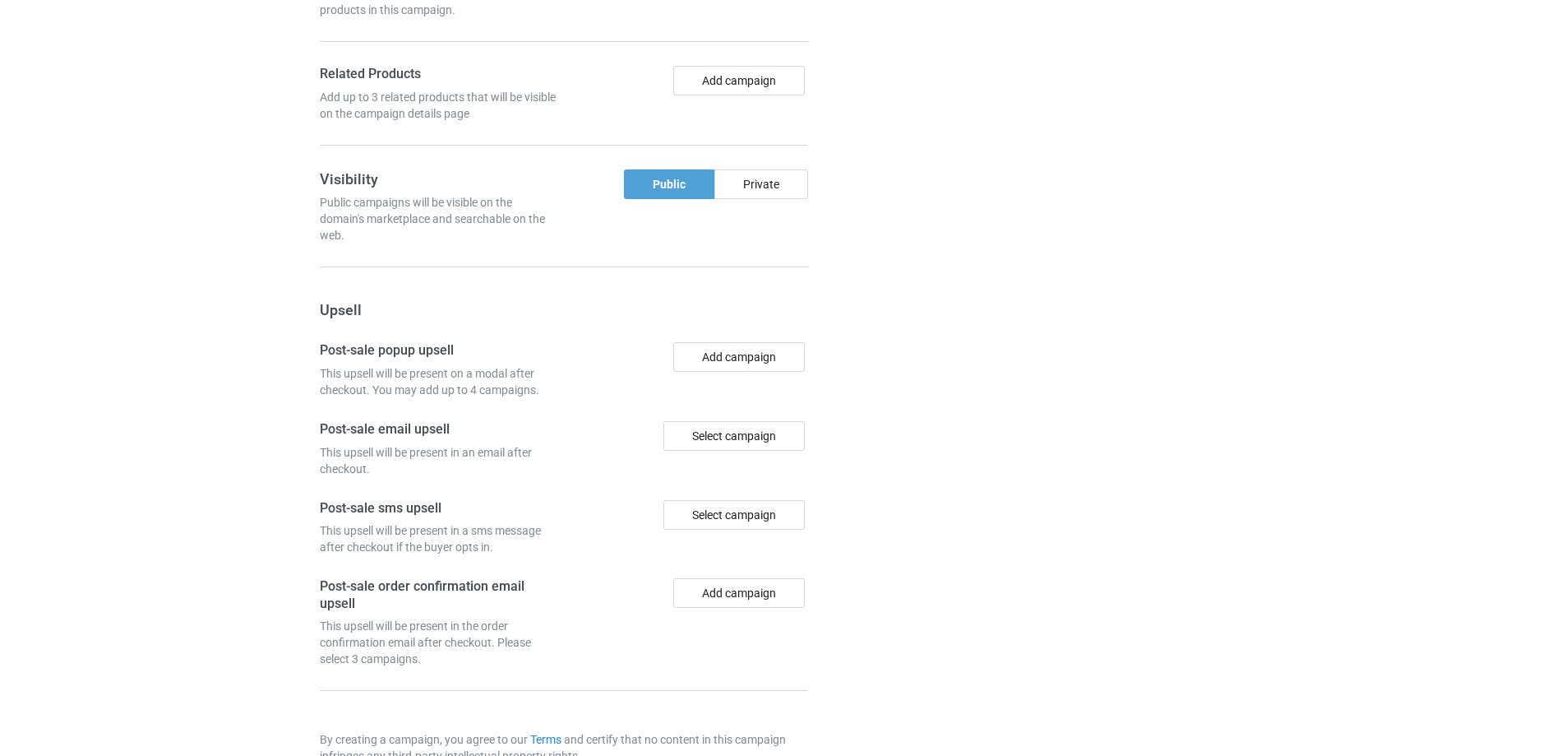
scroll to position [1370, 0]
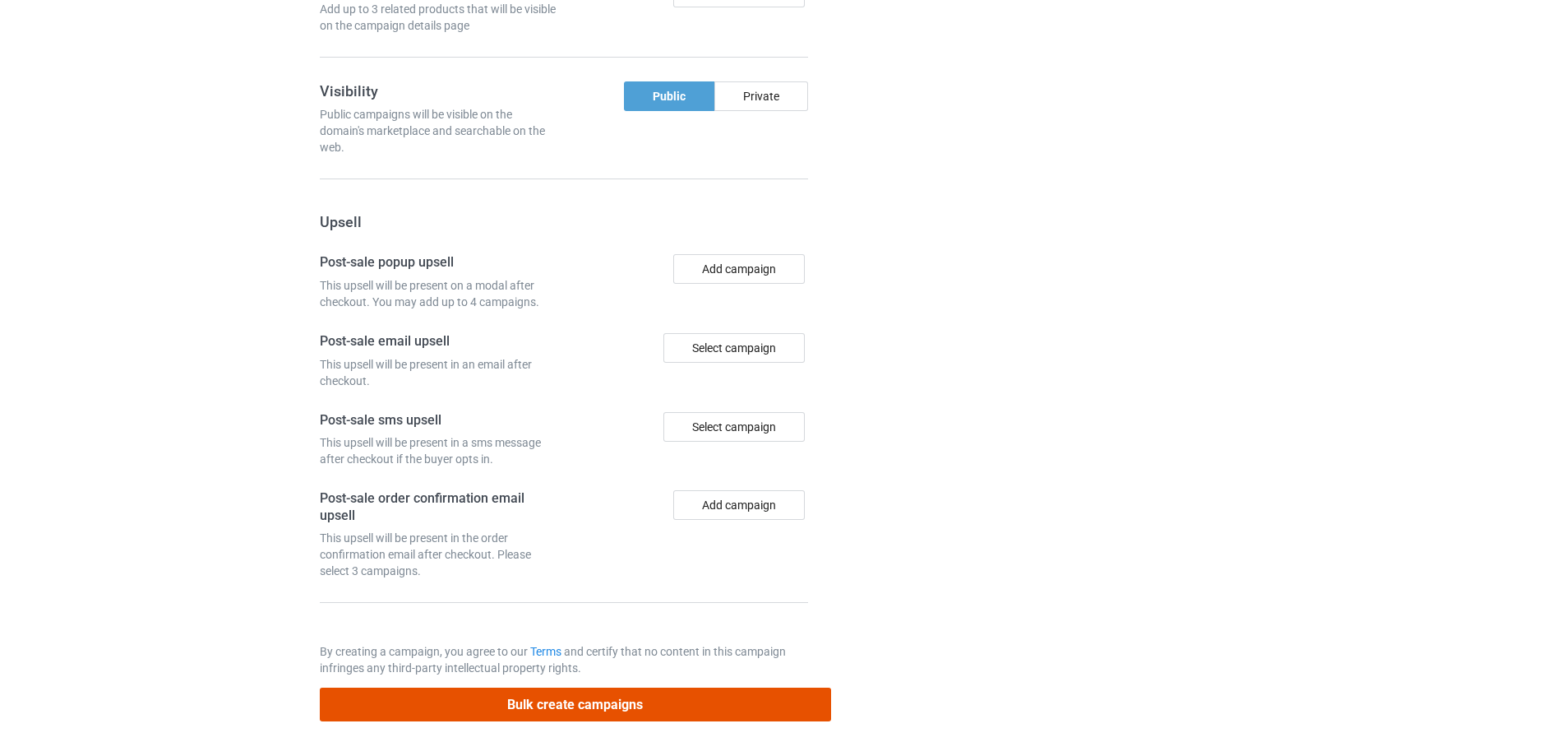
click at [607, 704] on button "Bulk create campaigns" at bounding box center [575, 704] width 511 height 34
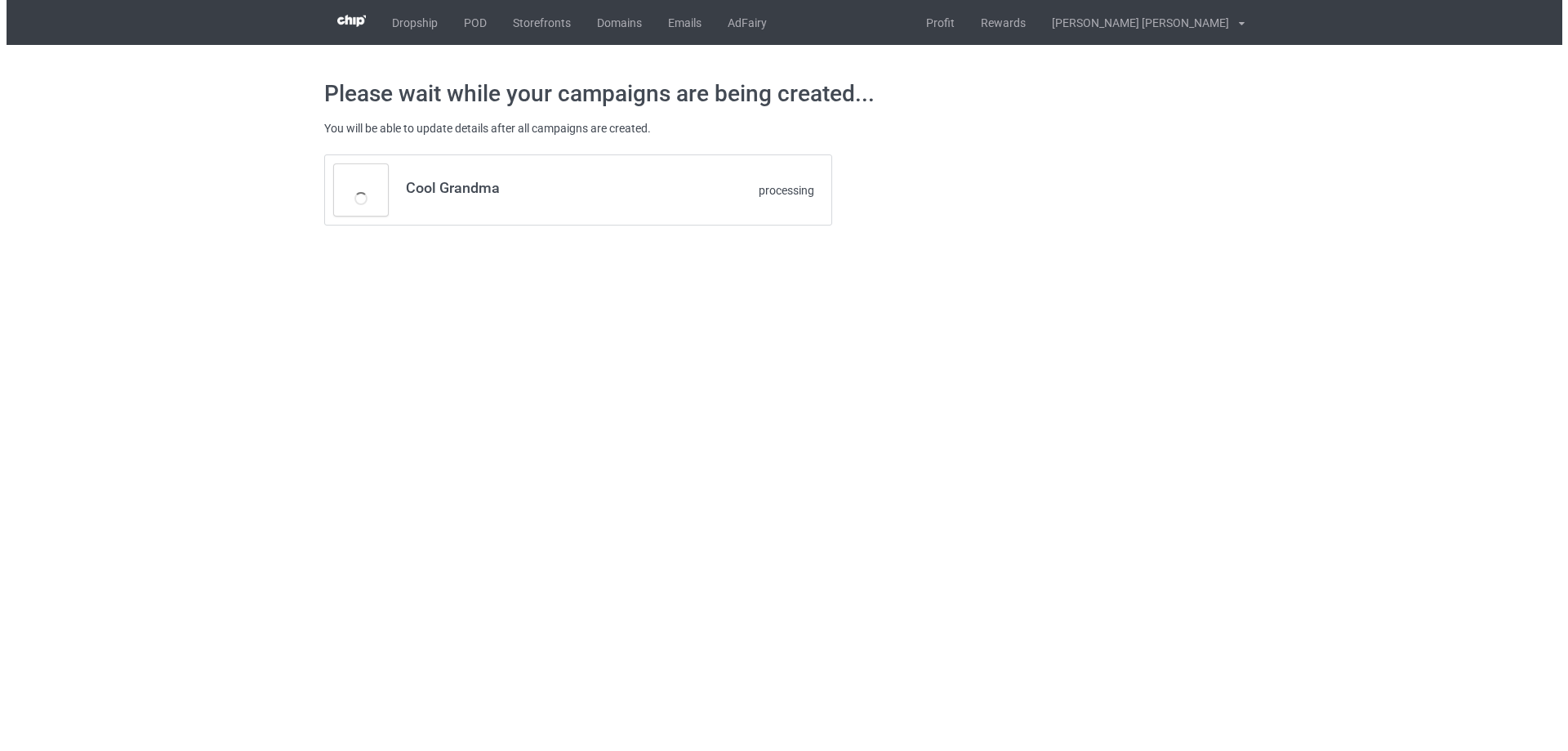
scroll to position [0, 0]
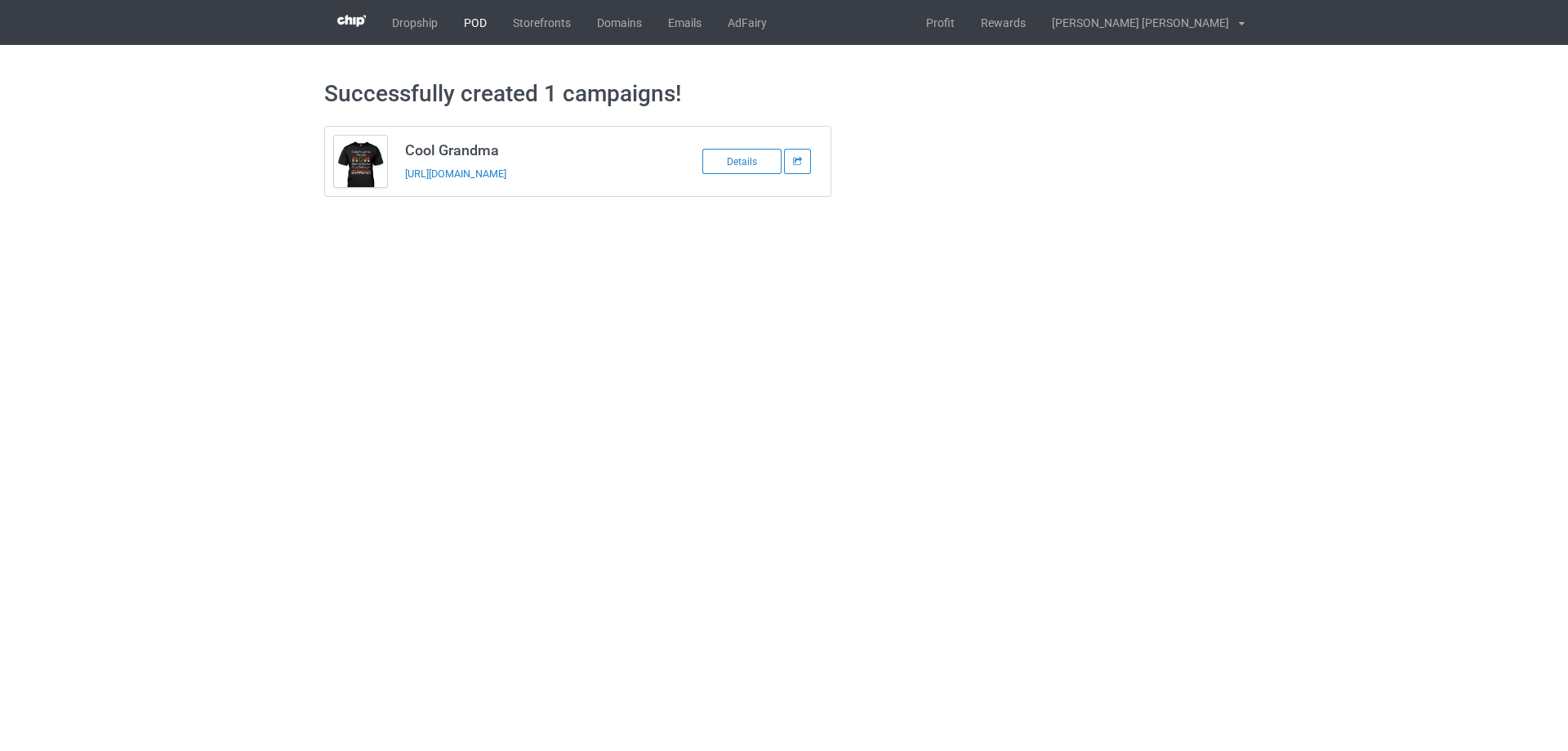
click at [479, 22] on link "POD" at bounding box center [475, 22] width 49 height 45
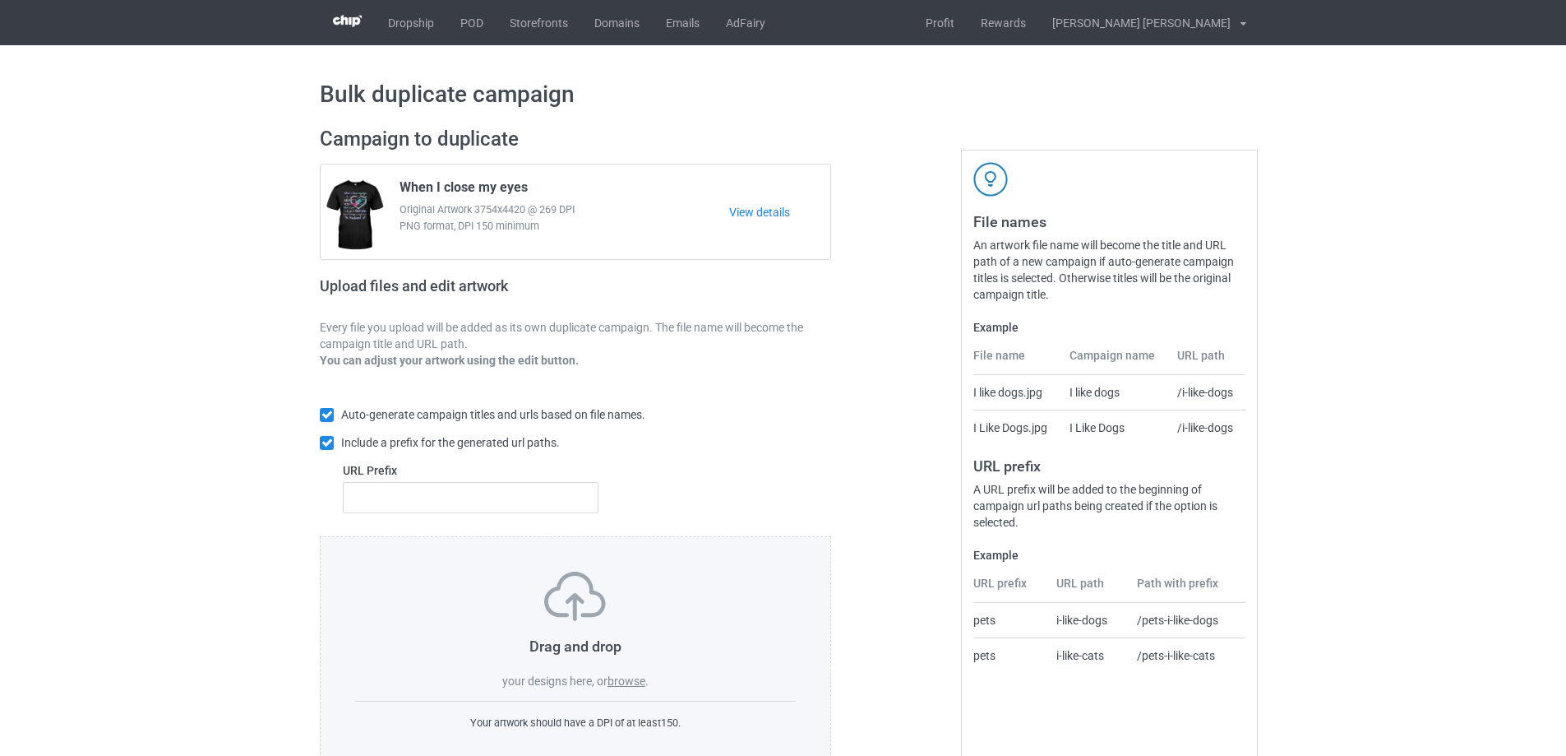
click at [634, 686] on label "browse" at bounding box center [627, 680] width 38 height 13
click at [0, 0] on input "browse" at bounding box center [0, 0] width 0 height 0
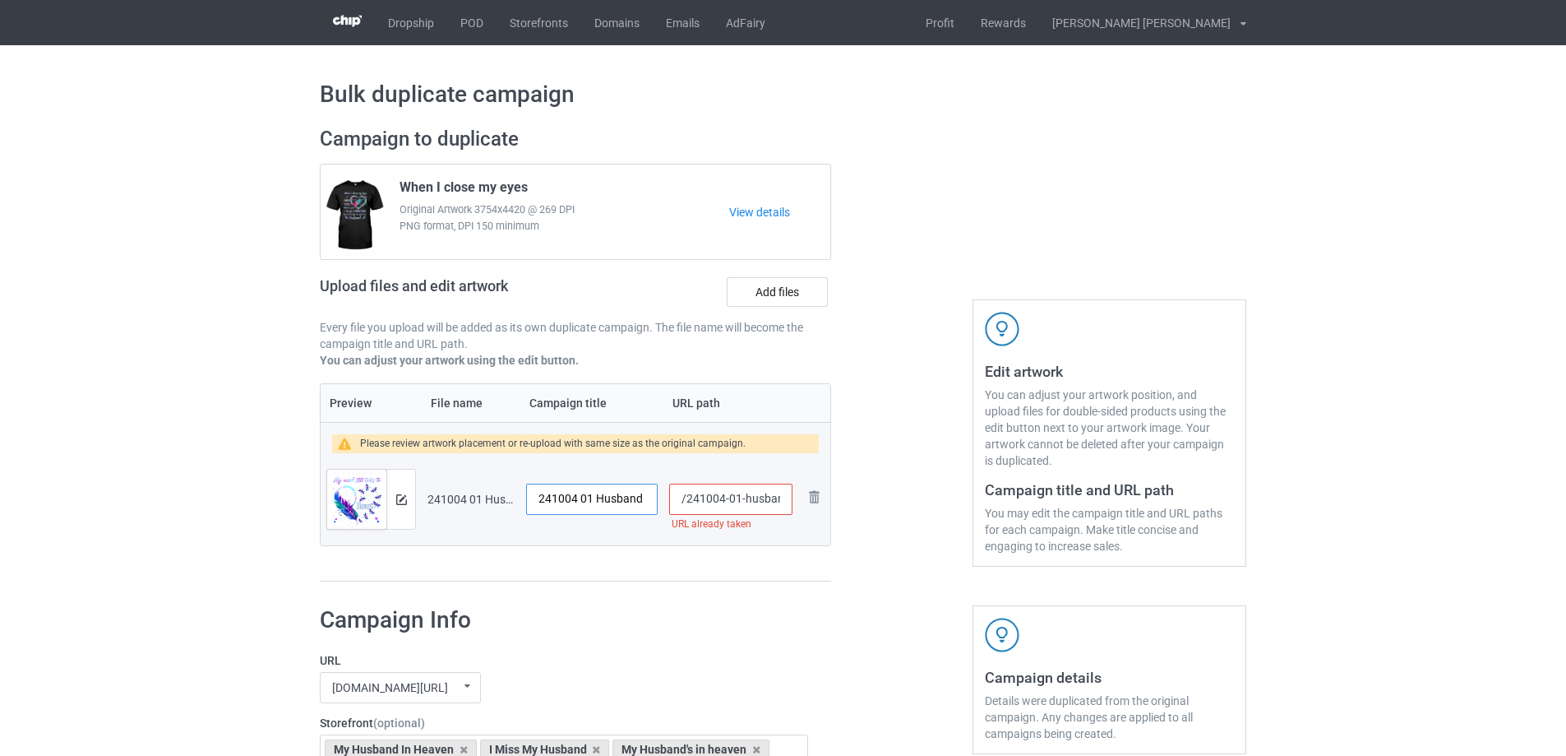
drag, startPoint x: 592, startPoint y: 498, endPoint x: 477, endPoint y: 494, distance: 115.2
click at [477, 494] on tr "Preview and edit artwork 241004 01 Husband.png 241004 01 Husband /241004-01-hus…" at bounding box center [576, 499] width 510 height 92
type input "For my Husband in heaven"
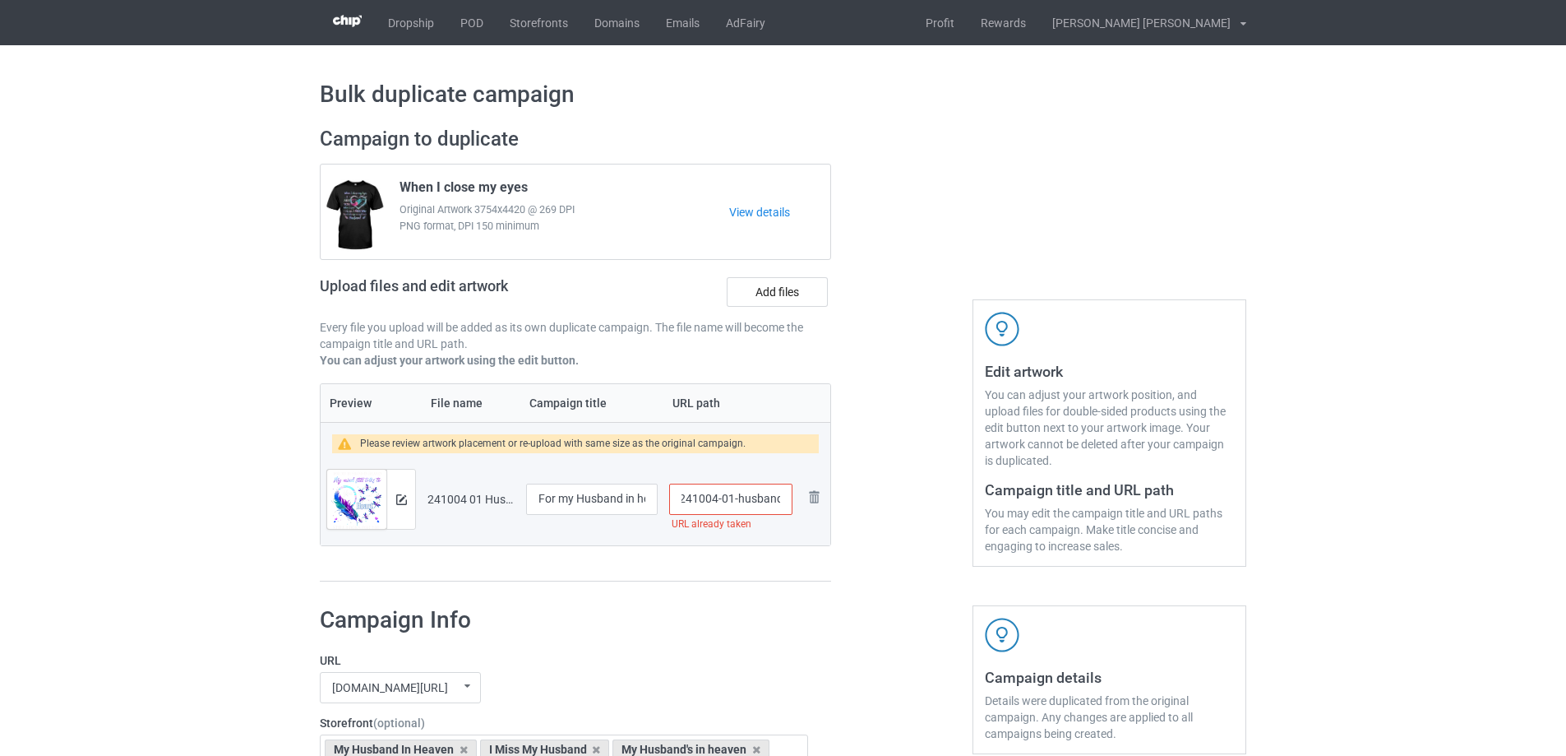
drag, startPoint x: 740, startPoint y: 499, endPoint x: 782, endPoint y: 501, distance: 42.0
click at [782, 501] on input "/241004-01-husband" at bounding box center [730, 498] width 123 height 31
type input "/241004-01"
click at [397, 498] on img at bounding box center [401, 499] width 11 height 11
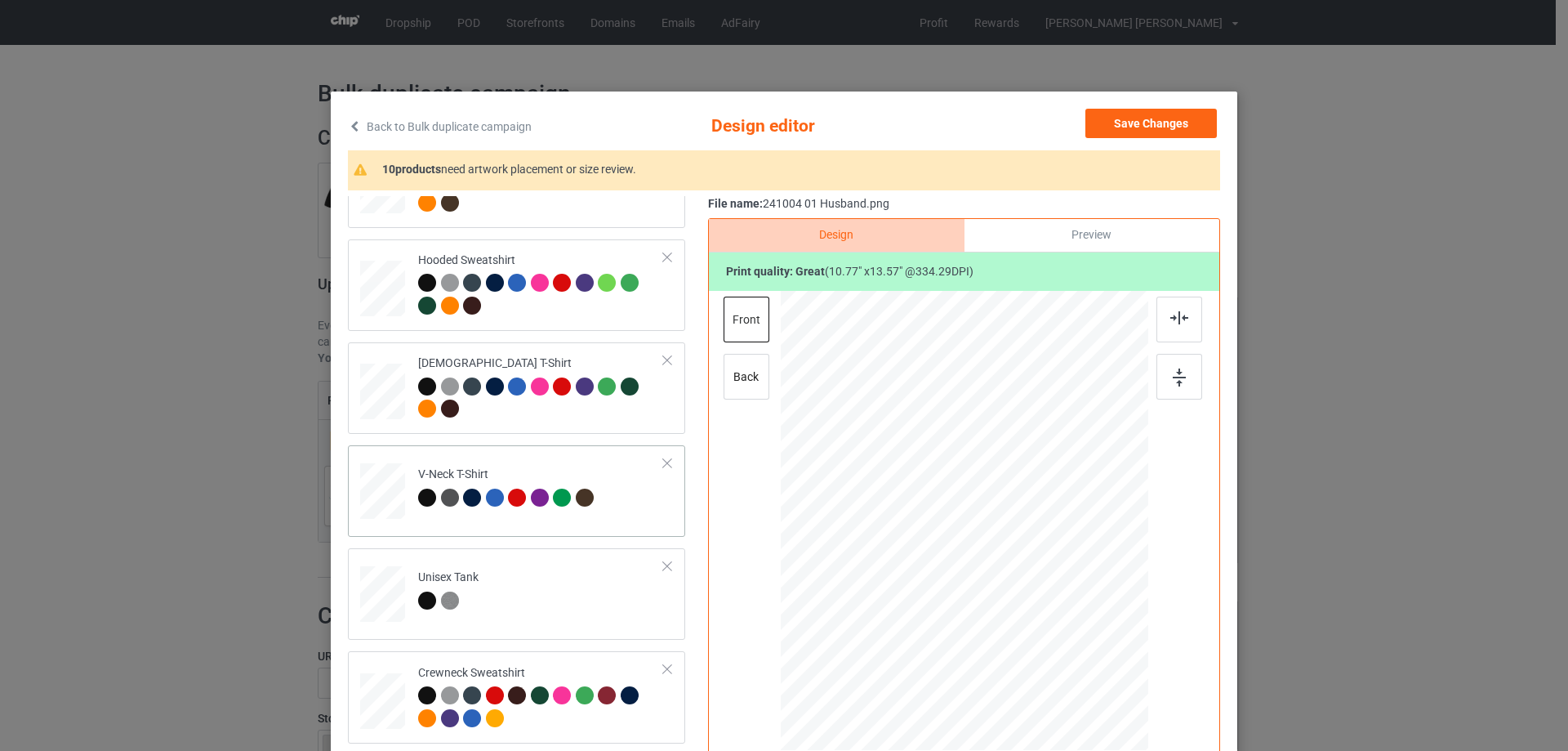
scroll to position [654, 0]
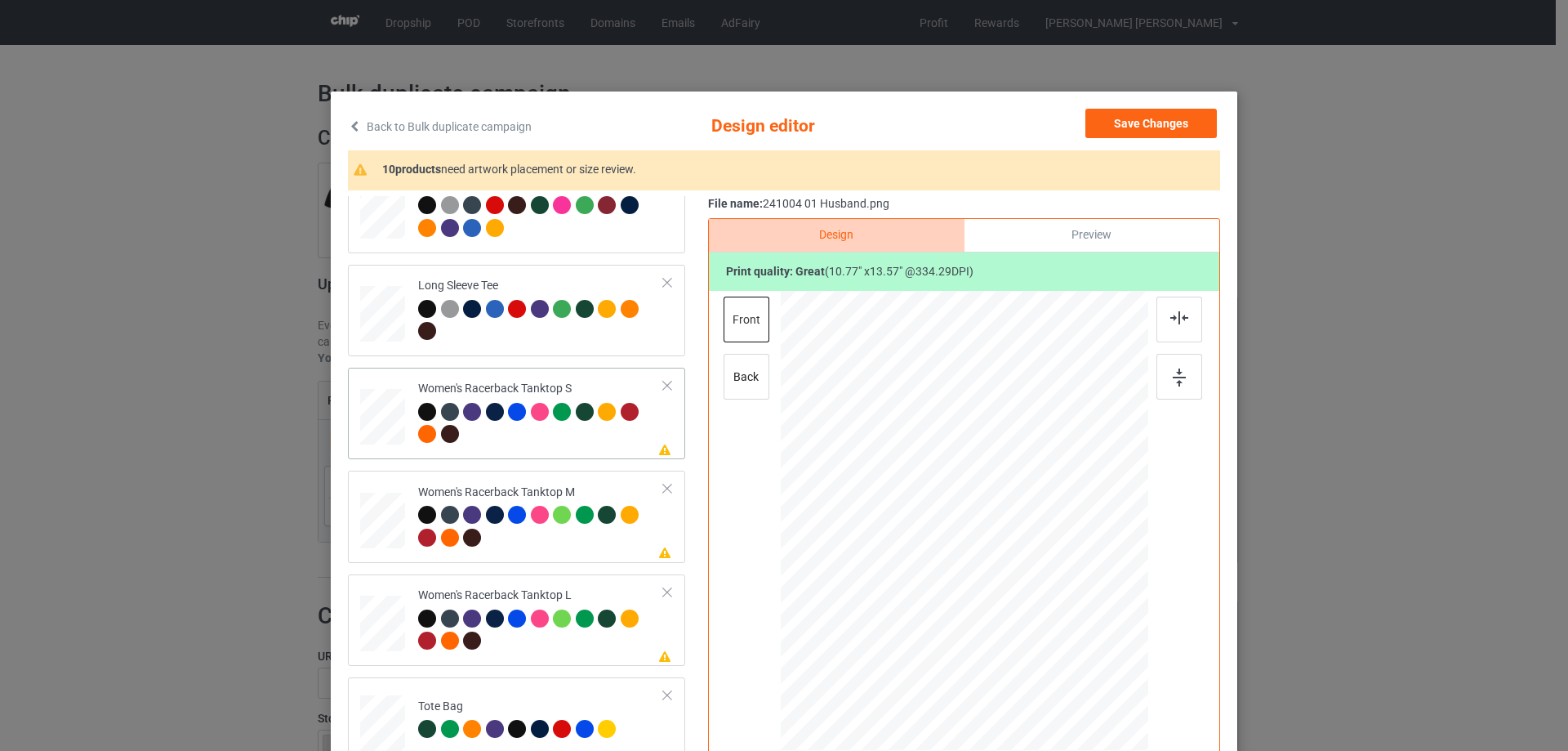
click at [376, 429] on div at bounding box center [382, 416] width 44 height 57
drag, startPoint x: 1069, startPoint y: 657, endPoint x: 1019, endPoint y: 592, distance: 82.0
click at [1060, 634] on div at bounding box center [964, 521] width 357 height 460
drag, startPoint x: 1001, startPoint y: 553, endPoint x: 1000, endPoint y: 588, distance: 35.0
click at [1000, 588] on div at bounding box center [962, 555] width 186 height 234
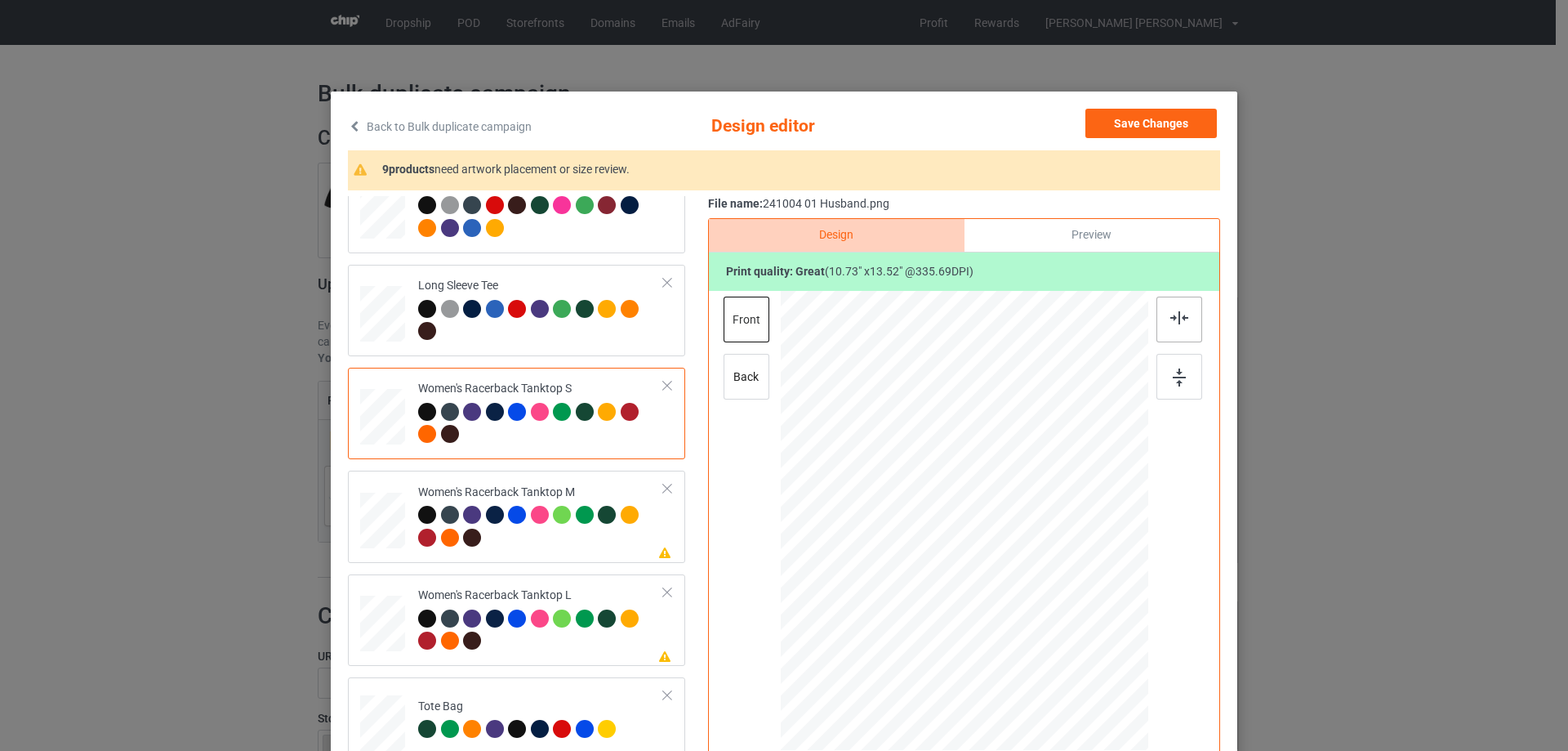
click at [1176, 314] on img at bounding box center [1179, 317] width 18 height 13
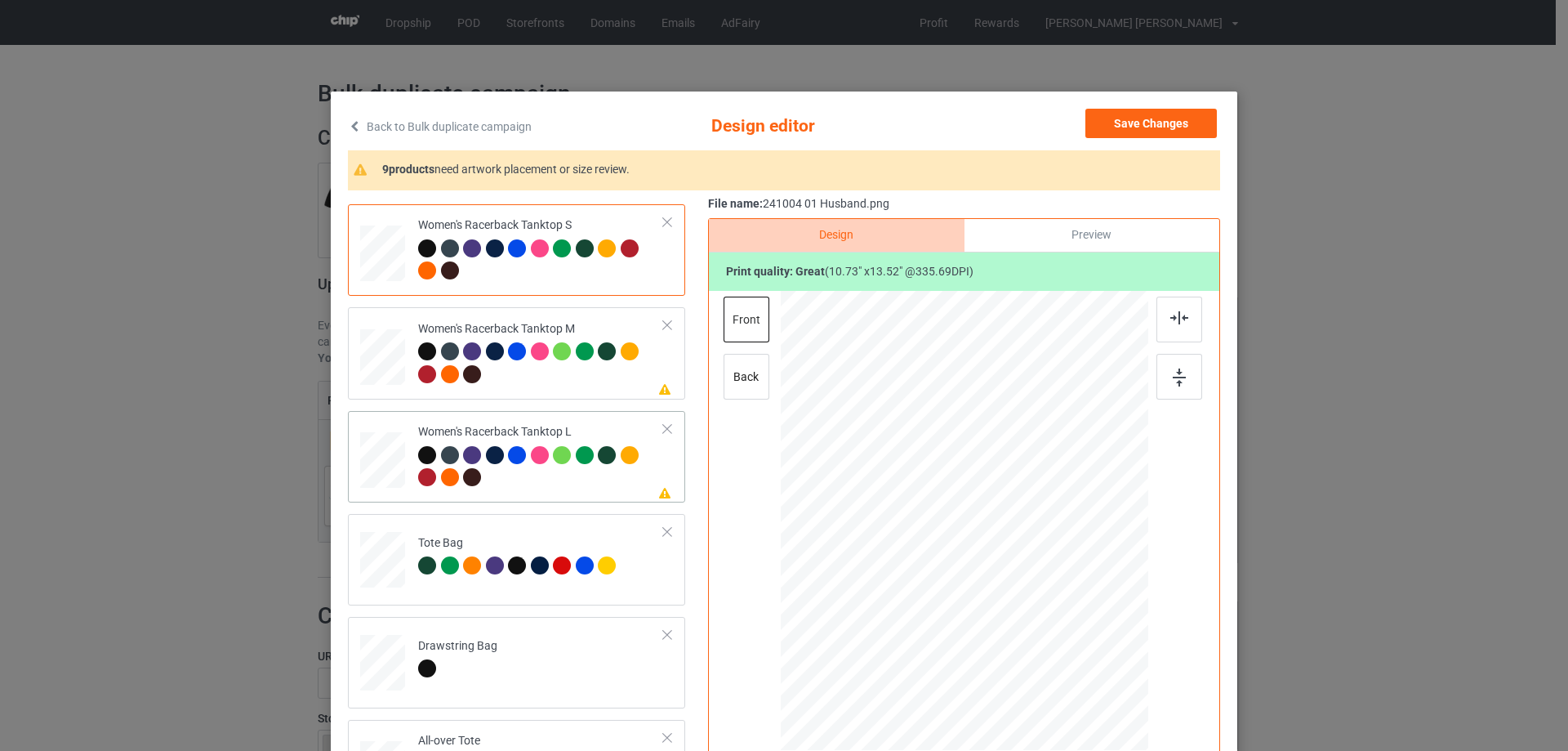
click at [379, 456] on div at bounding box center [382, 461] width 45 height 54
click at [360, 375] on div at bounding box center [382, 357] width 45 height 57
drag, startPoint x: 1065, startPoint y: 660, endPoint x: 975, endPoint y: 553, distance: 139.8
click at [1049, 629] on div at bounding box center [1056, 636] width 14 height 14
drag, startPoint x: 975, startPoint y: 553, endPoint x: 980, endPoint y: 577, distance: 24.5
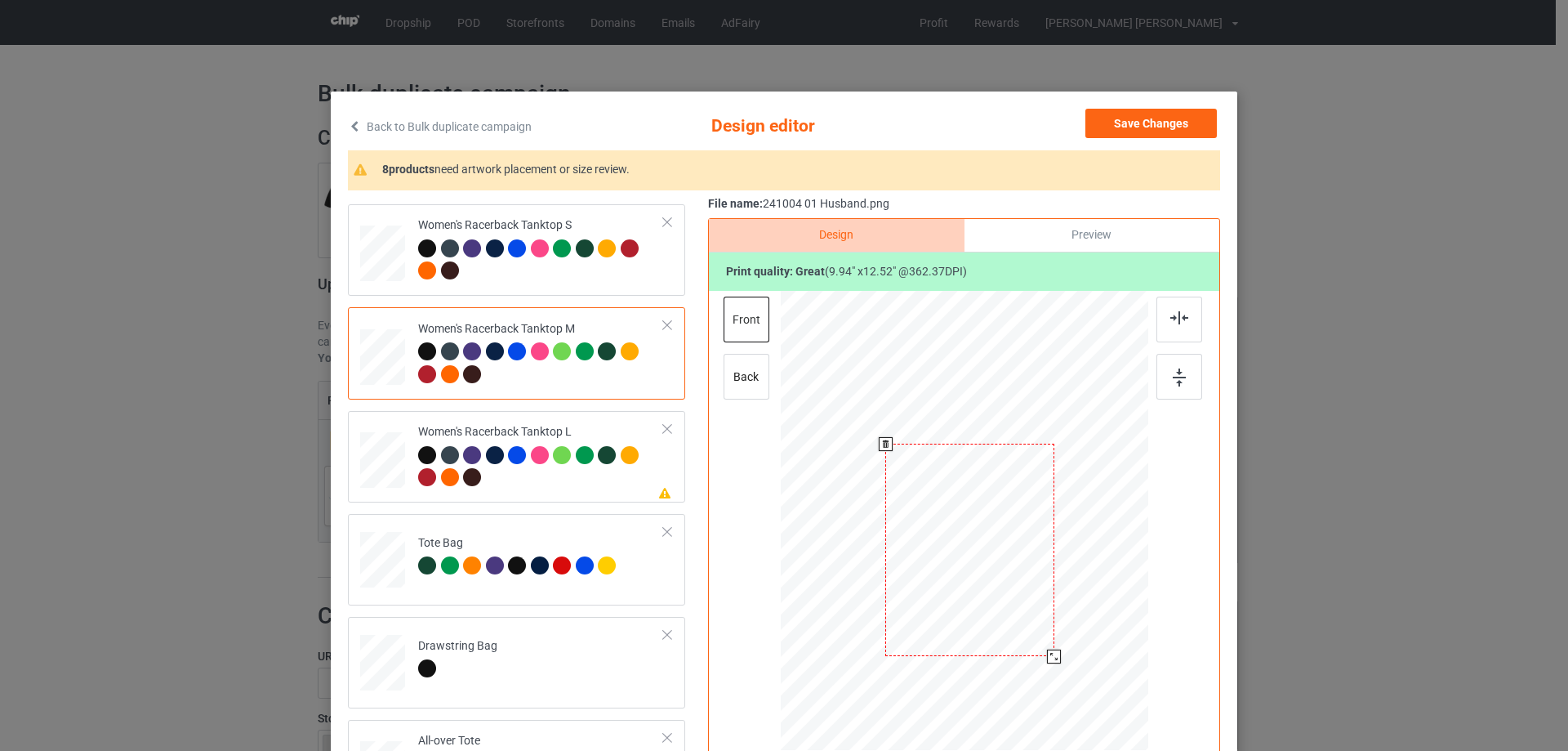
click at [980, 577] on div at bounding box center [968, 549] width 168 height 213
click at [1170, 319] on img at bounding box center [1179, 317] width 18 height 13
click at [377, 443] on div at bounding box center [382, 461] width 45 height 54
drag, startPoint x: 1069, startPoint y: 664, endPoint x: 973, endPoint y: 531, distance: 164.0
click at [1052, 629] on div at bounding box center [1052, 632] width 14 height 14
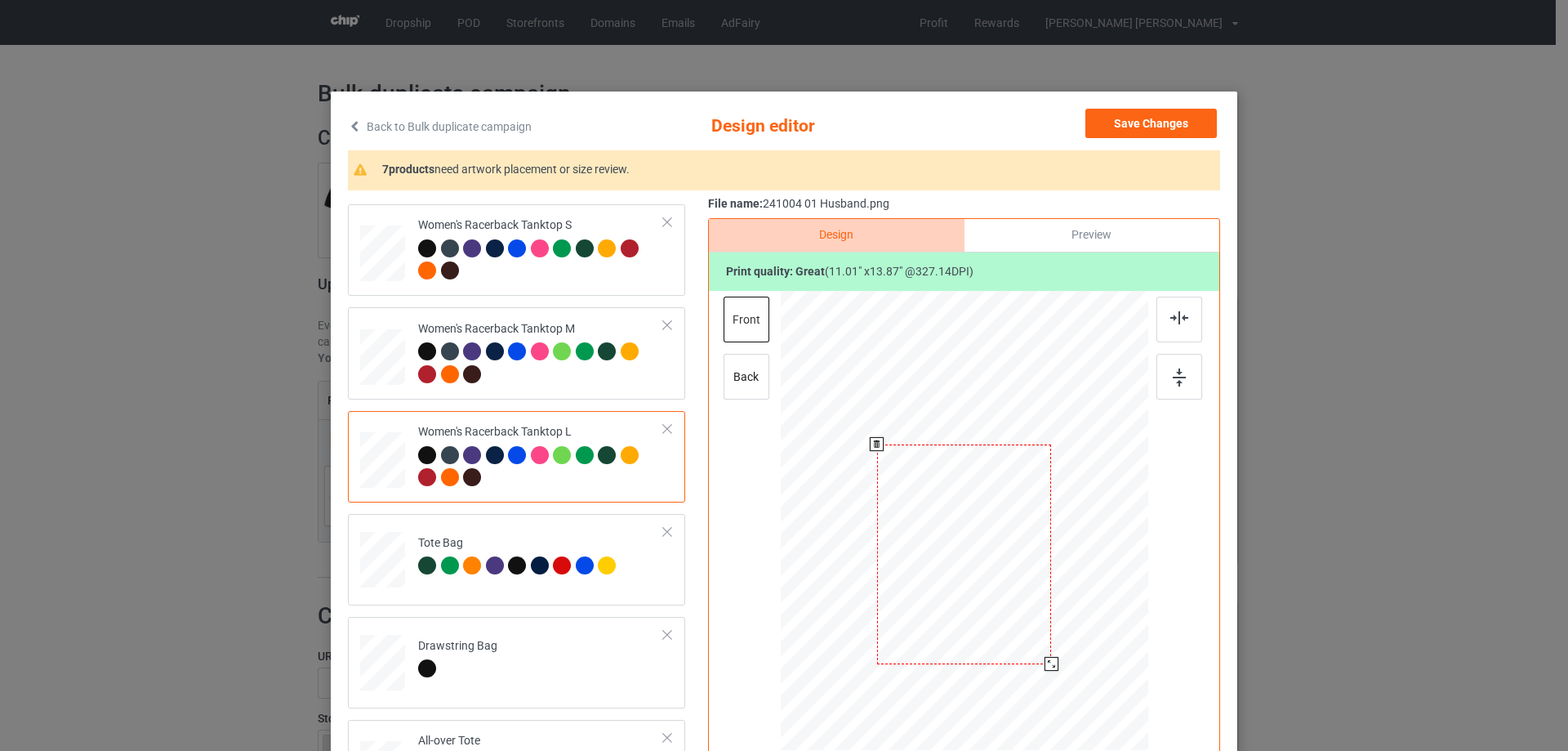
drag, startPoint x: 973, startPoint y: 531, endPoint x: 973, endPoint y: 564, distance: 33.0
click at [973, 564] on div at bounding box center [964, 553] width 175 height 220
click at [1178, 324] on img at bounding box center [1179, 317] width 18 height 13
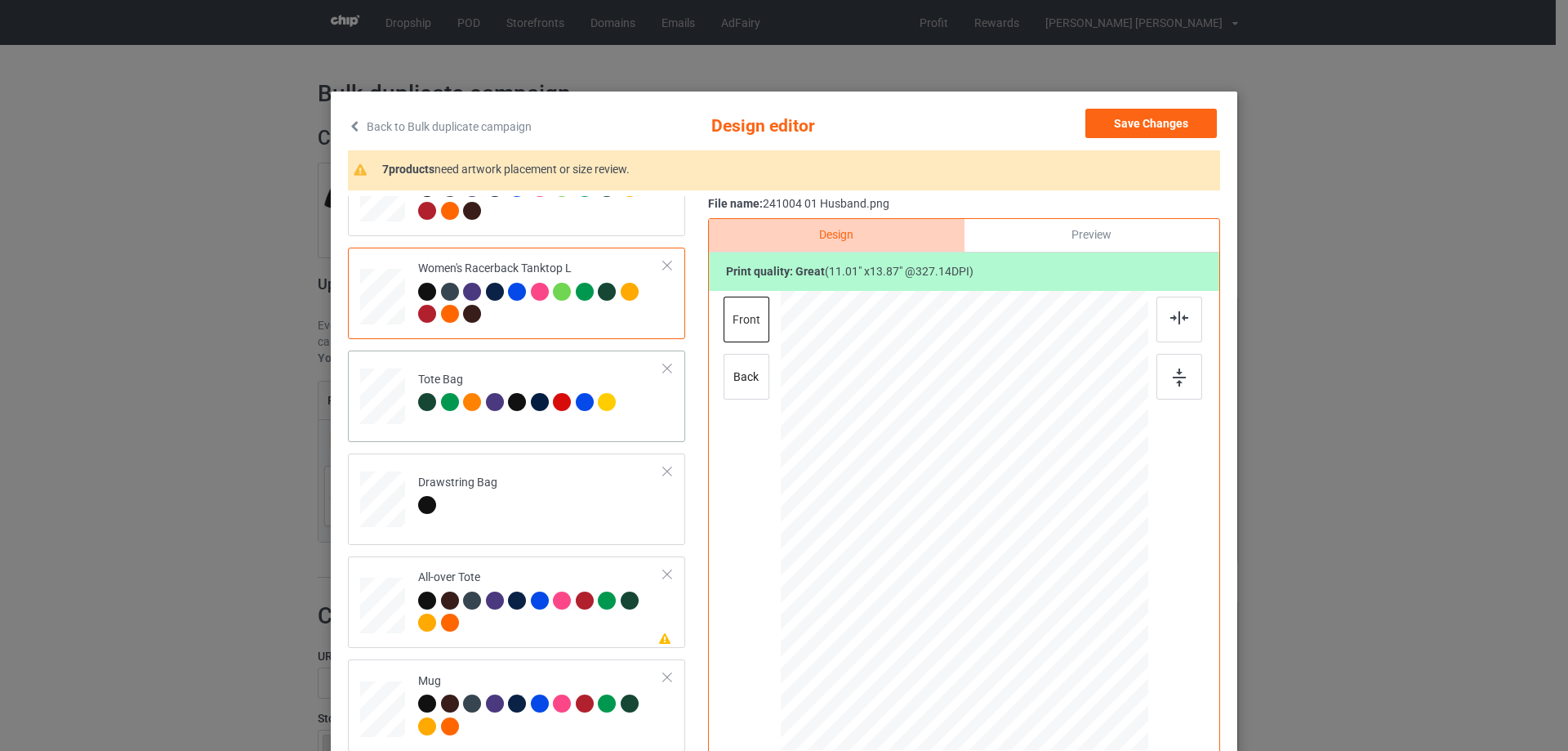
click at [372, 406] on div at bounding box center [382, 404] width 21 height 25
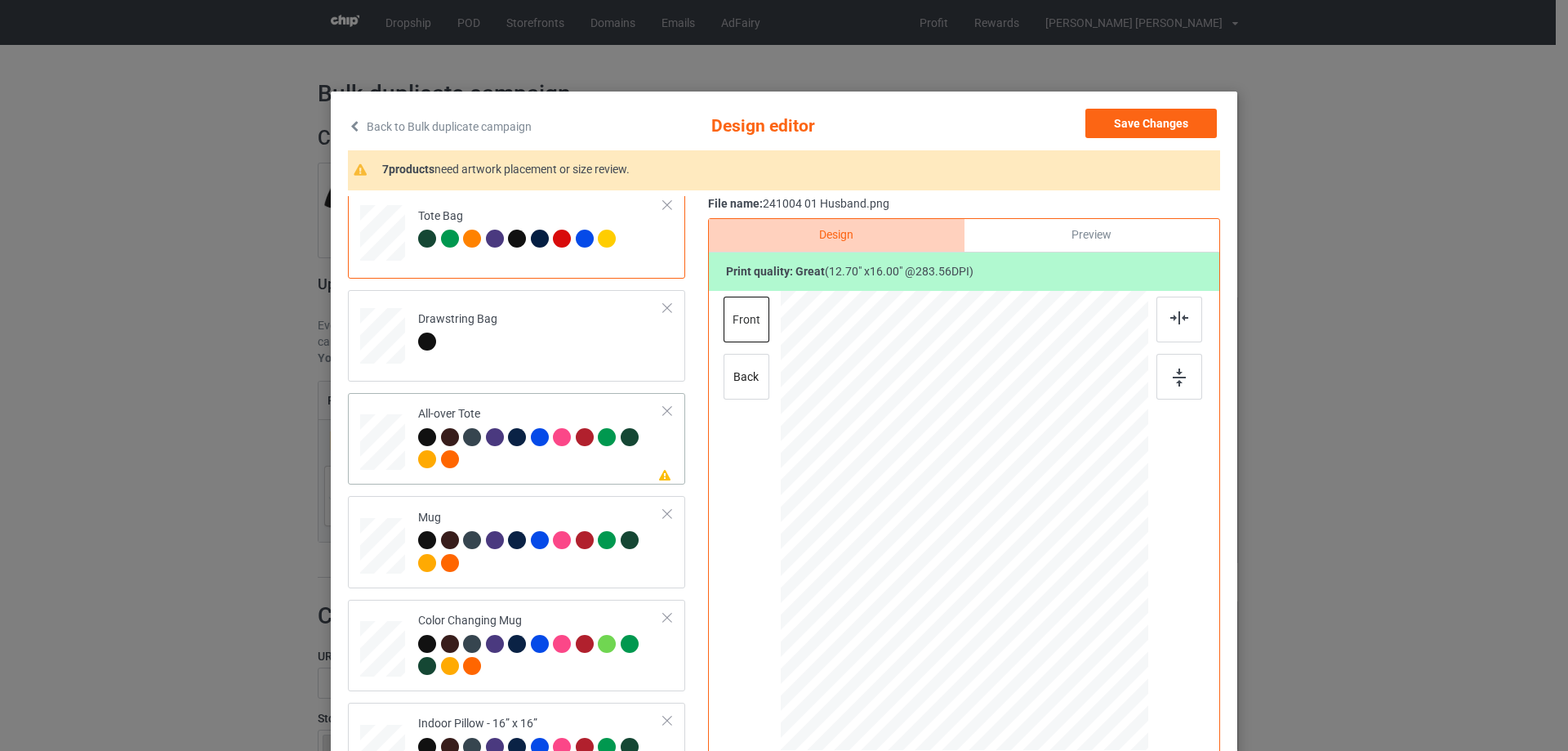
click at [388, 453] on div at bounding box center [382, 442] width 45 height 45
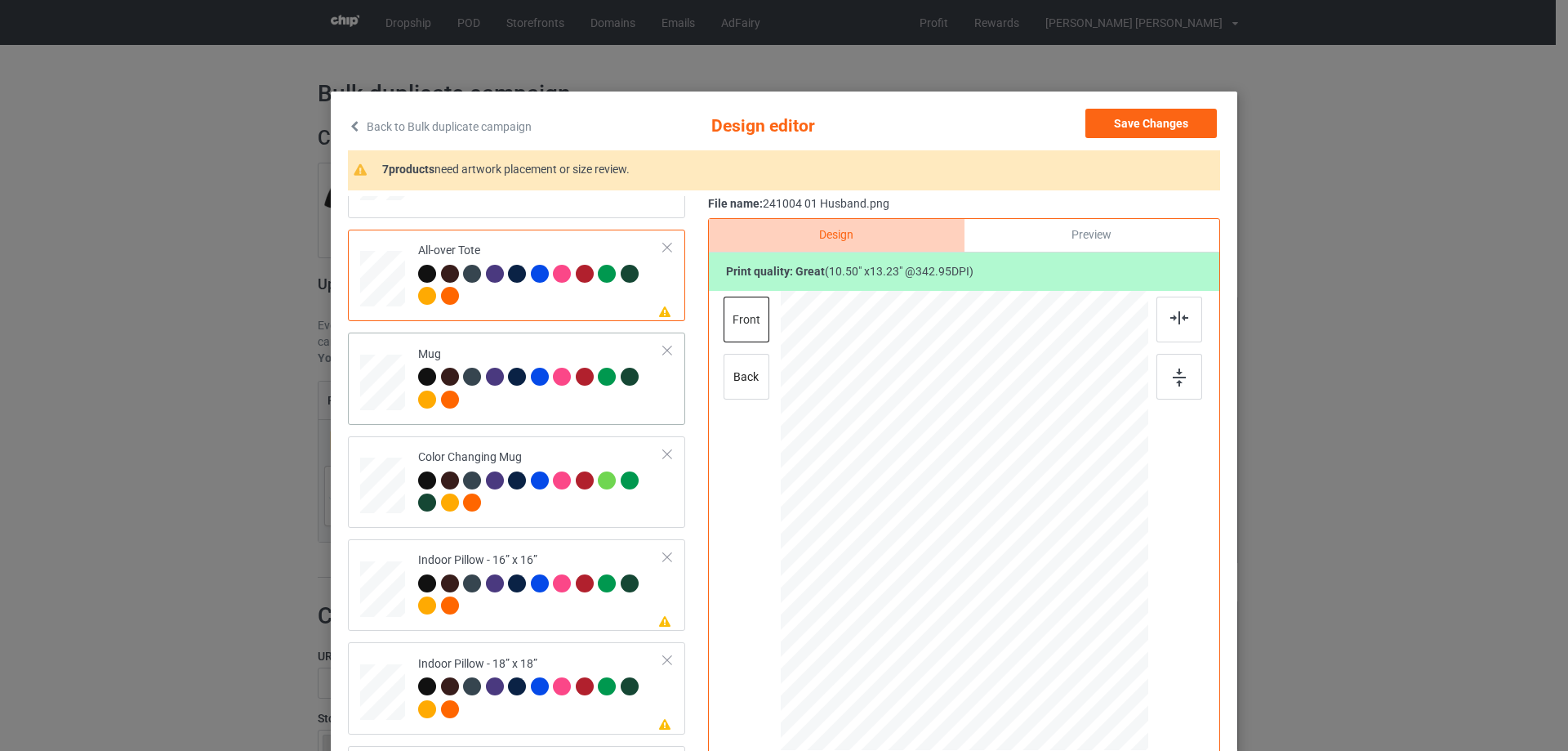
click at [391, 383] on div at bounding box center [382, 382] width 45 height 19
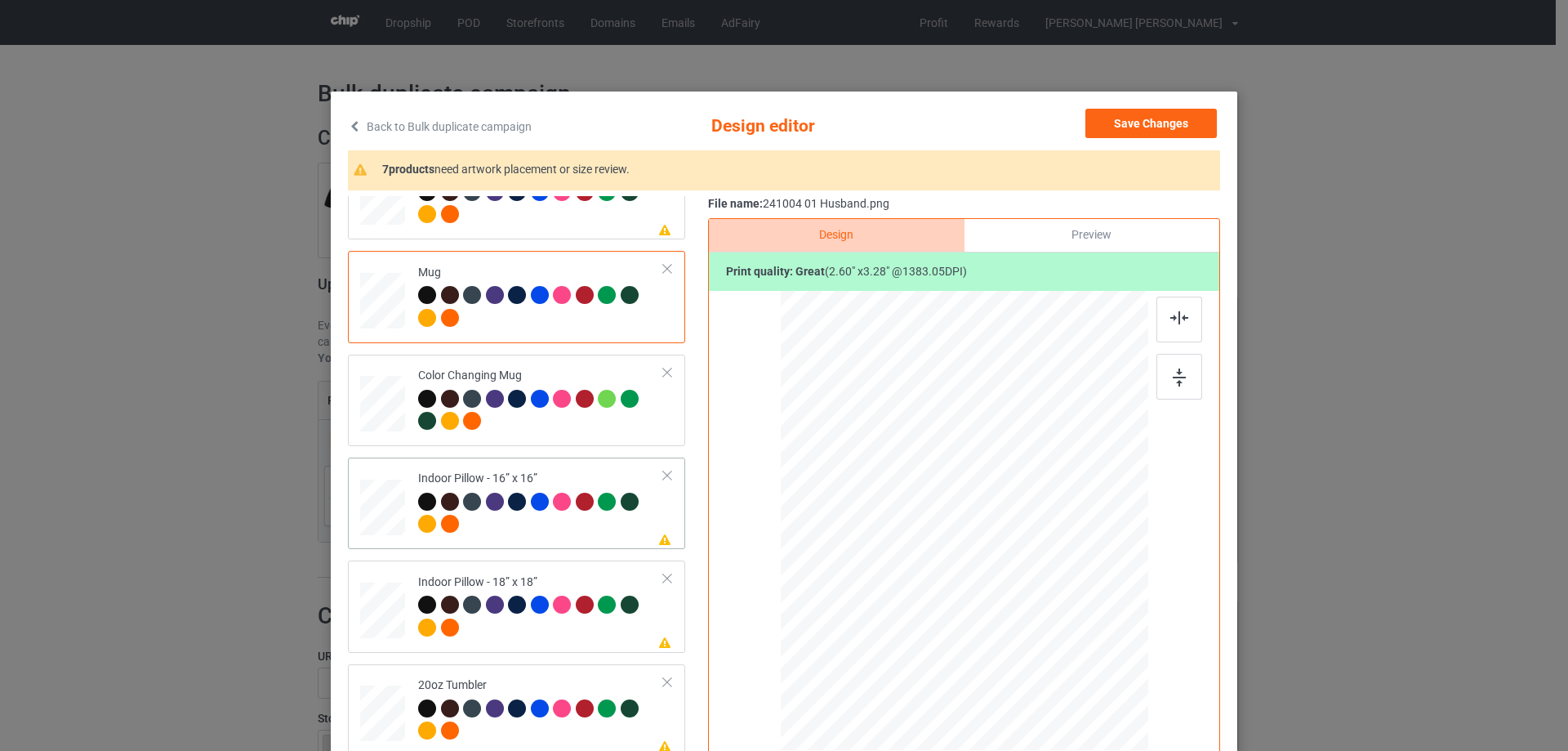
click at [381, 514] on div at bounding box center [382, 507] width 45 height 45
drag, startPoint x: 1065, startPoint y: 662, endPoint x: 311, endPoint y: 523, distance: 766.7
click at [1062, 642] on div at bounding box center [1064, 647] width 14 height 14
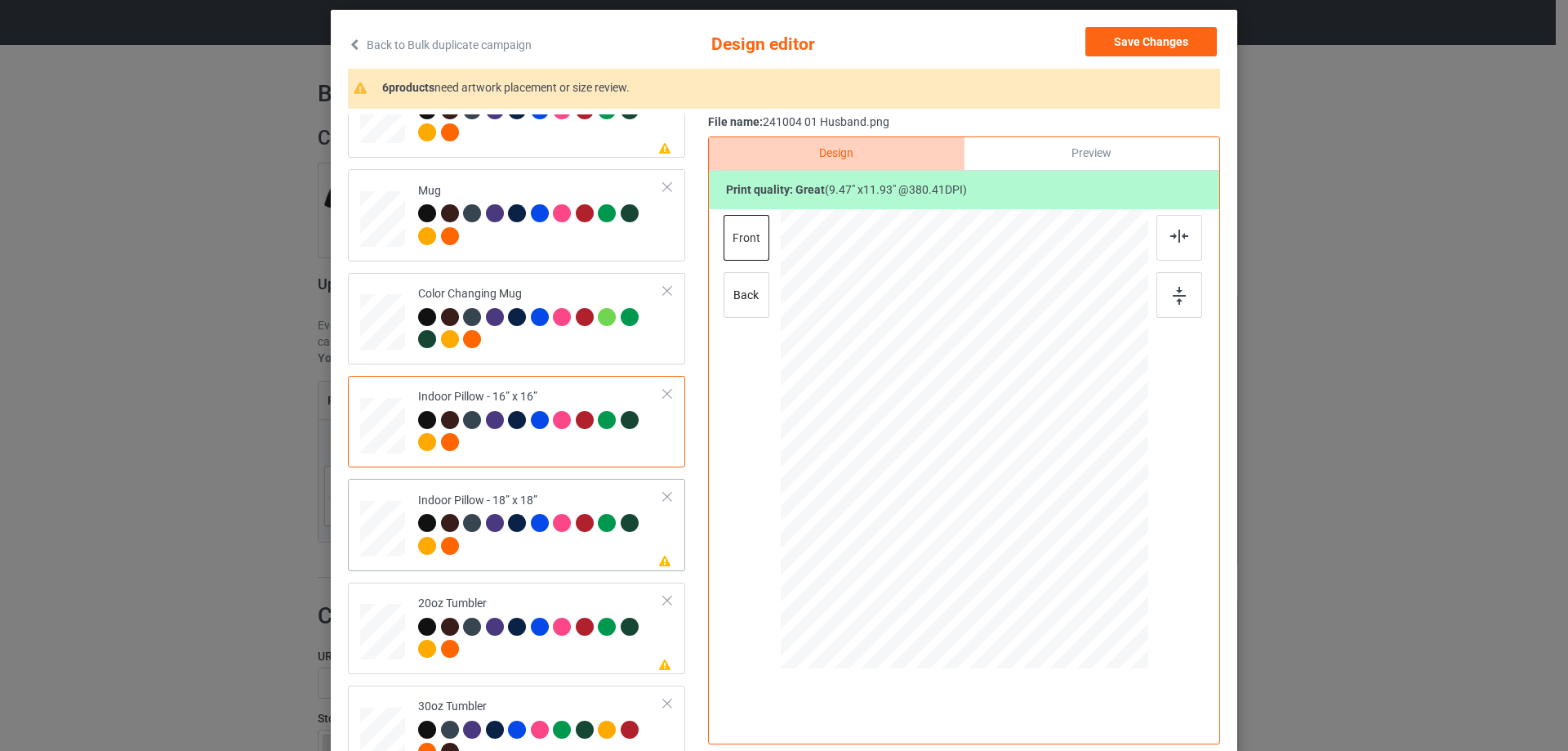
click at [383, 517] on div at bounding box center [382, 528] width 45 height 45
drag, startPoint x: 1066, startPoint y: 578, endPoint x: 1064, endPoint y: 563, distance: 15.1
click at [1064, 563] on div at bounding box center [1066, 567] width 14 height 14
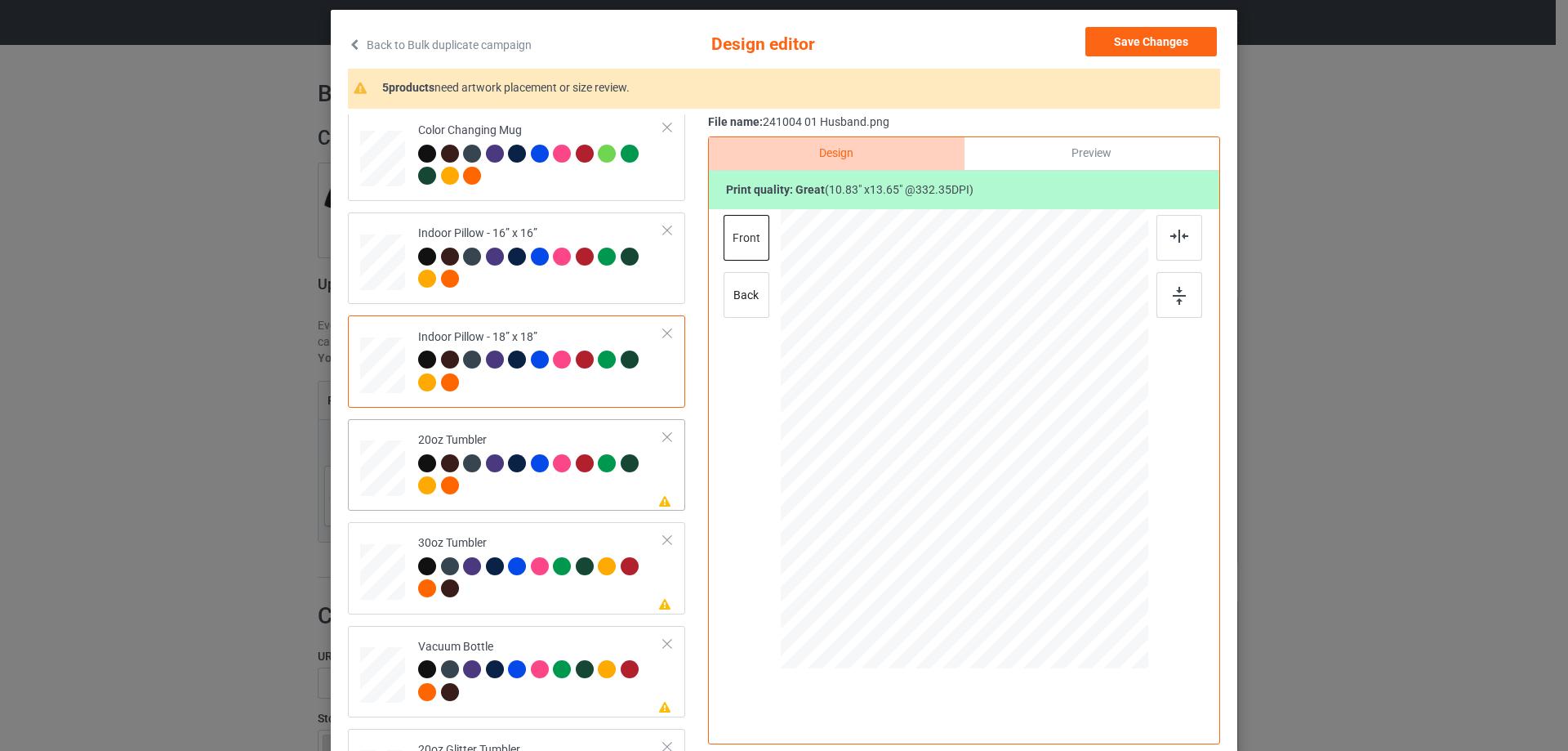
click at [373, 472] on div at bounding box center [381, 469] width 43 height 26
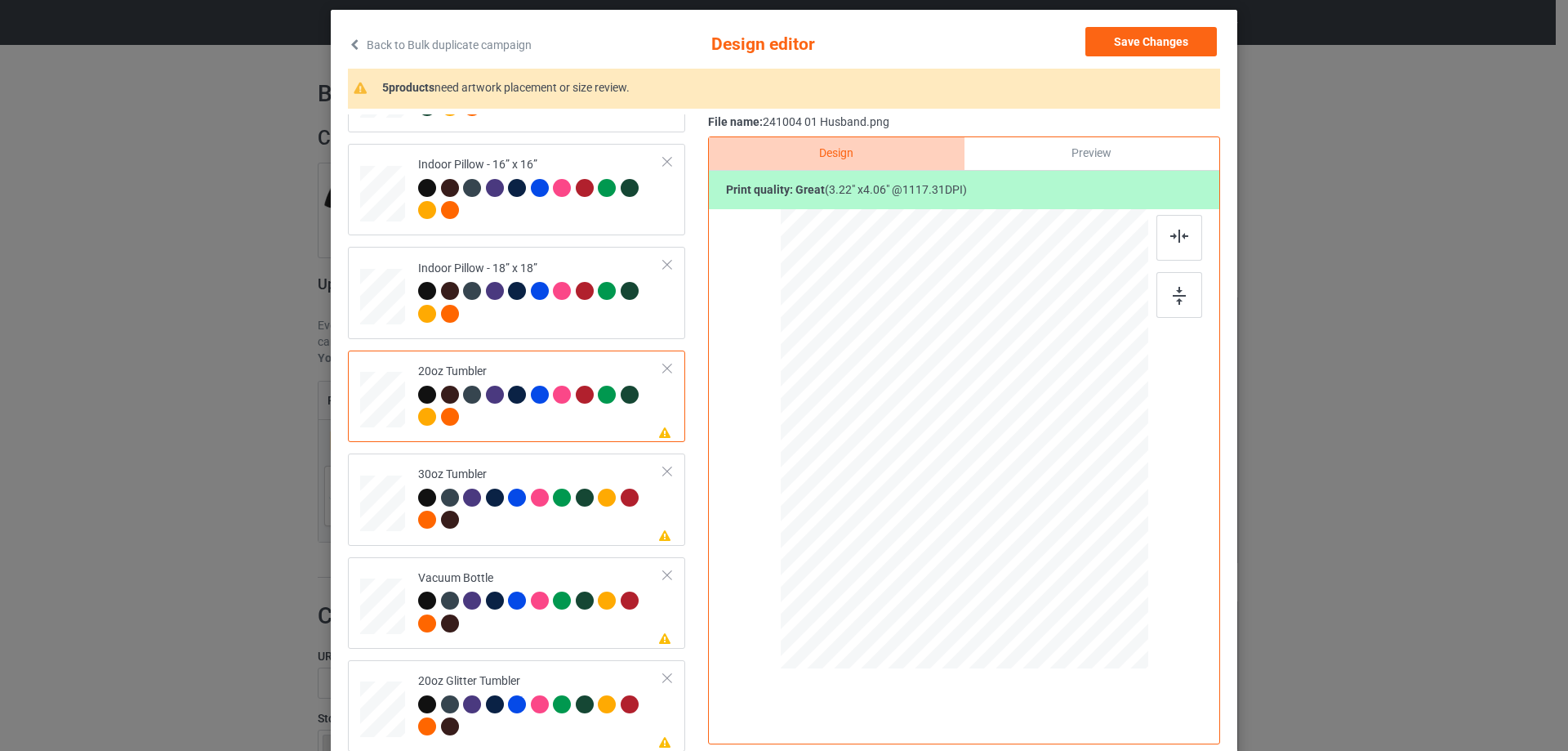
scroll to position [163, 0]
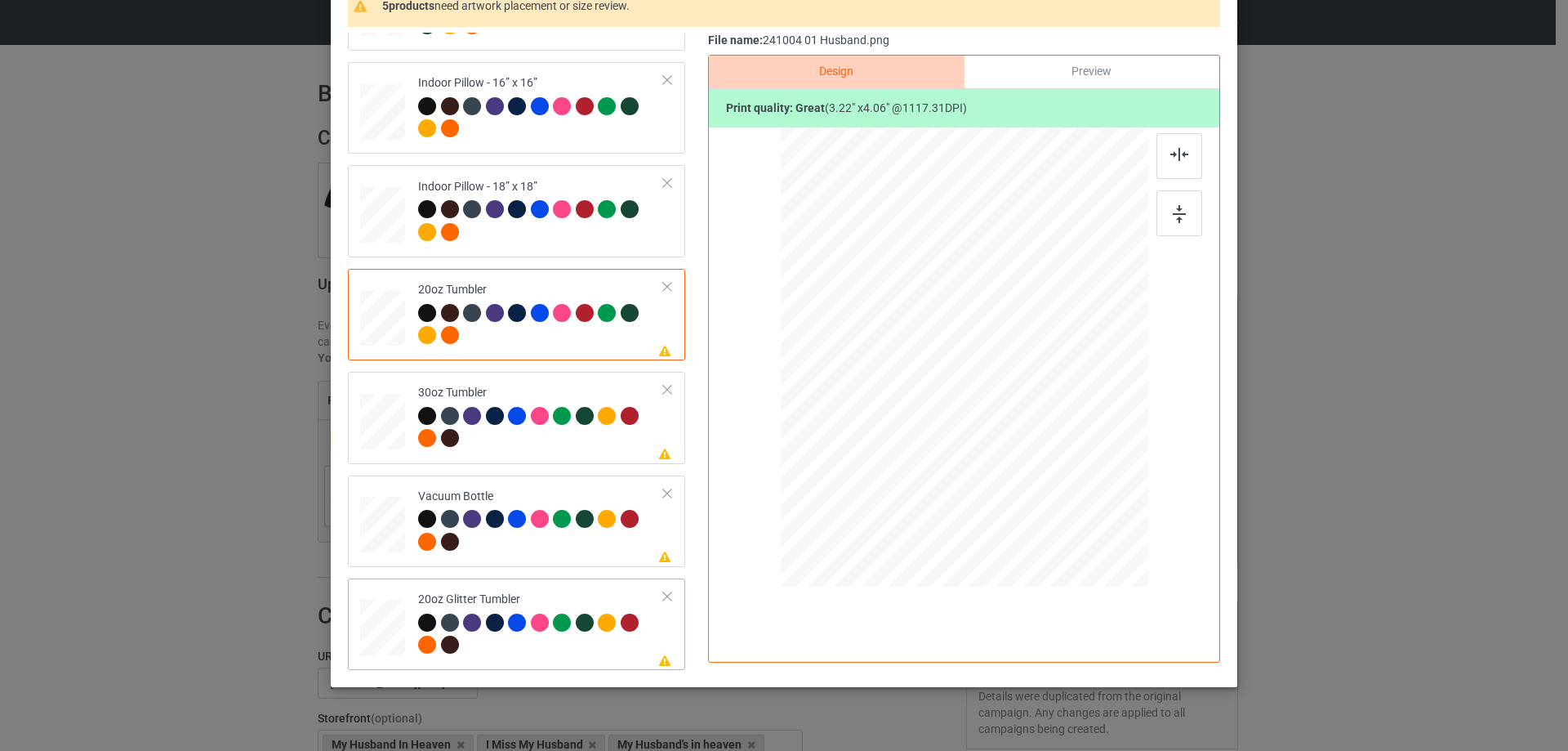
click at [383, 632] on div at bounding box center [382, 627] width 43 height 36
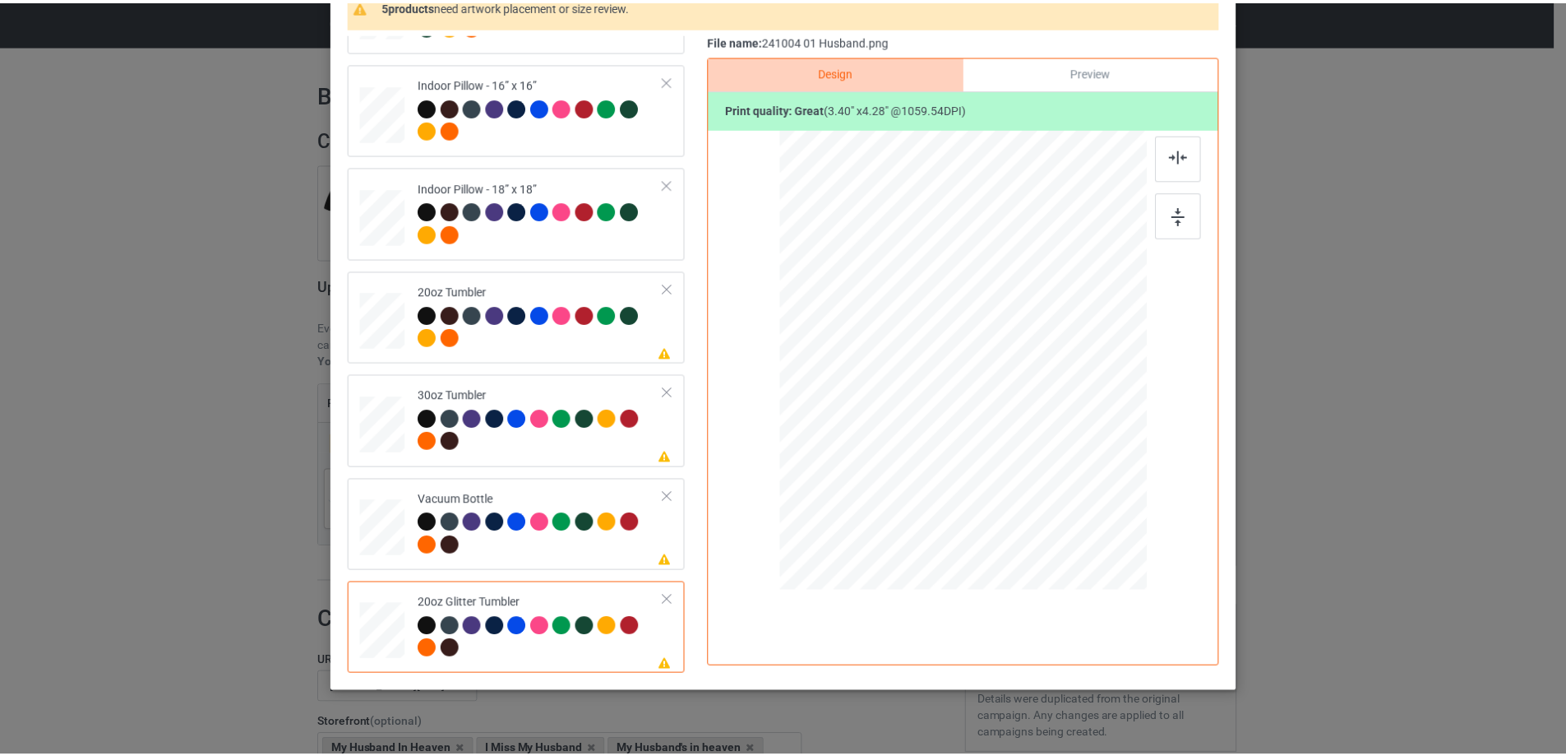
scroll to position [0, 0]
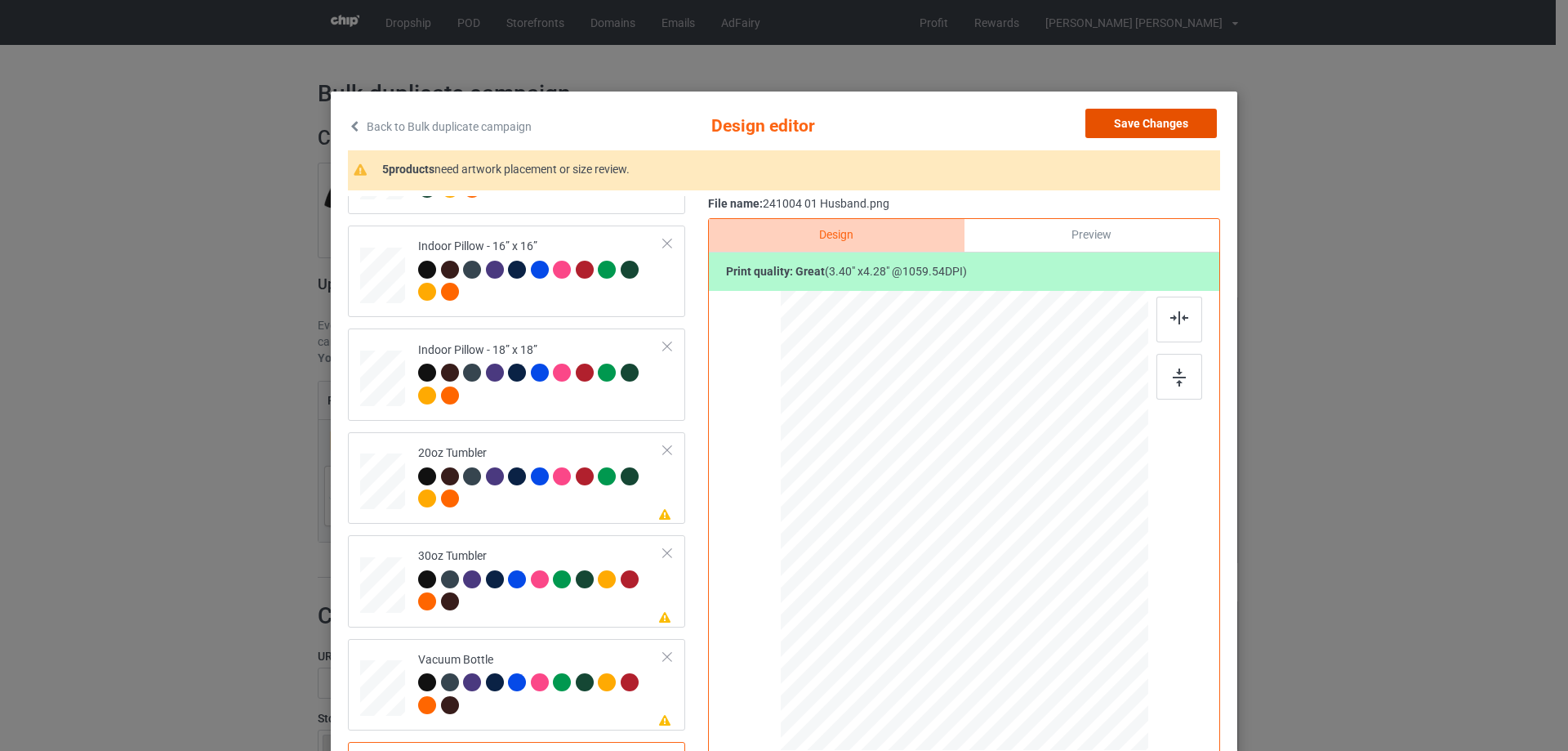
click at [1131, 127] on button "Save Changes" at bounding box center [1151, 123] width 131 height 30
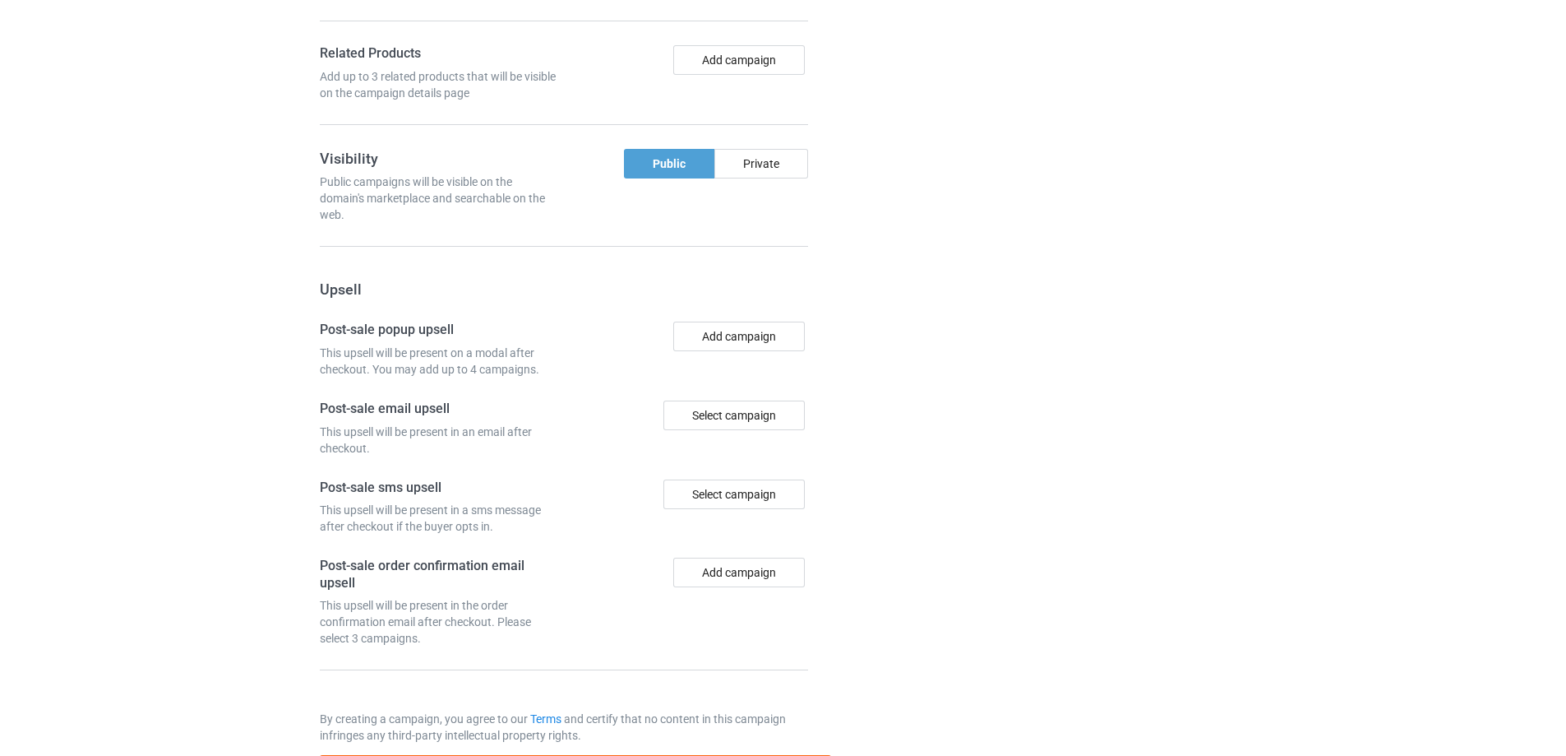
scroll to position [1393, 0]
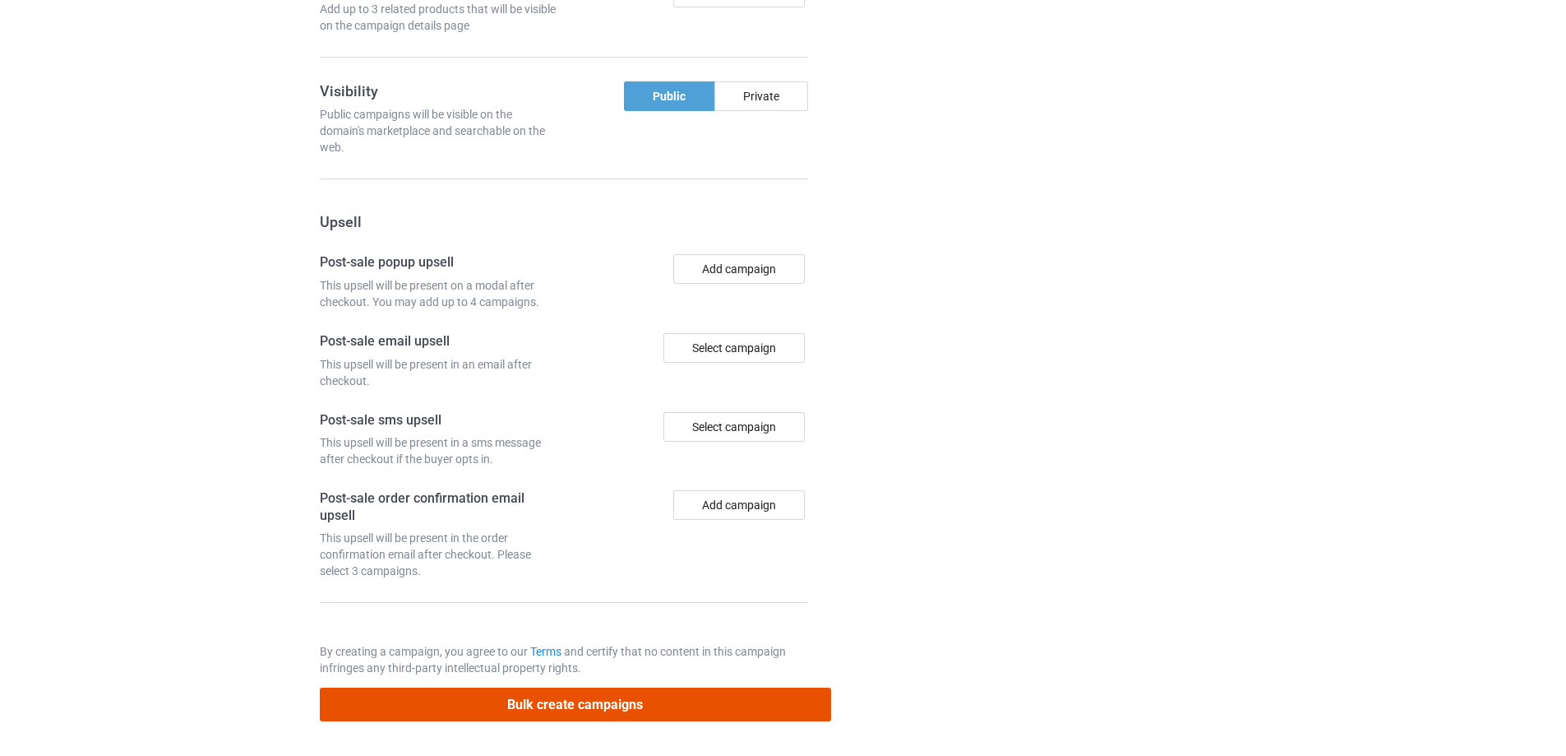
click at [643, 710] on button "Bulk create campaigns" at bounding box center [575, 704] width 511 height 34
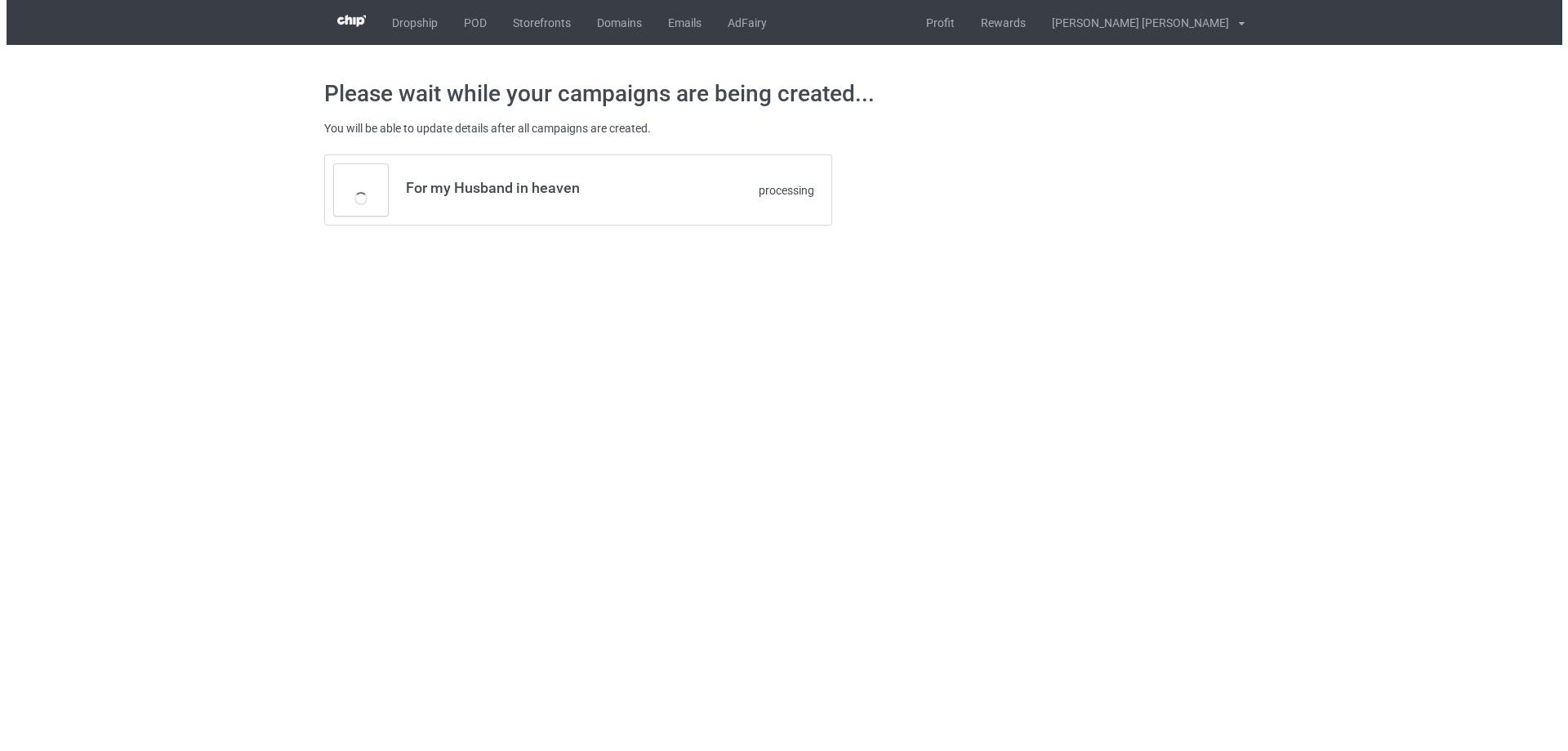
scroll to position [0, 0]
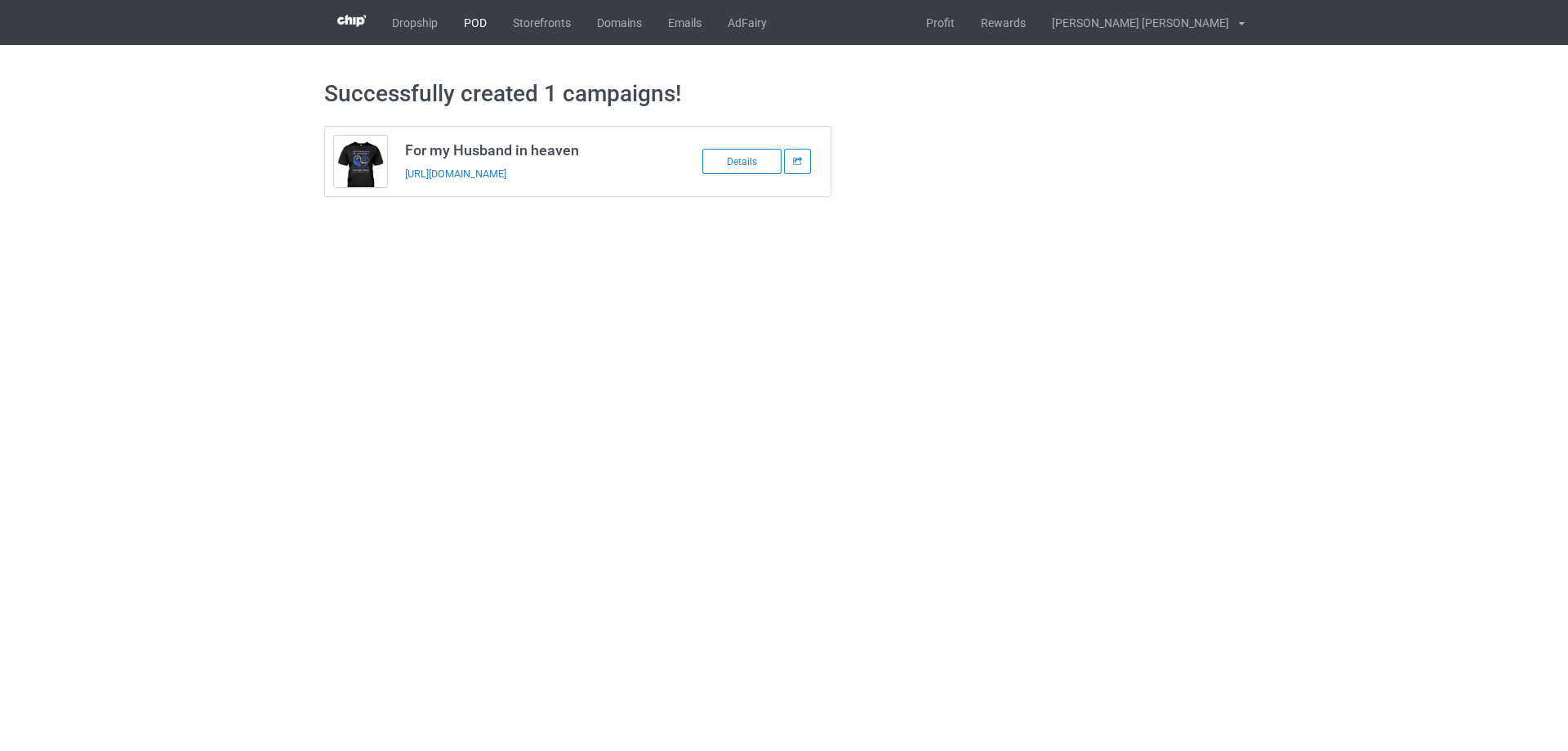
click at [468, 30] on link "POD" at bounding box center [475, 22] width 49 height 45
